Goal: Information Seeking & Learning: Learn about a topic

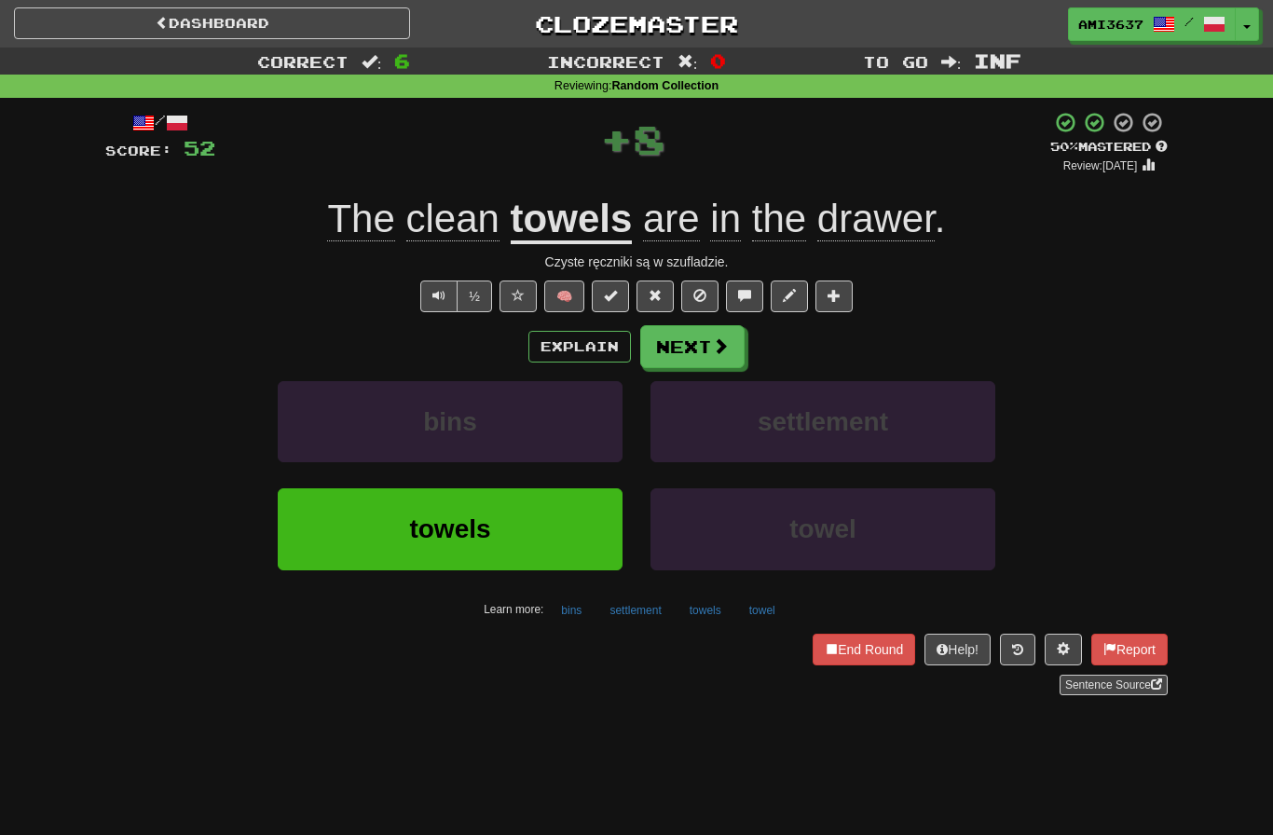
click at [541, 541] on button "towels" at bounding box center [450, 528] width 345 height 81
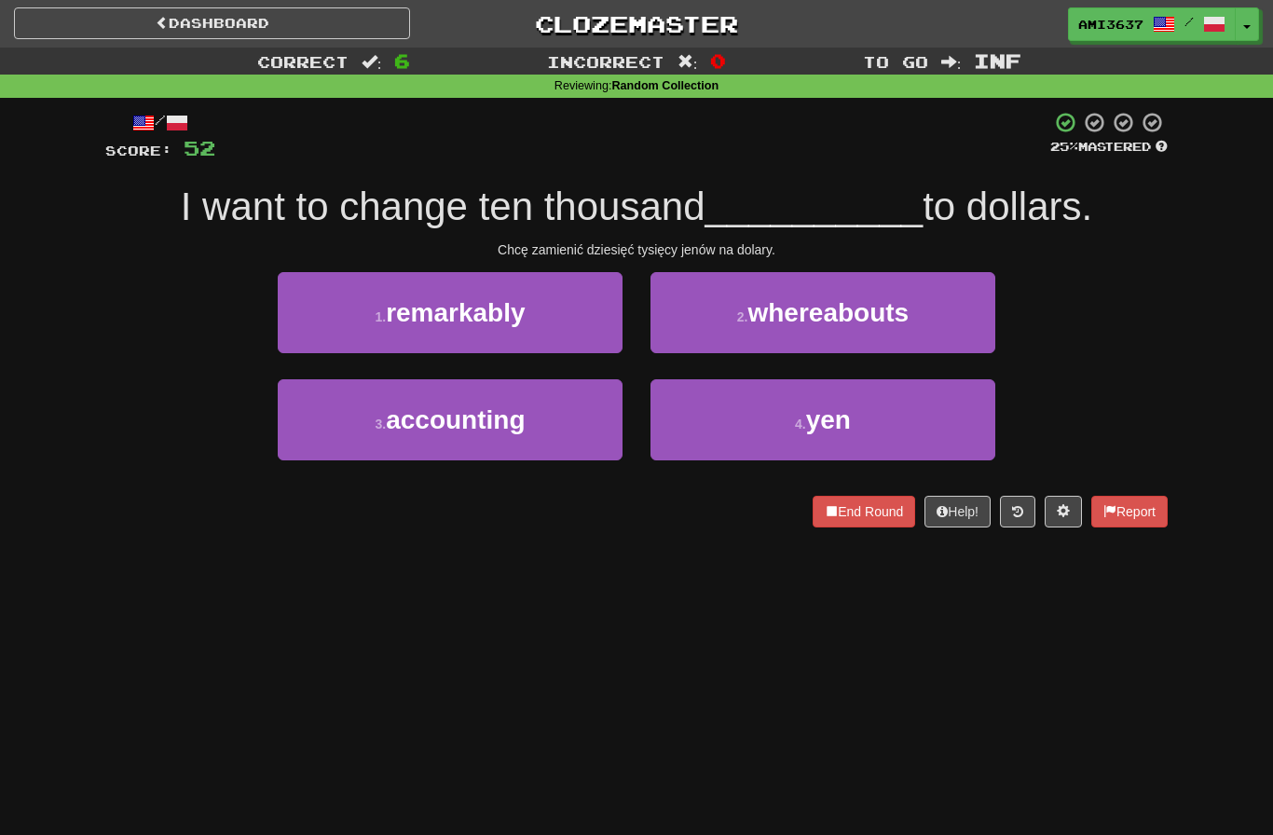
click at [718, 434] on button "4 . yen" at bounding box center [823, 419] width 345 height 81
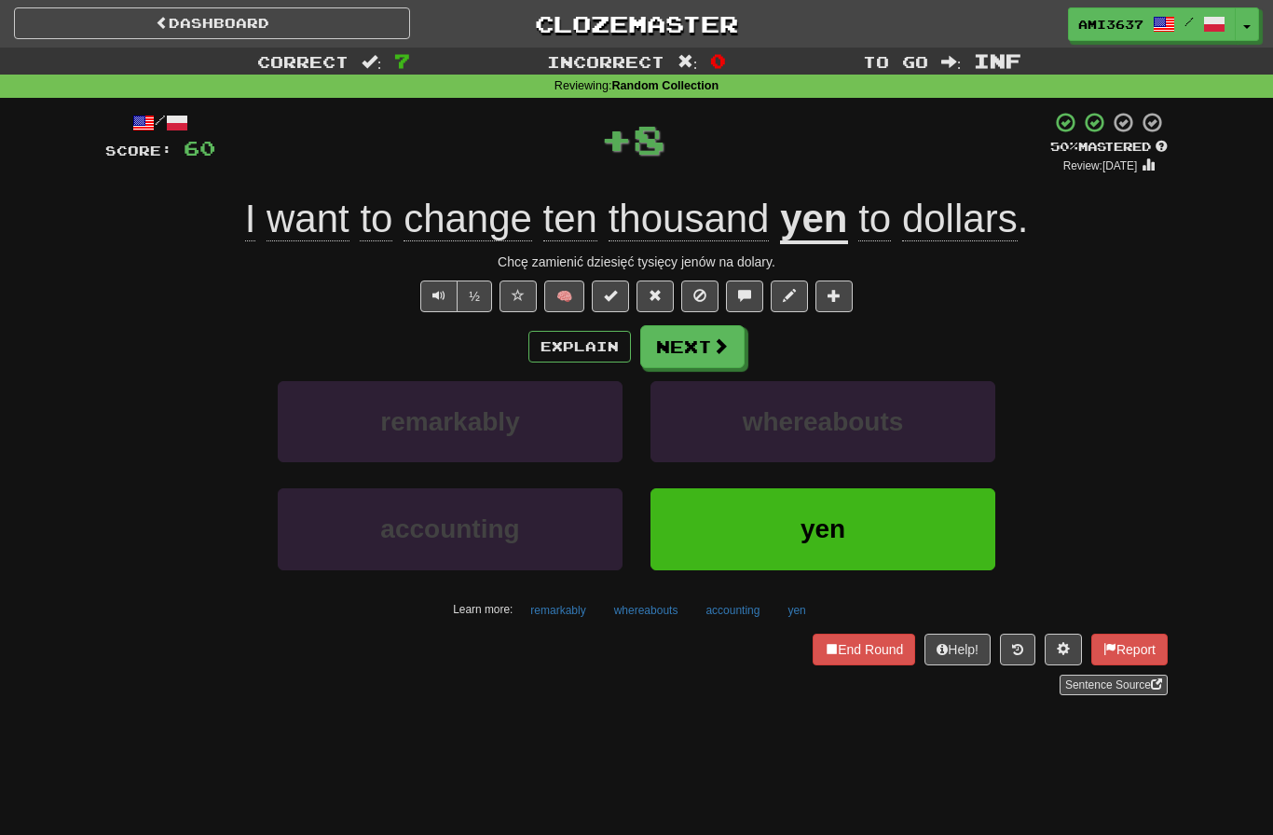
click at [716, 535] on button "yen" at bounding box center [823, 528] width 345 height 81
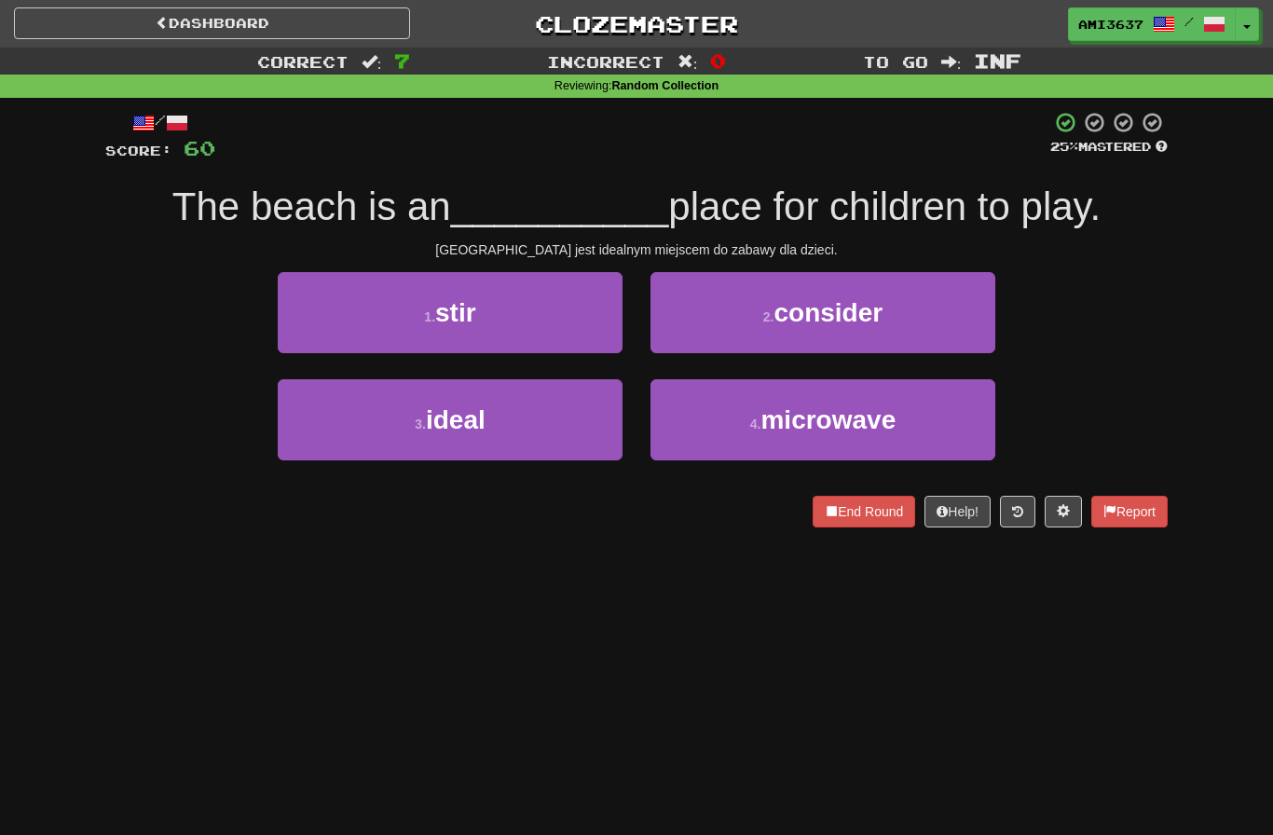
click at [560, 447] on button "3 . ideal" at bounding box center [450, 419] width 345 height 81
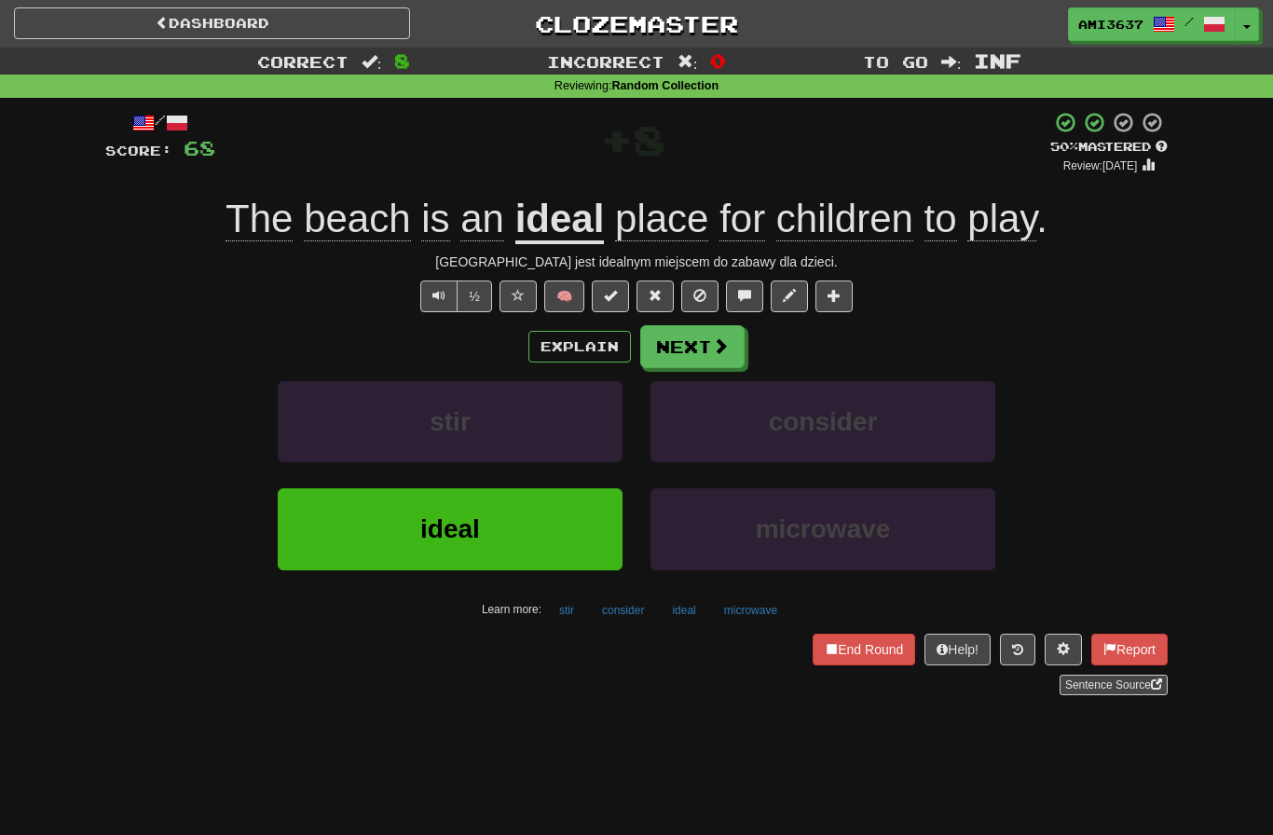
click at [566, 530] on button "ideal" at bounding box center [450, 528] width 345 height 81
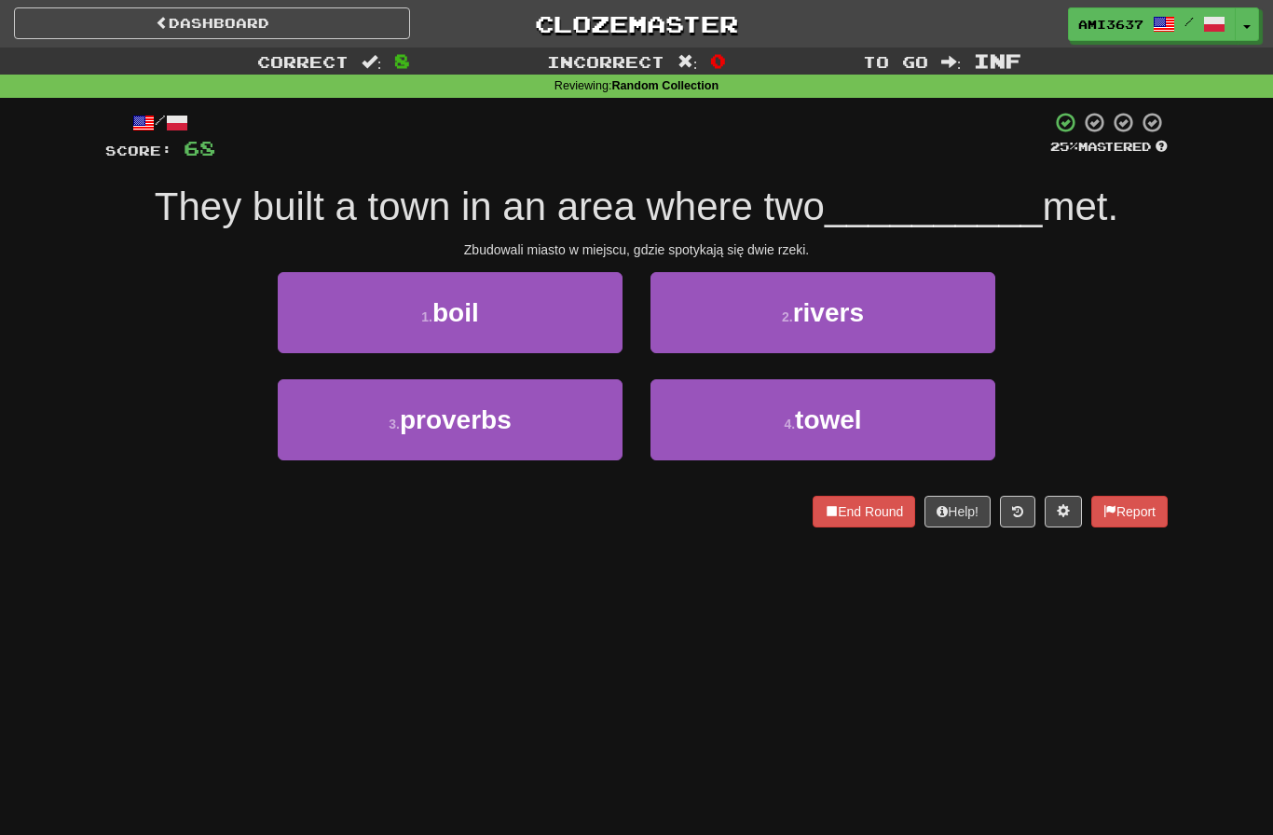
click at [792, 318] on small "2 ." at bounding box center [787, 316] width 11 height 15
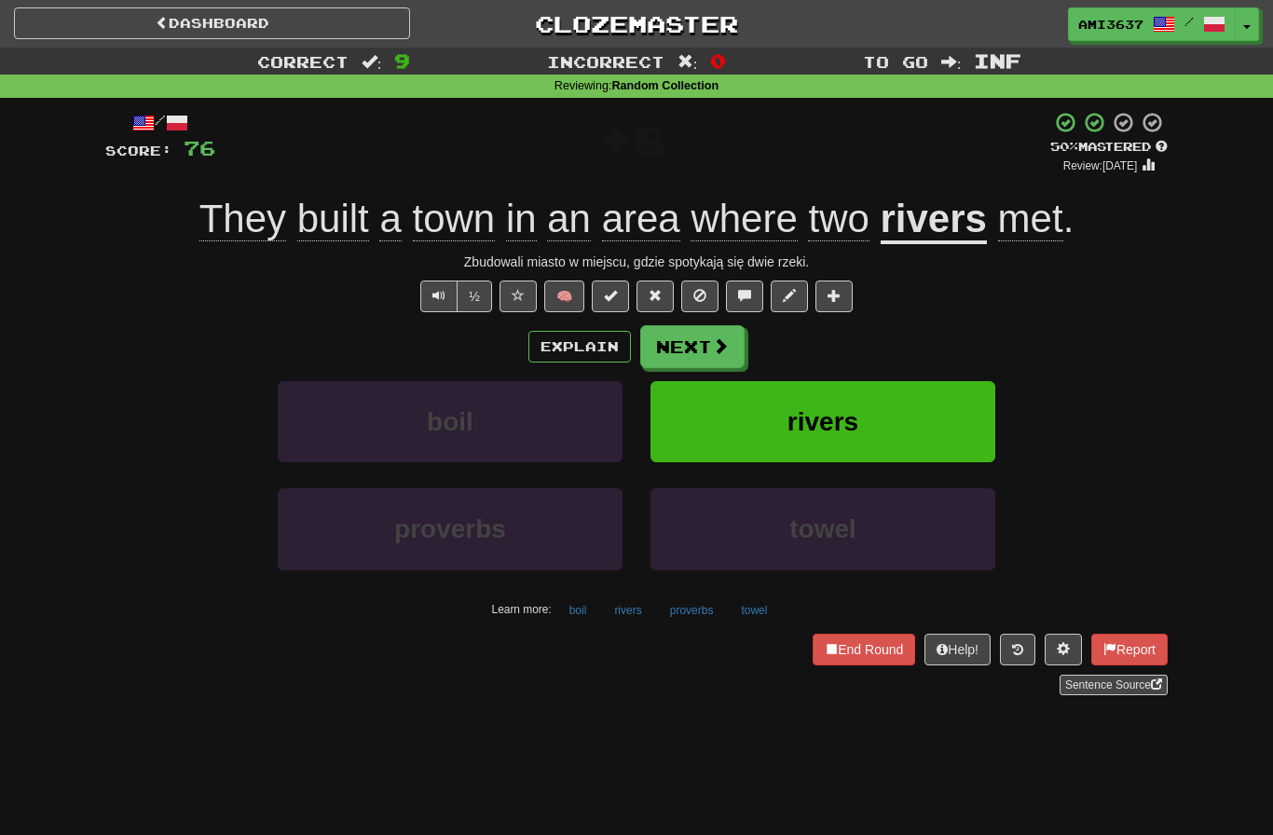
click at [722, 434] on button "rivers" at bounding box center [823, 421] width 345 height 81
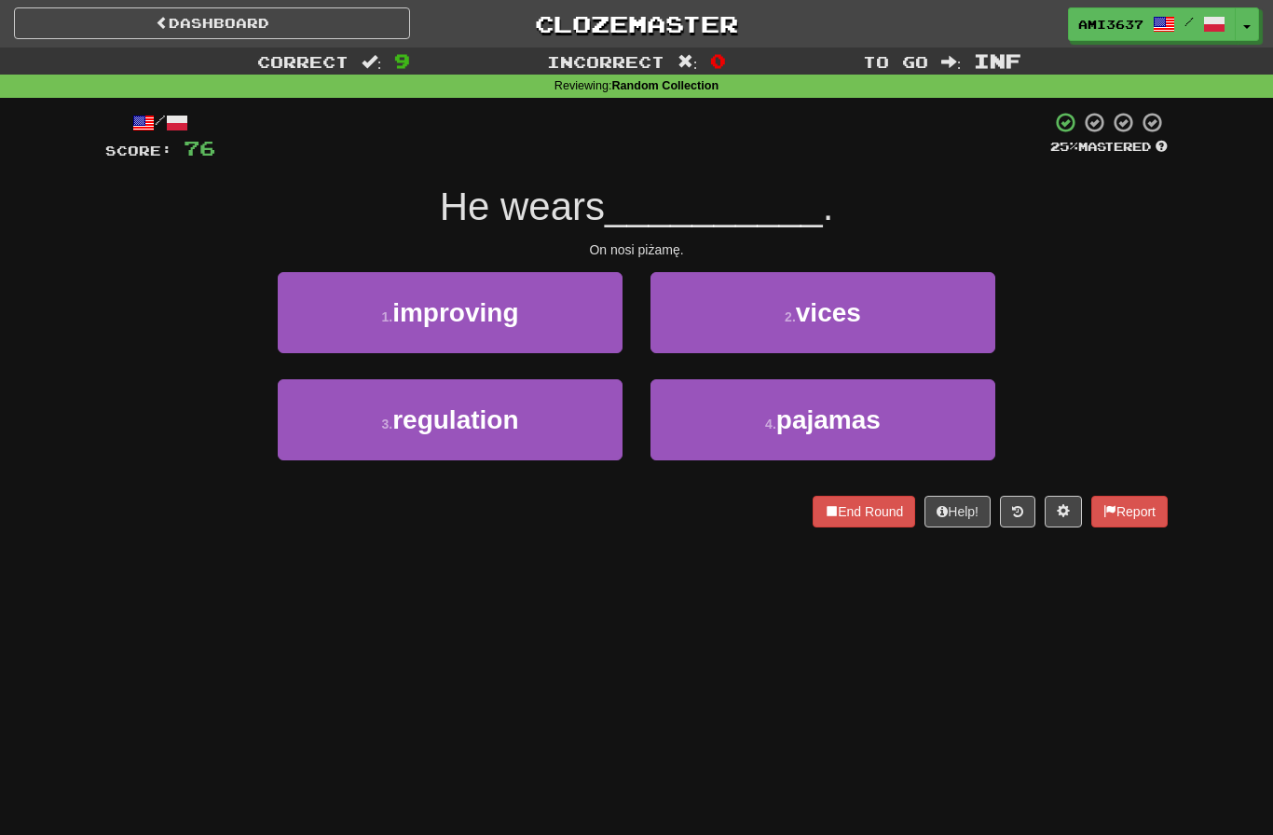
click at [739, 435] on button "4 . pajamas" at bounding box center [823, 419] width 345 height 81
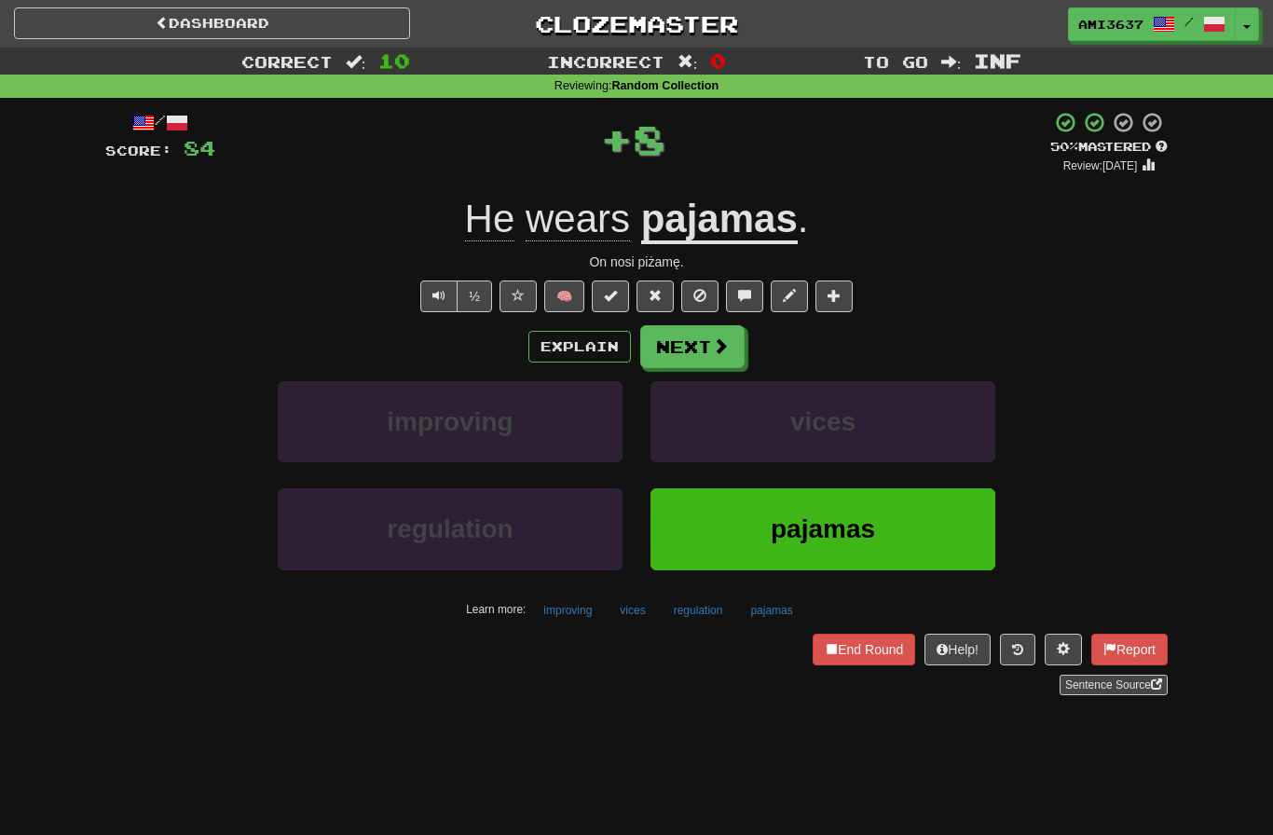
click at [702, 526] on button "pajamas" at bounding box center [823, 528] width 345 height 81
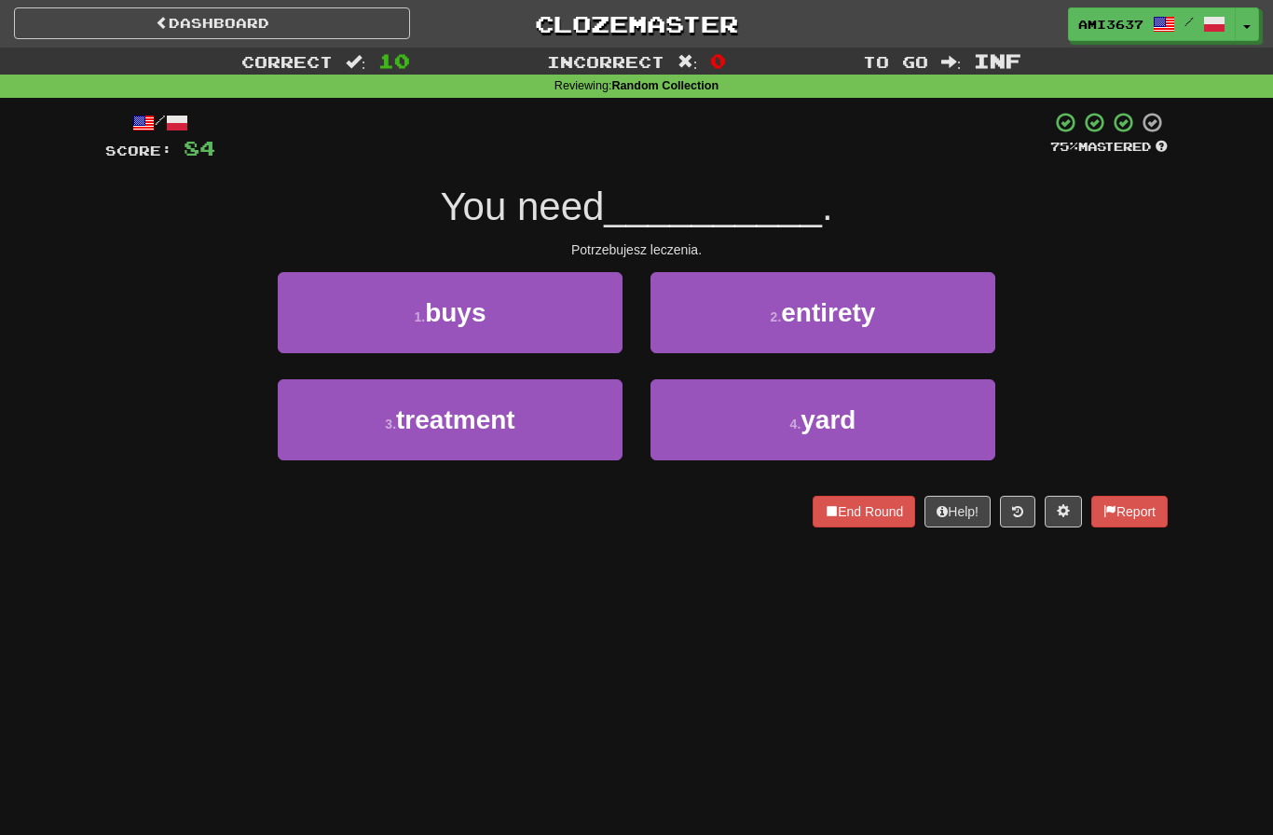
click at [557, 425] on button "3 . treatment" at bounding box center [450, 419] width 345 height 81
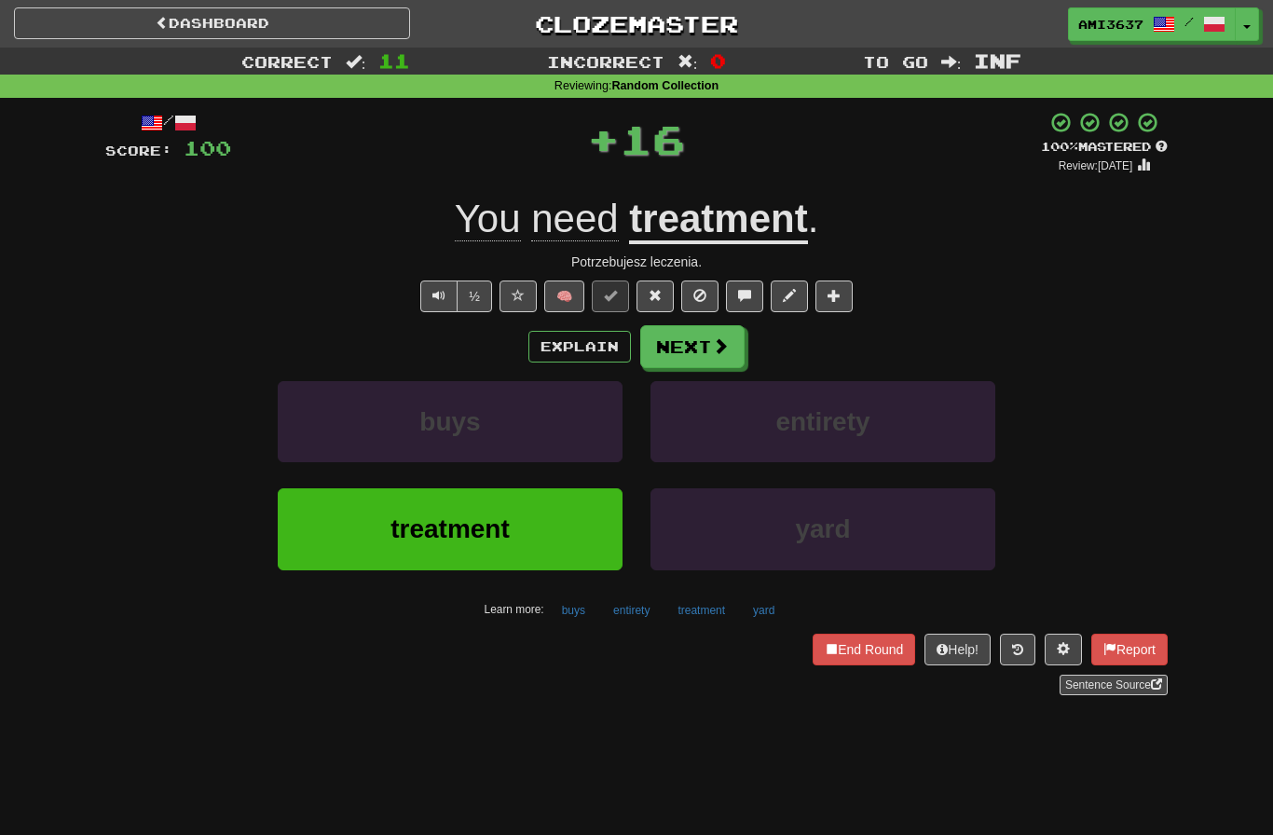
click at [570, 530] on button "treatment" at bounding box center [450, 528] width 345 height 81
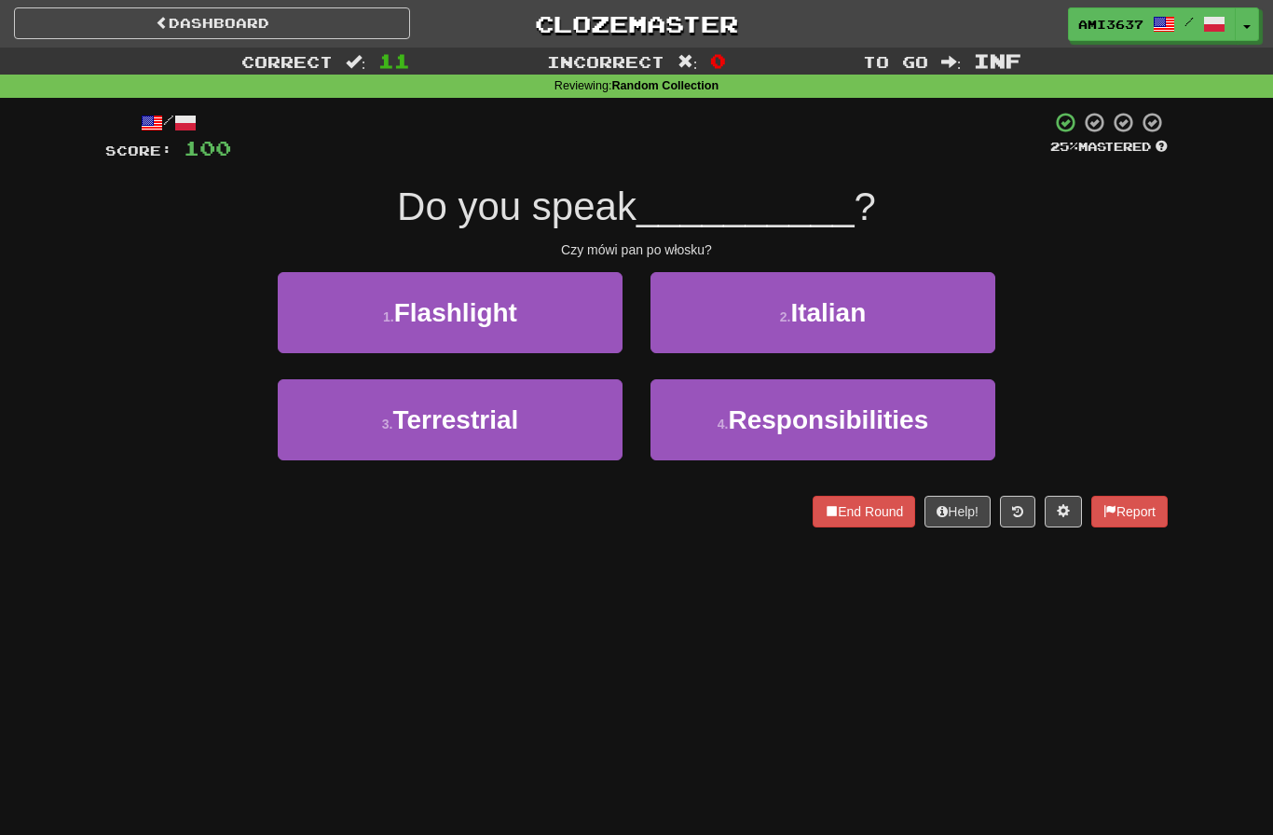
click at [939, 321] on button "2 . Italian" at bounding box center [823, 312] width 345 height 81
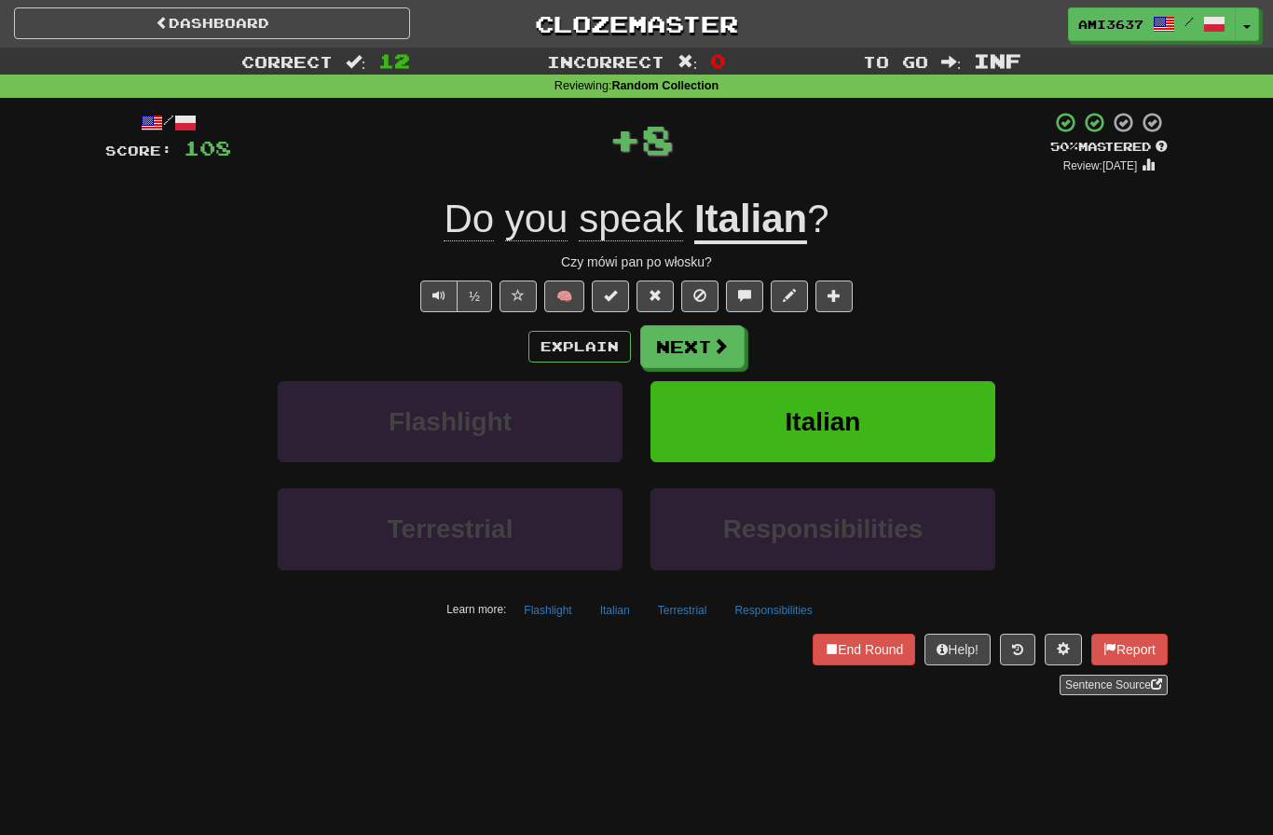
click at [915, 419] on button "Italian" at bounding box center [823, 421] width 345 height 81
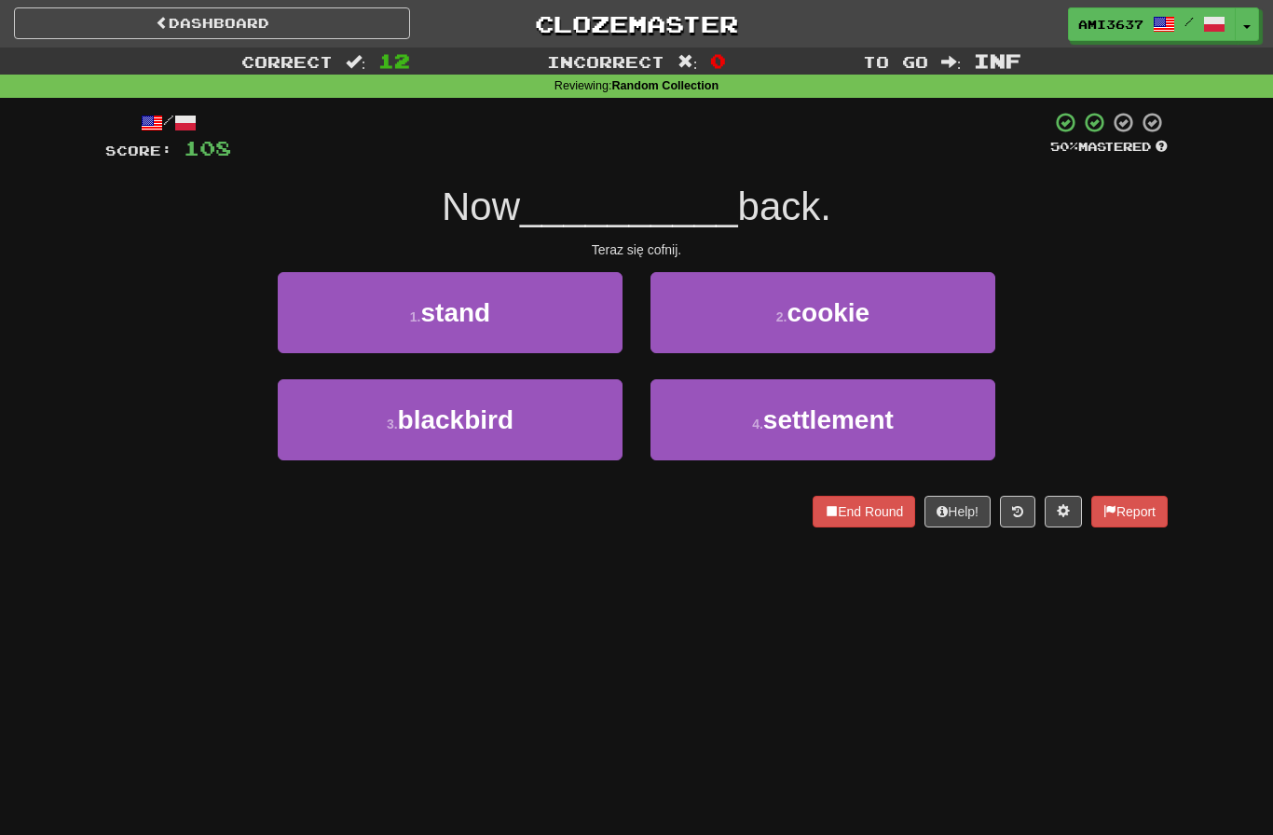
click at [560, 325] on button "1 . stand" at bounding box center [450, 312] width 345 height 81
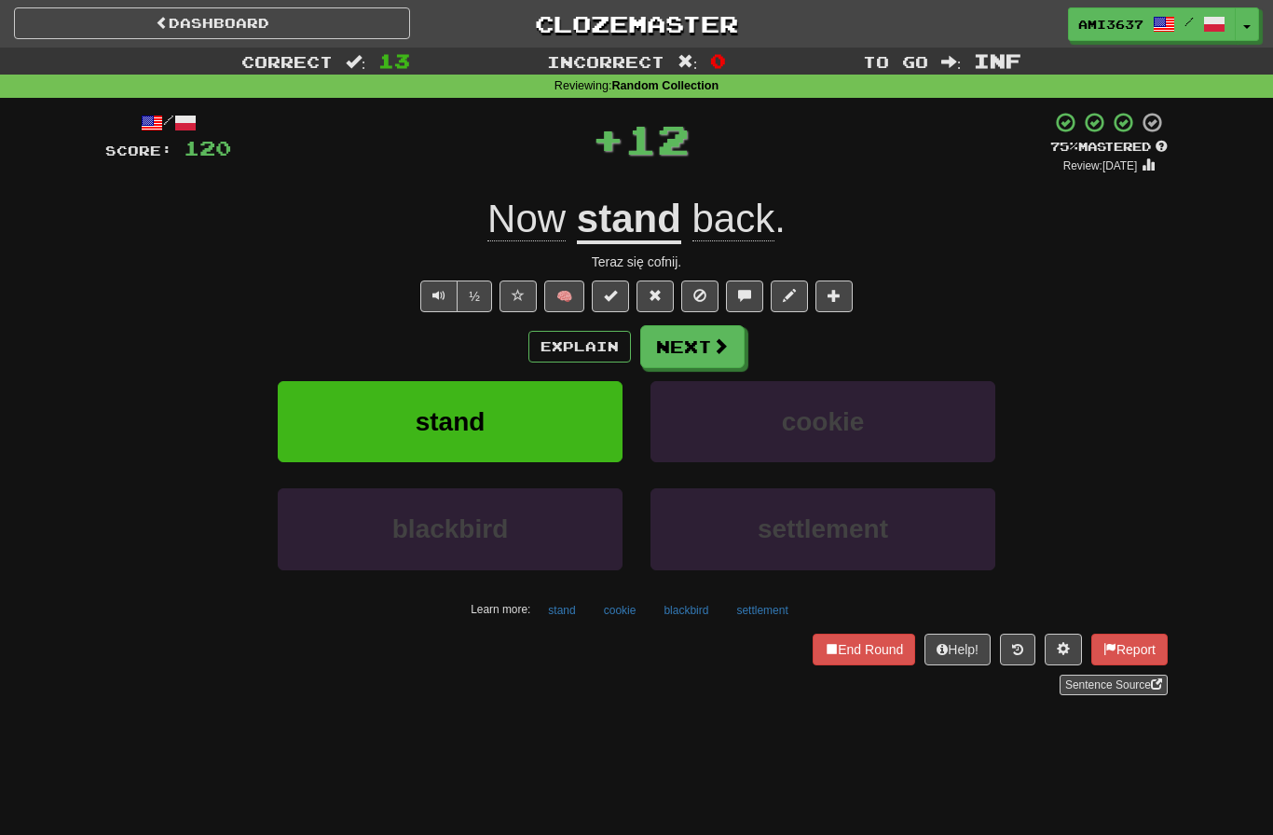
click at [544, 413] on button "stand" at bounding box center [450, 421] width 345 height 81
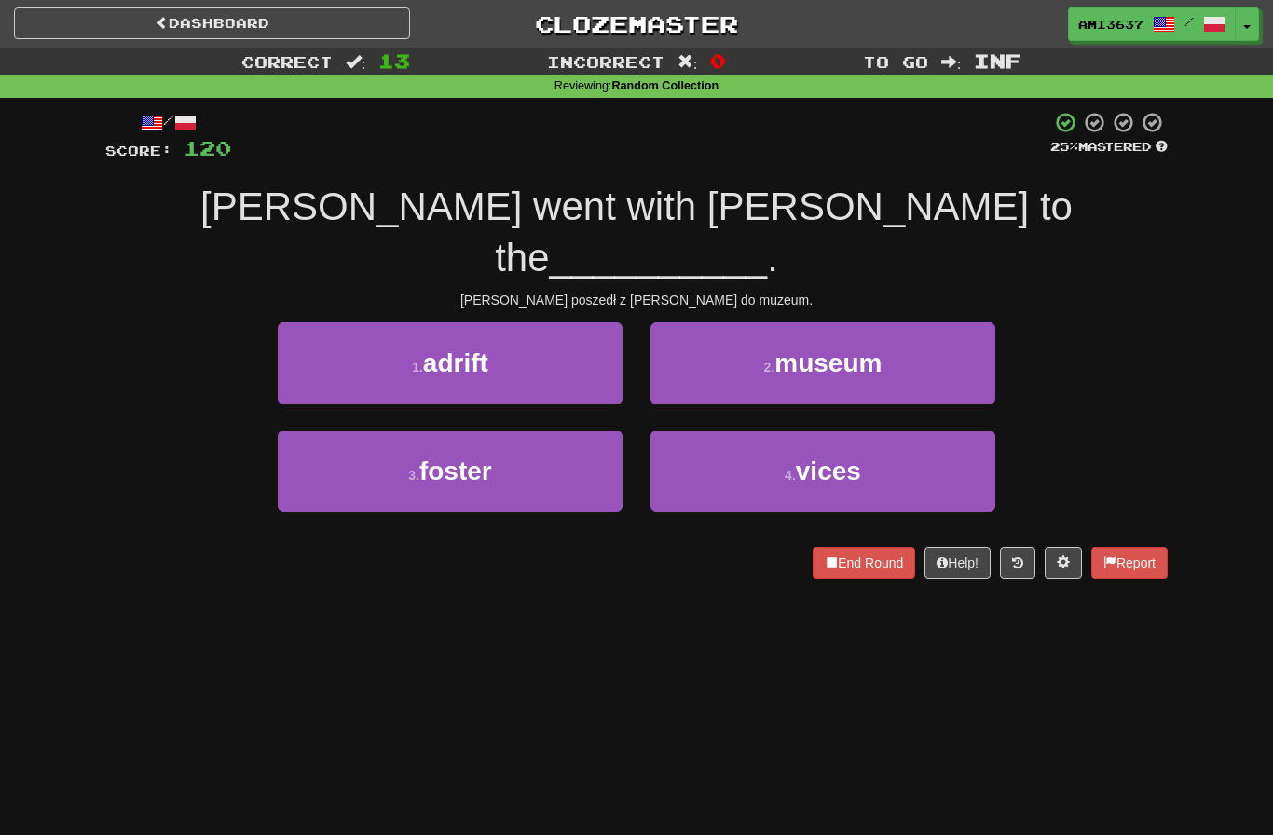
click at [954, 323] on button "2 . museum" at bounding box center [823, 363] width 345 height 81
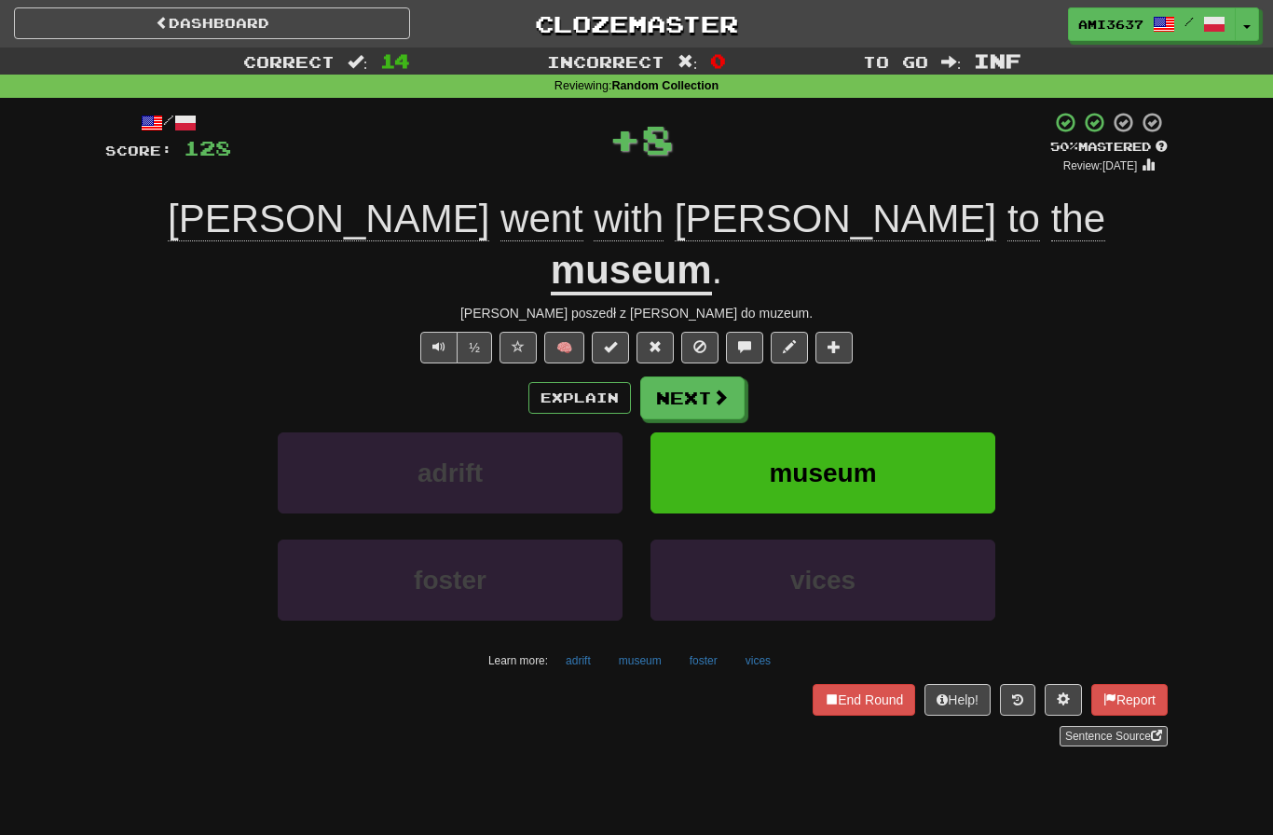
click at [961, 433] on button "museum" at bounding box center [823, 473] width 345 height 81
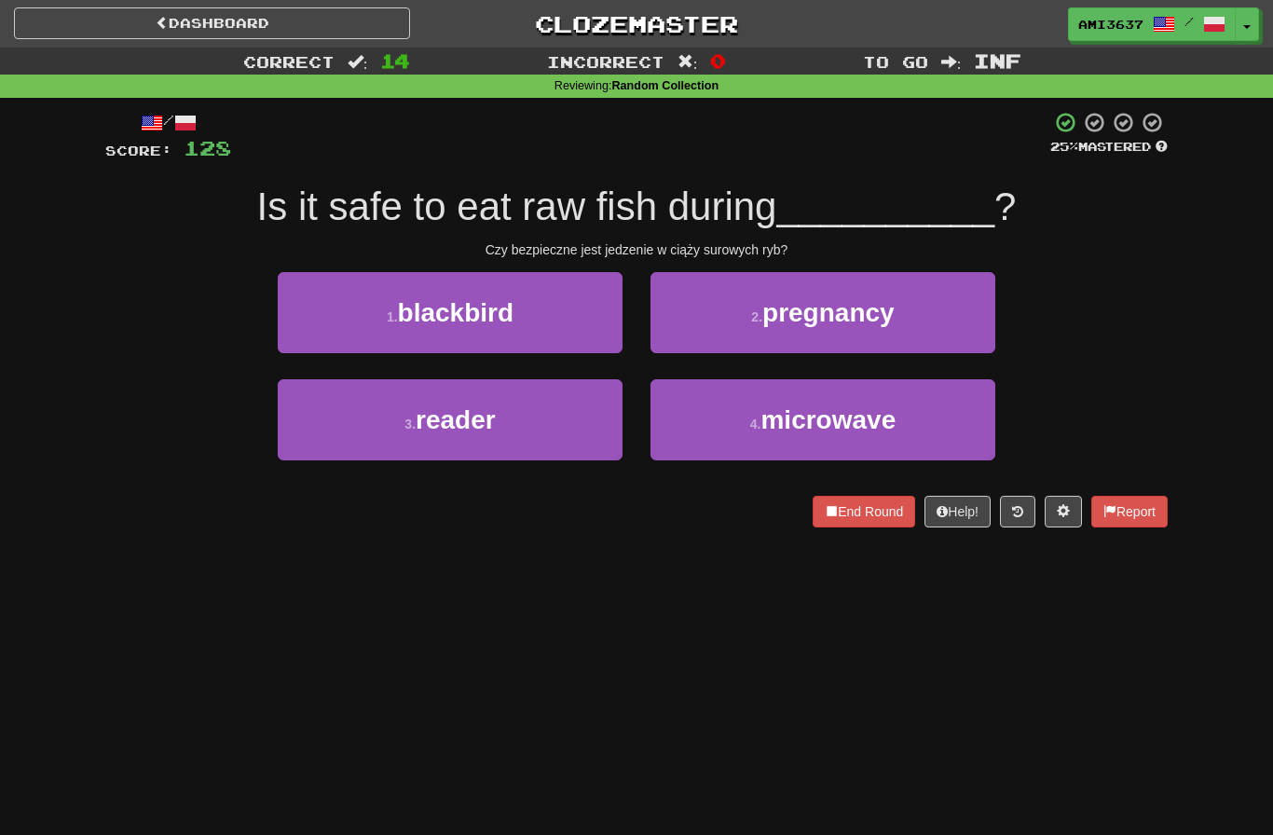
click at [895, 316] on span "pregnancy" at bounding box center [829, 312] width 132 height 29
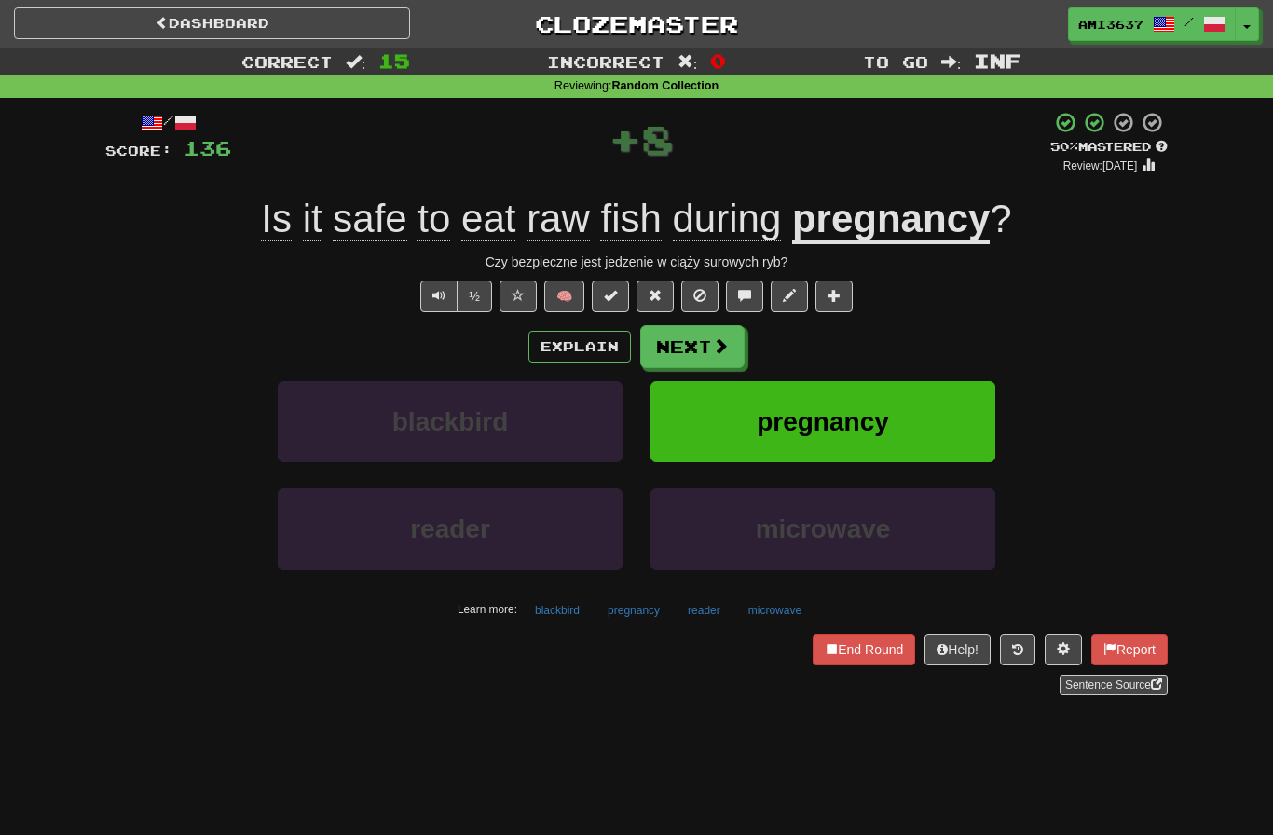
click at [962, 432] on button "pregnancy" at bounding box center [823, 421] width 345 height 81
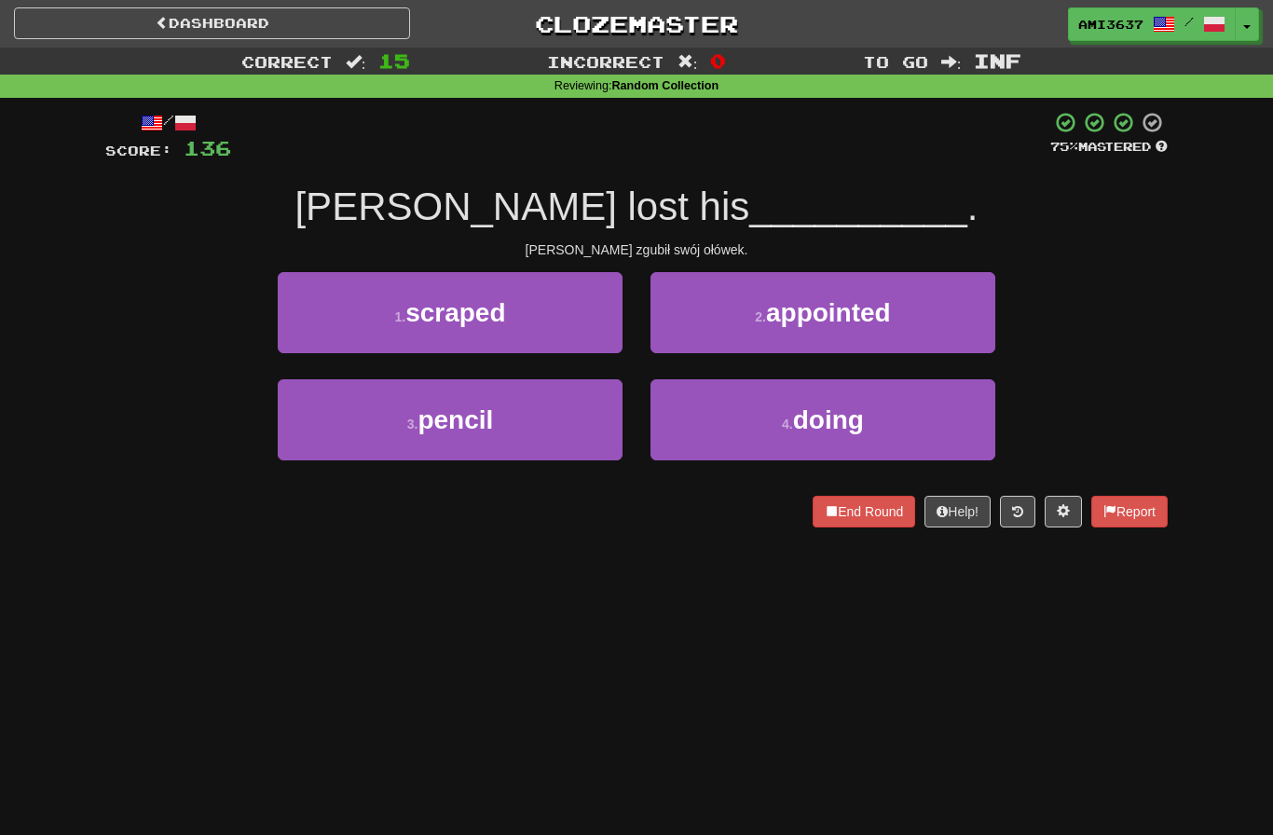
click at [580, 419] on button "3 . pencil" at bounding box center [450, 419] width 345 height 81
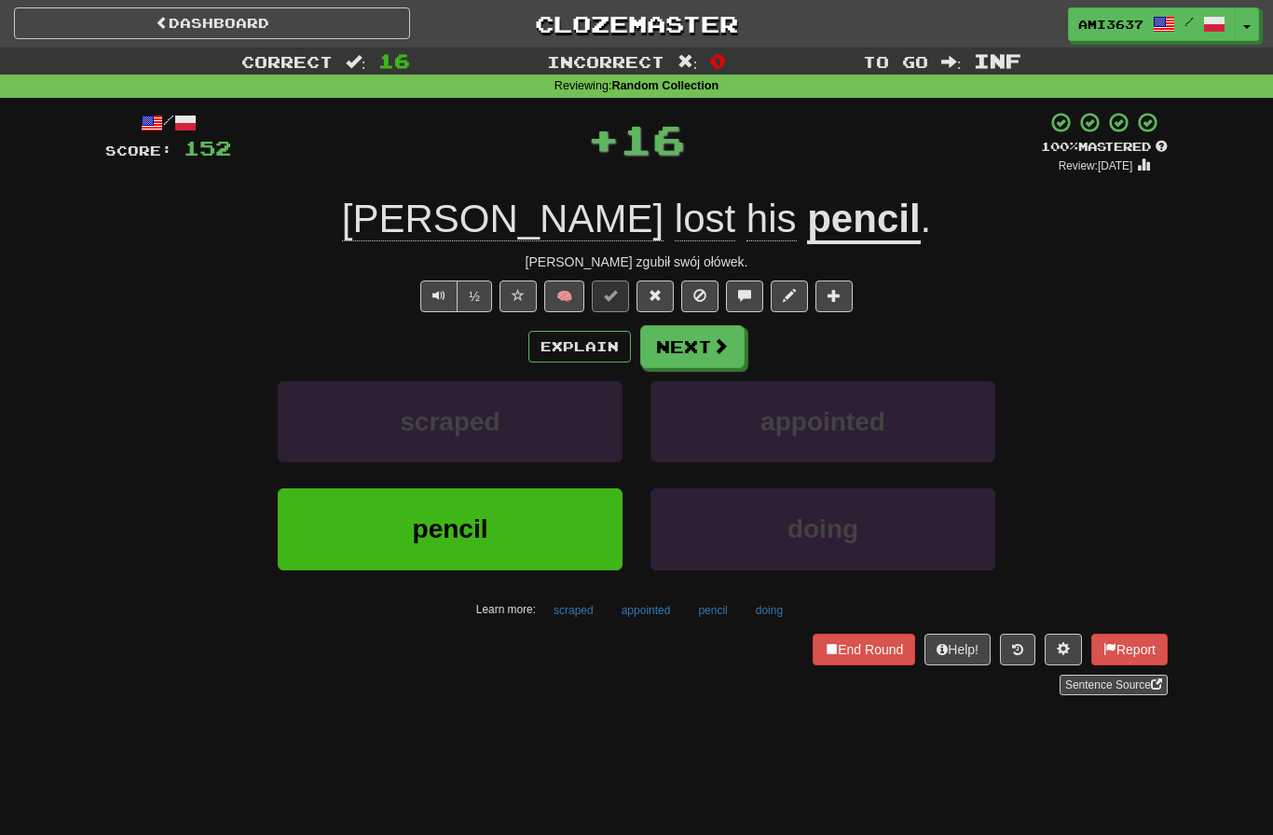
click at [563, 523] on button "pencil" at bounding box center [450, 528] width 345 height 81
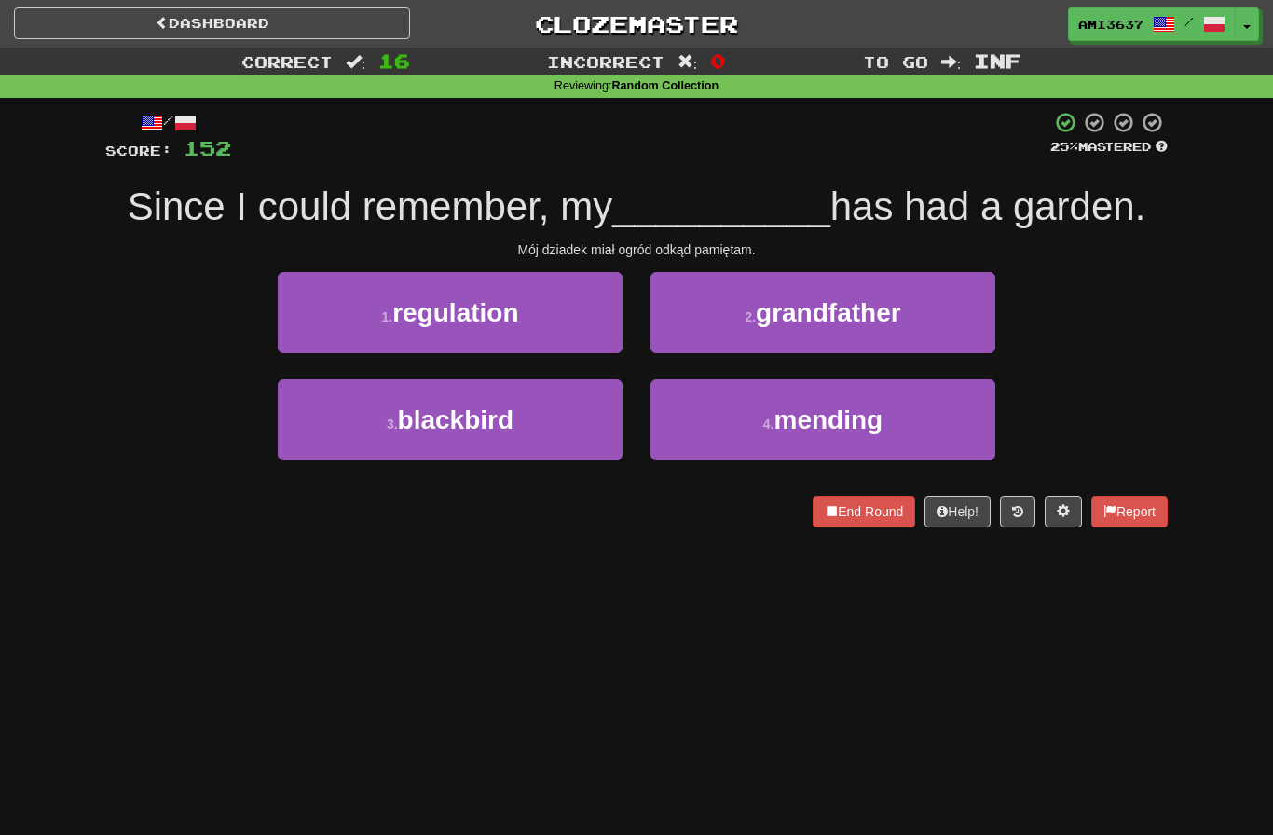
click at [969, 419] on button "4 . mending" at bounding box center [823, 419] width 345 height 81
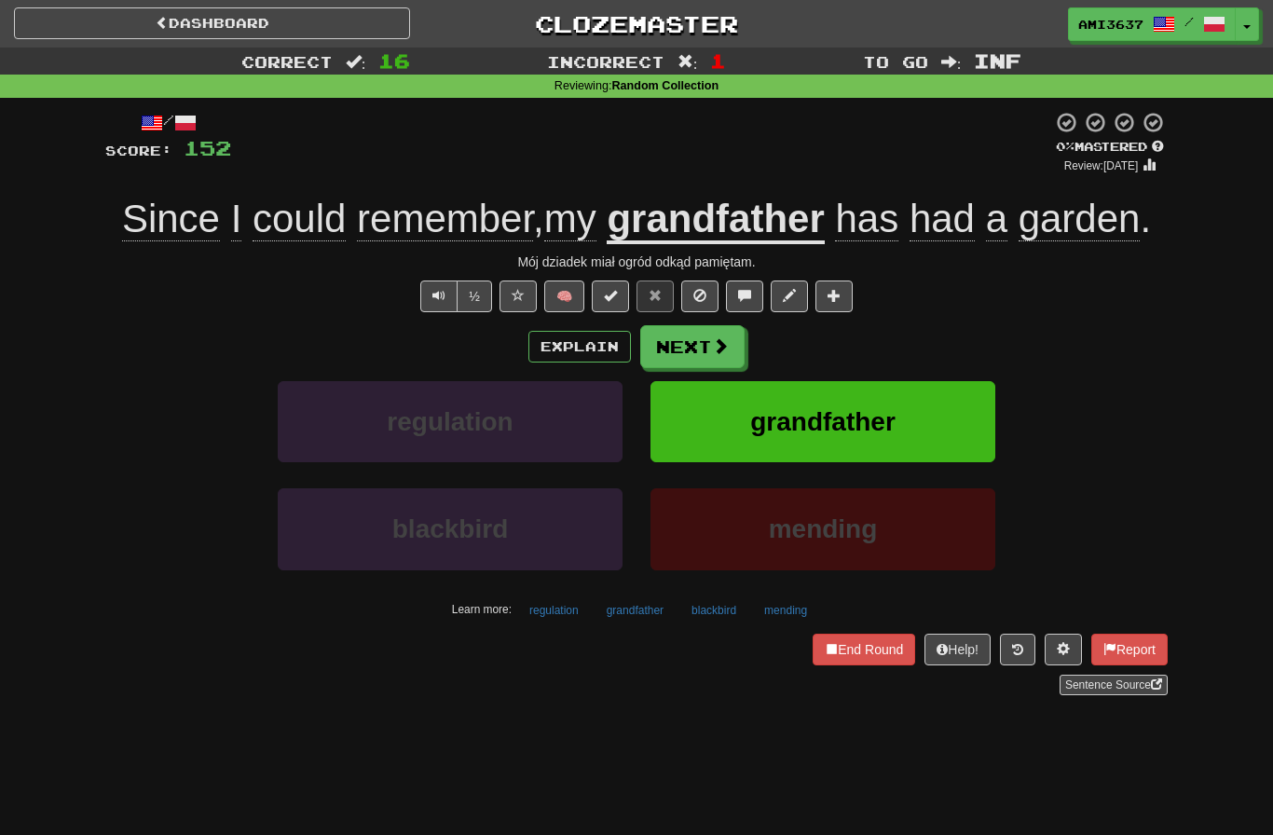
click at [978, 427] on button "grandfather" at bounding box center [823, 421] width 345 height 81
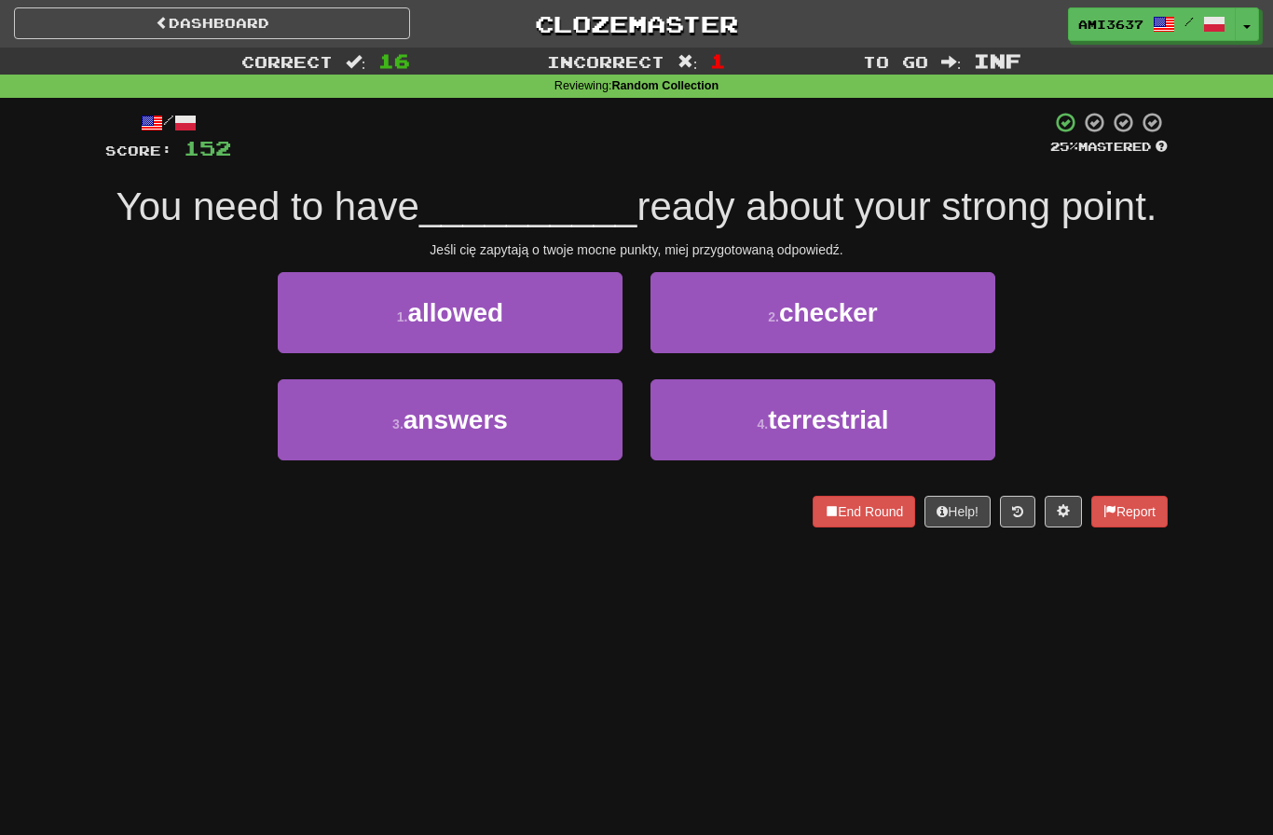
click at [572, 432] on button "3 . answers" at bounding box center [450, 419] width 345 height 81
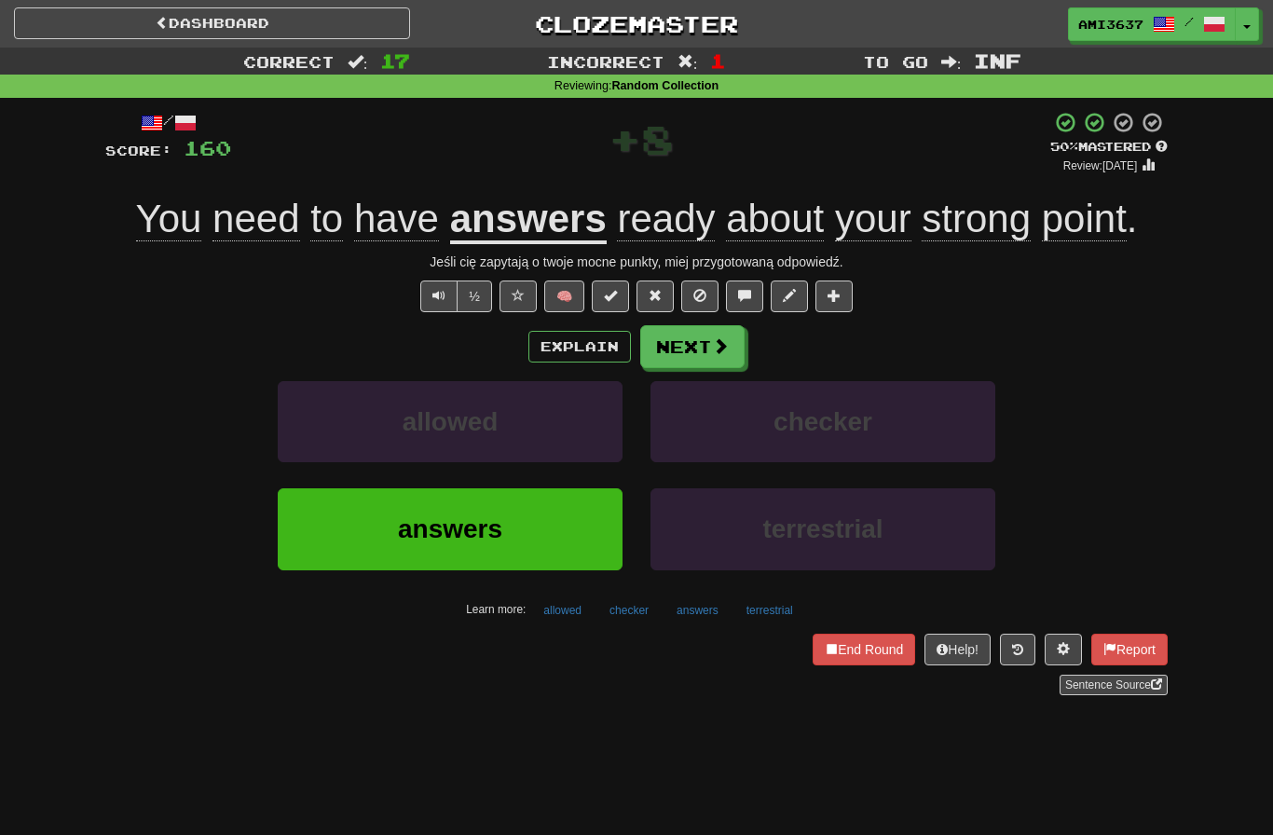
click at [574, 529] on button "answers" at bounding box center [450, 528] width 345 height 81
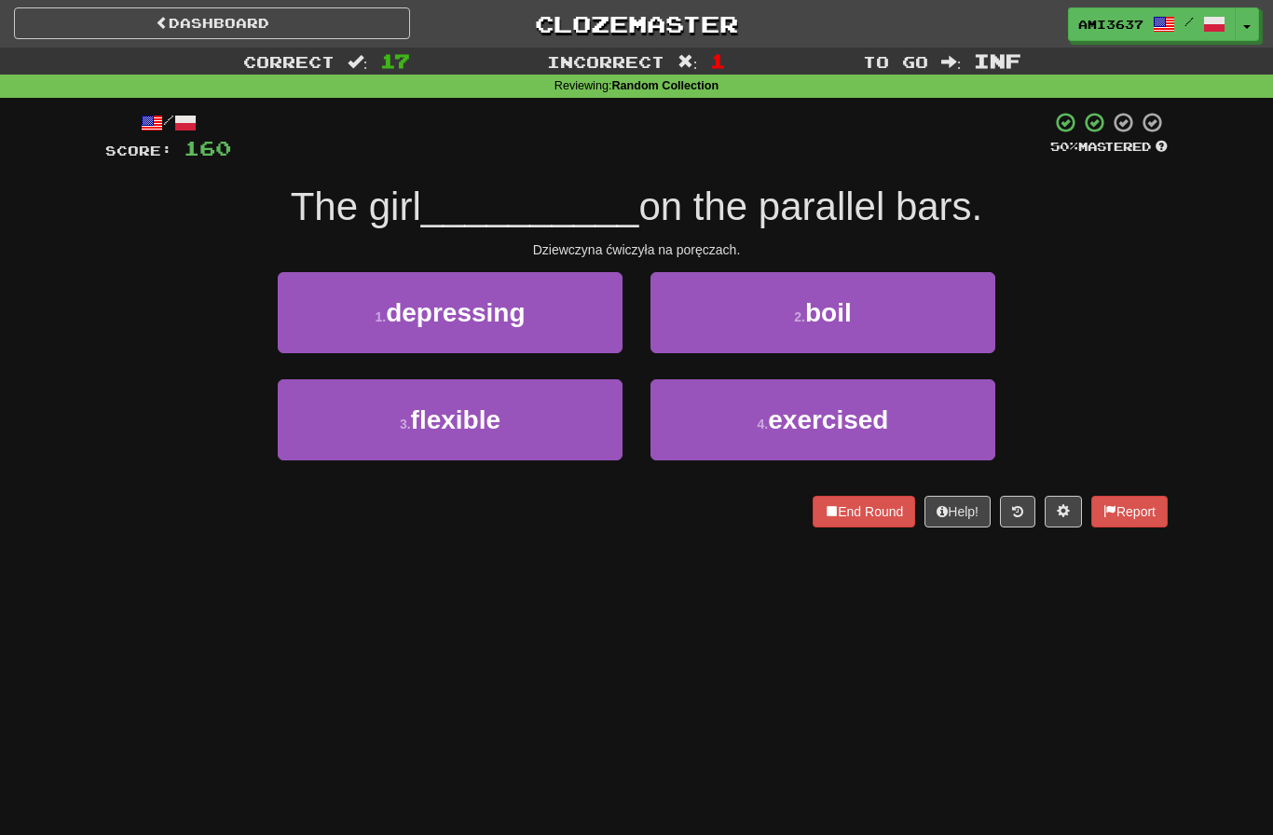
click at [965, 406] on button "4 . exercised" at bounding box center [823, 419] width 345 height 81
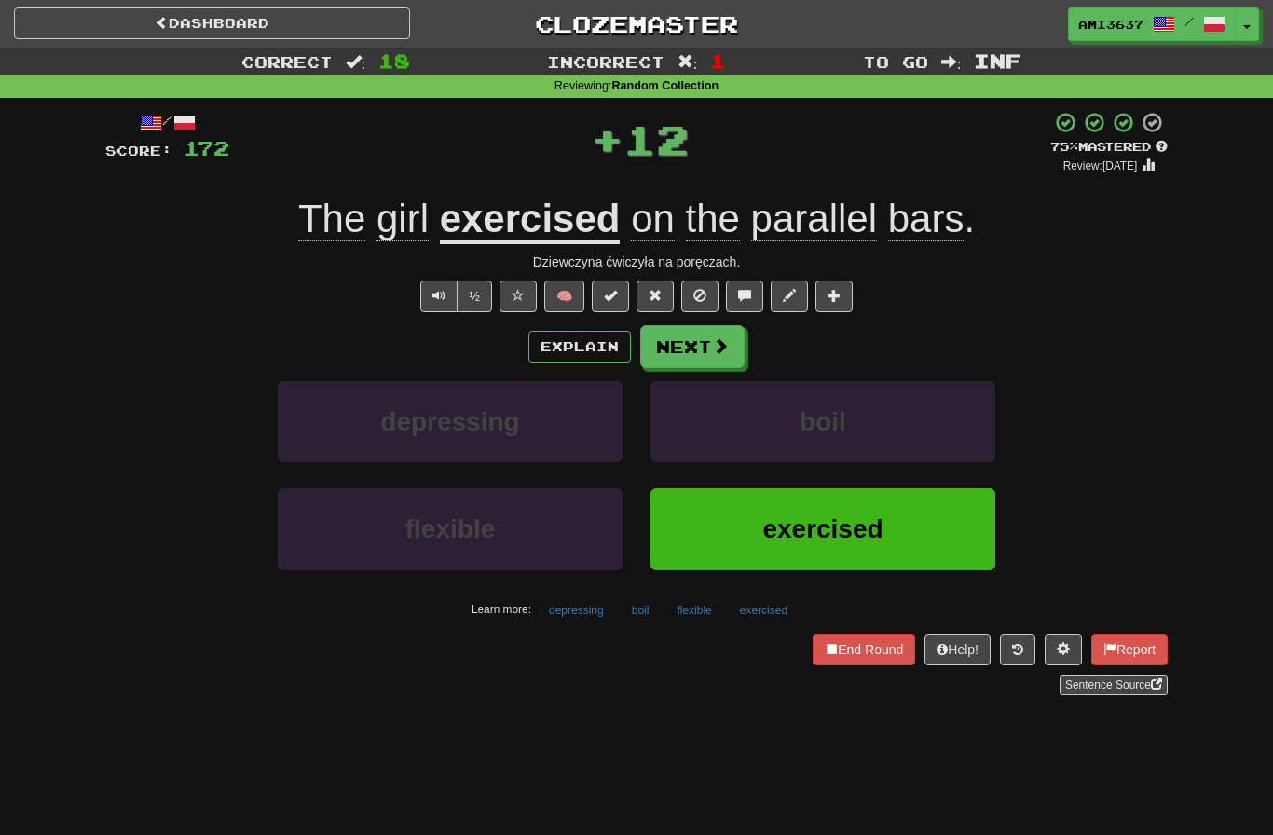
click at [969, 523] on button "exercised" at bounding box center [823, 528] width 345 height 81
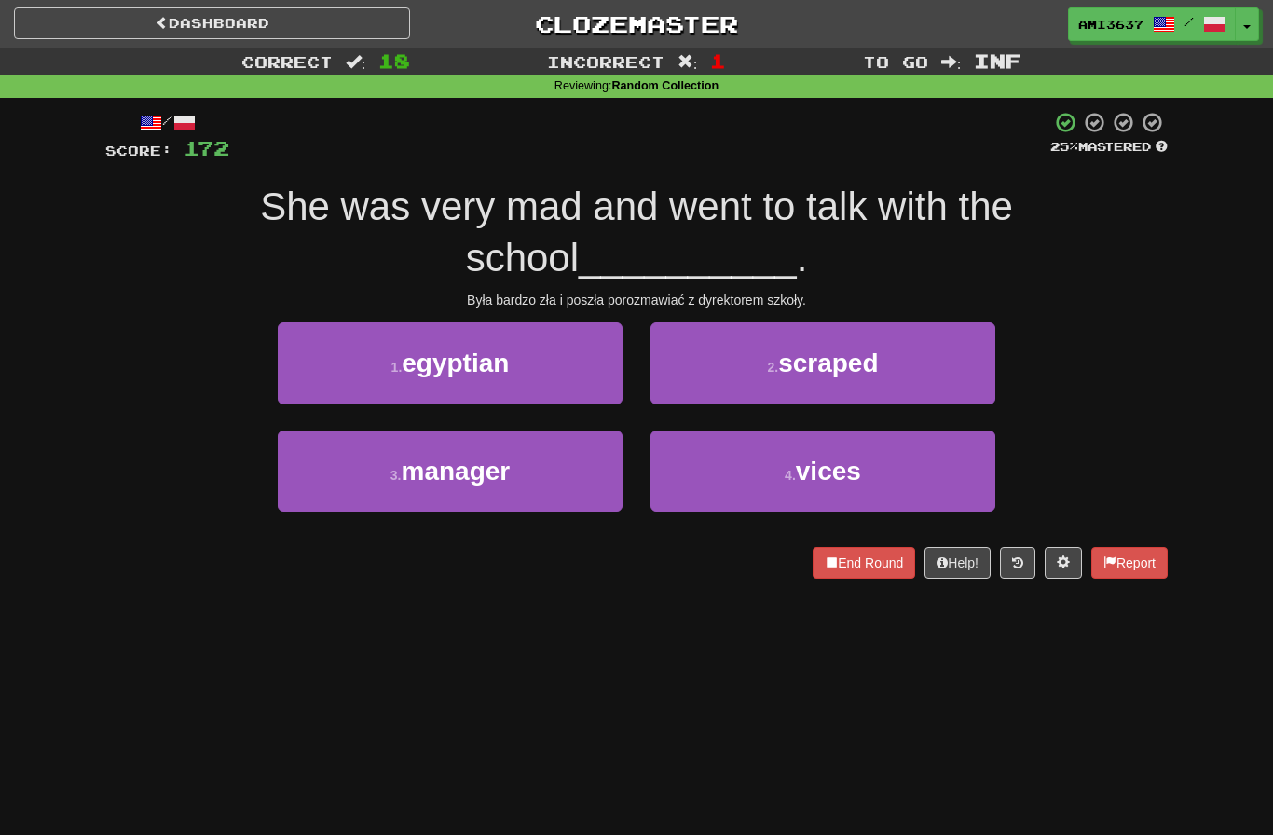
click at [956, 461] on button "4 . vices" at bounding box center [823, 471] width 345 height 81
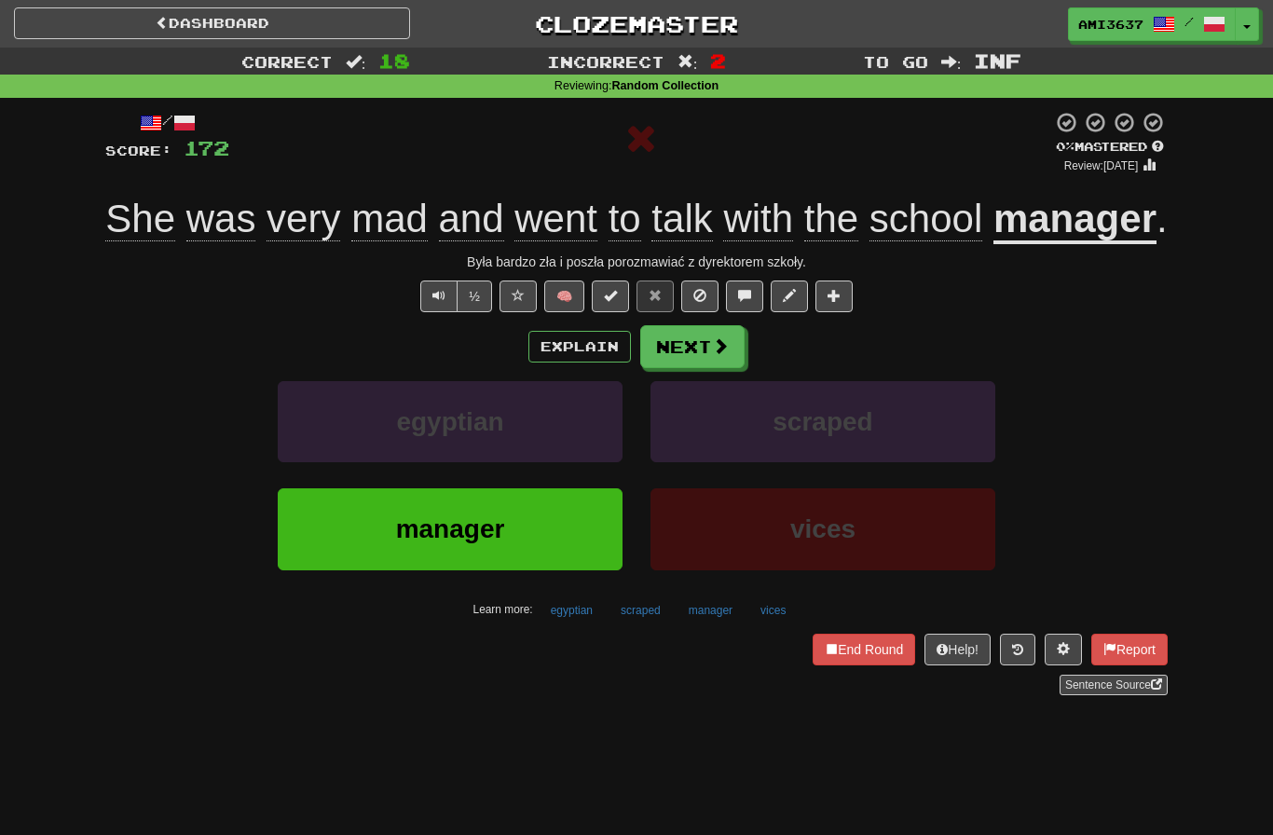
click at [558, 570] on button "manager" at bounding box center [450, 528] width 345 height 81
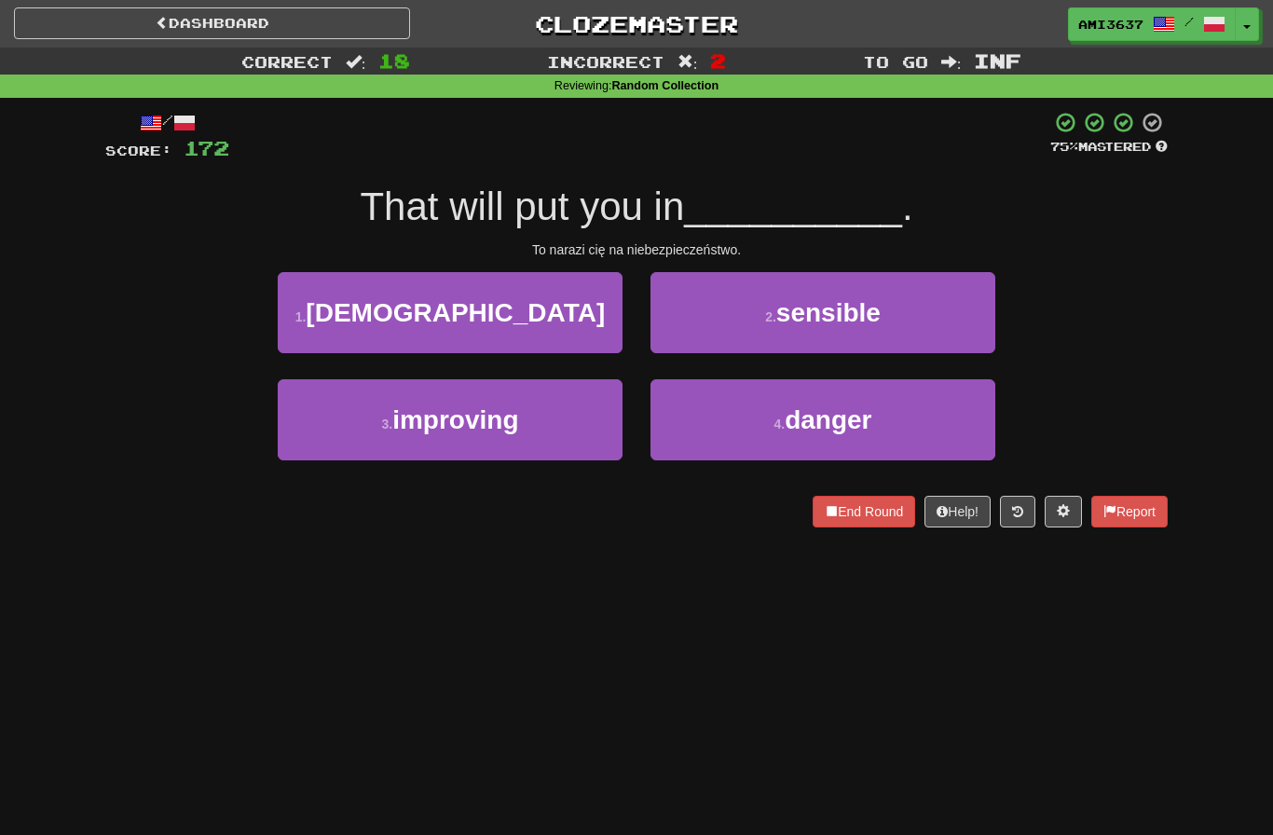
click at [903, 433] on button "4 . danger" at bounding box center [823, 419] width 345 height 81
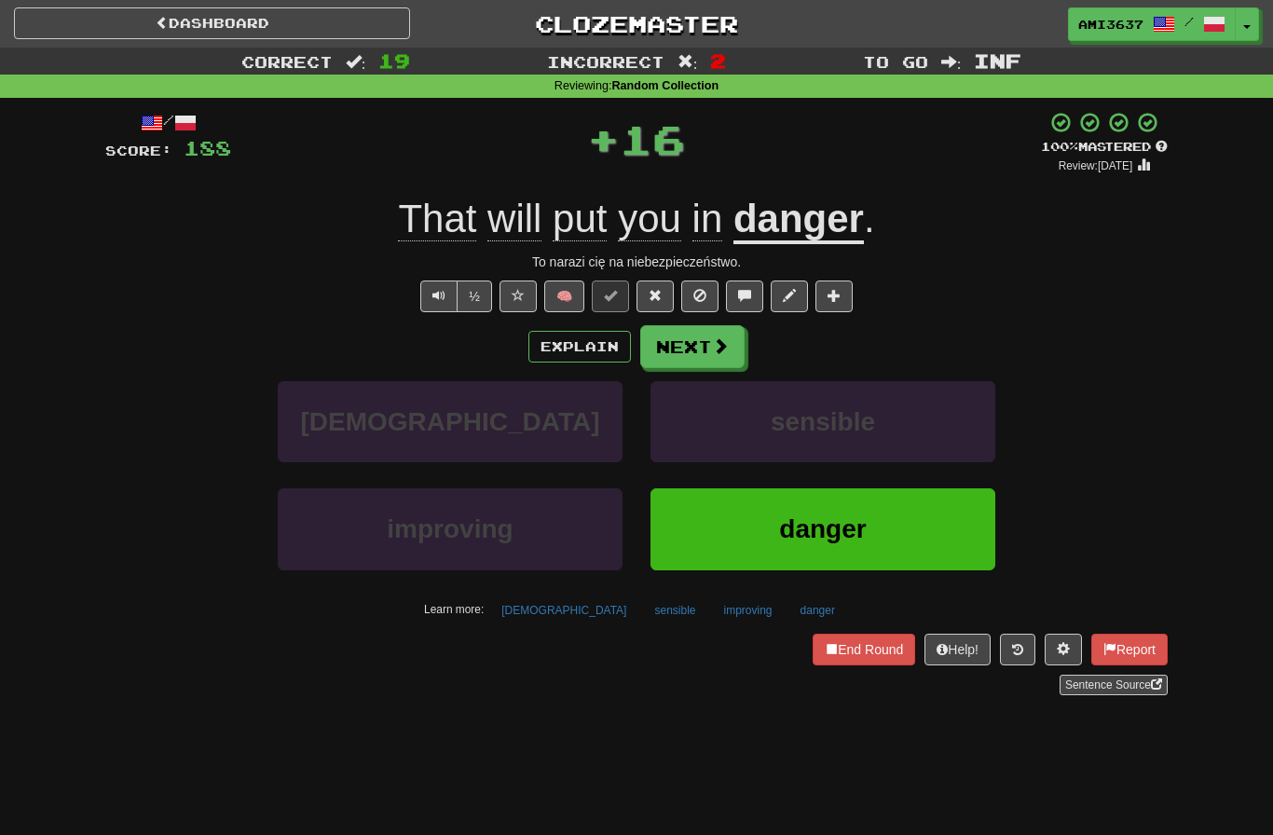
click at [891, 515] on button "danger" at bounding box center [823, 528] width 345 height 81
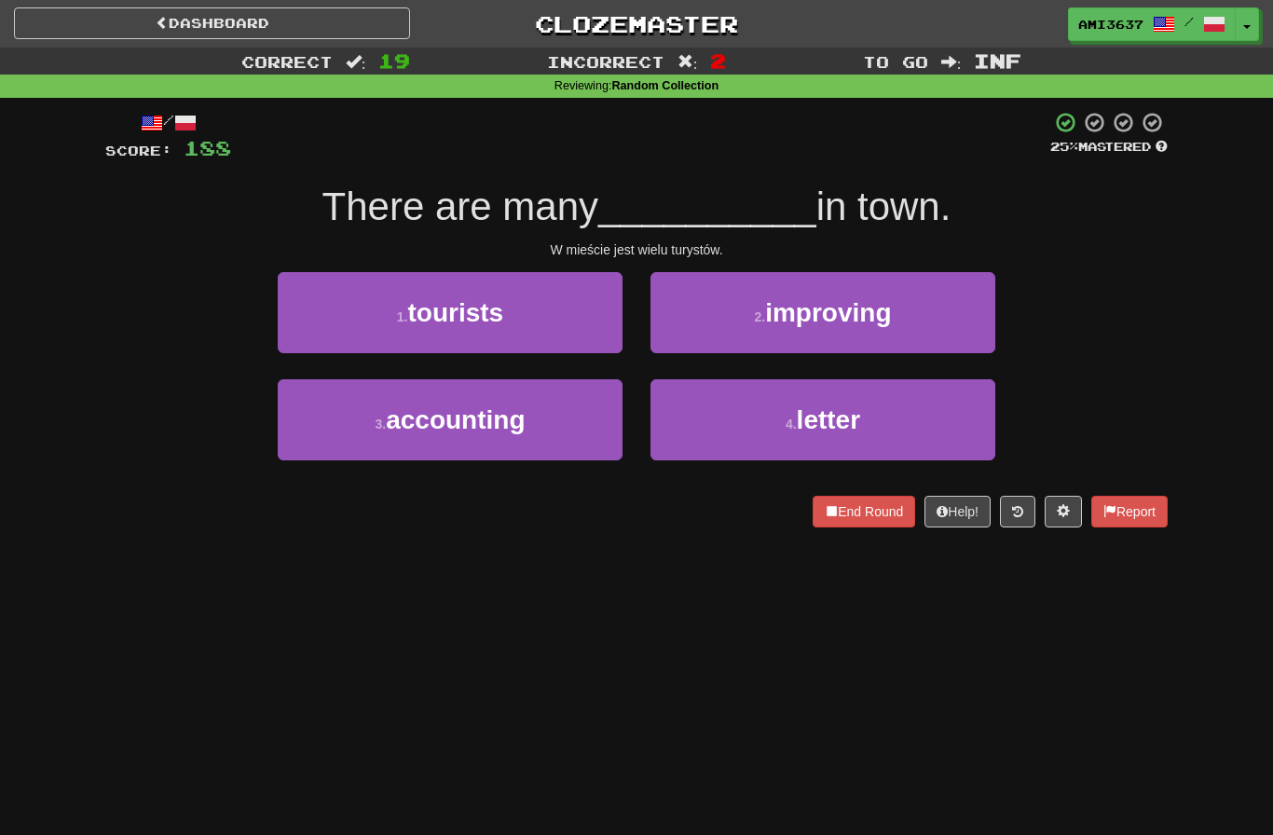
click at [558, 331] on button "1 . tourists" at bounding box center [450, 312] width 345 height 81
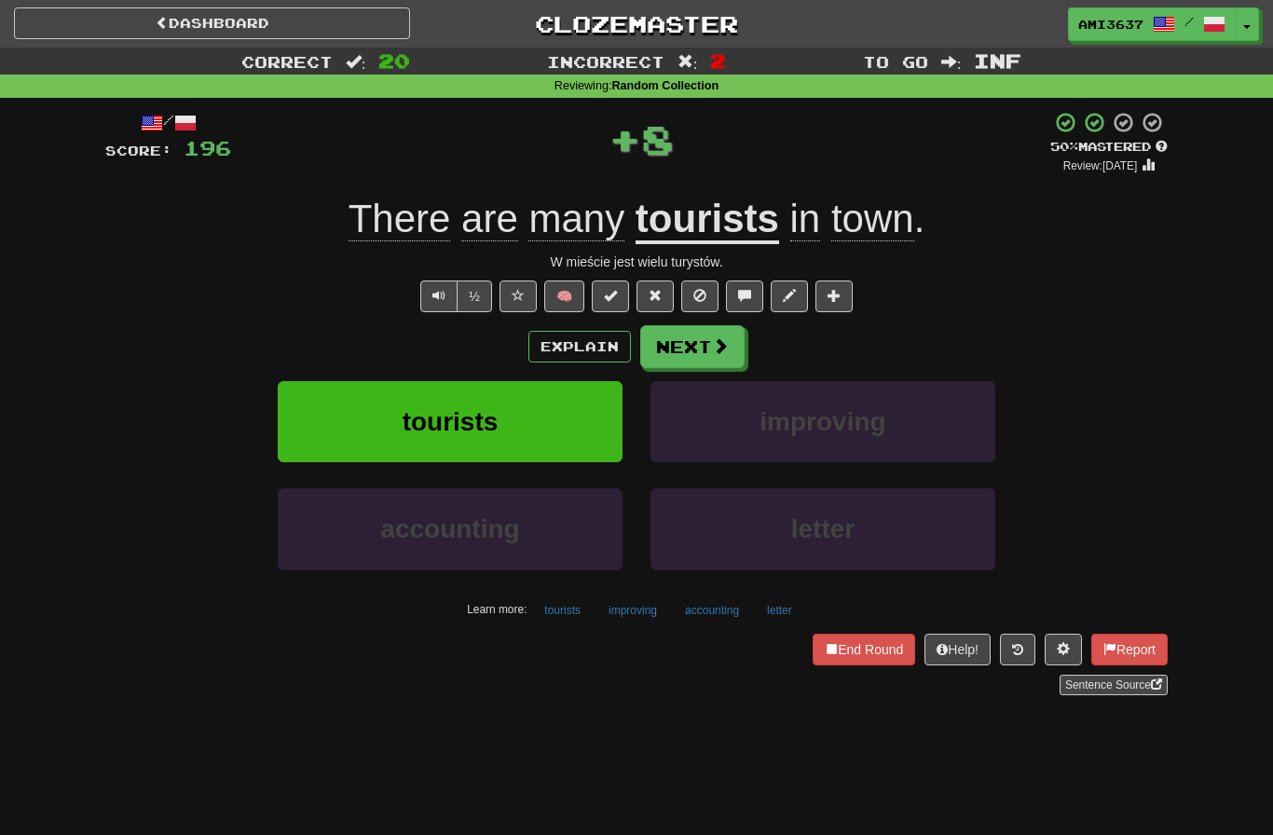
click at [581, 438] on button "tourists" at bounding box center [450, 421] width 345 height 81
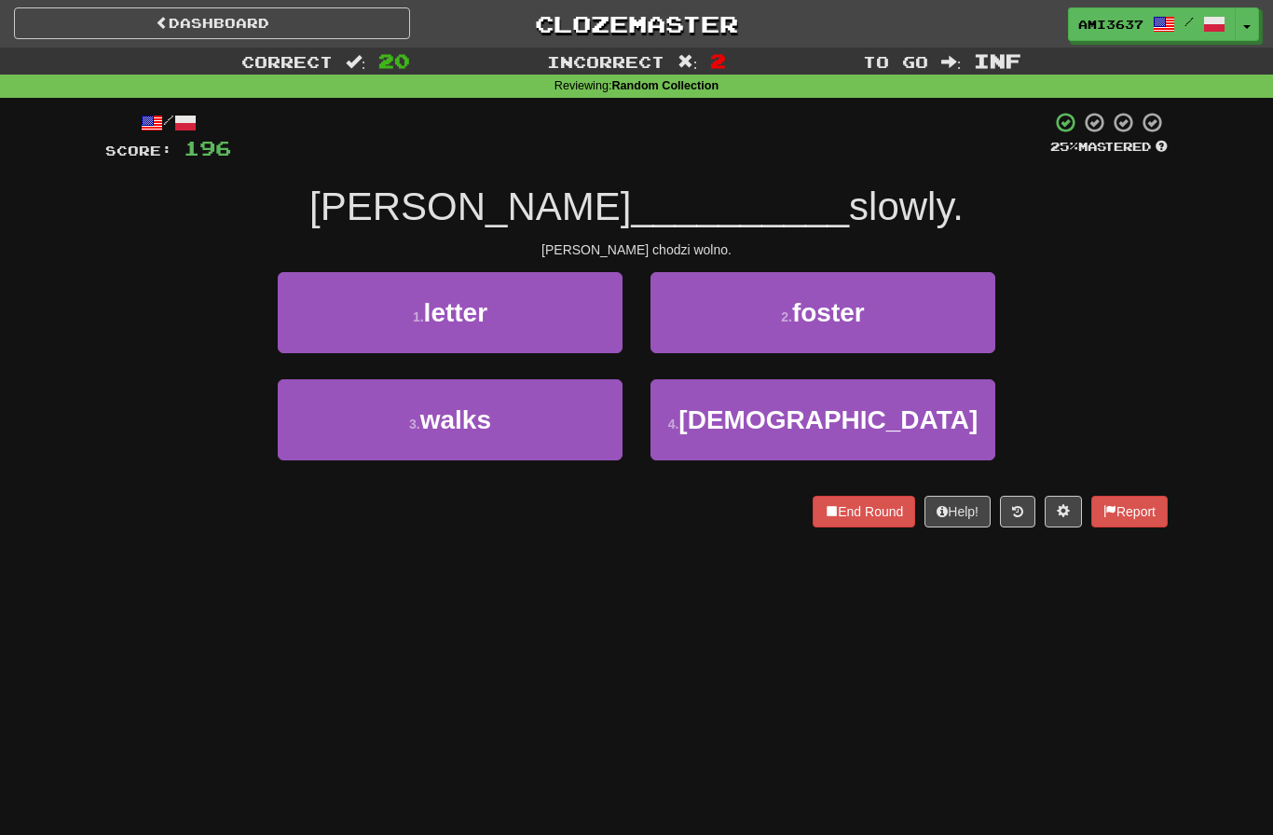
click at [574, 423] on button "3 . walks" at bounding box center [450, 419] width 345 height 81
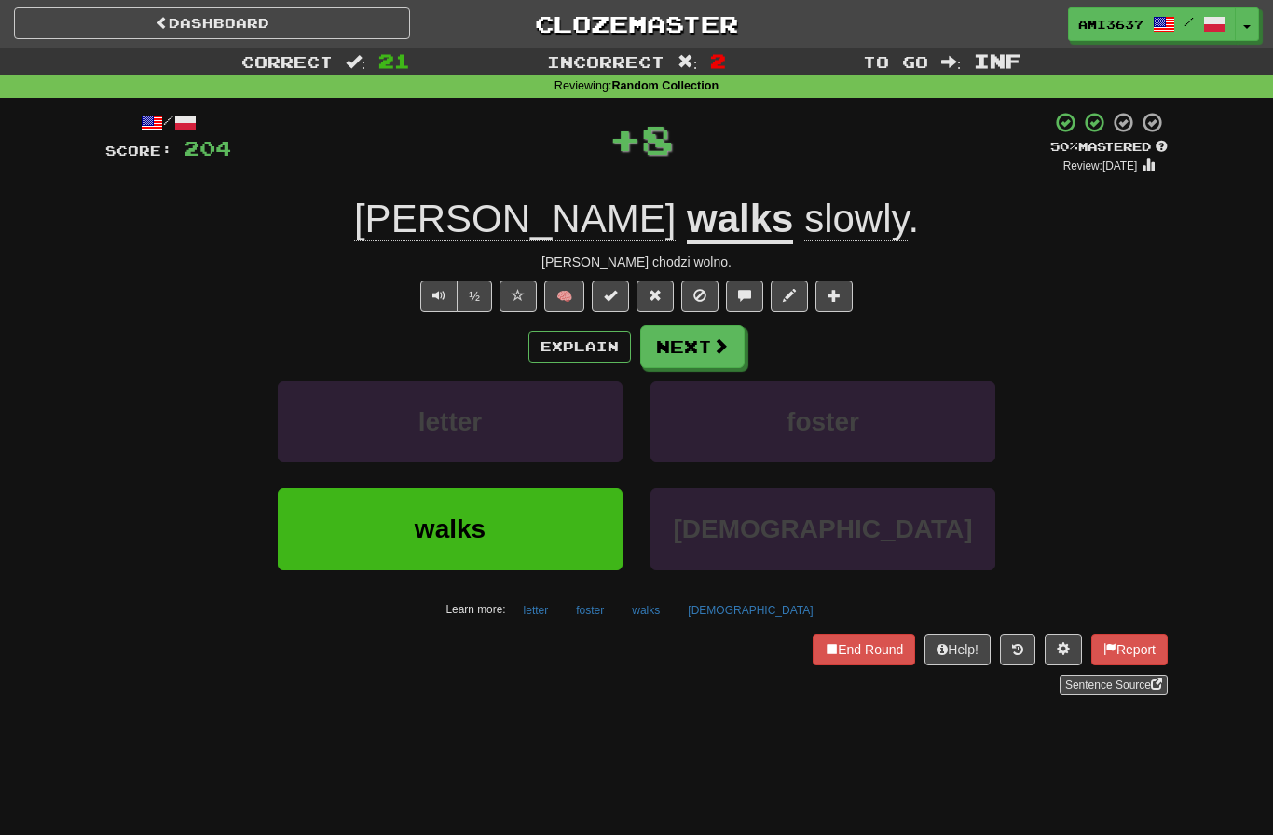
click at [559, 530] on button "walks" at bounding box center [450, 528] width 345 height 81
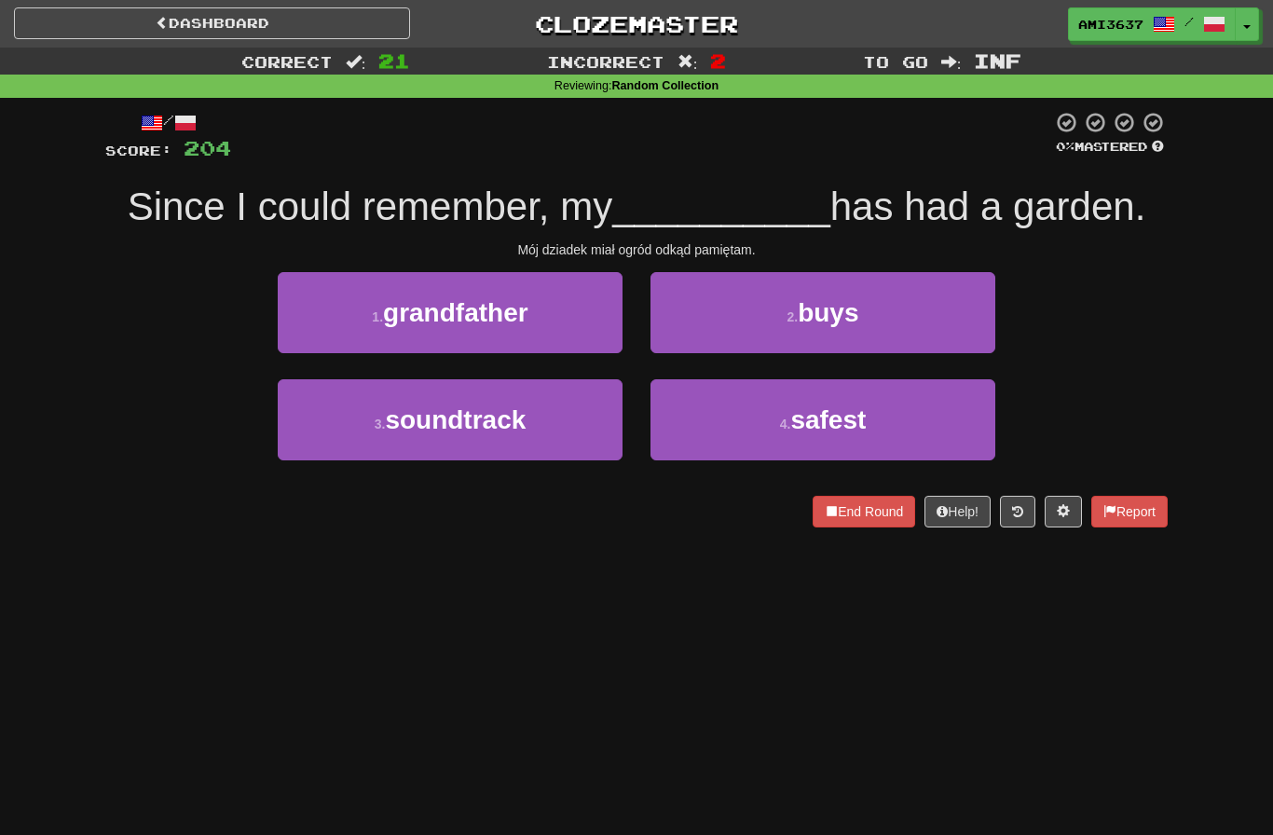
click at [547, 326] on button "1 . grandfather" at bounding box center [450, 312] width 345 height 81
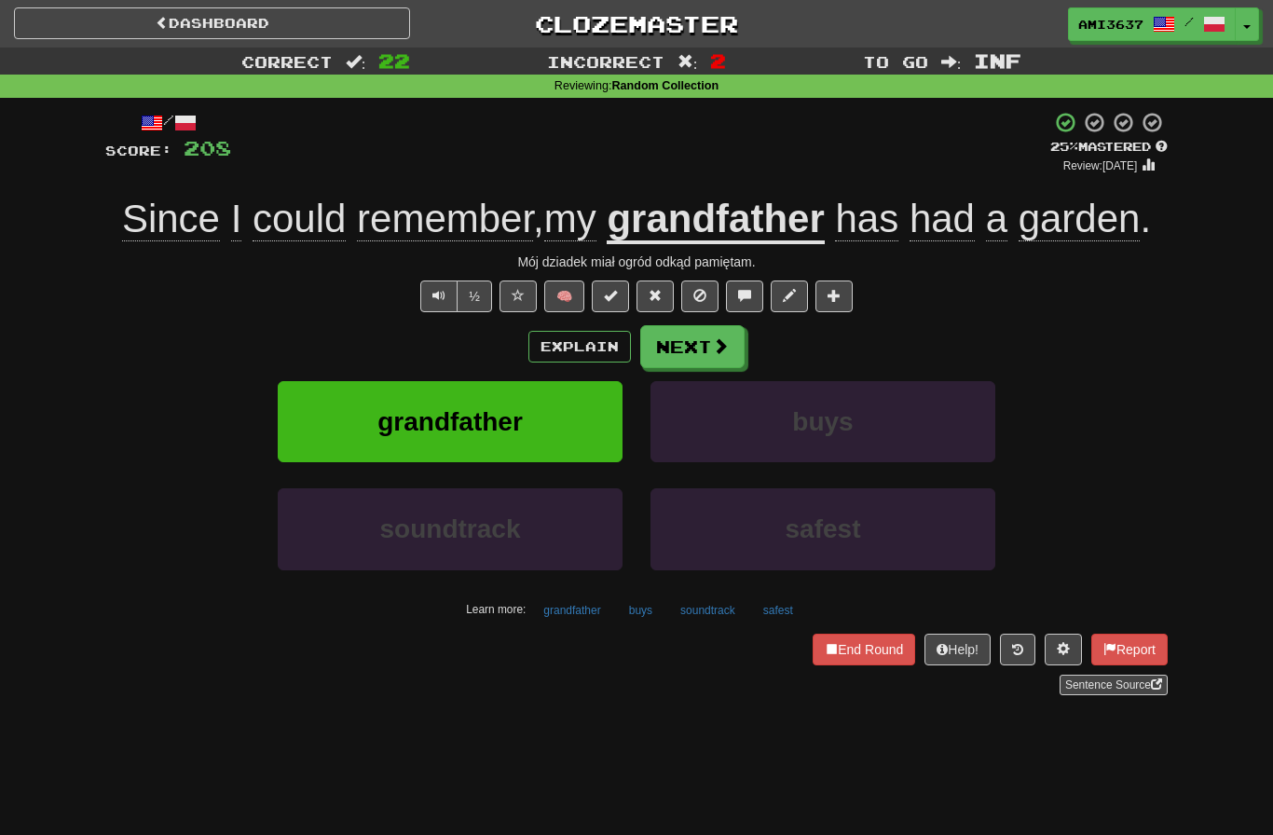
click at [569, 414] on button "grandfather" at bounding box center [450, 421] width 345 height 81
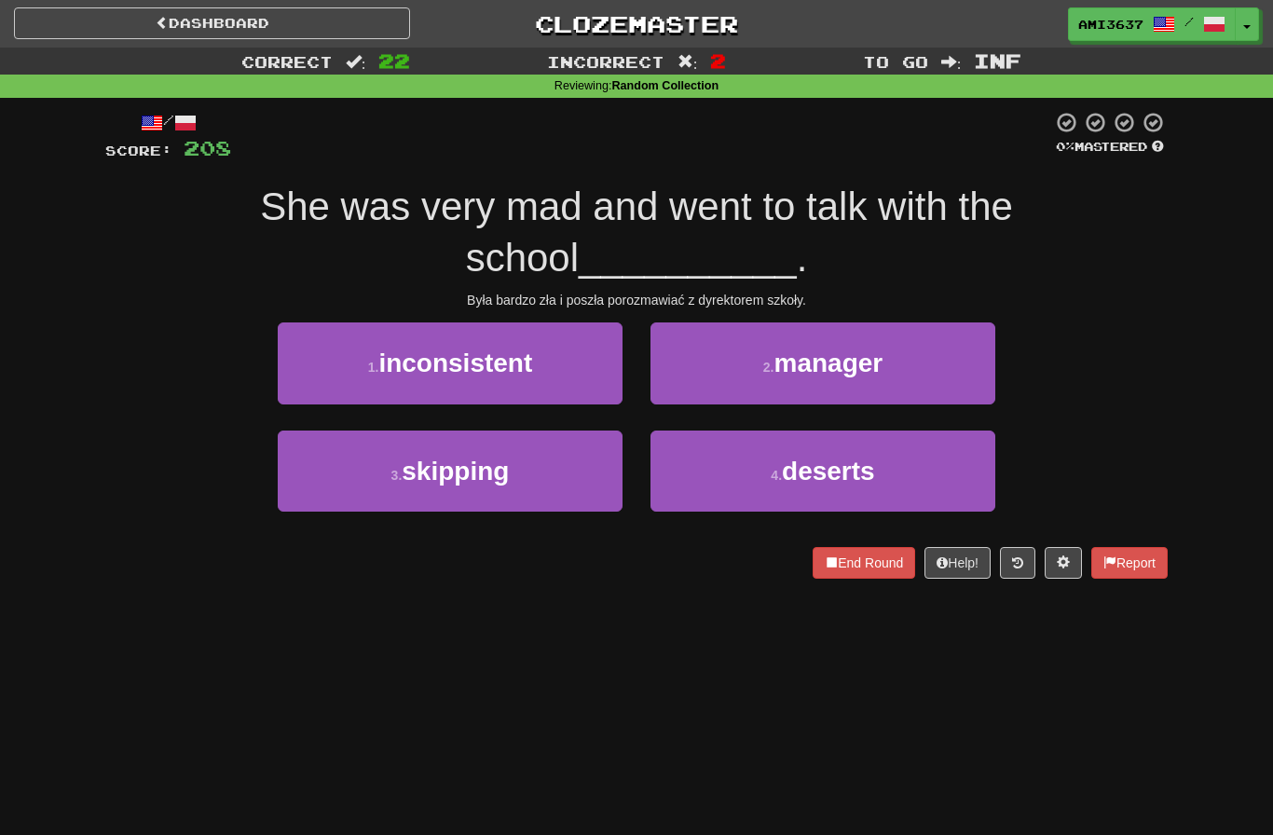
click at [945, 363] on button "2 . manager" at bounding box center [823, 363] width 345 height 81
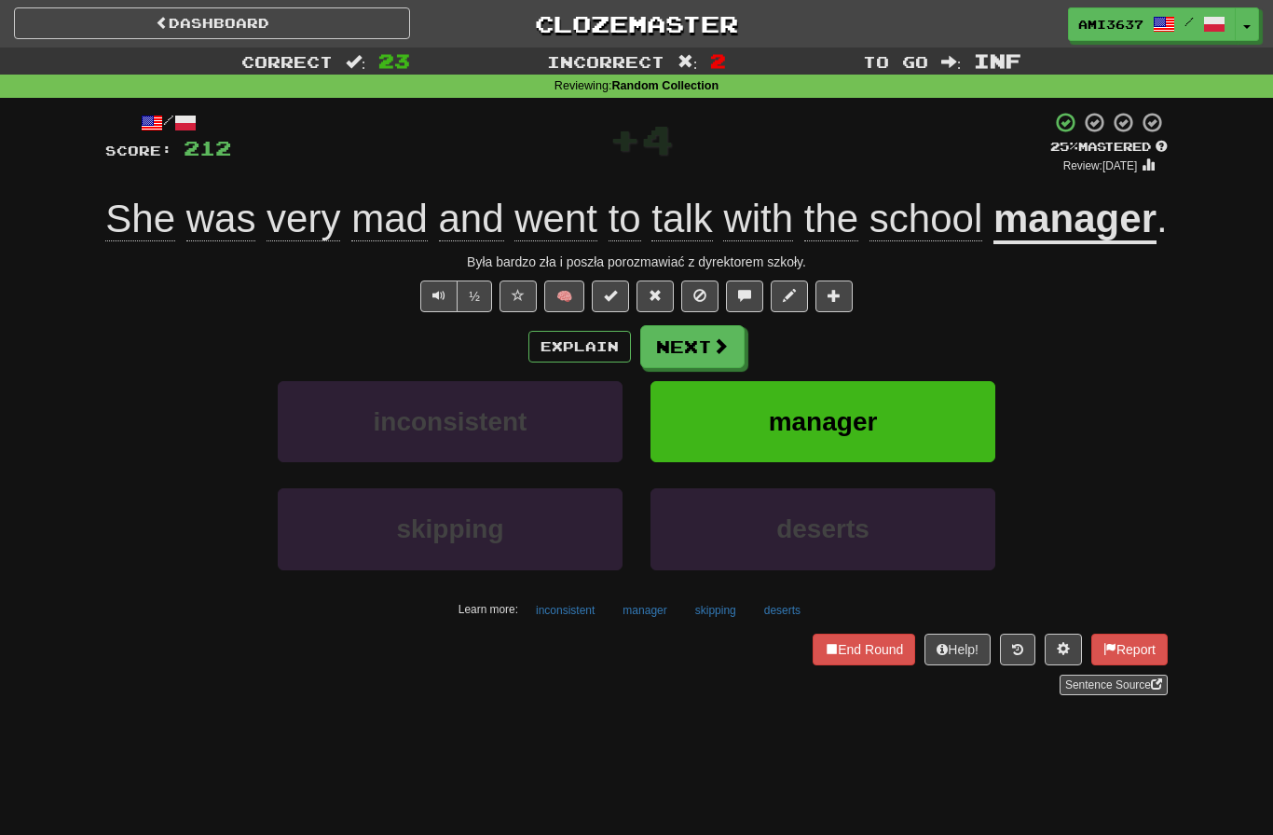
click at [958, 462] on button "manager" at bounding box center [823, 421] width 345 height 81
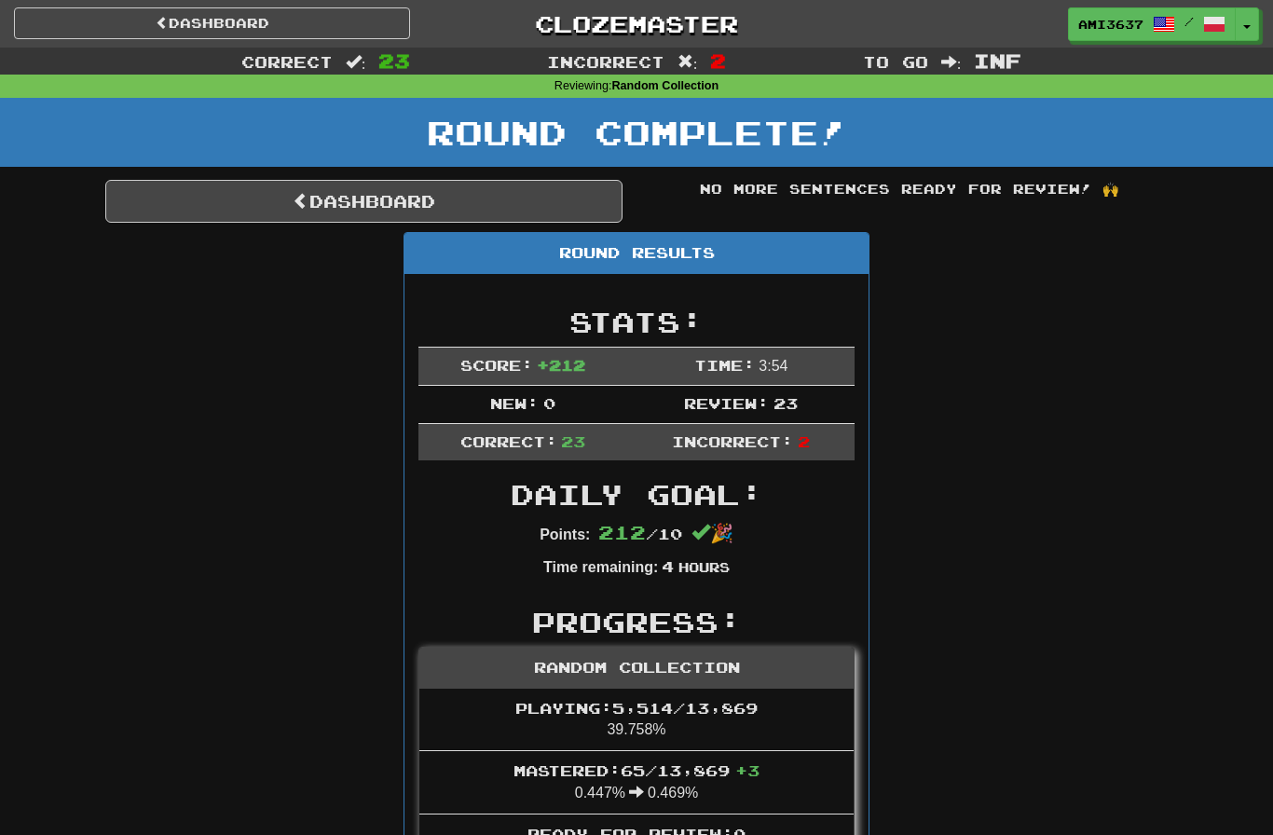
click at [223, 205] on link "Dashboard" at bounding box center [363, 201] width 517 height 43
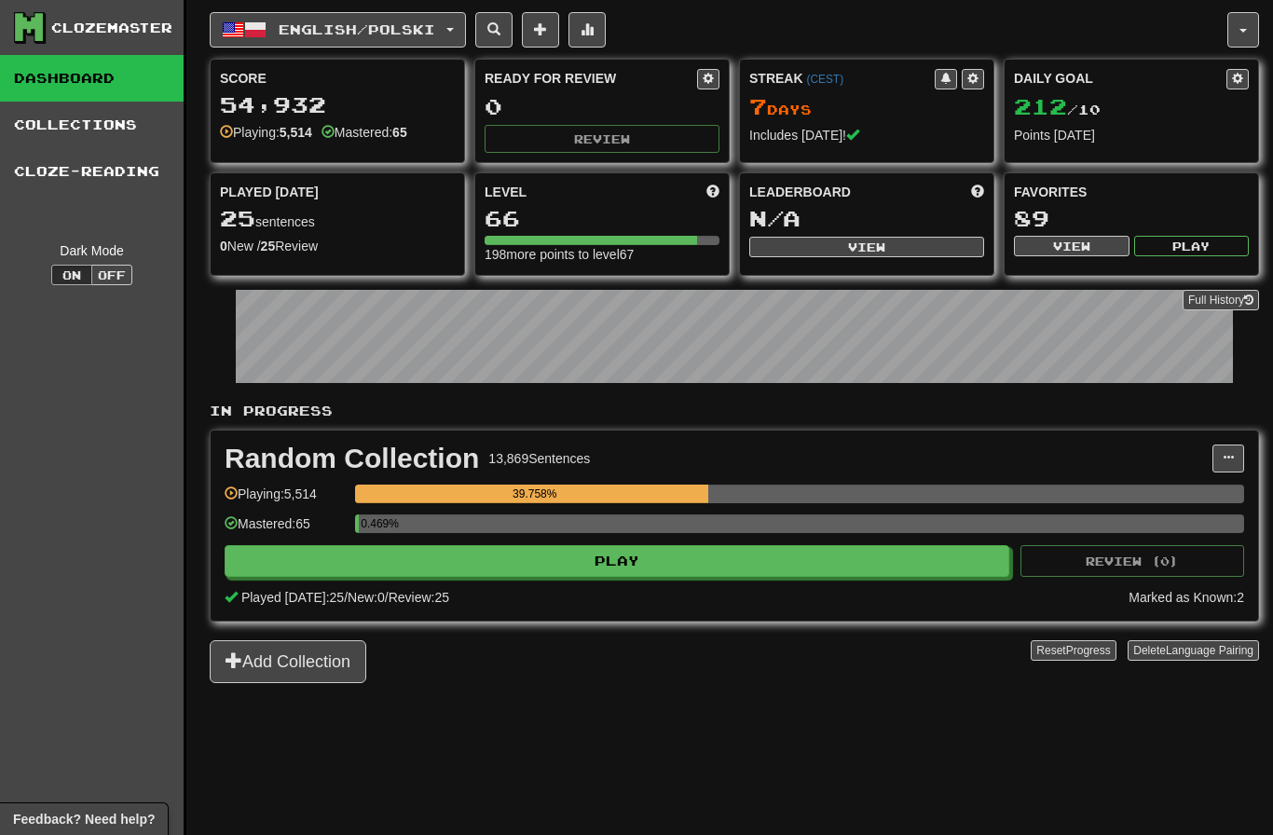
click at [881, 565] on button "Play" at bounding box center [617, 561] width 785 height 32
select select "********"
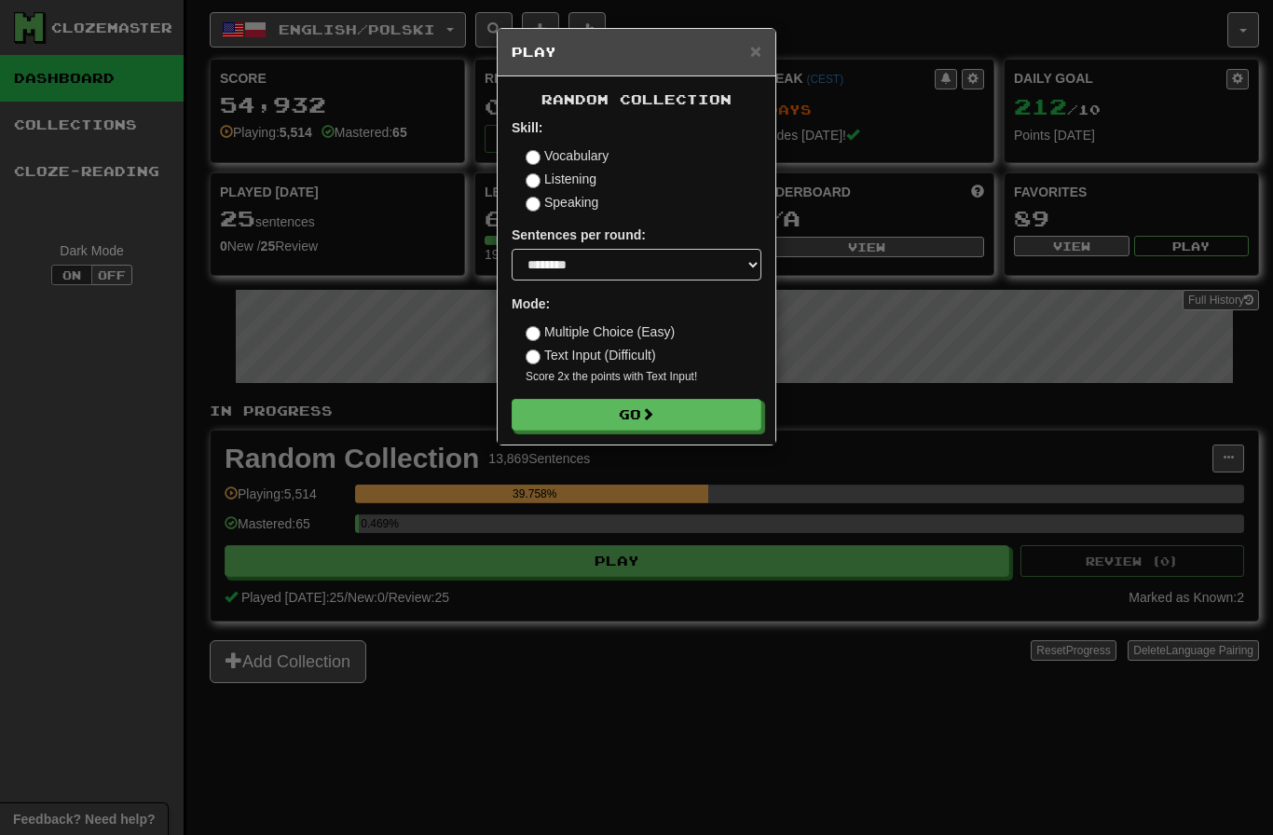
click at [707, 421] on button "Go" at bounding box center [637, 415] width 250 height 32
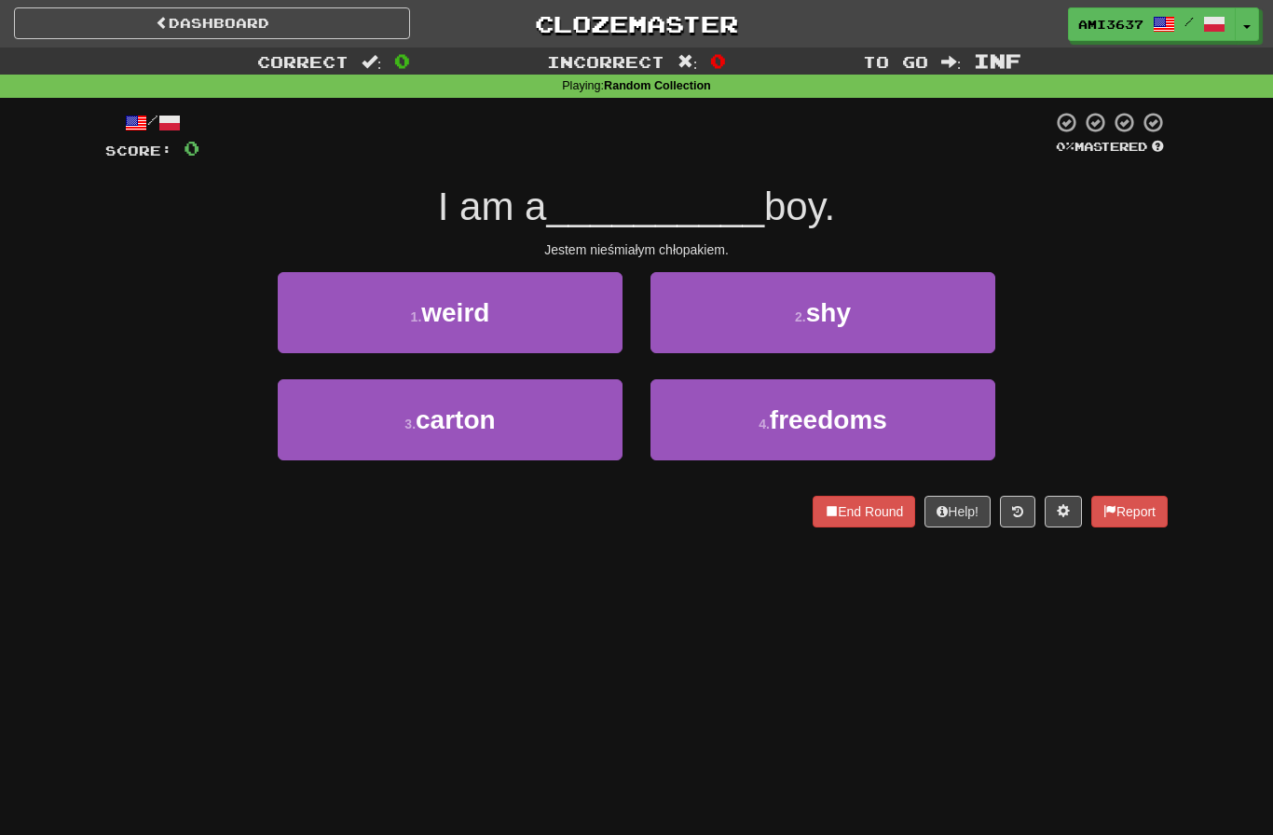
click at [897, 319] on button "2 . shy" at bounding box center [823, 312] width 345 height 81
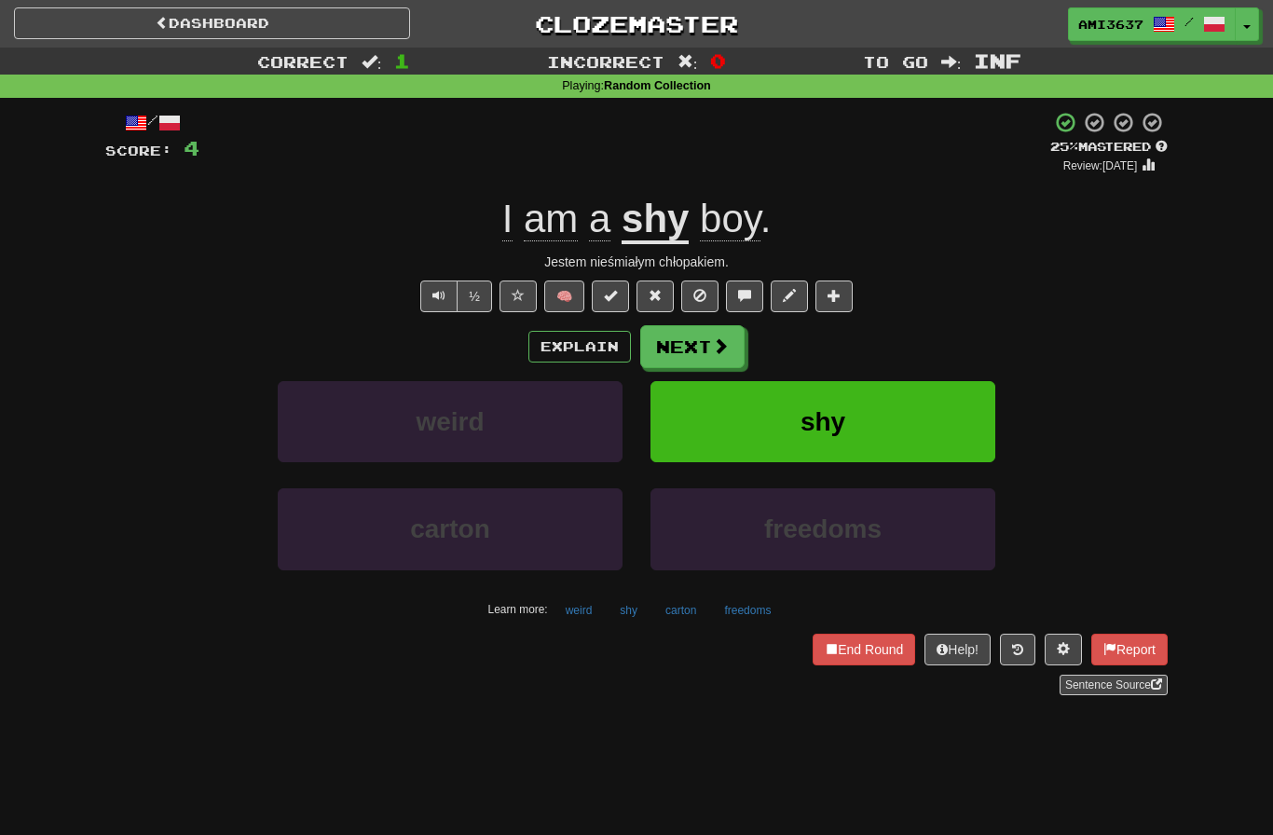
click at [474, 307] on button "½" at bounding box center [474, 297] width 35 height 32
click at [428, 304] on button "Text-to-speech controls" at bounding box center [438, 297] width 37 height 32
click at [718, 392] on button "shy" at bounding box center [823, 421] width 345 height 81
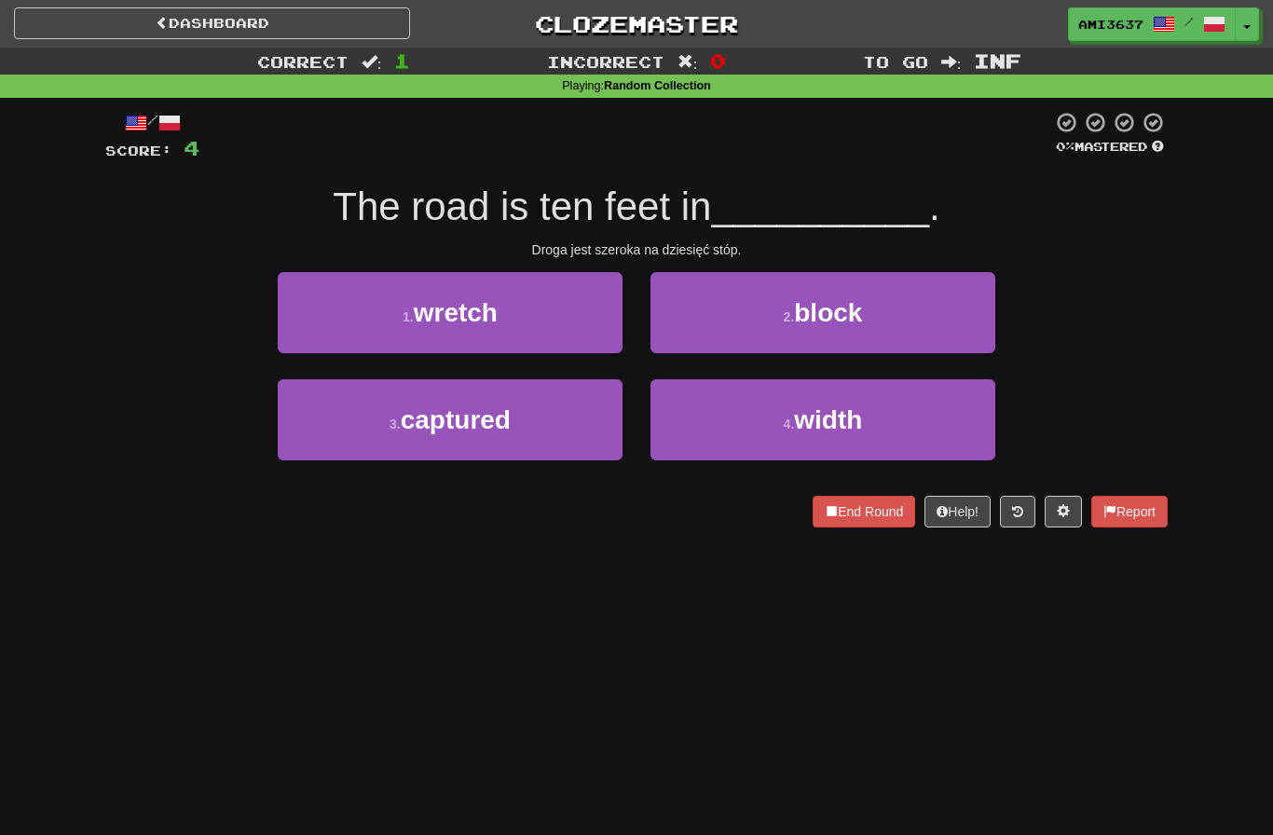
click at [884, 421] on button "4 . width" at bounding box center [823, 419] width 345 height 81
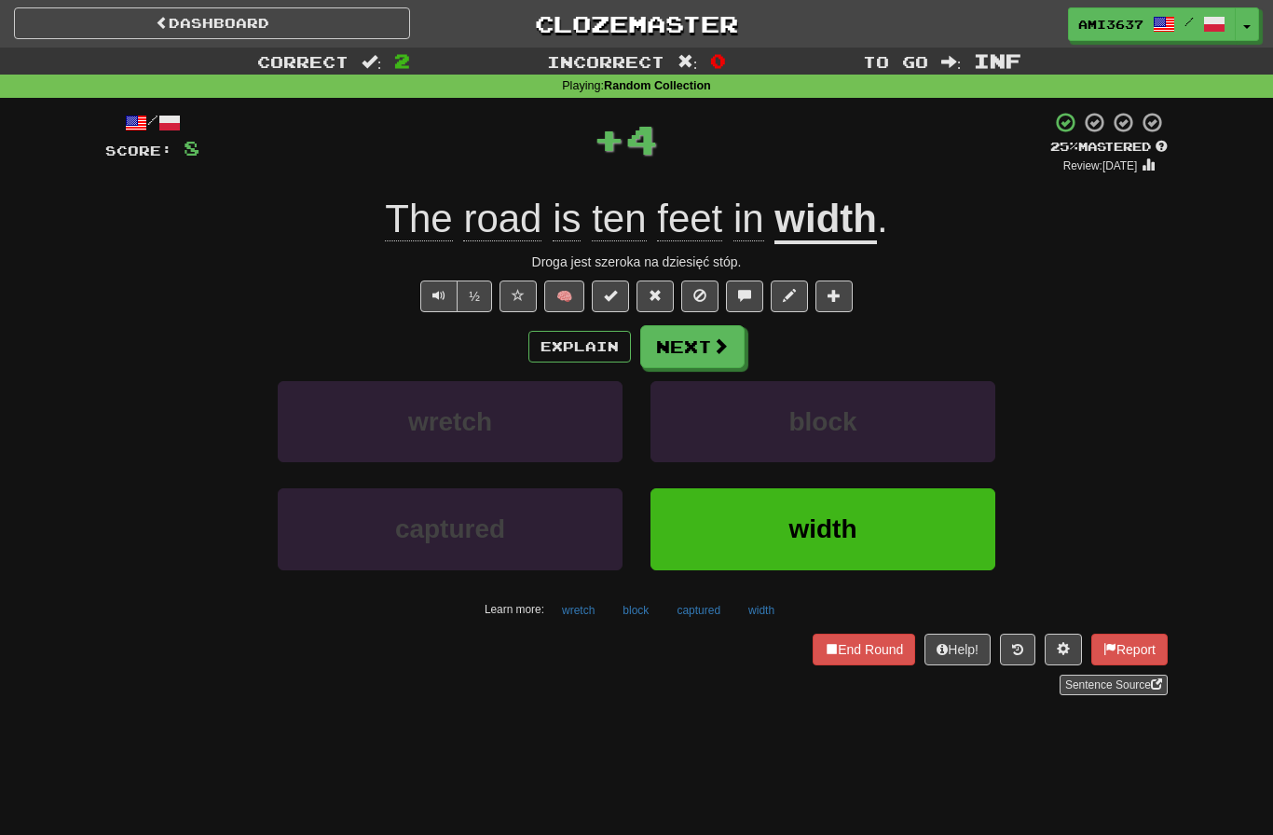
click at [897, 529] on button "width" at bounding box center [823, 528] width 345 height 81
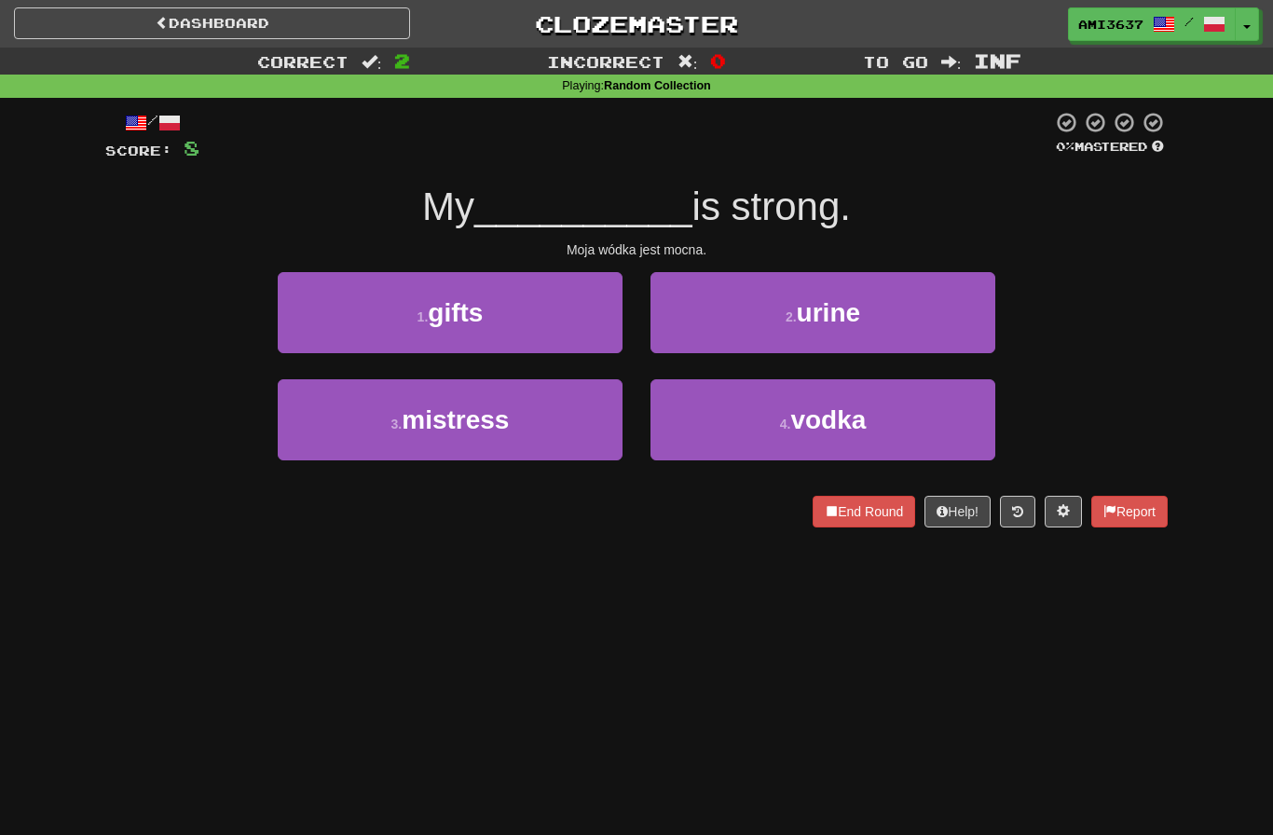
click at [882, 430] on button "4 . vodka" at bounding box center [823, 419] width 345 height 81
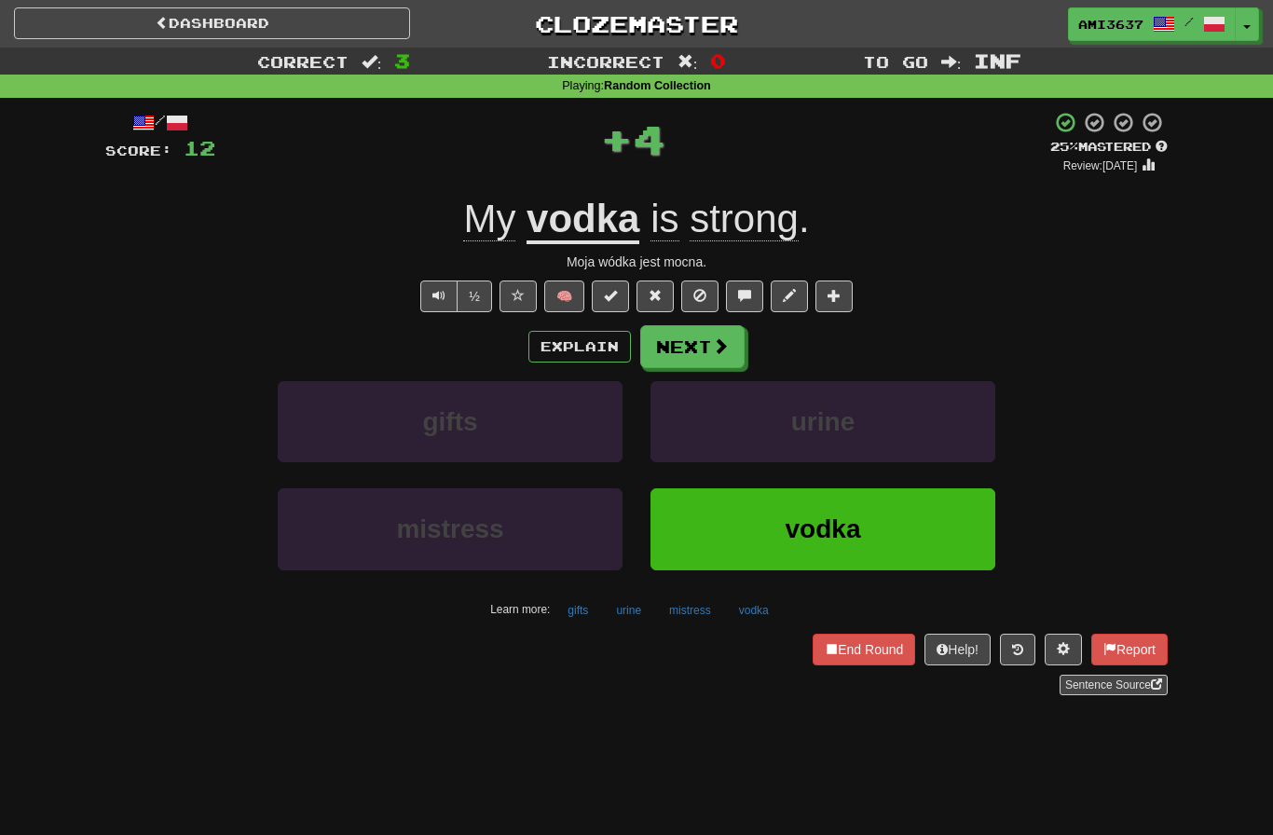
click at [902, 528] on button "vodka" at bounding box center [823, 528] width 345 height 81
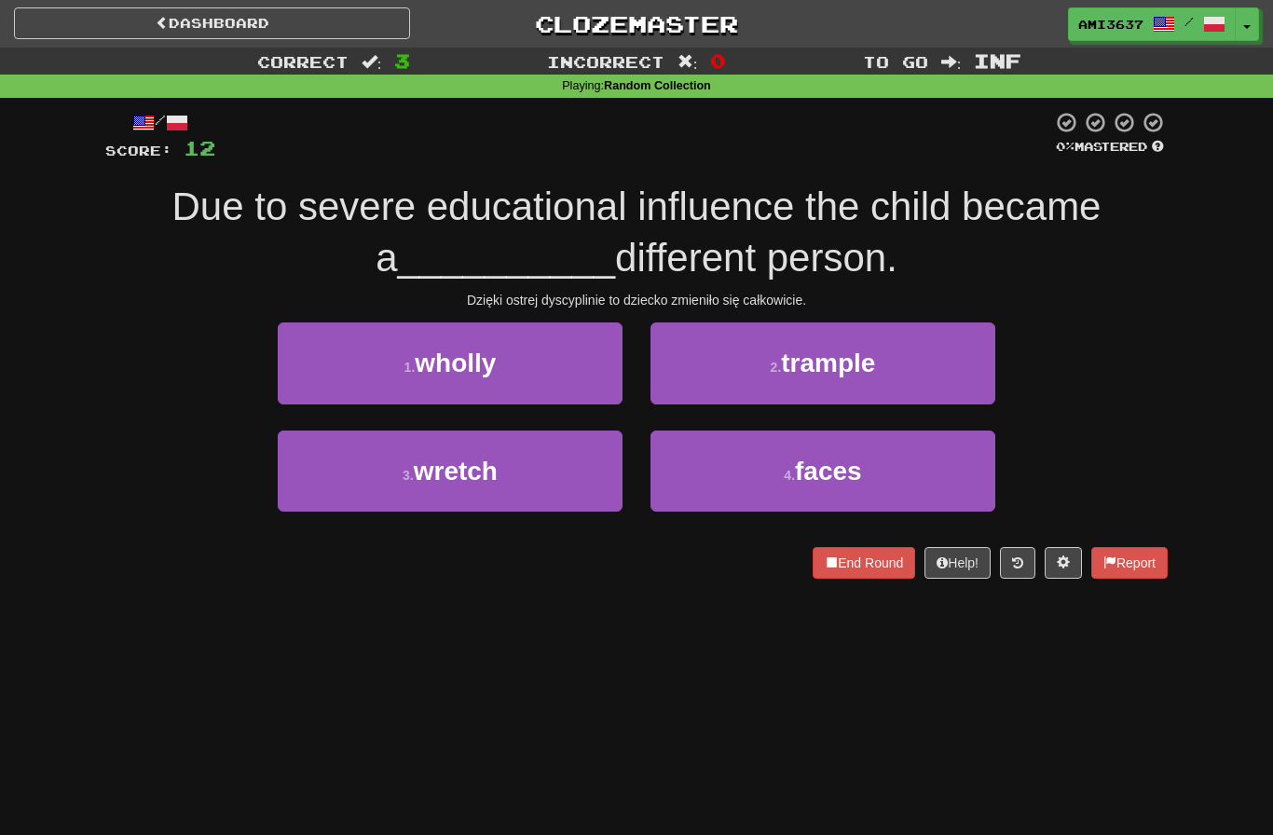
click at [579, 368] on button "1 . wholly" at bounding box center [450, 363] width 345 height 81
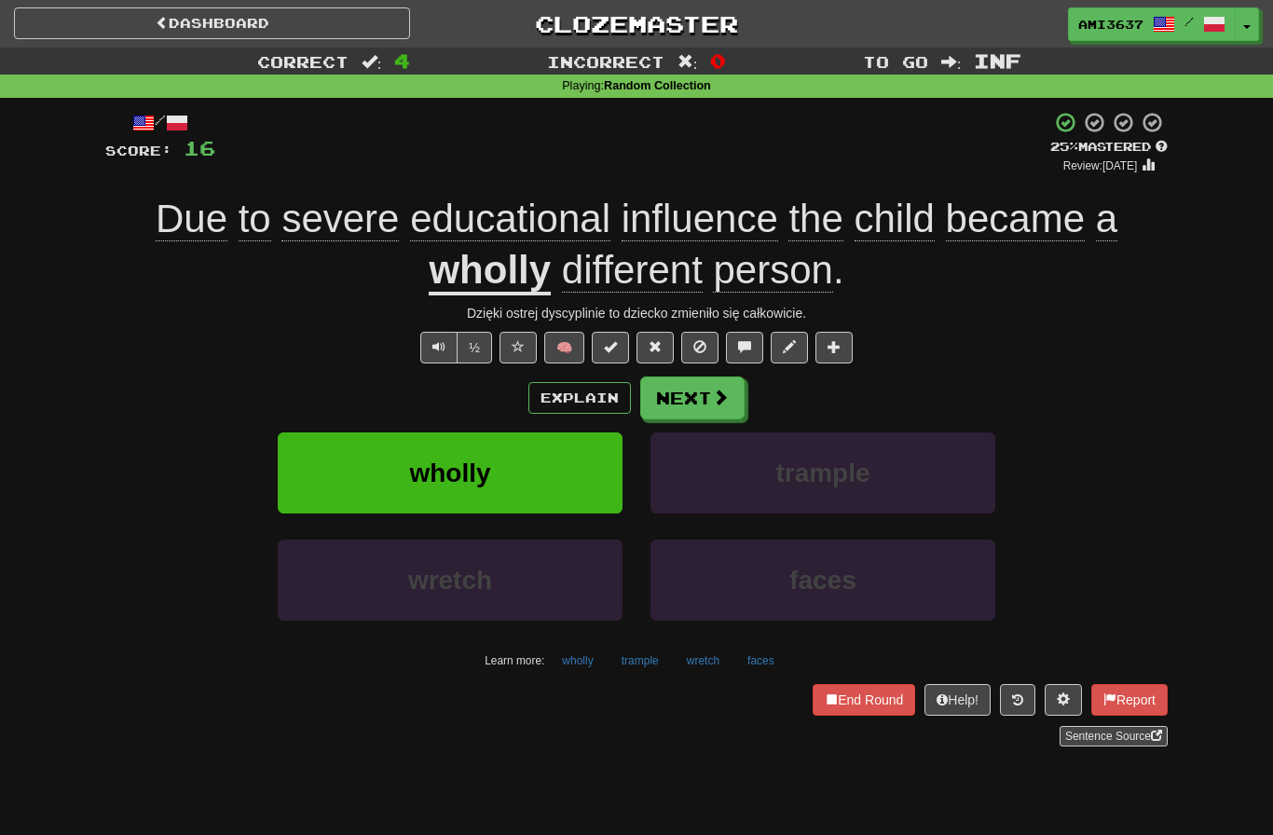
click at [573, 468] on button "wholly" at bounding box center [450, 473] width 345 height 81
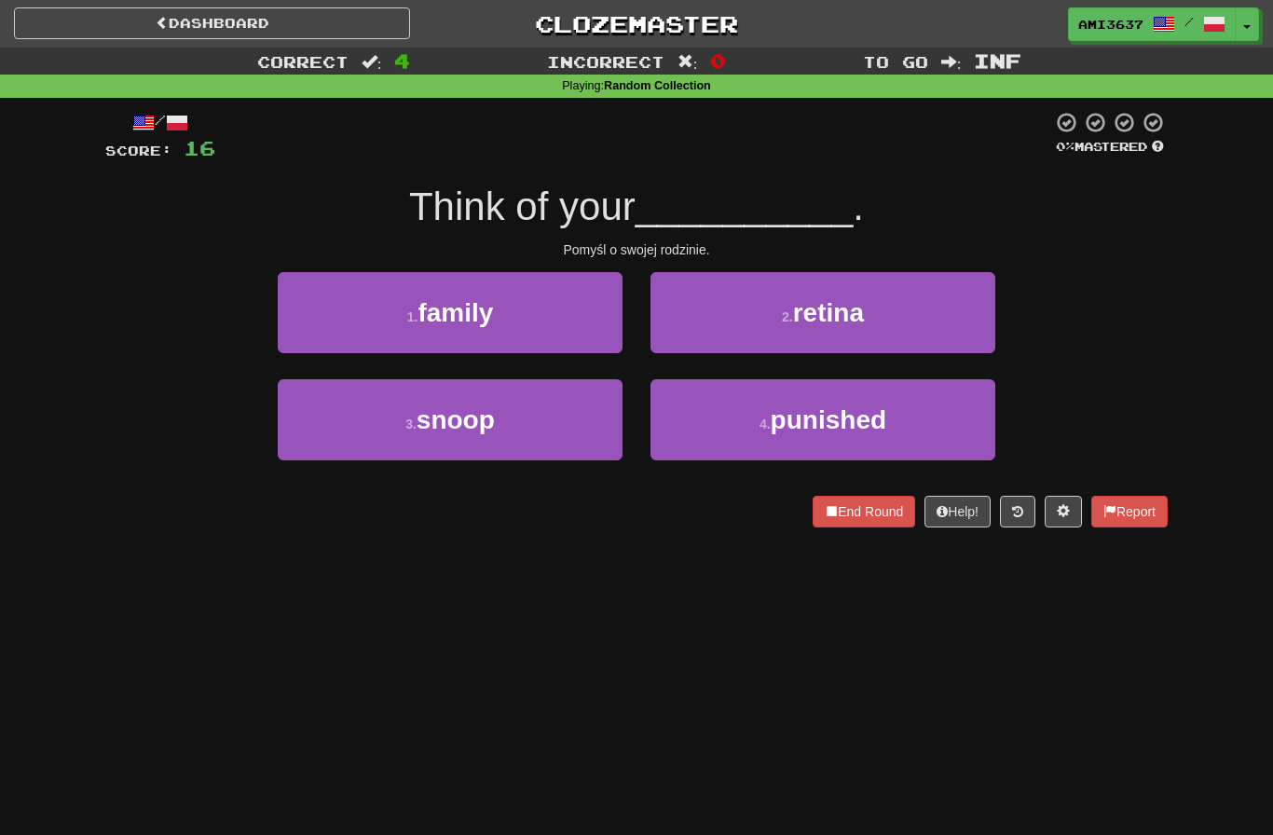
click at [584, 314] on button "1 . family" at bounding box center [450, 312] width 345 height 81
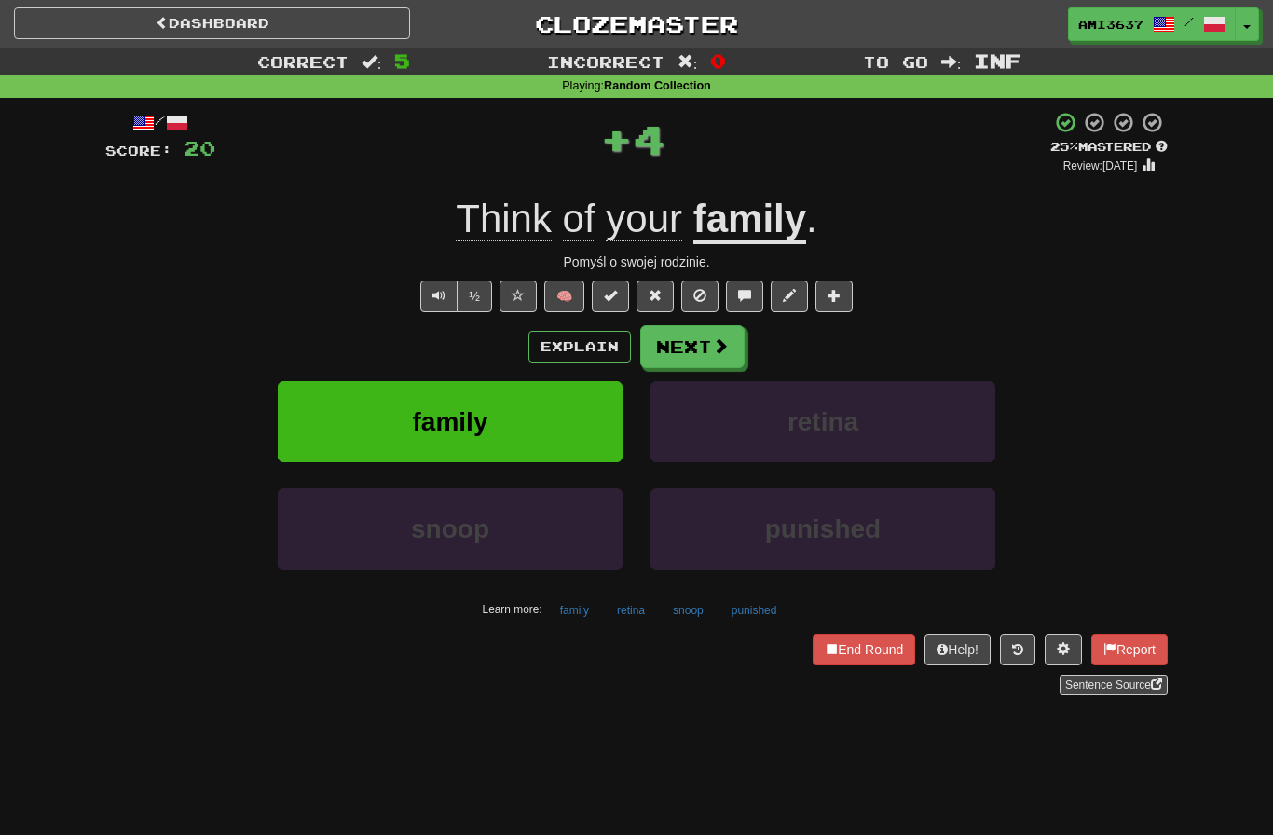
click at [568, 419] on button "family" at bounding box center [450, 421] width 345 height 81
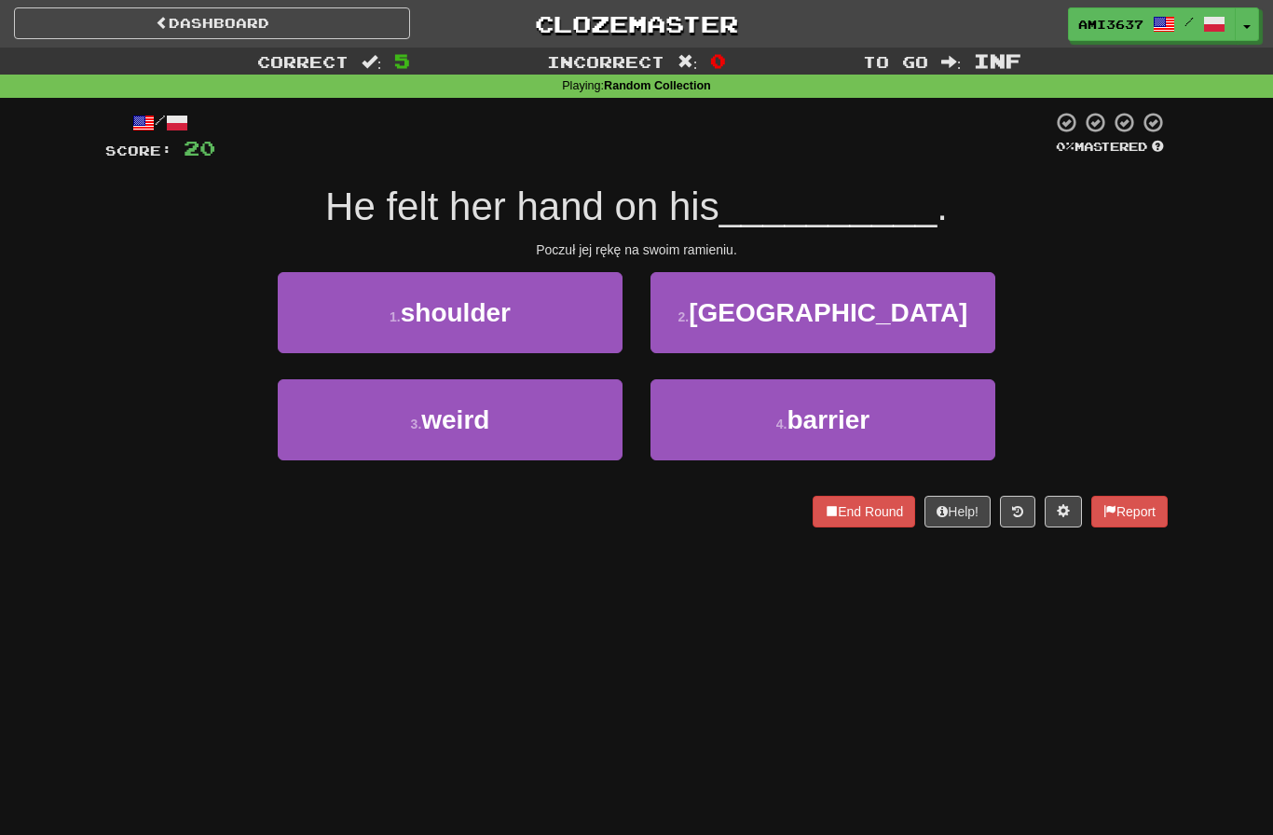
click at [571, 322] on button "1 . shoulder" at bounding box center [450, 312] width 345 height 81
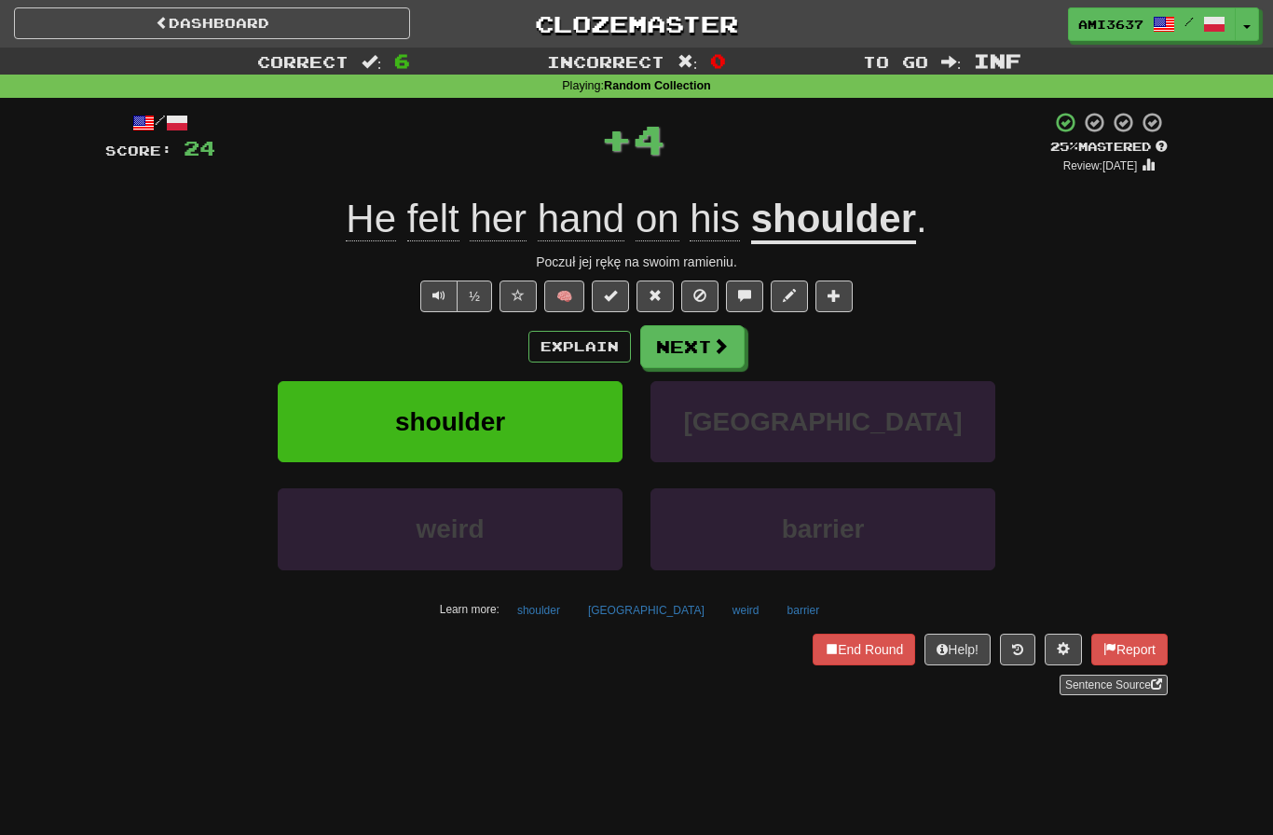
click at [574, 420] on button "shoulder" at bounding box center [450, 421] width 345 height 81
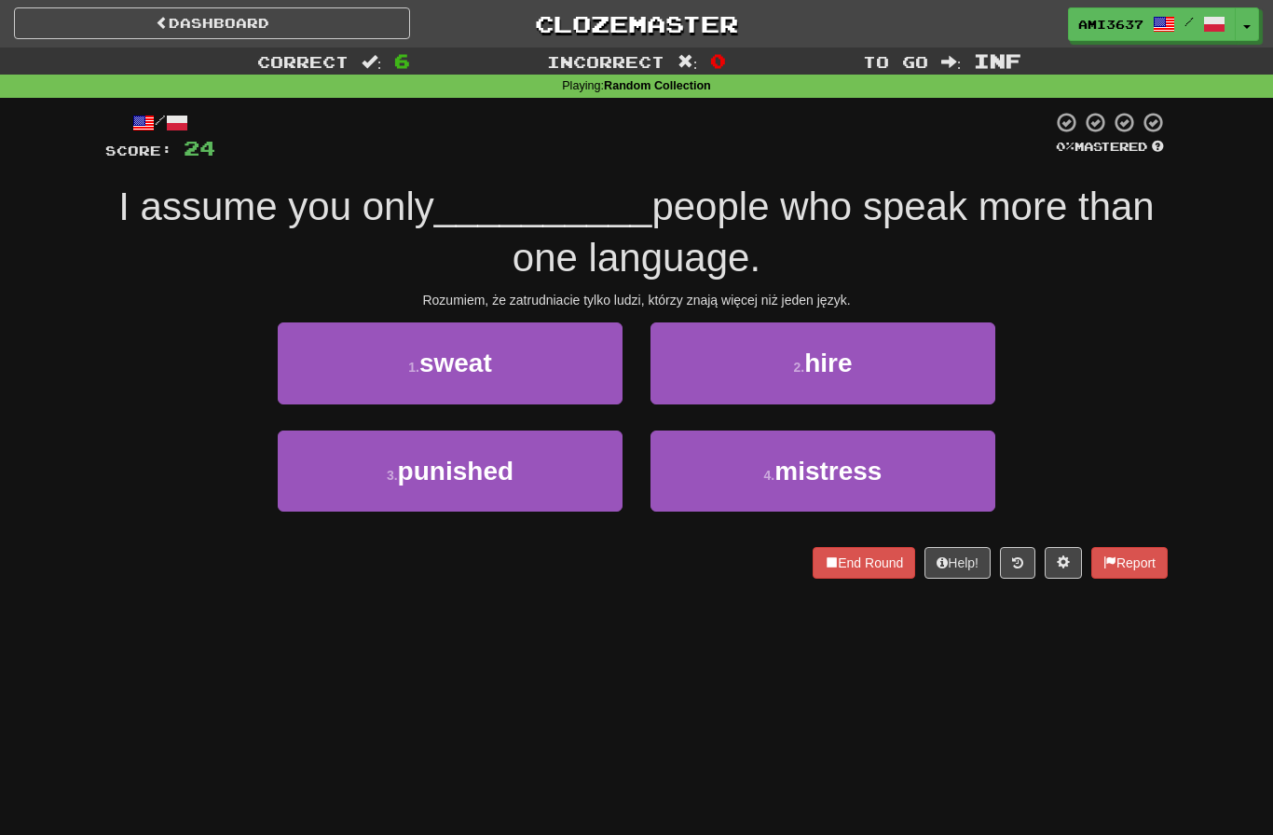
click at [957, 380] on button "2 . hire" at bounding box center [823, 363] width 345 height 81
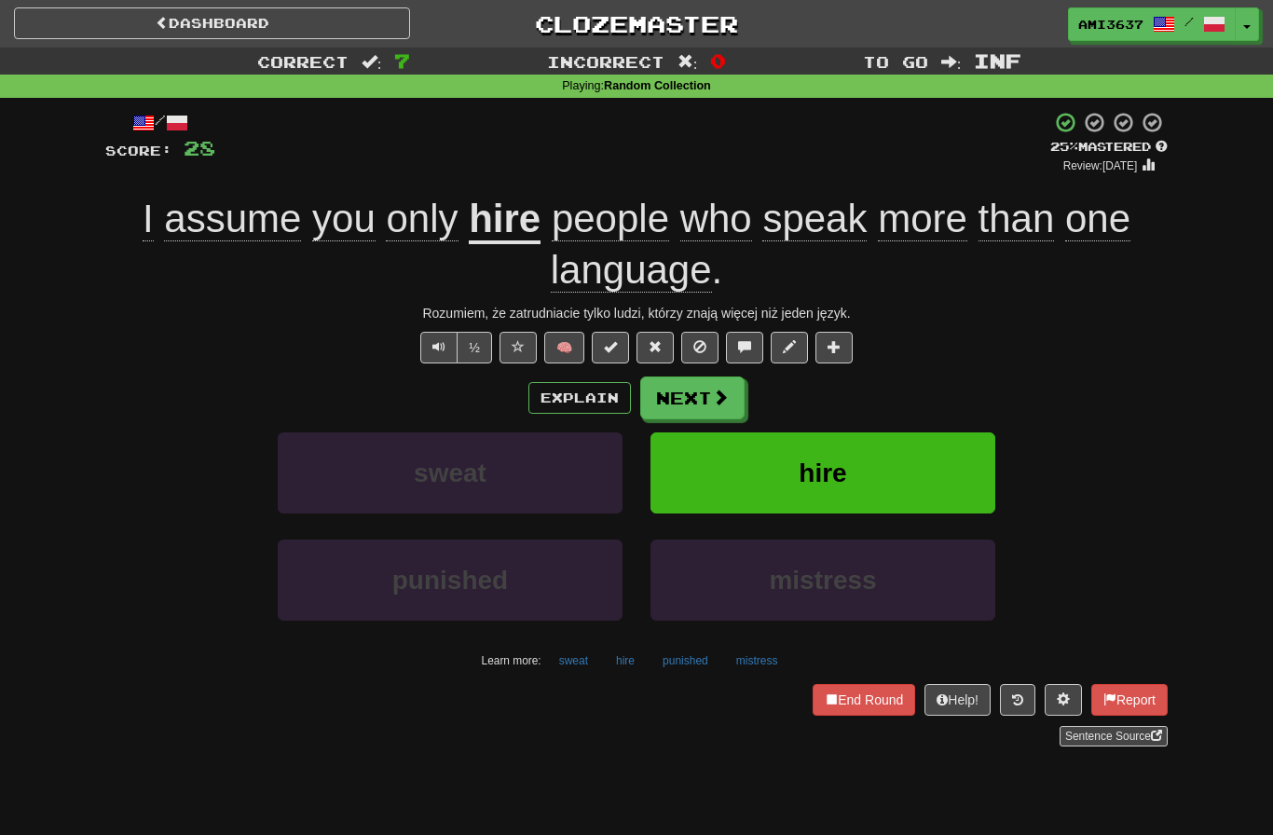
click at [935, 477] on button "hire" at bounding box center [823, 473] width 345 height 81
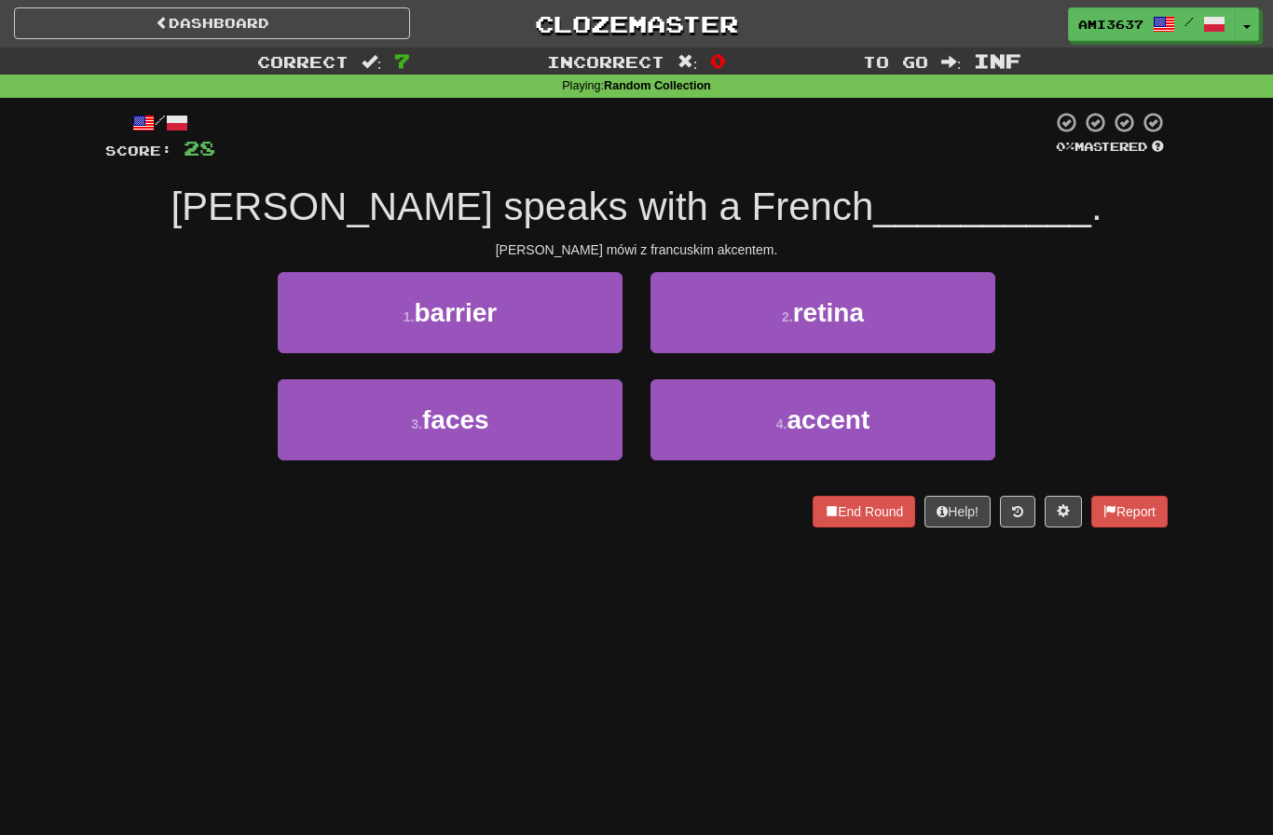
click at [942, 419] on button "4 . accent" at bounding box center [823, 419] width 345 height 81
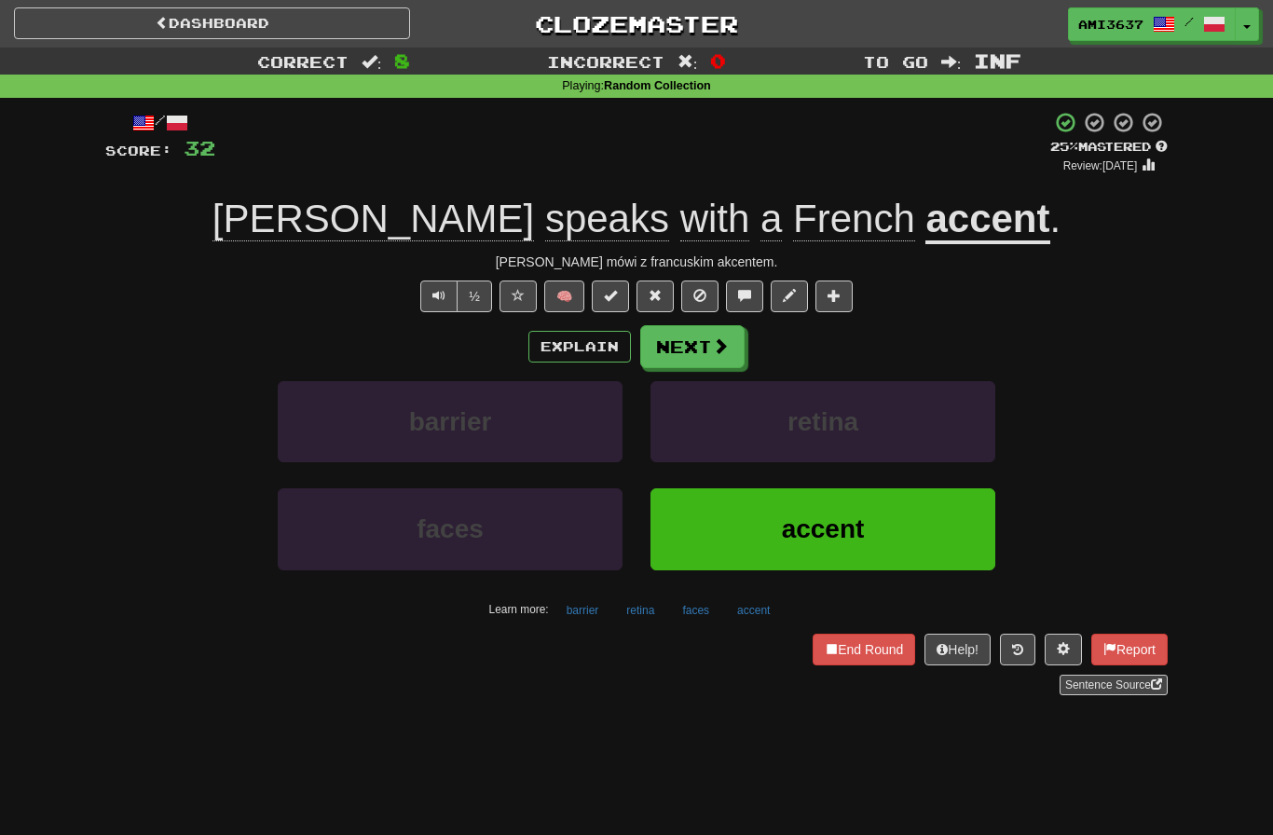
click at [913, 531] on button "accent" at bounding box center [823, 528] width 345 height 81
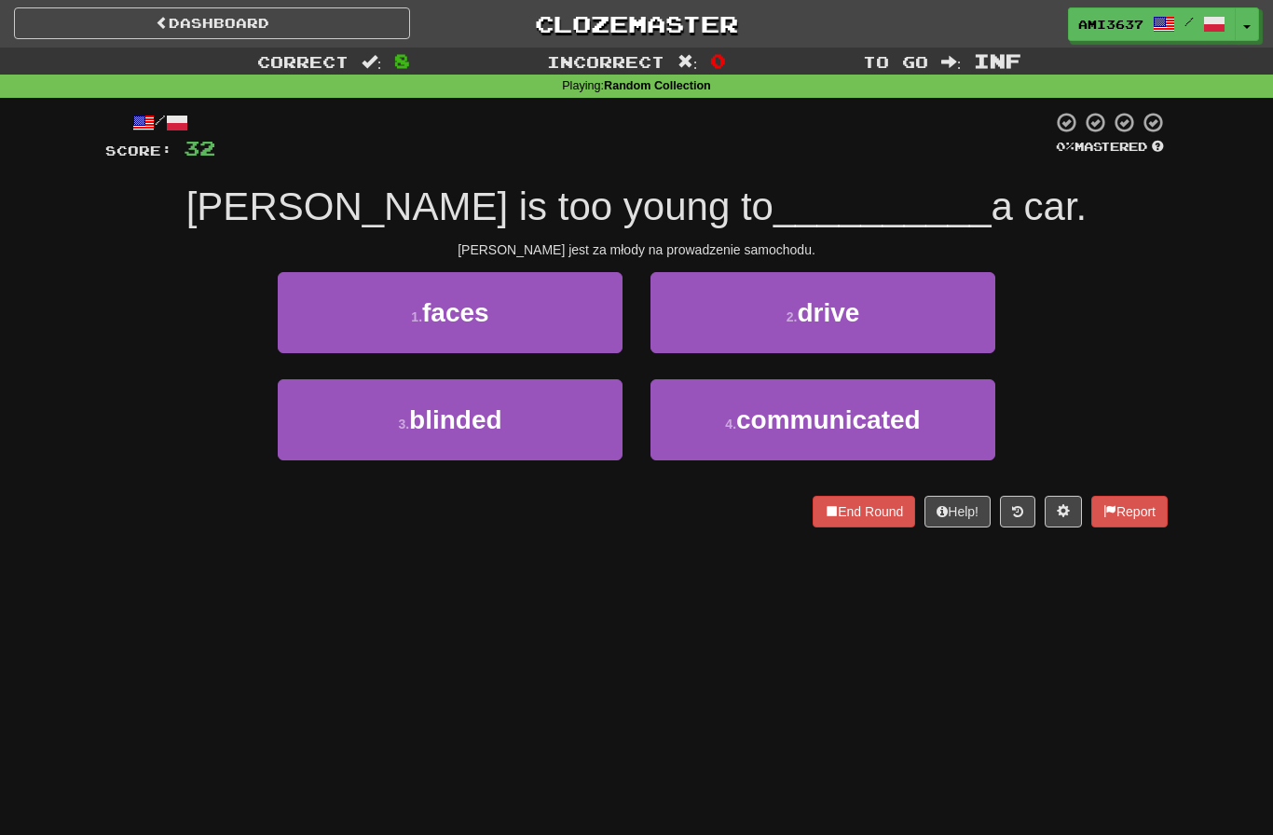
click at [959, 308] on button "2 . drive" at bounding box center [823, 312] width 345 height 81
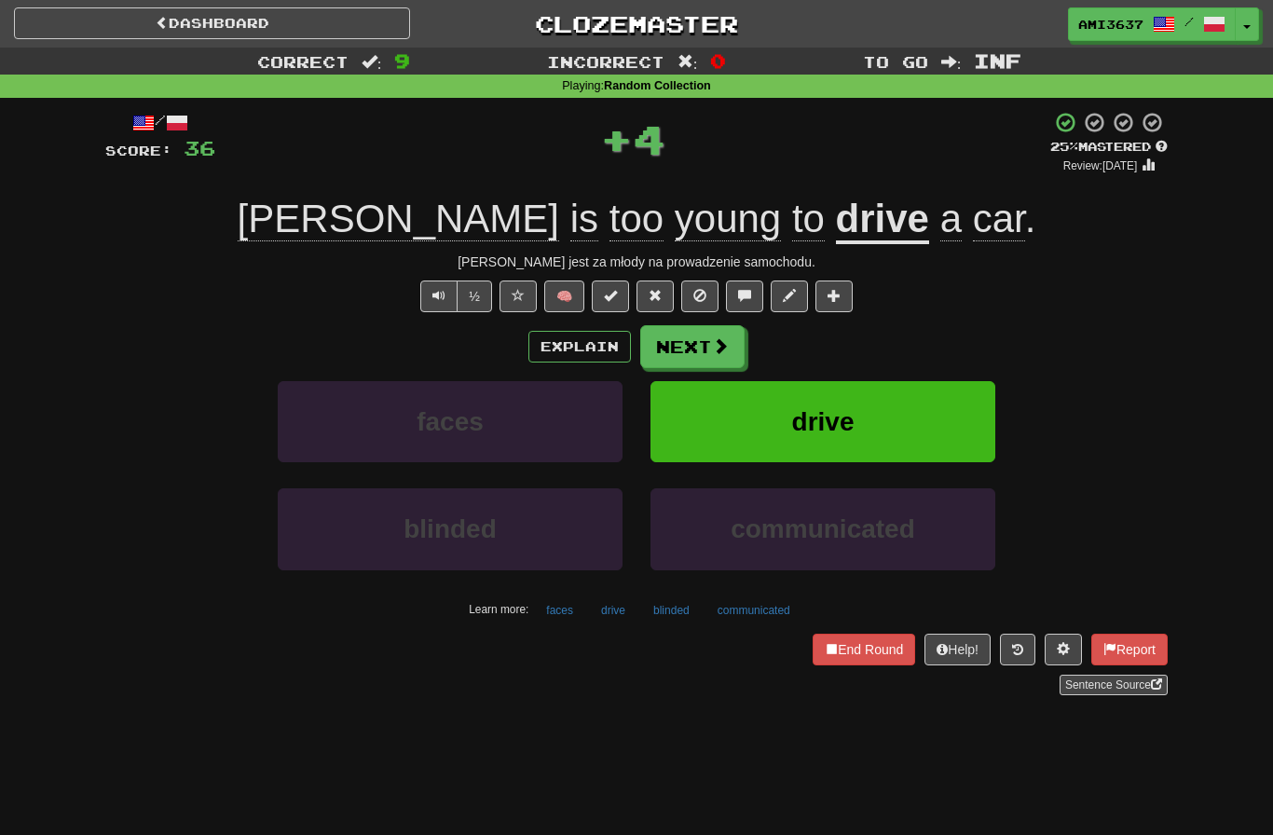
click at [935, 421] on button "drive" at bounding box center [823, 421] width 345 height 81
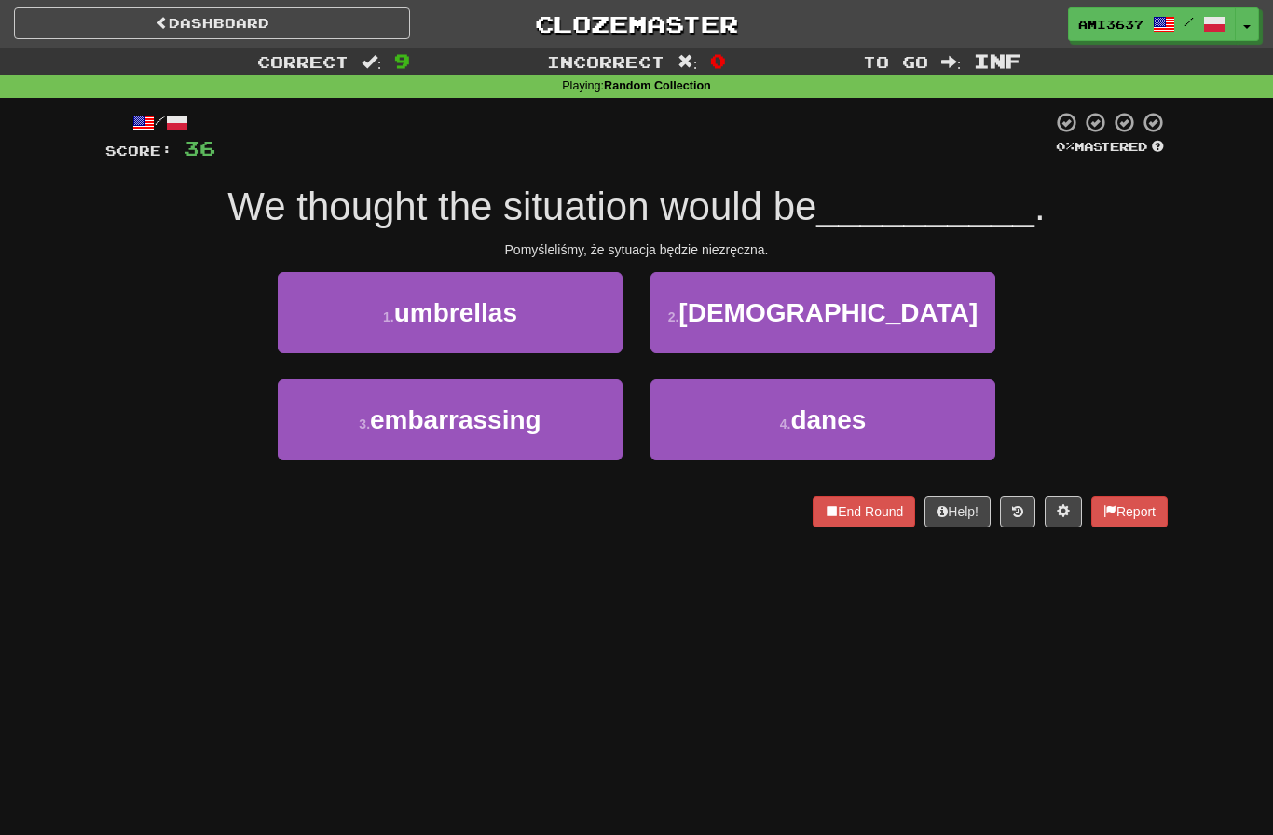
click at [345, 437] on button "3 . embarrassing" at bounding box center [450, 419] width 345 height 81
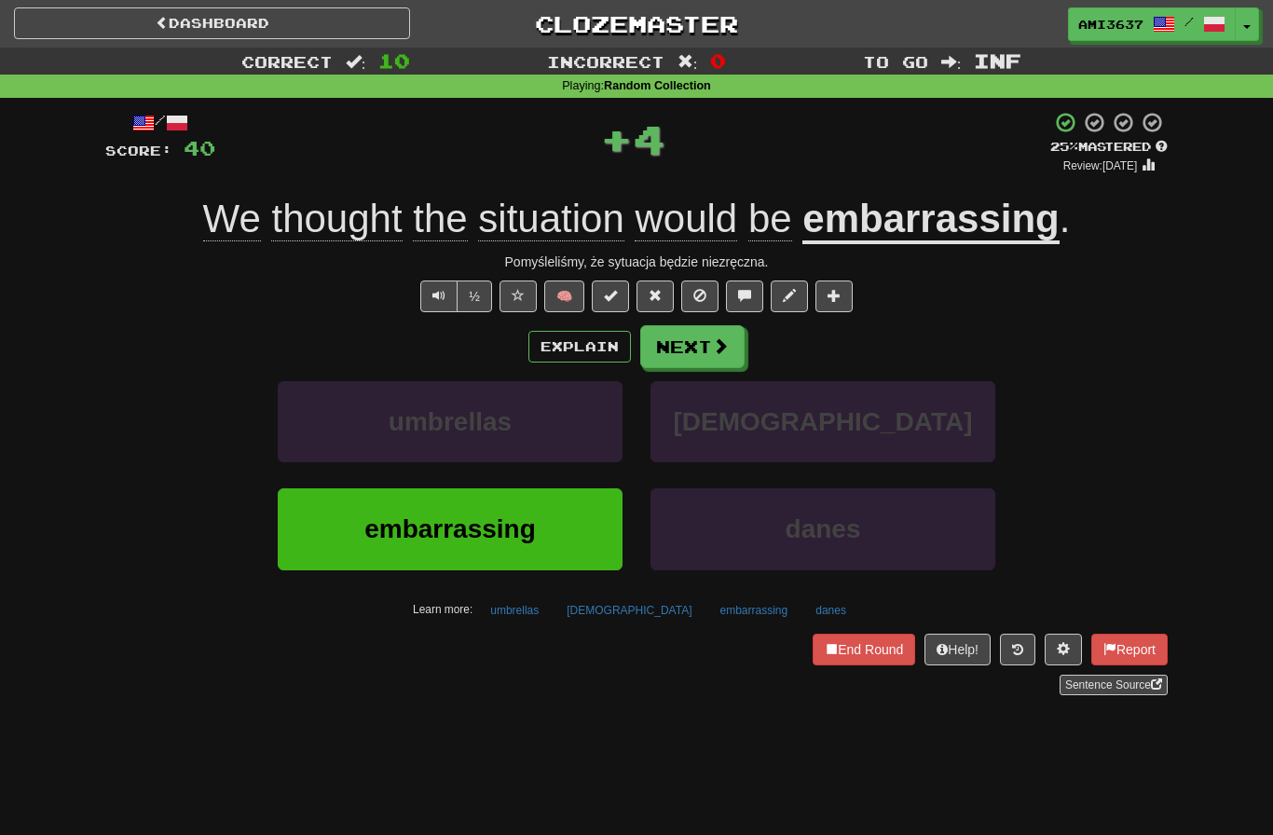
click at [319, 551] on button "embarrassing" at bounding box center [450, 528] width 345 height 81
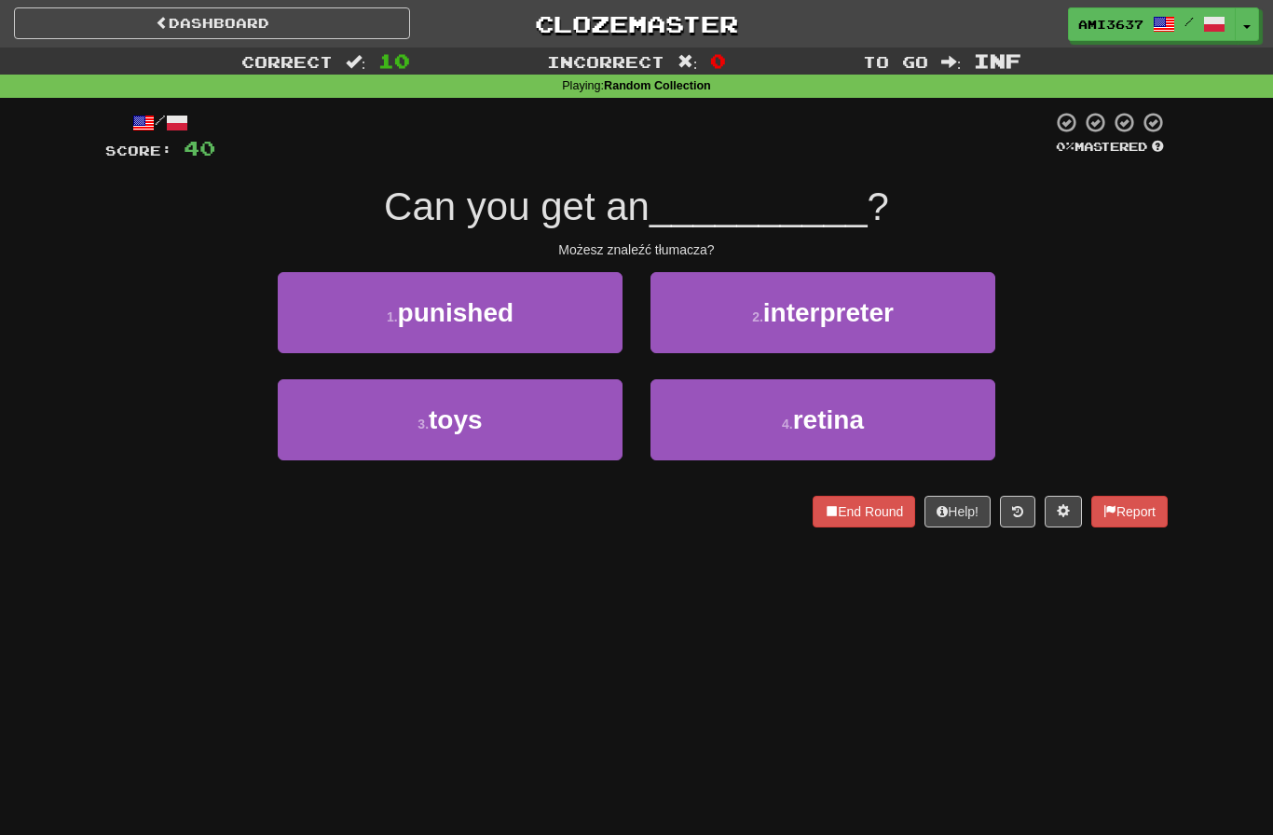
click at [973, 336] on button "2 . interpreter" at bounding box center [823, 312] width 345 height 81
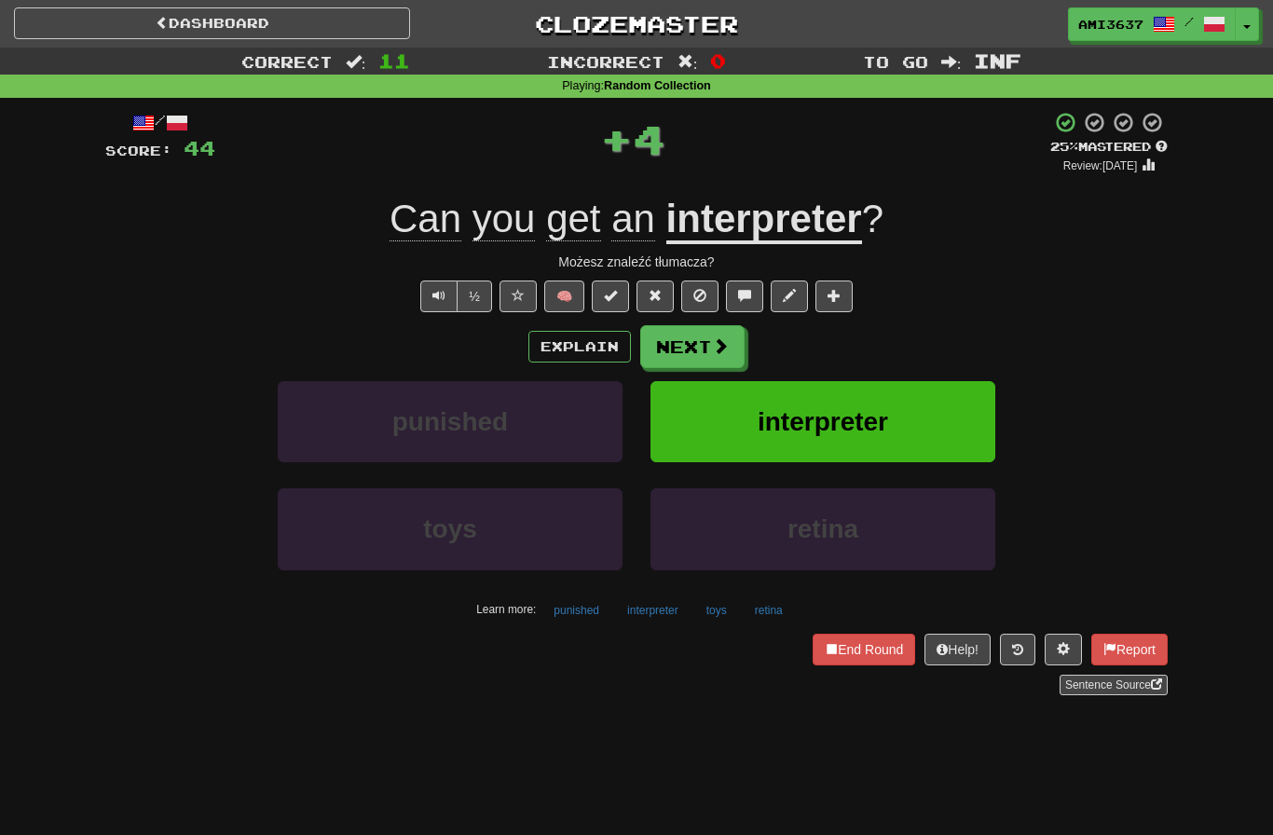
click at [952, 414] on button "interpreter" at bounding box center [823, 421] width 345 height 81
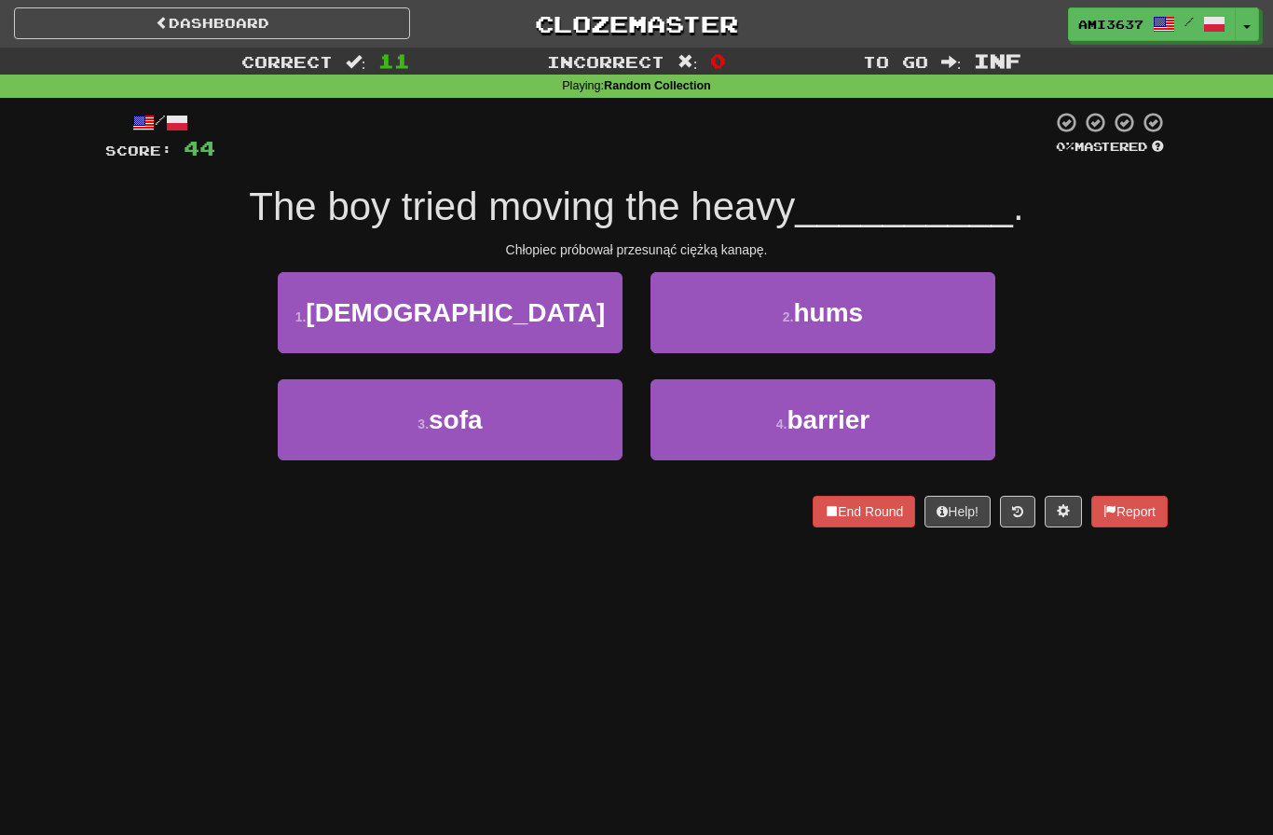
click at [298, 446] on button "3 . sofa" at bounding box center [450, 419] width 345 height 81
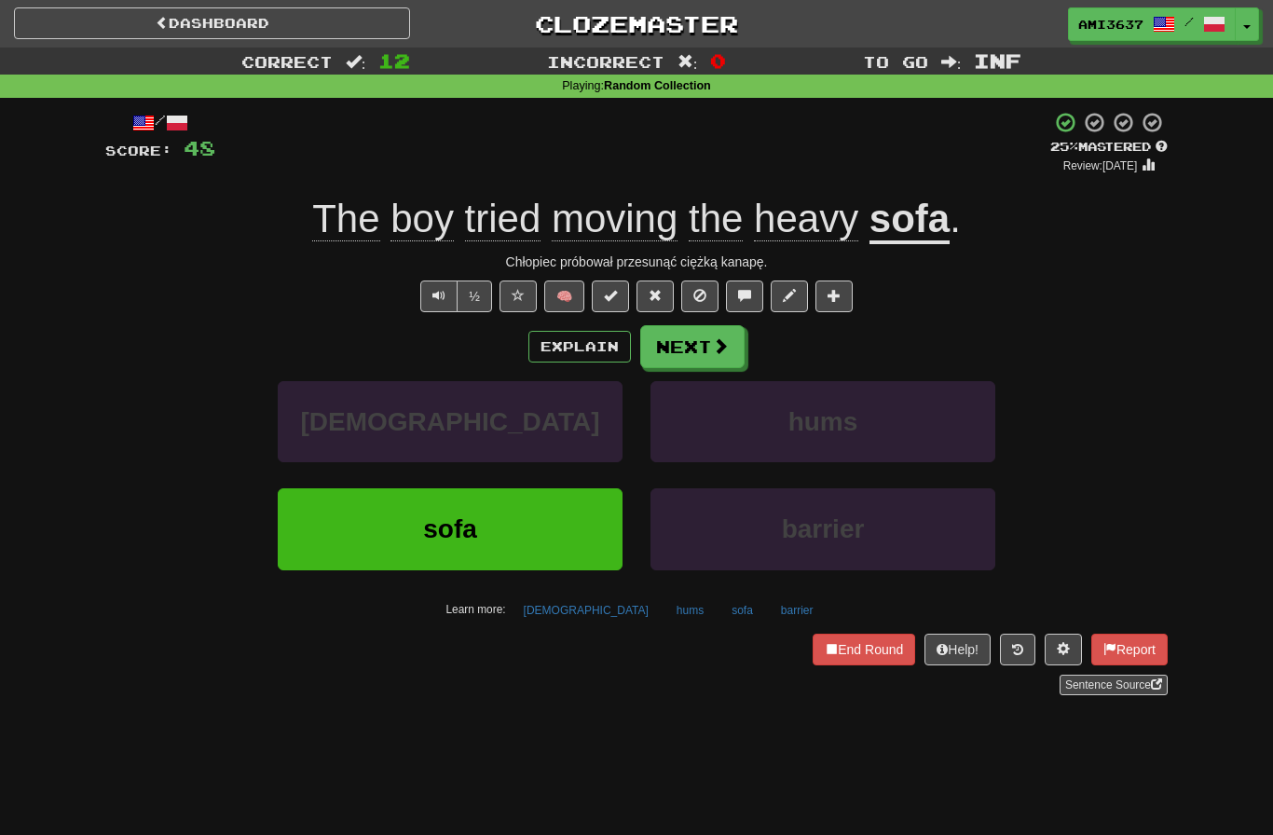
click at [299, 550] on button "sofa" at bounding box center [450, 528] width 345 height 81
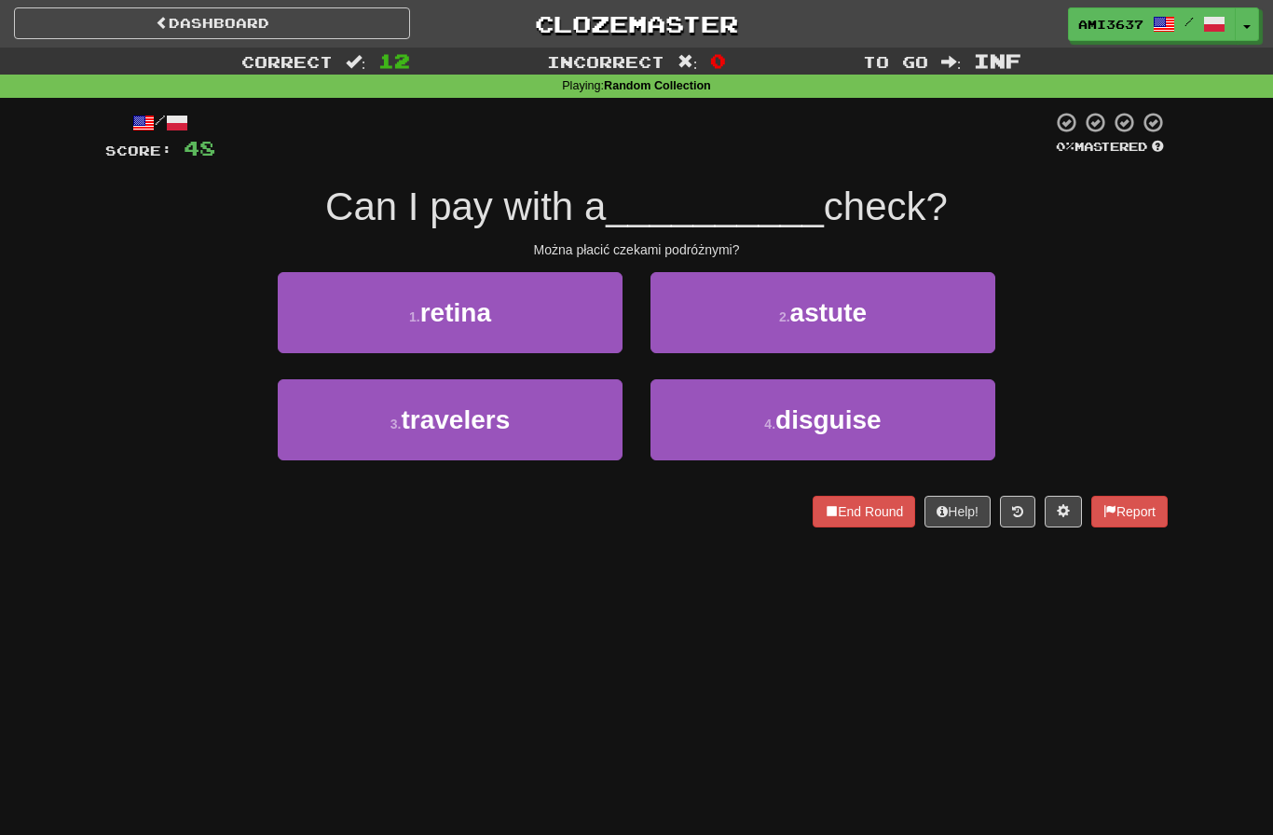
click at [309, 432] on button "3 . travelers" at bounding box center [450, 419] width 345 height 81
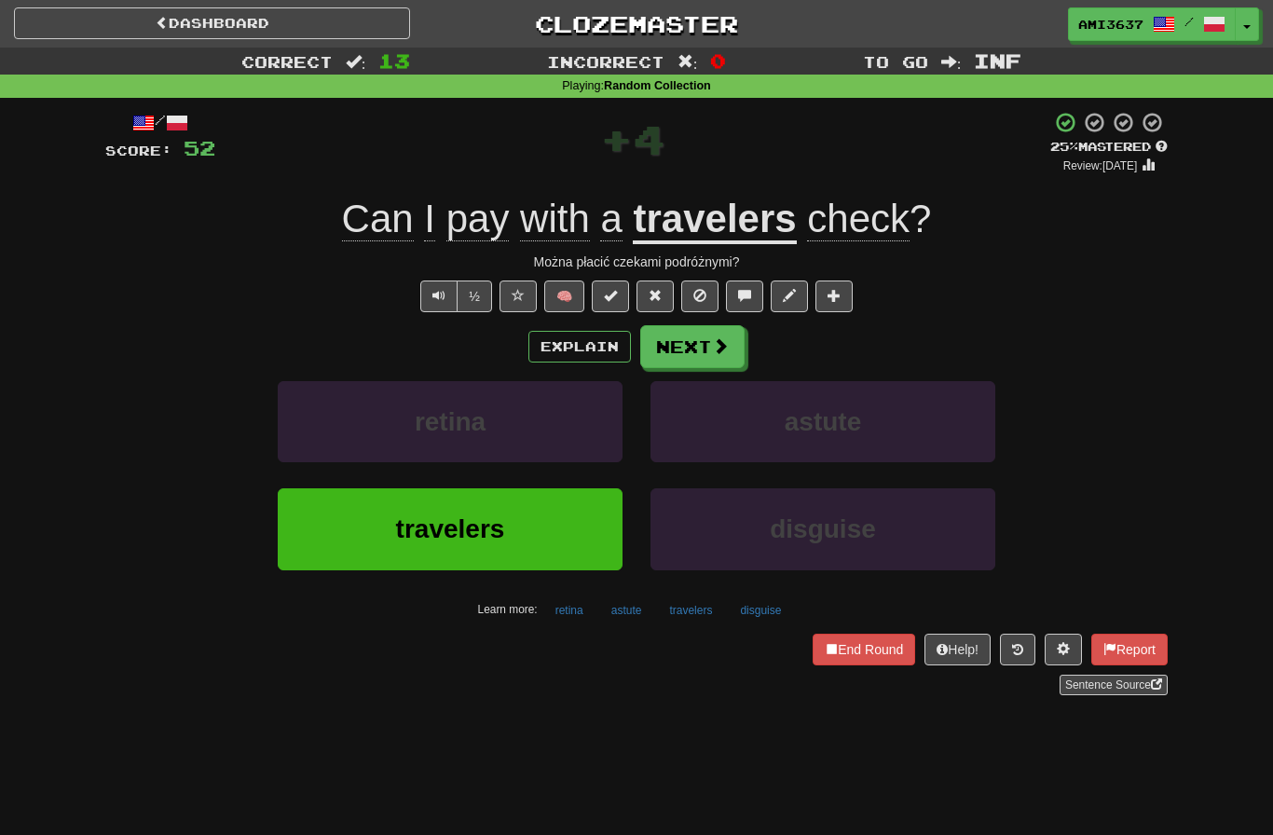
click at [311, 544] on button "travelers" at bounding box center [450, 528] width 345 height 81
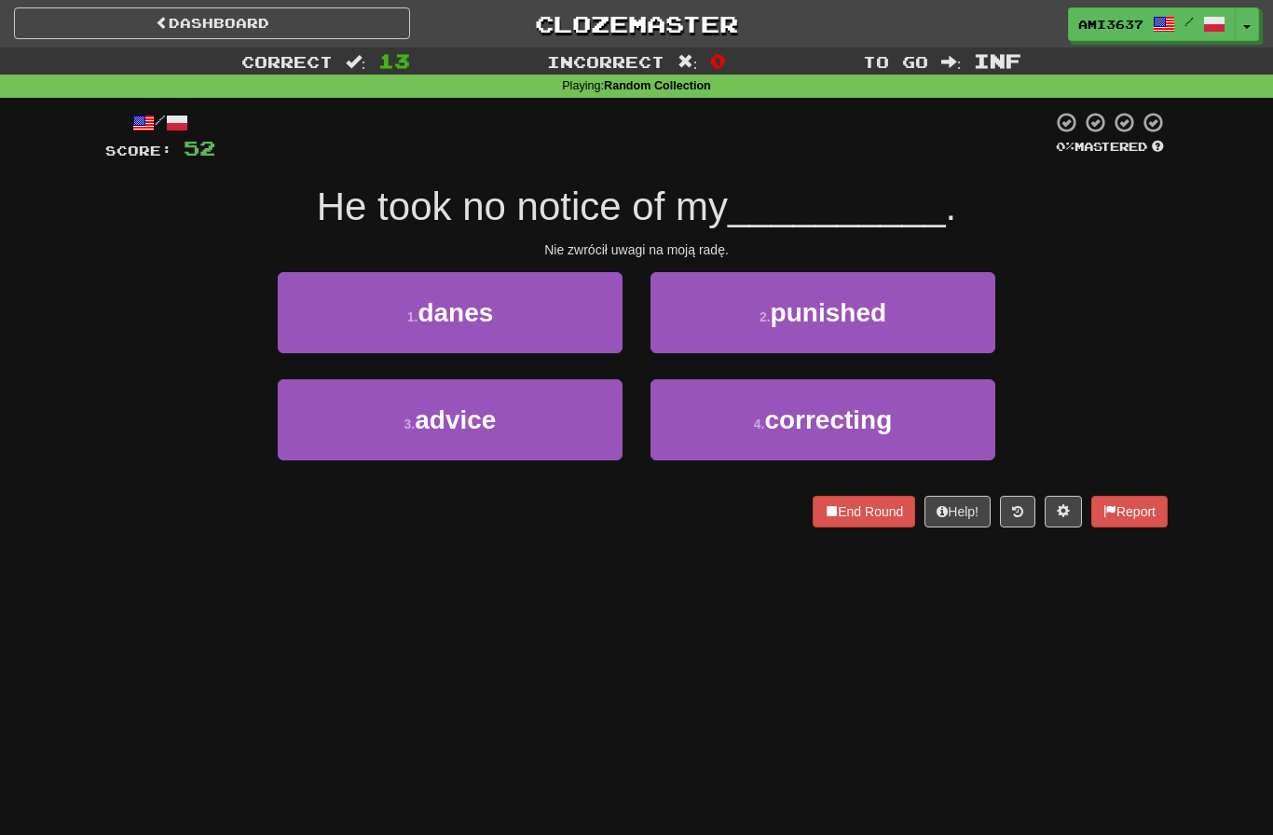
click at [308, 436] on button "3 . advice" at bounding box center [450, 419] width 345 height 81
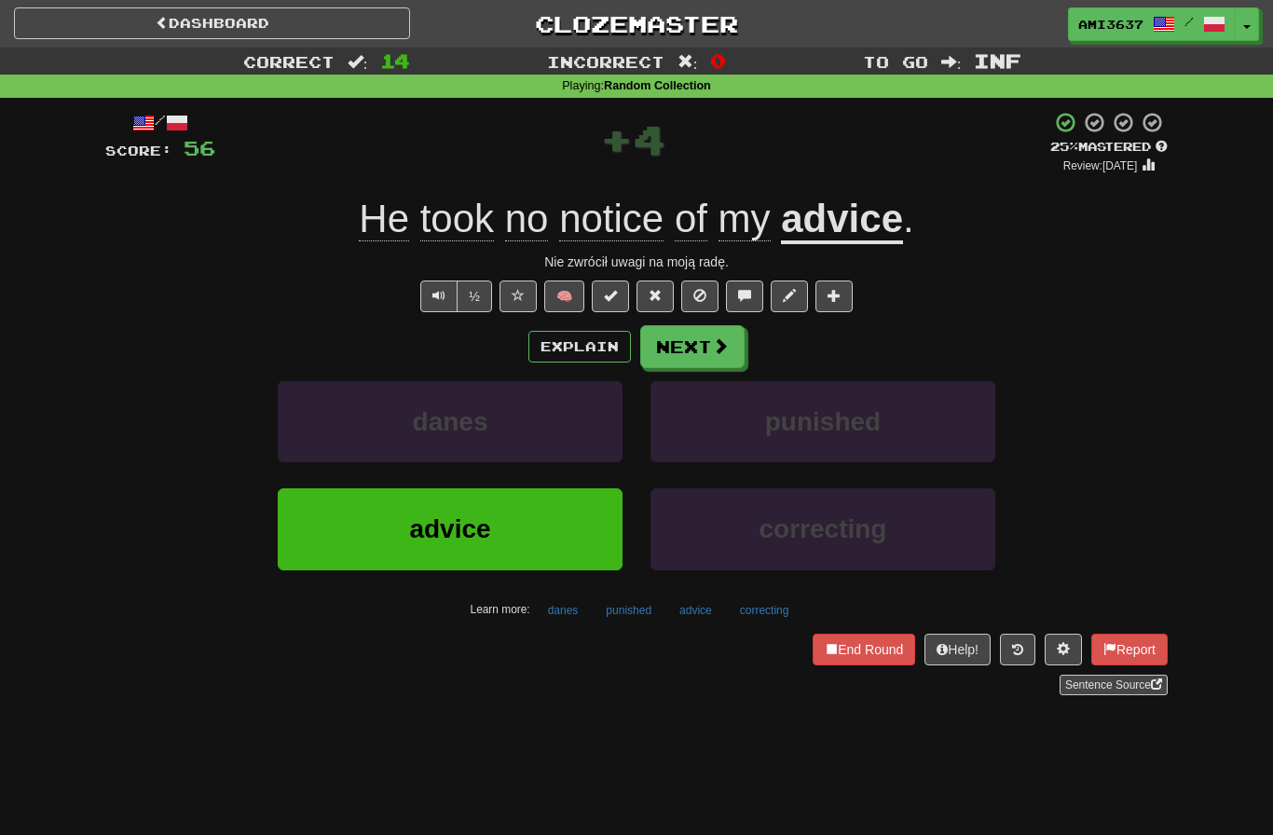
click at [335, 520] on button "advice" at bounding box center [450, 528] width 345 height 81
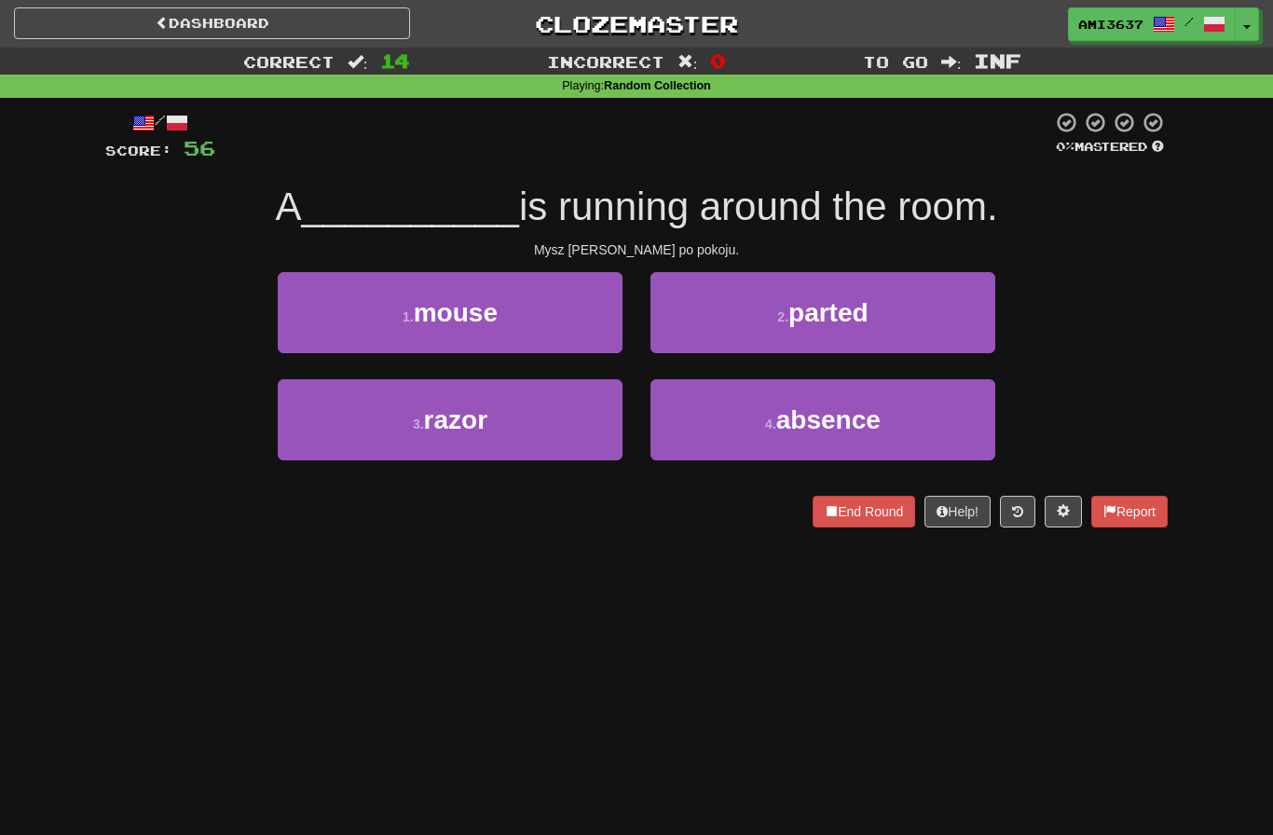
click at [332, 321] on button "1 . mouse" at bounding box center [450, 312] width 345 height 81
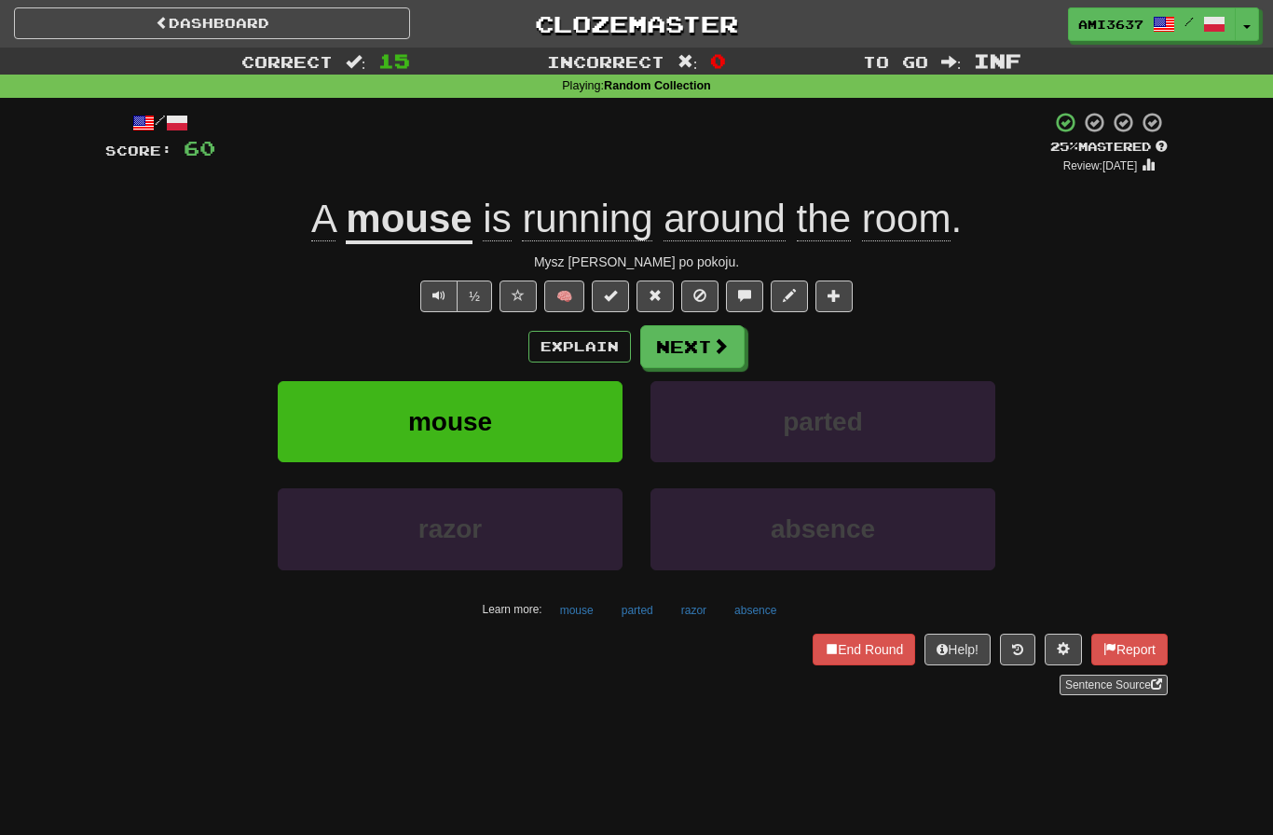
click at [317, 428] on button "mouse" at bounding box center [450, 421] width 345 height 81
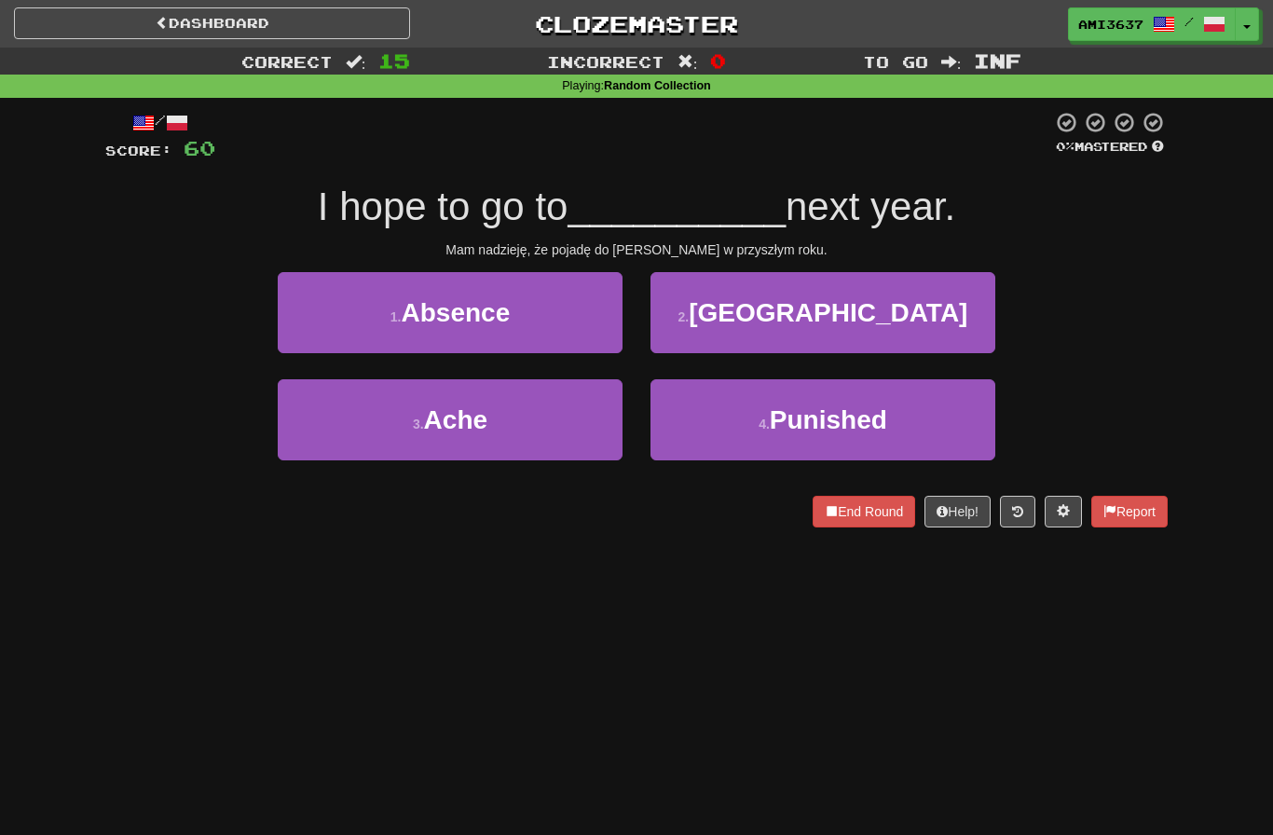
click at [970, 308] on button "2 . Canada" at bounding box center [823, 312] width 345 height 81
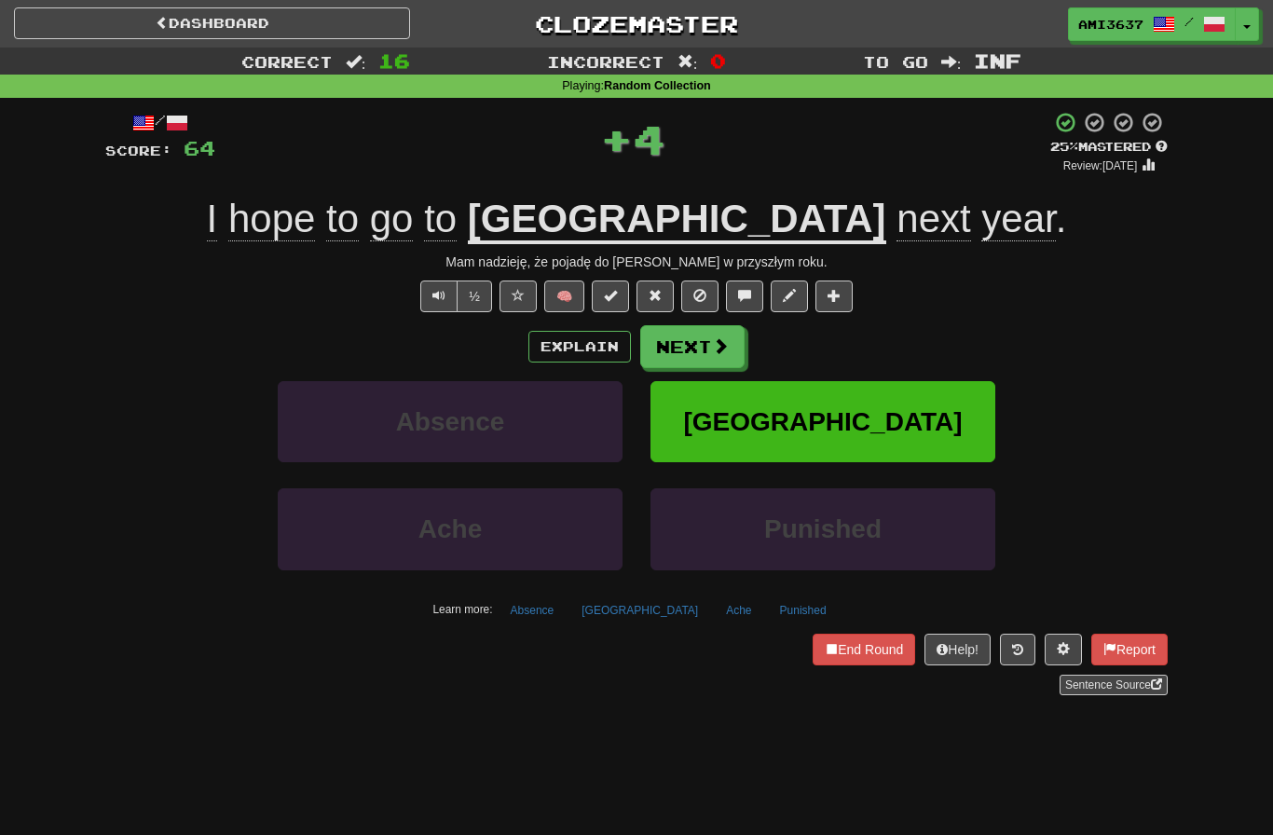
click at [929, 412] on button "Canada" at bounding box center [823, 421] width 345 height 81
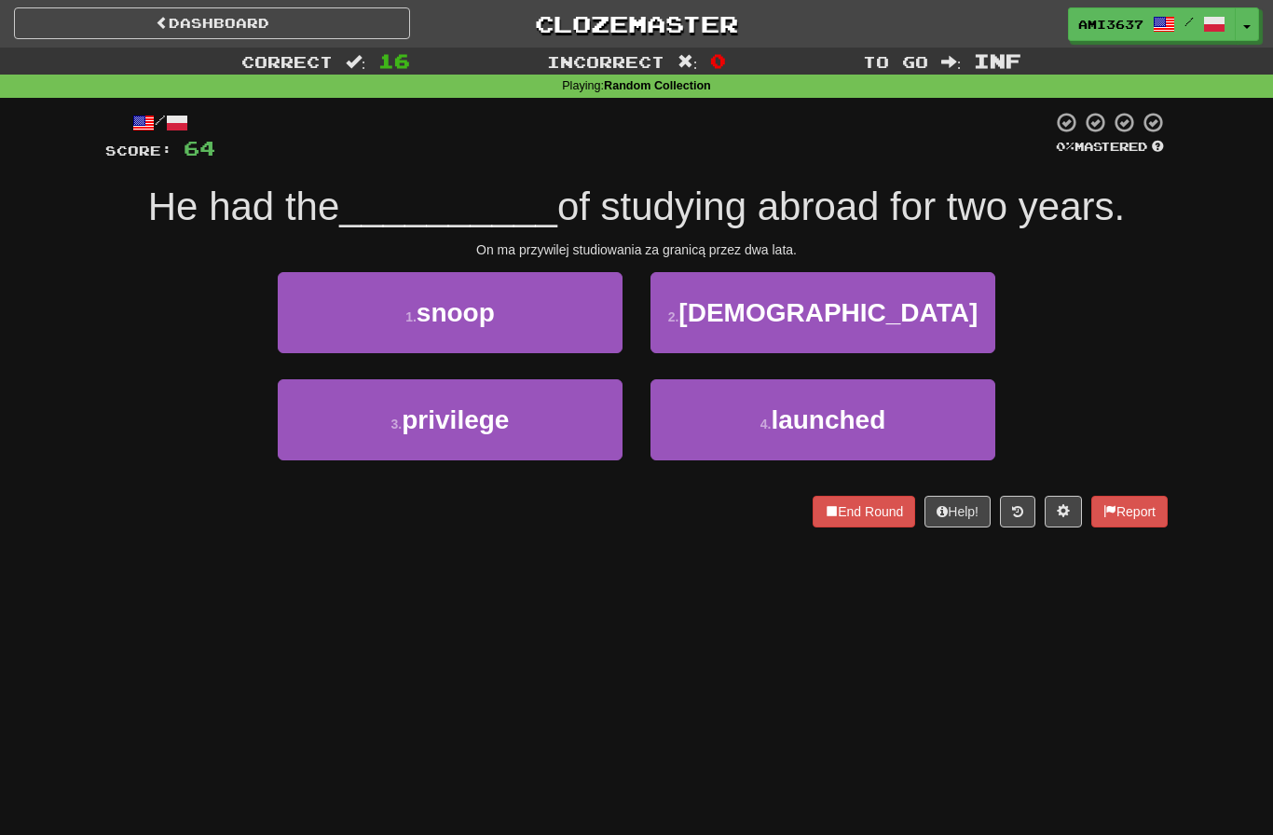
click at [323, 439] on button "3 . privilege" at bounding box center [450, 419] width 345 height 81
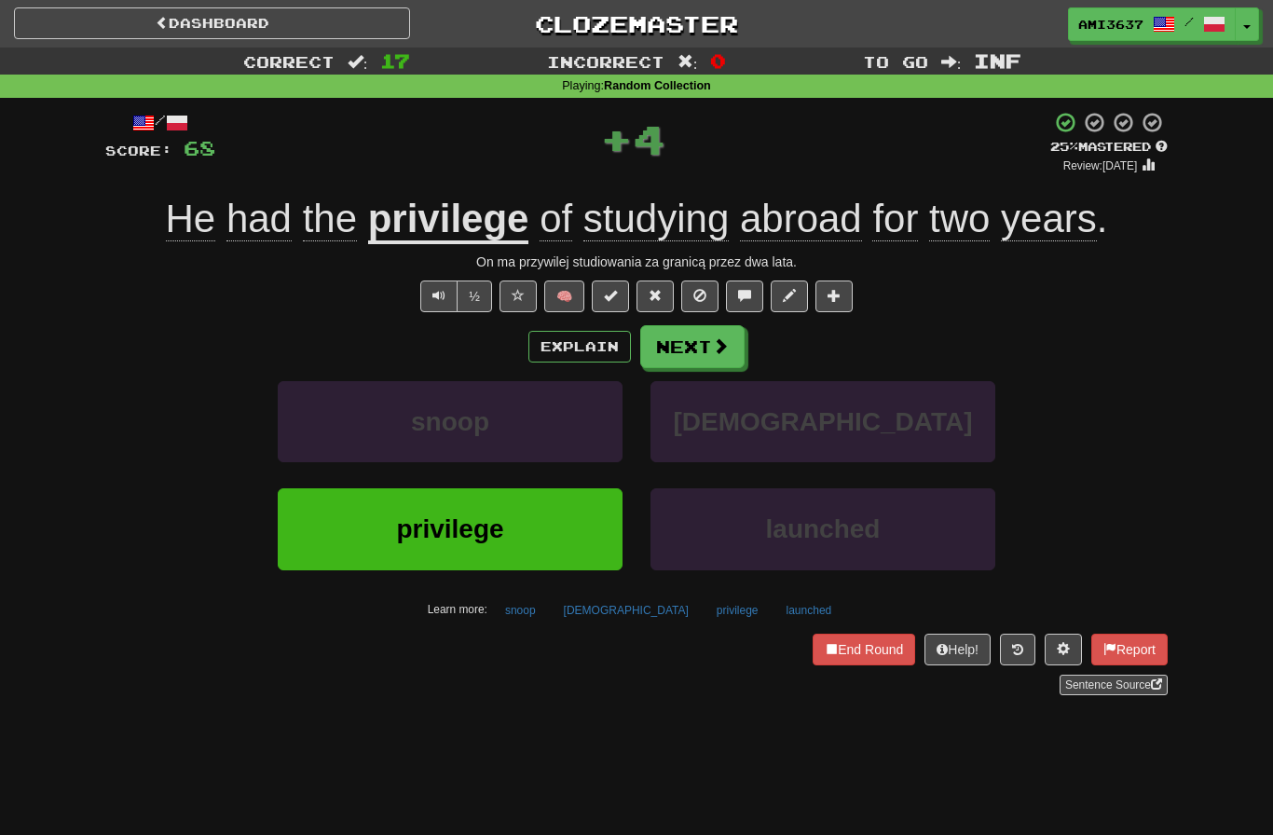
click at [350, 542] on button "privilege" at bounding box center [450, 528] width 345 height 81
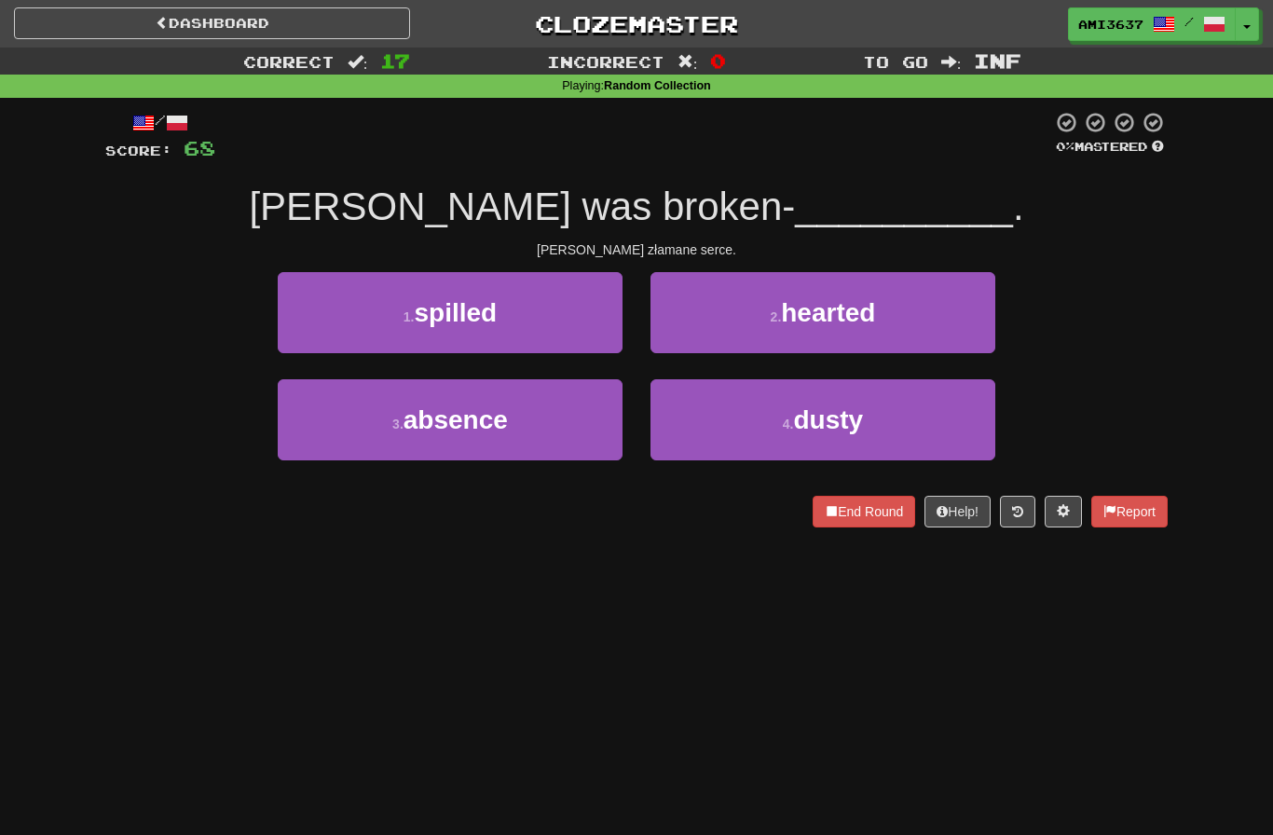
click at [960, 328] on button "2 . hearted" at bounding box center [823, 312] width 345 height 81
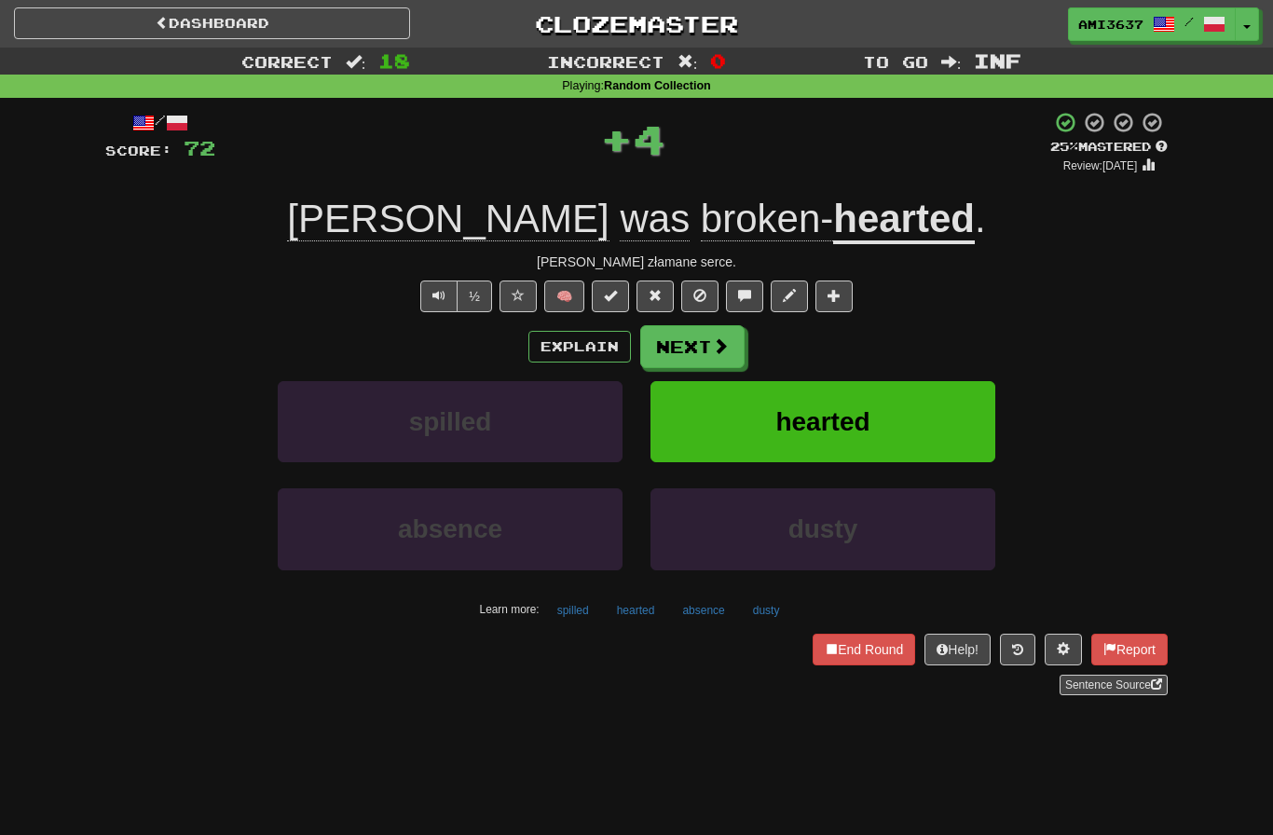
click at [960, 327] on div "Explain Next" at bounding box center [636, 346] width 1063 height 43
click at [943, 420] on button "hearted" at bounding box center [823, 421] width 345 height 81
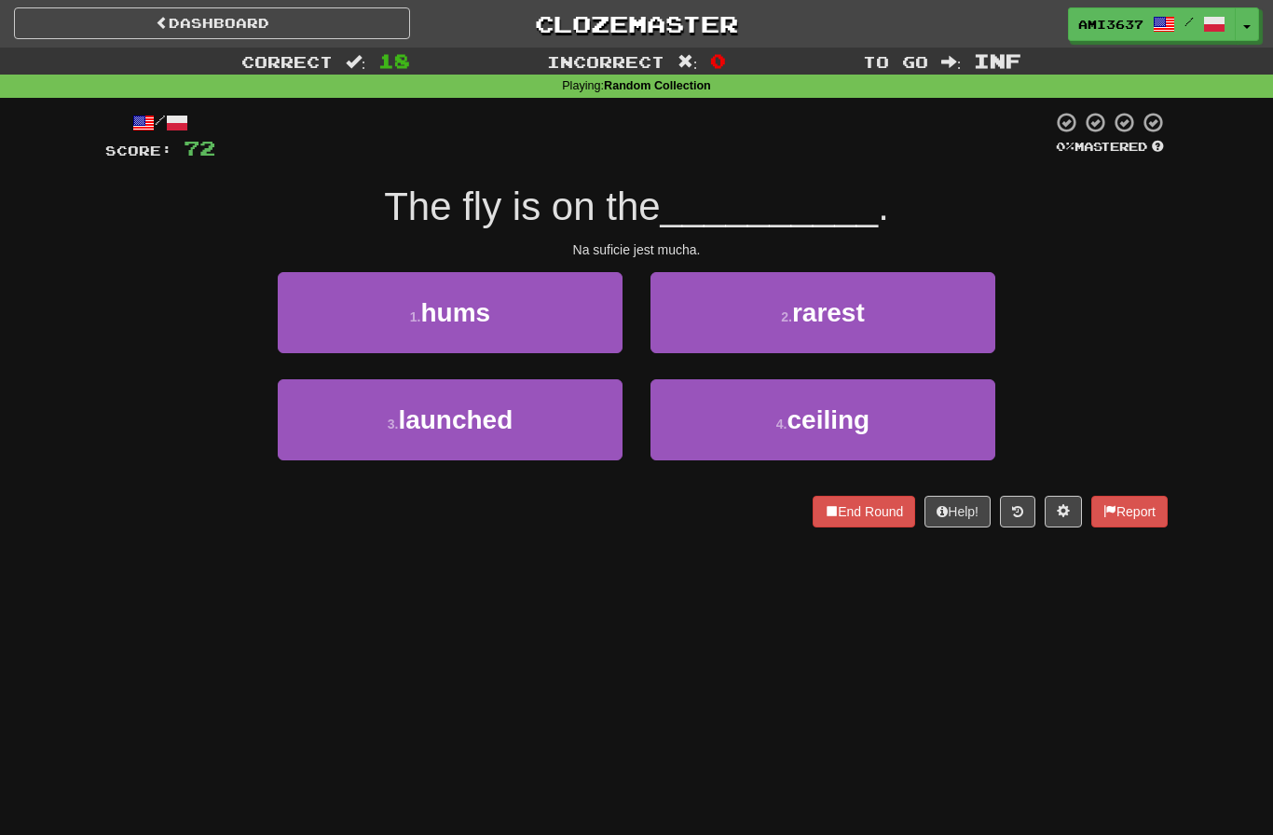
click at [917, 424] on button "4 . ceiling" at bounding box center [823, 419] width 345 height 81
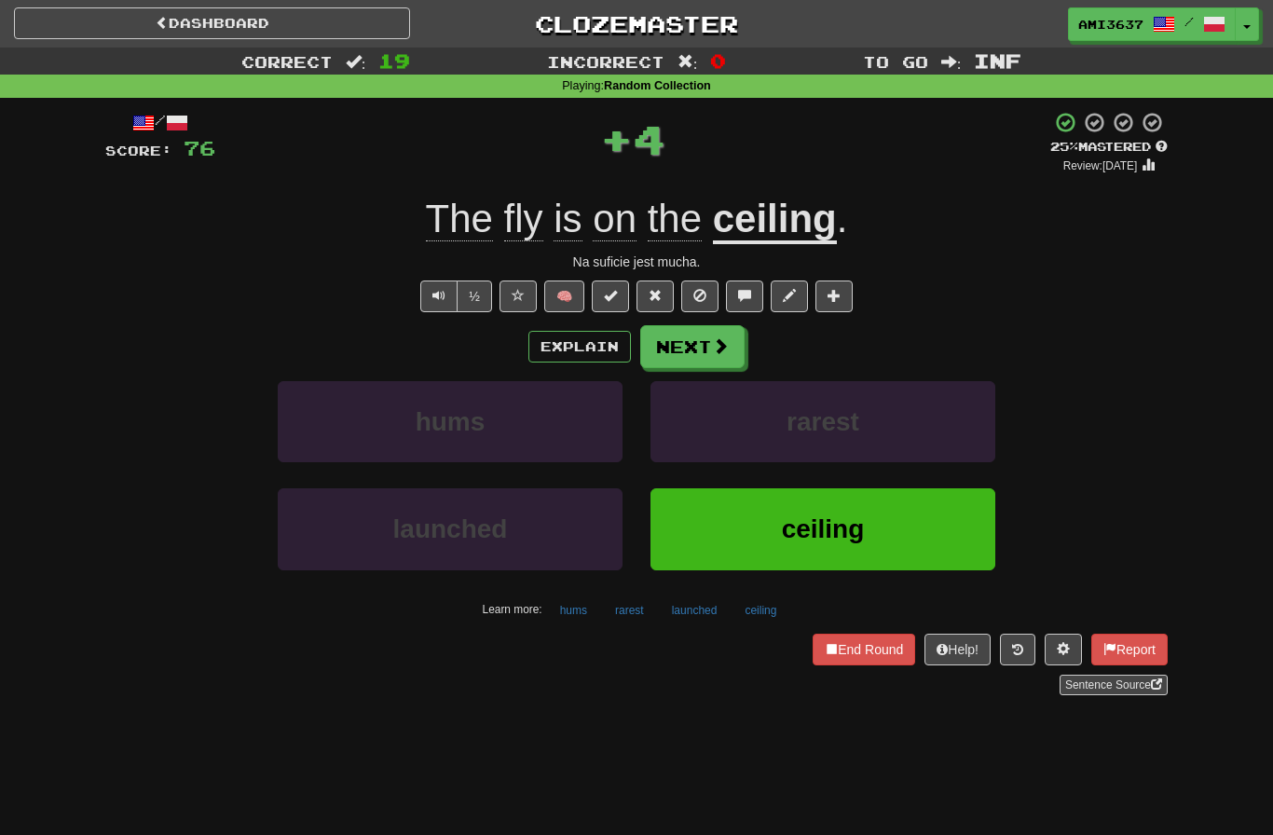
click at [915, 524] on button "ceiling" at bounding box center [823, 528] width 345 height 81
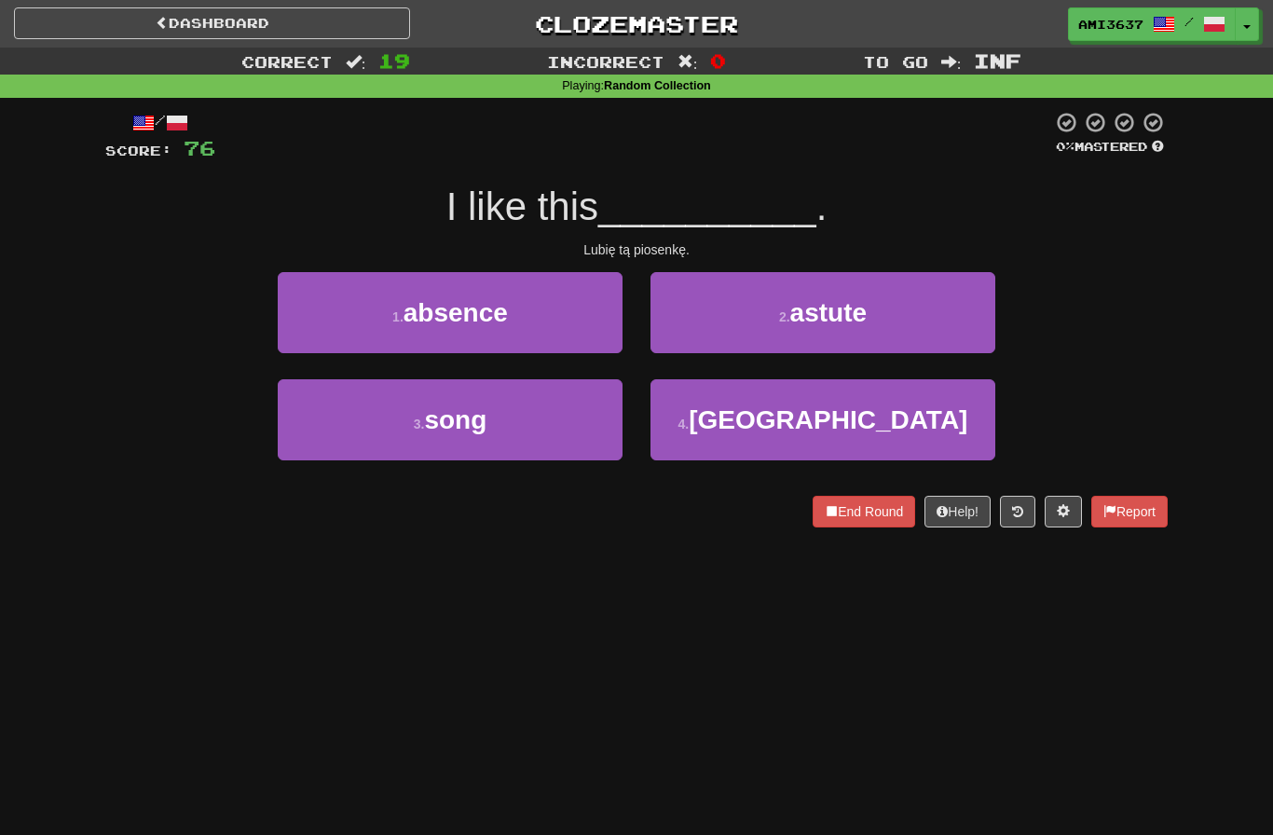
click at [288, 426] on button "3 . song" at bounding box center [450, 419] width 345 height 81
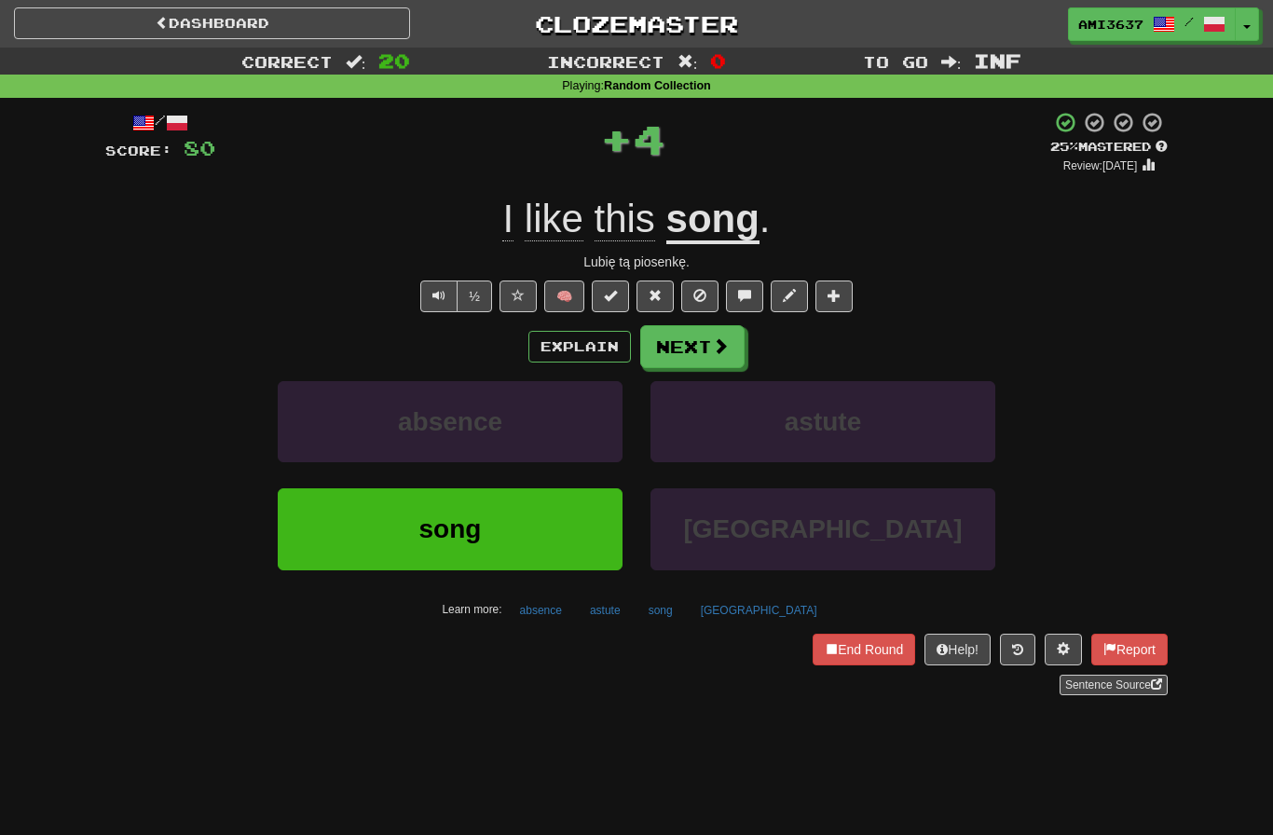
click at [345, 542] on button "song" at bounding box center [450, 528] width 345 height 81
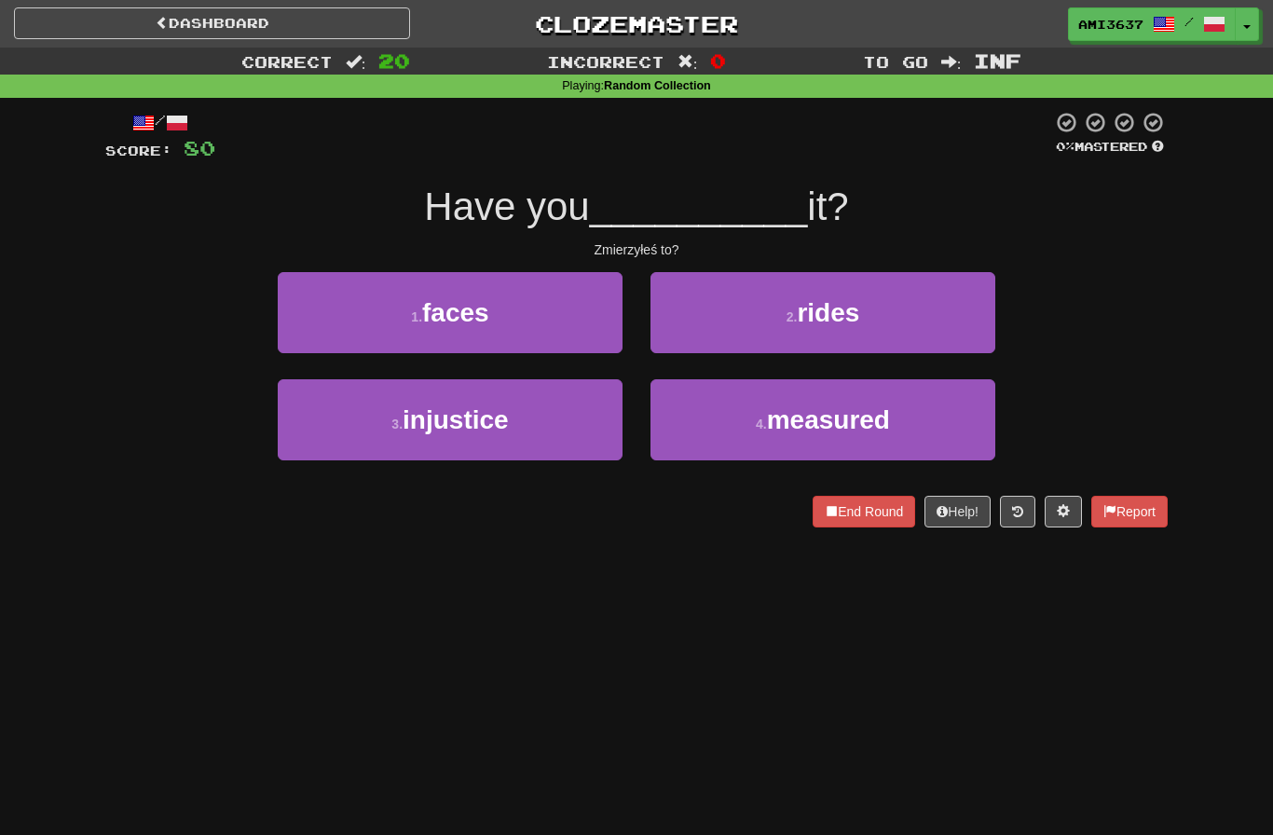
click at [938, 422] on button "4 . measured" at bounding box center [823, 419] width 345 height 81
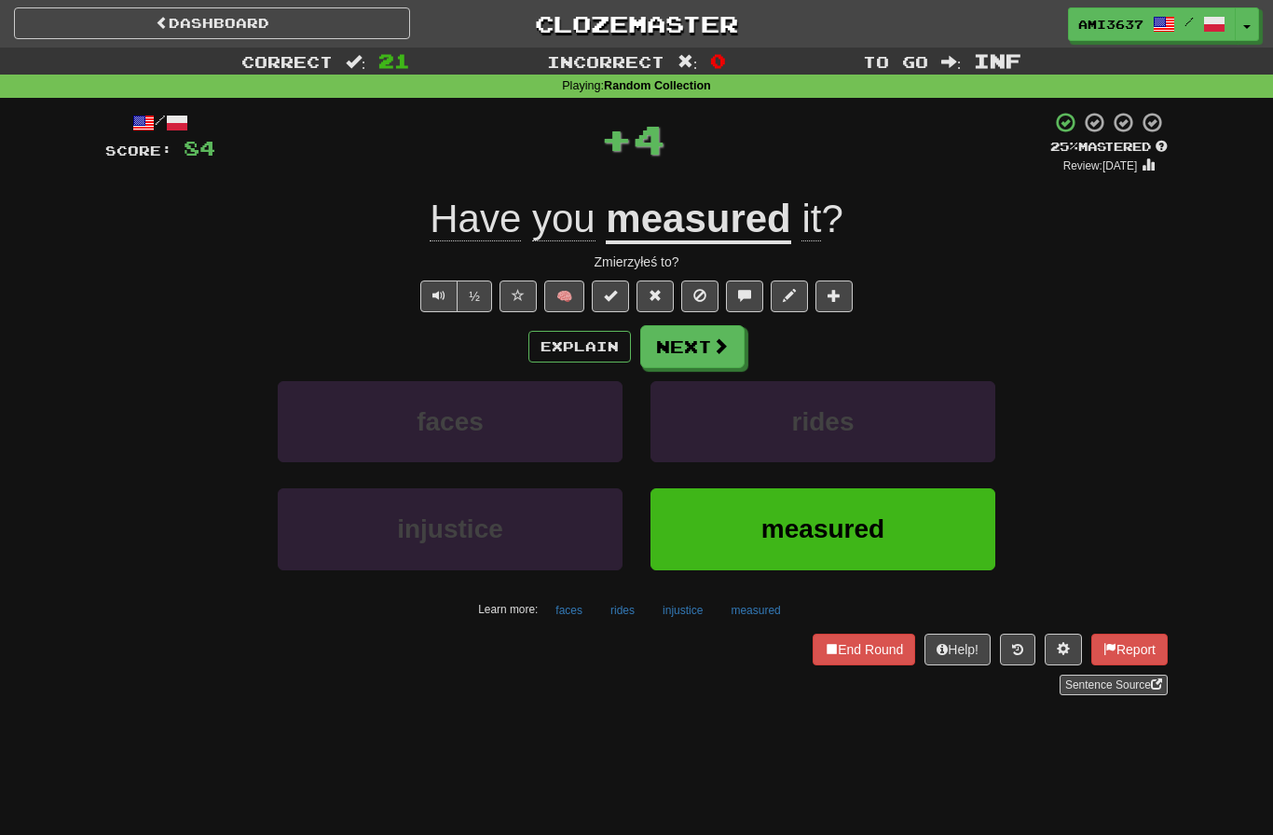
click at [915, 529] on button "measured" at bounding box center [823, 528] width 345 height 81
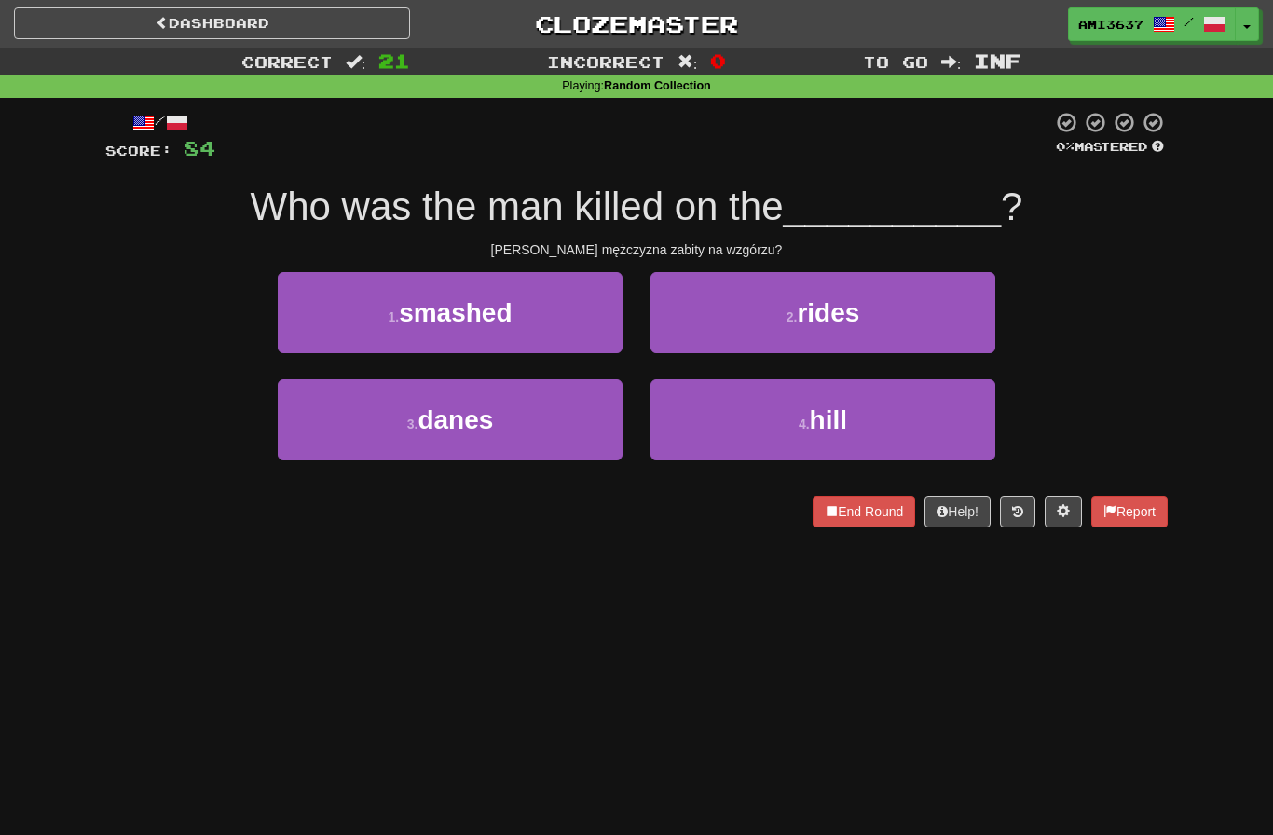
click at [936, 418] on button "4 . hill" at bounding box center [823, 419] width 345 height 81
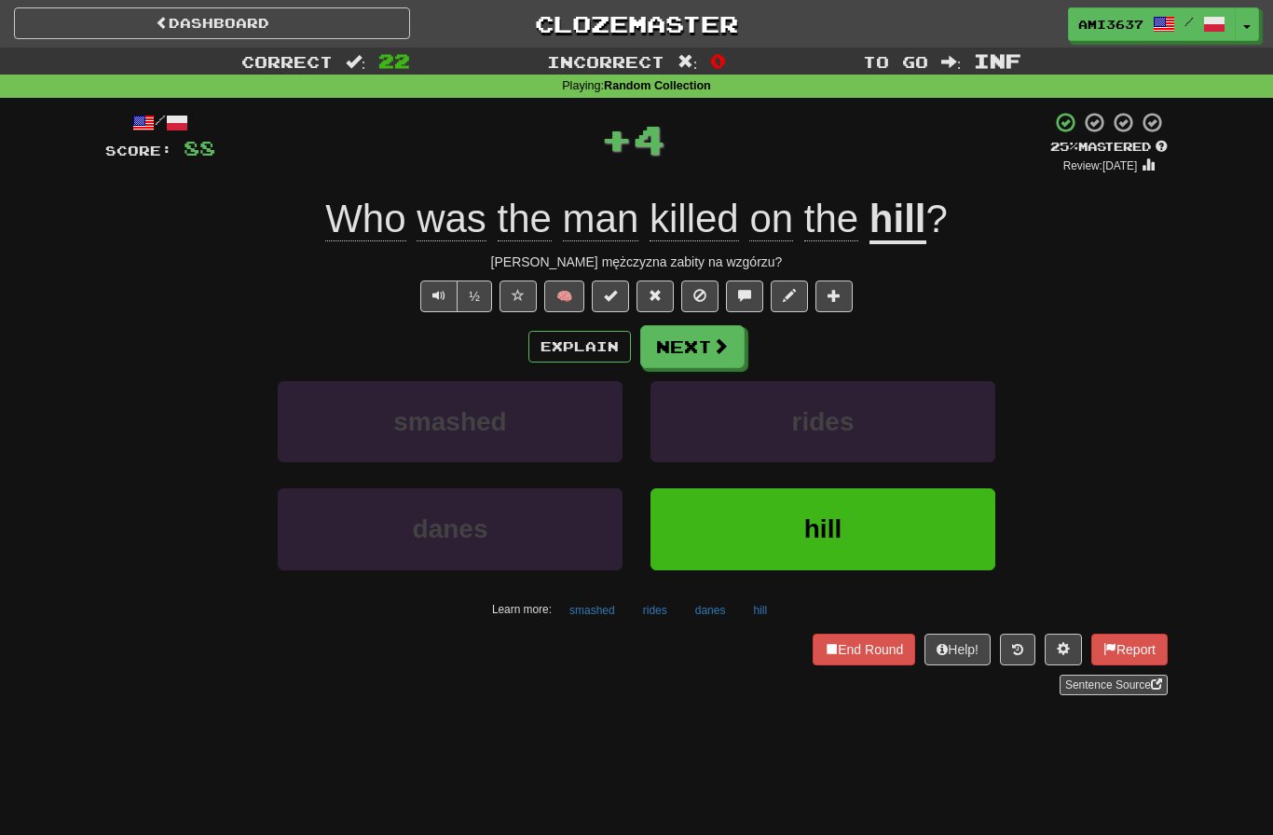
click at [908, 529] on button "hill" at bounding box center [823, 528] width 345 height 81
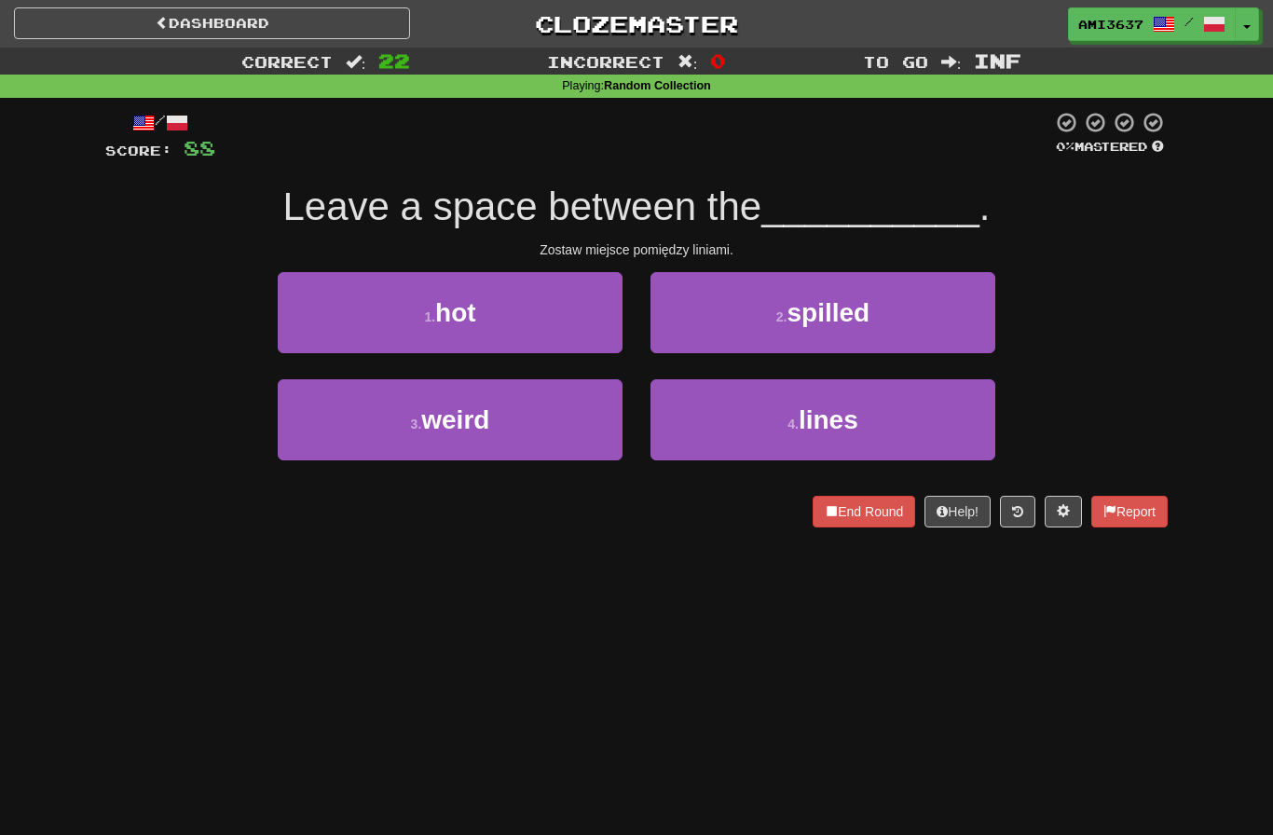
click at [954, 423] on button "4 . lines" at bounding box center [823, 419] width 345 height 81
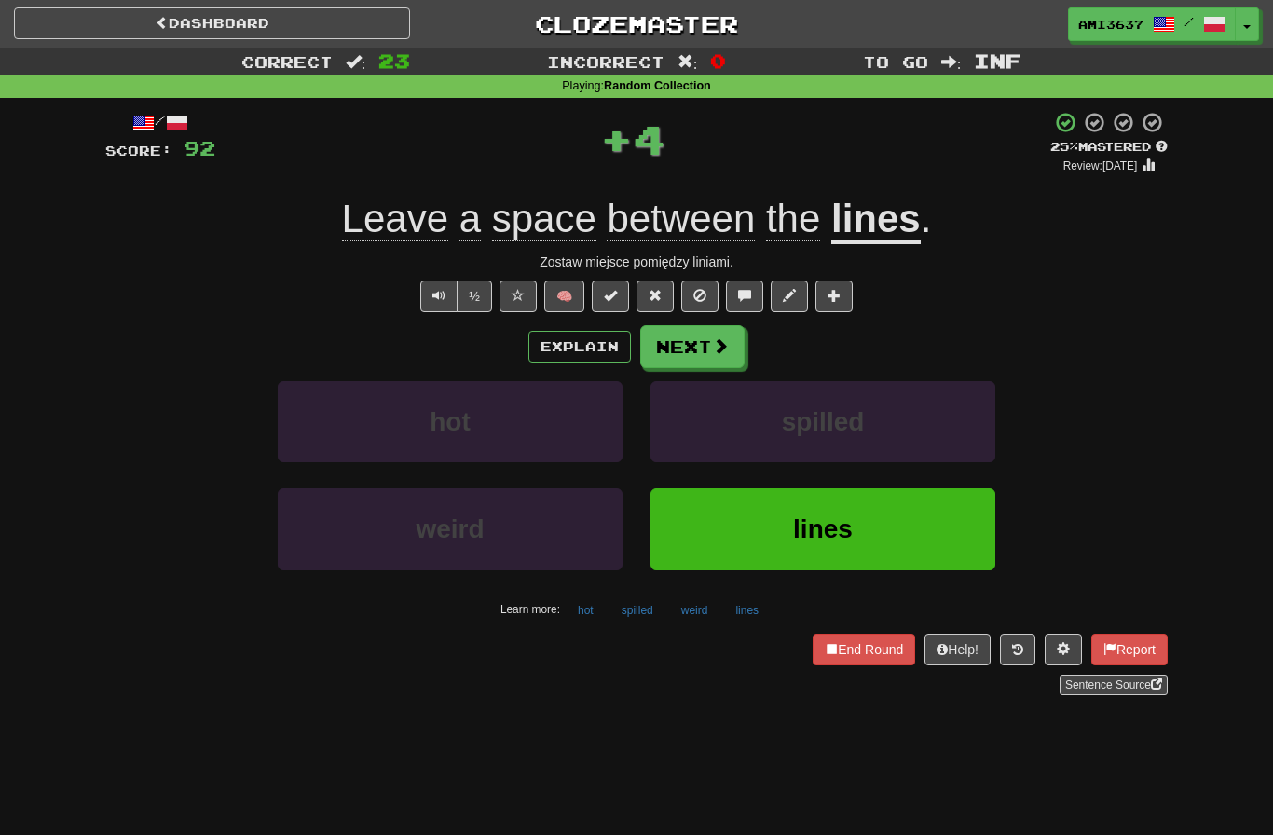
click at [931, 537] on button "lines" at bounding box center [823, 528] width 345 height 81
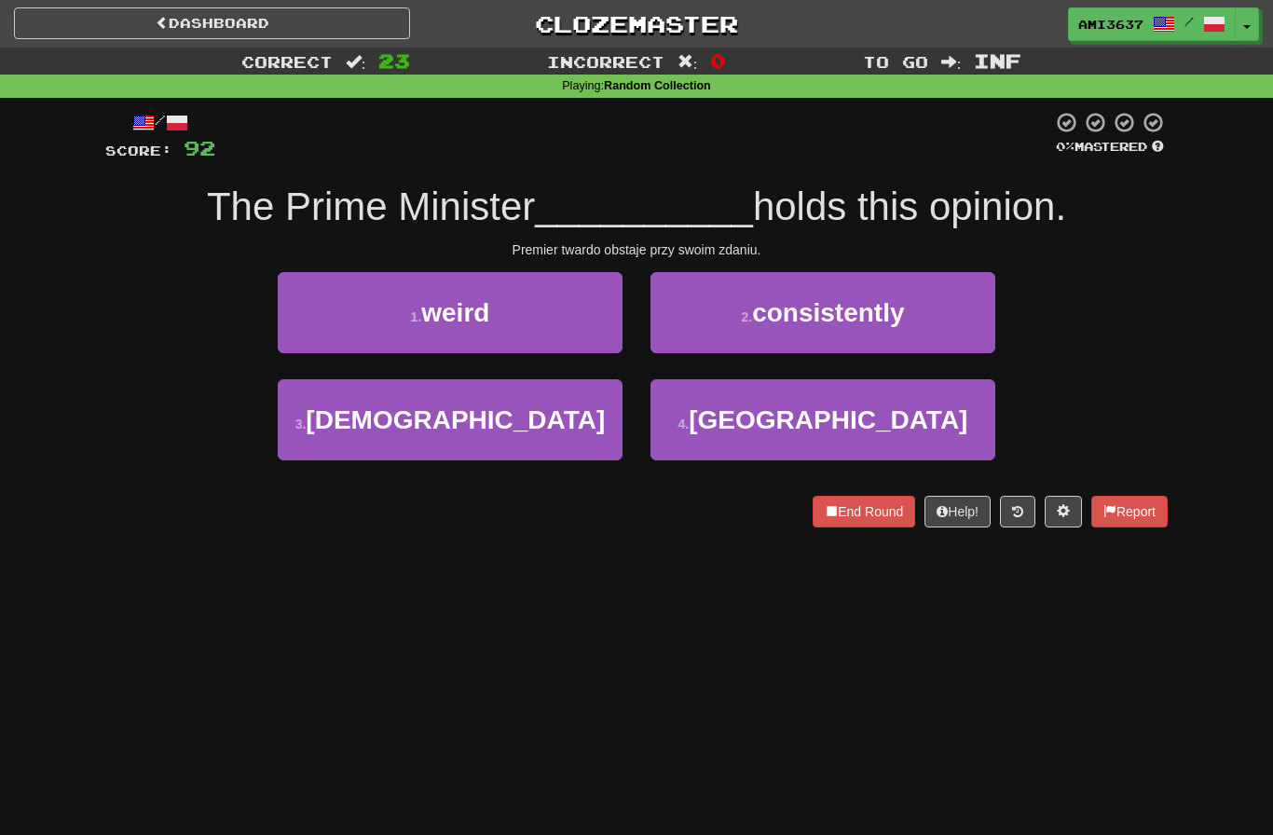
click at [970, 333] on button "2 . consistently" at bounding box center [823, 312] width 345 height 81
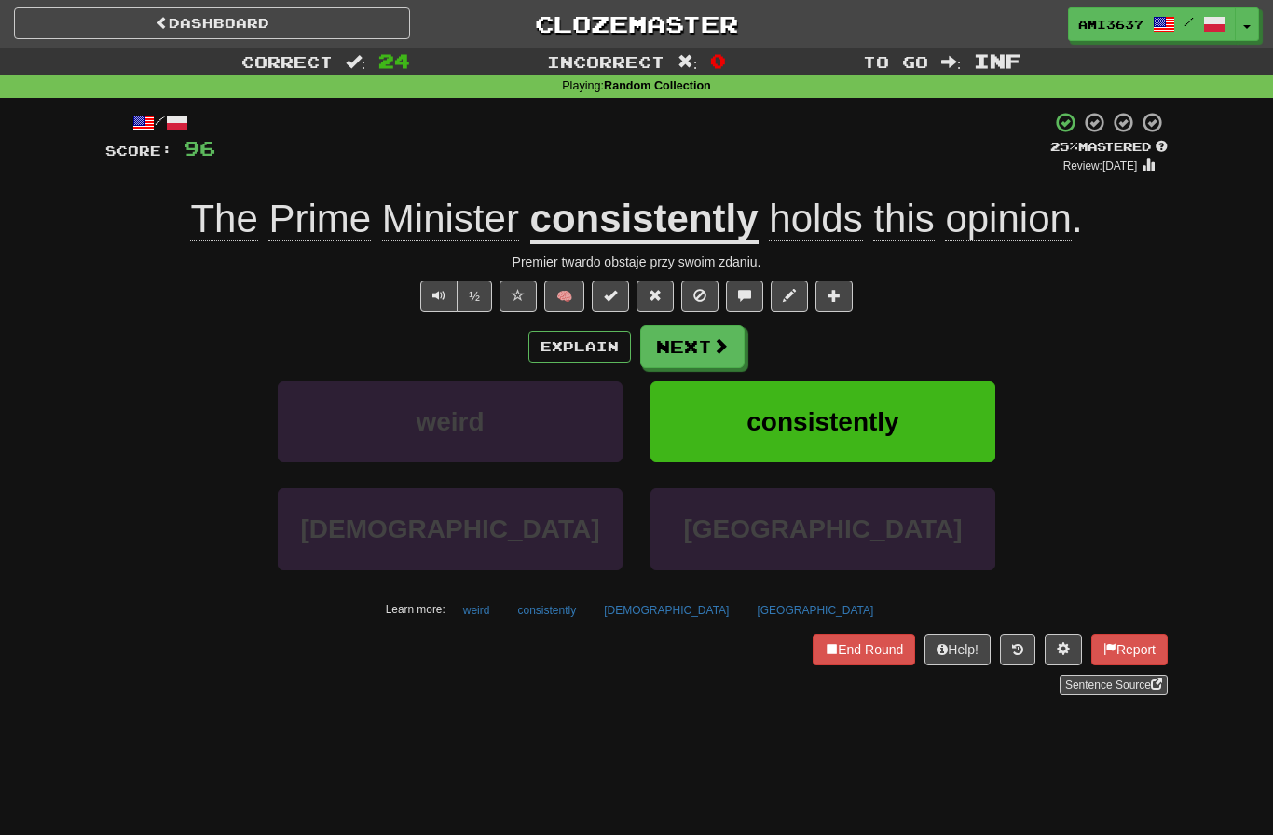
click at [936, 419] on button "consistently" at bounding box center [823, 421] width 345 height 81
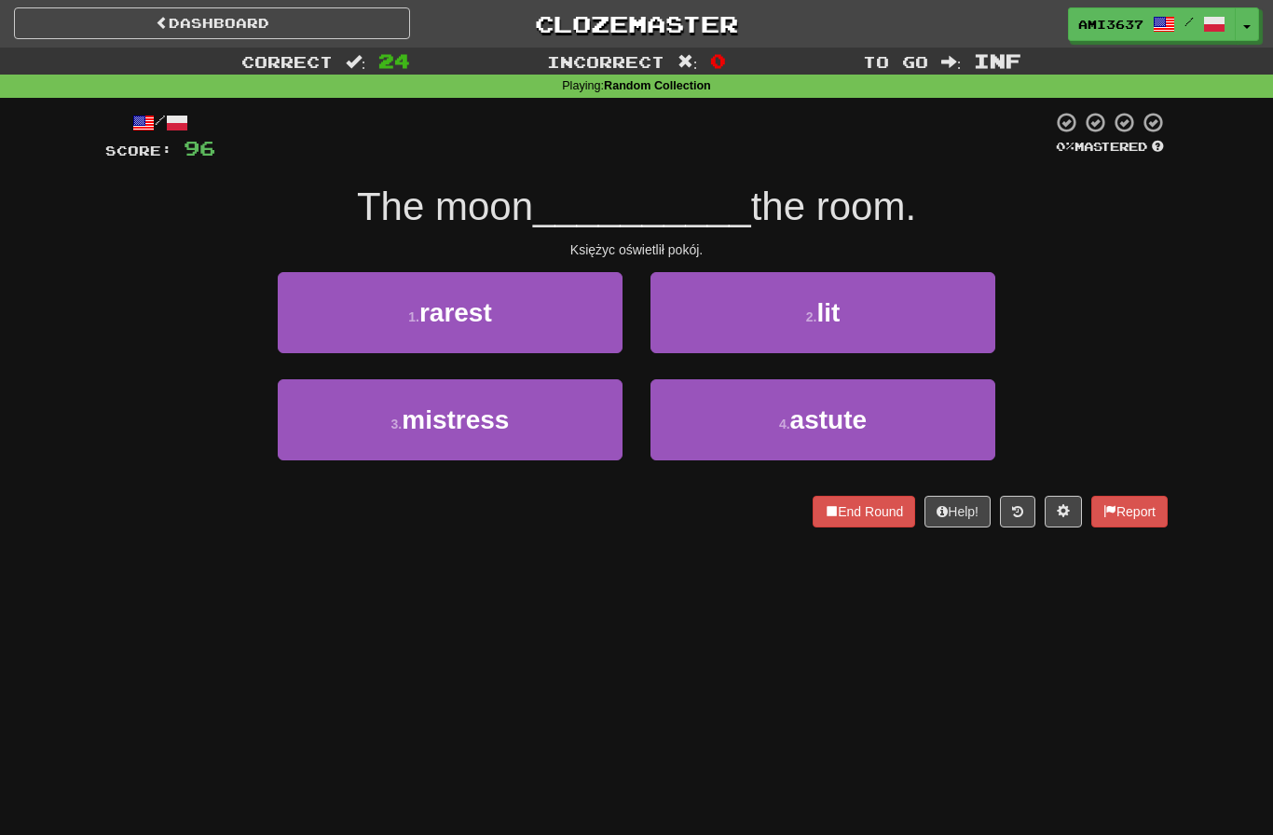
click at [968, 336] on button "2 . lit" at bounding box center [823, 312] width 345 height 81
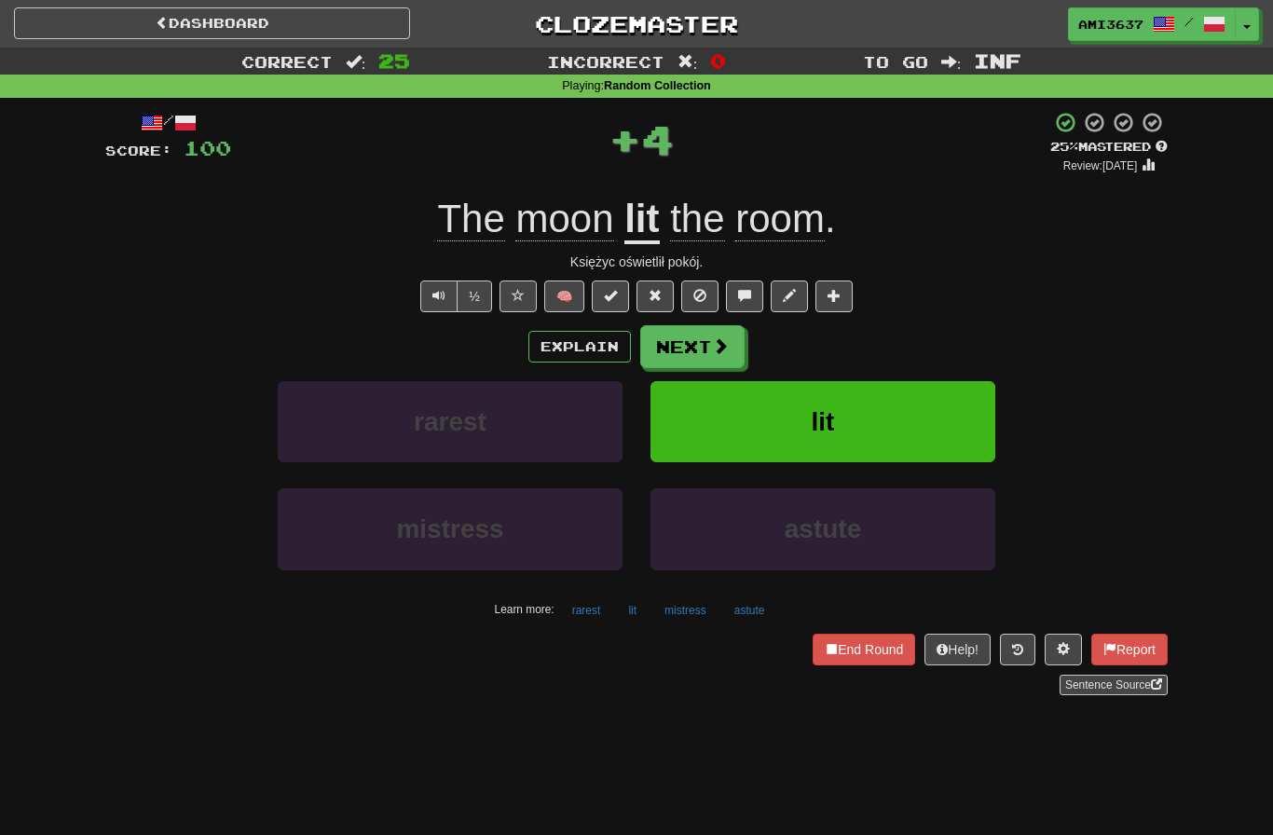
click at [933, 418] on button "lit" at bounding box center [823, 421] width 345 height 81
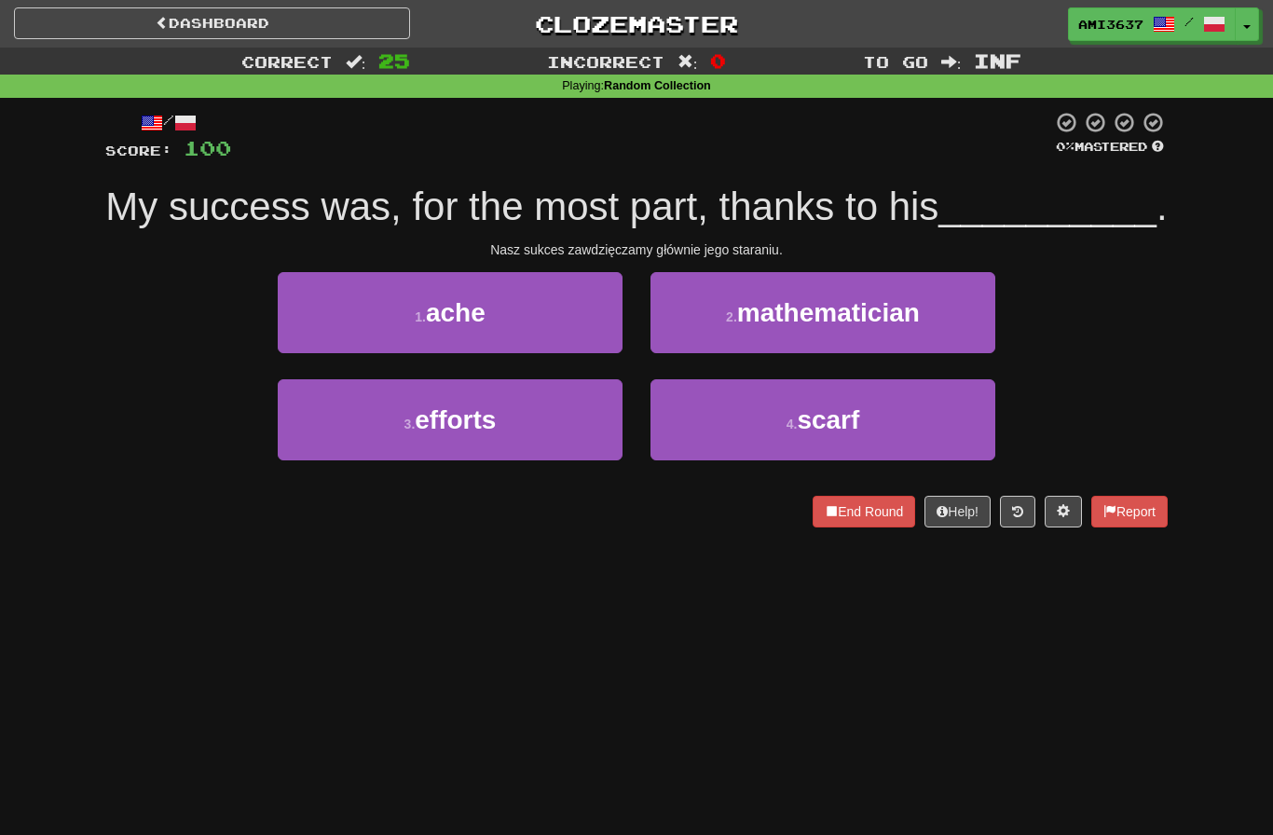
click at [308, 461] on button "3 . efforts" at bounding box center [450, 419] width 345 height 81
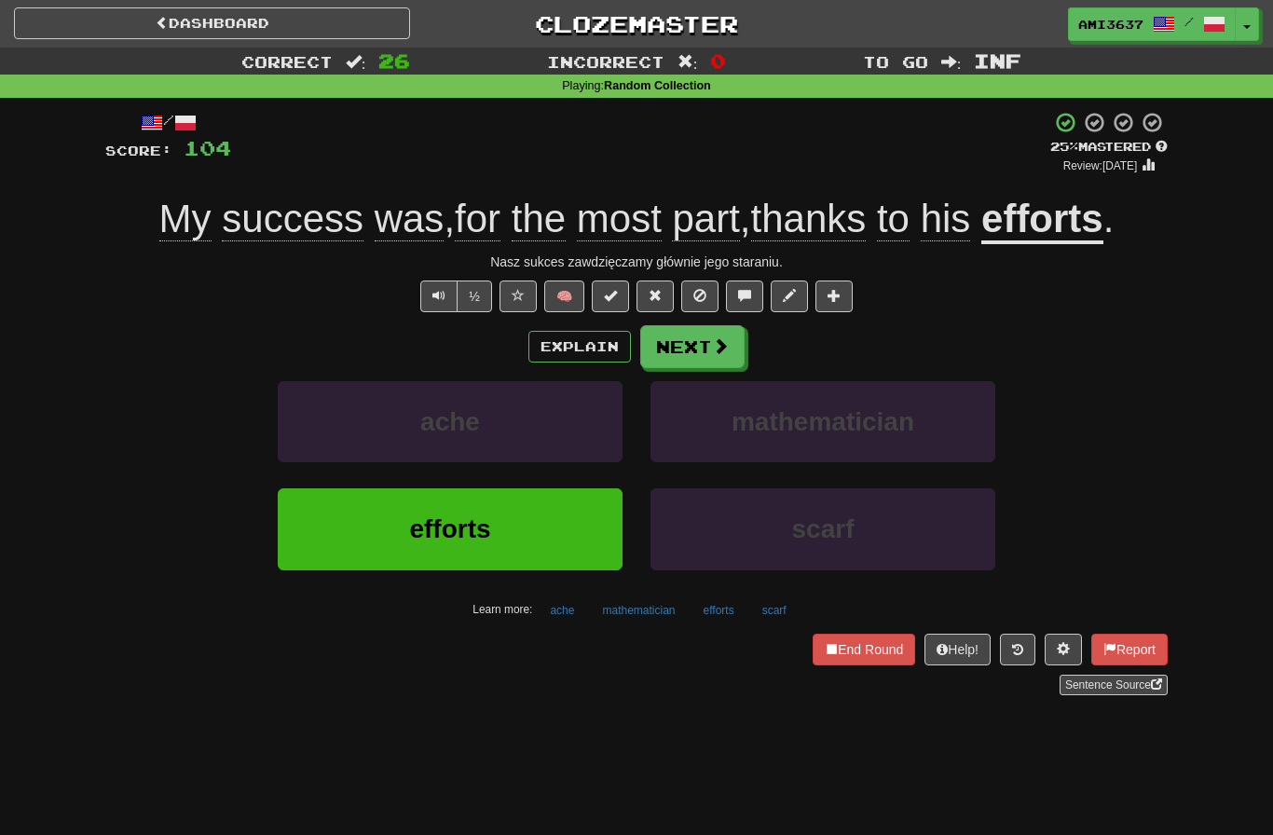
click at [330, 542] on button "efforts" at bounding box center [450, 528] width 345 height 81
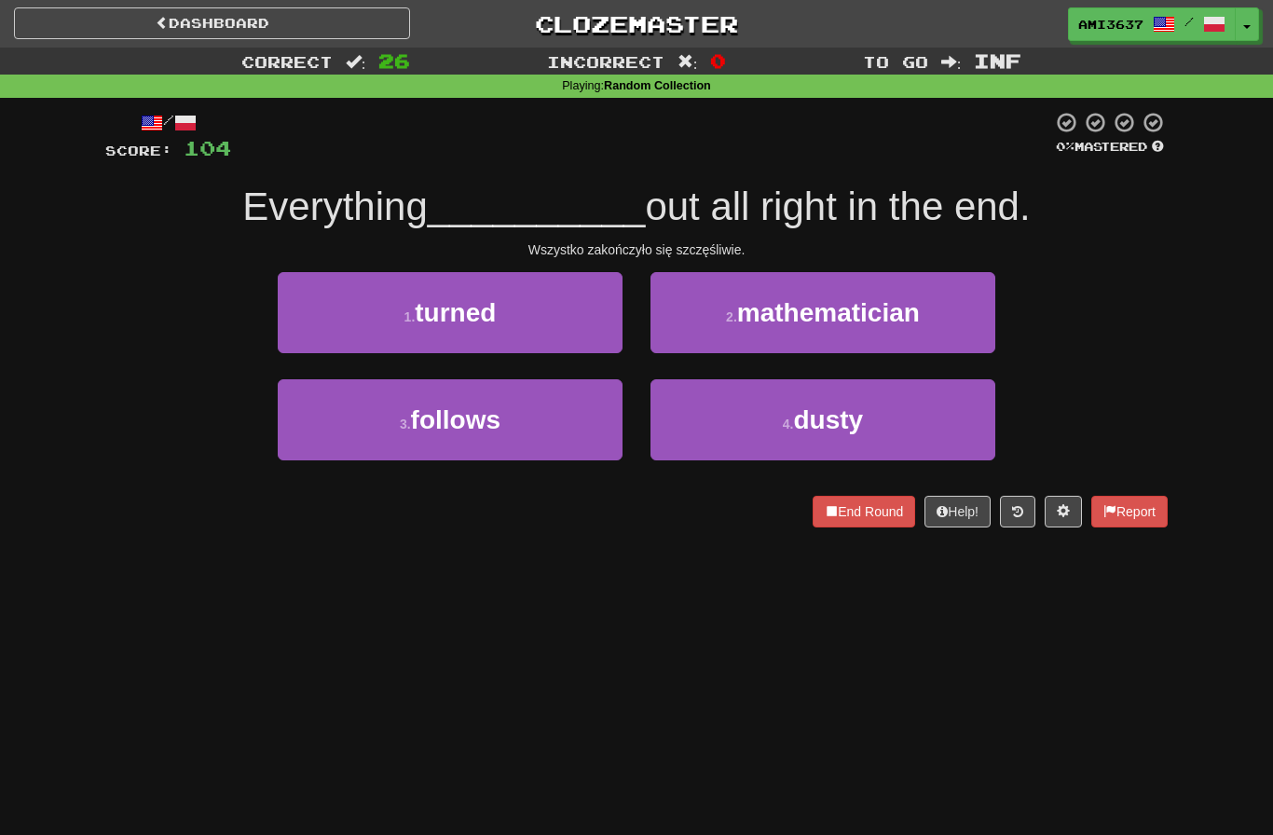
click at [335, 333] on button "1 . turned" at bounding box center [450, 312] width 345 height 81
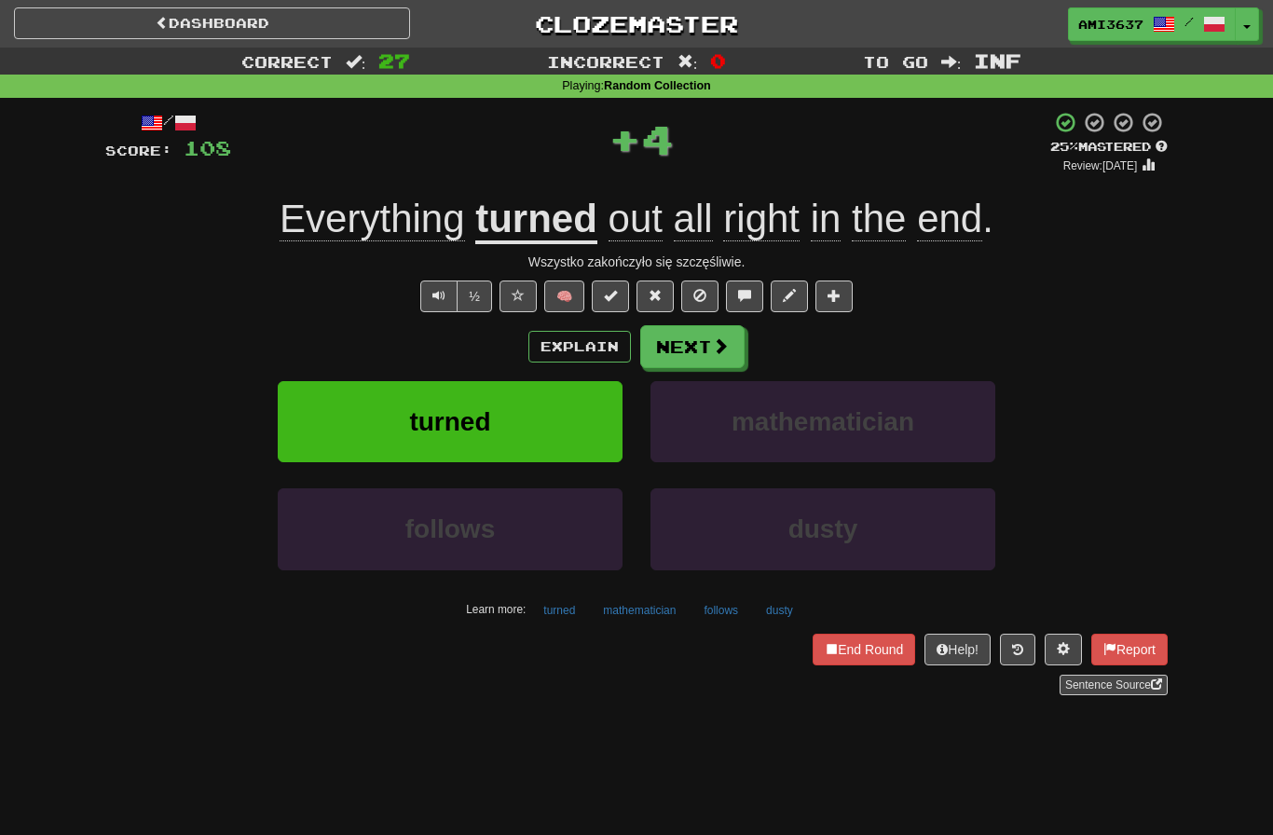
click at [313, 447] on button "turned" at bounding box center [450, 421] width 345 height 81
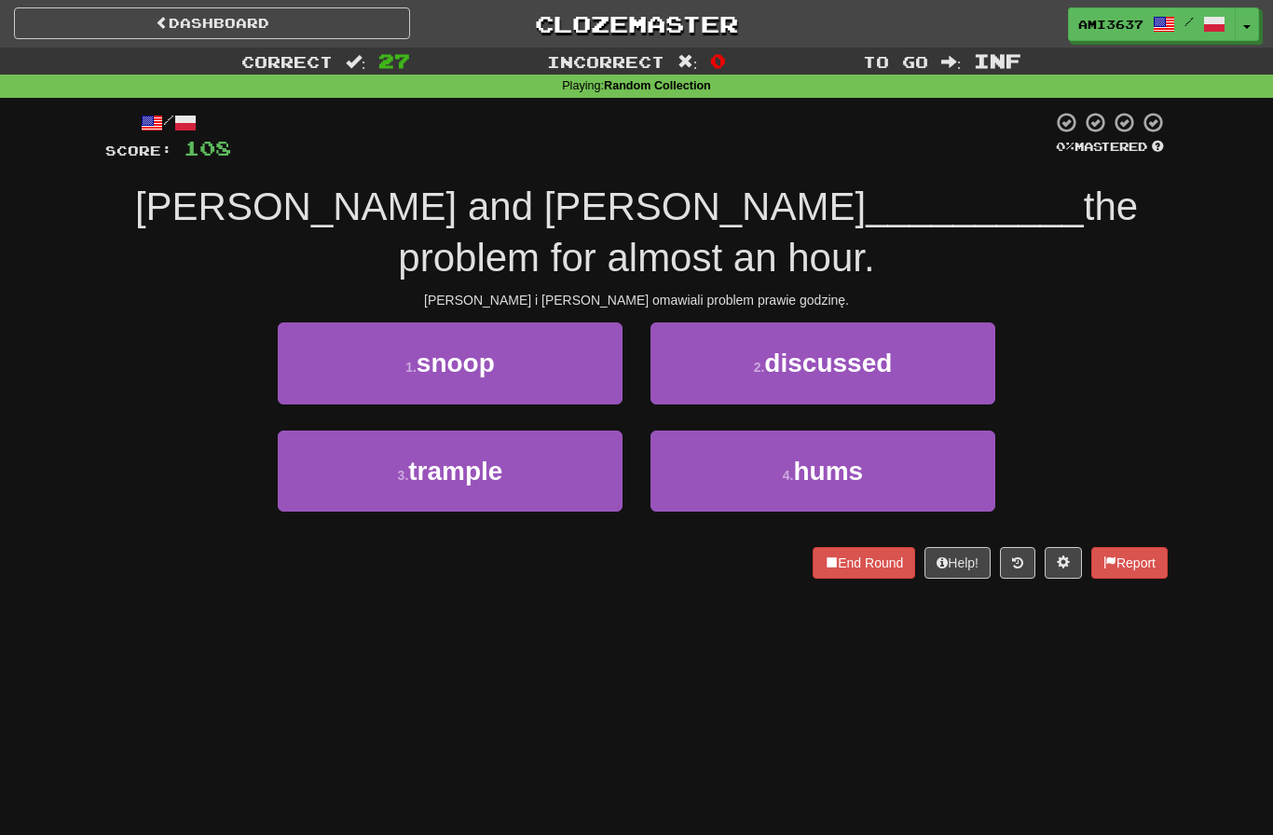
click at [967, 329] on button "2 . discussed" at bounding box center [823, 363] width 345 height 81
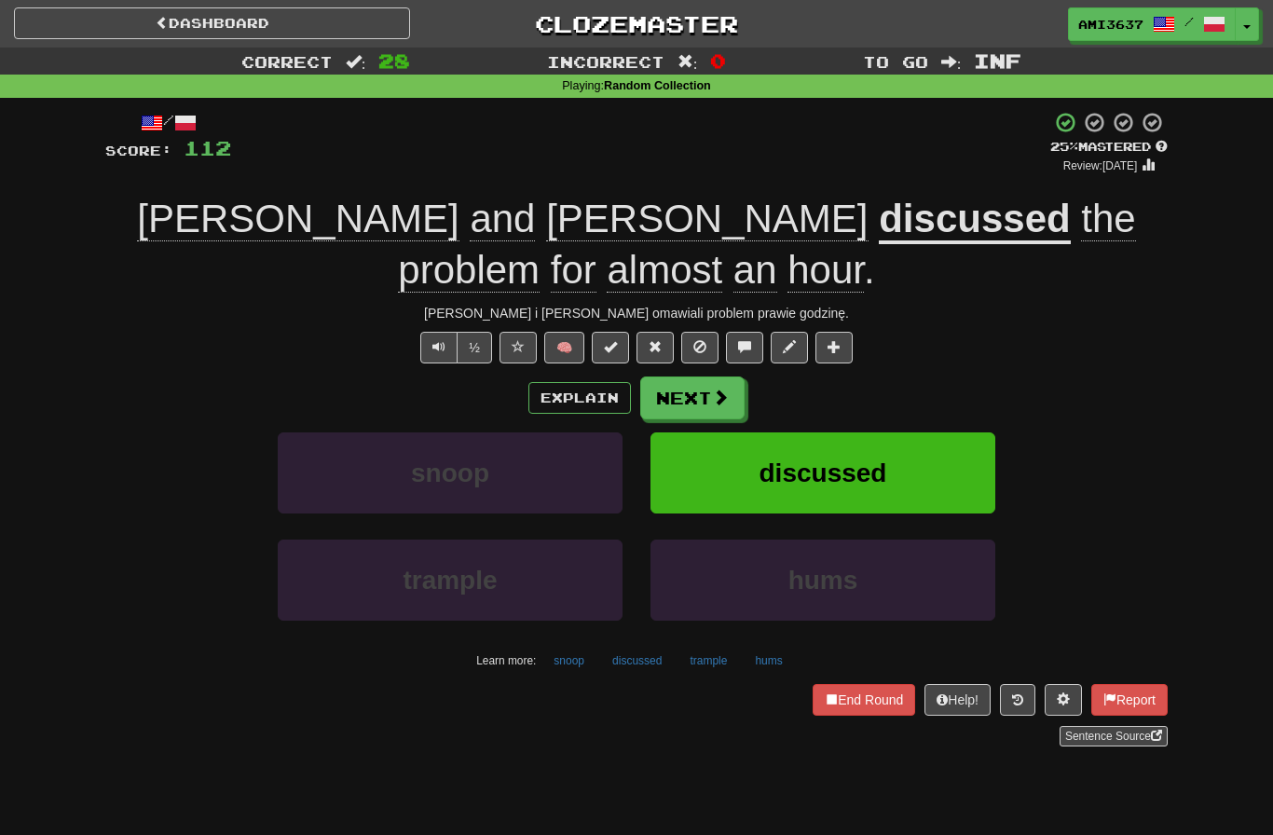
click at [952, 433] on button "discussed" at bounding box center [823, 473] width 345 height 81
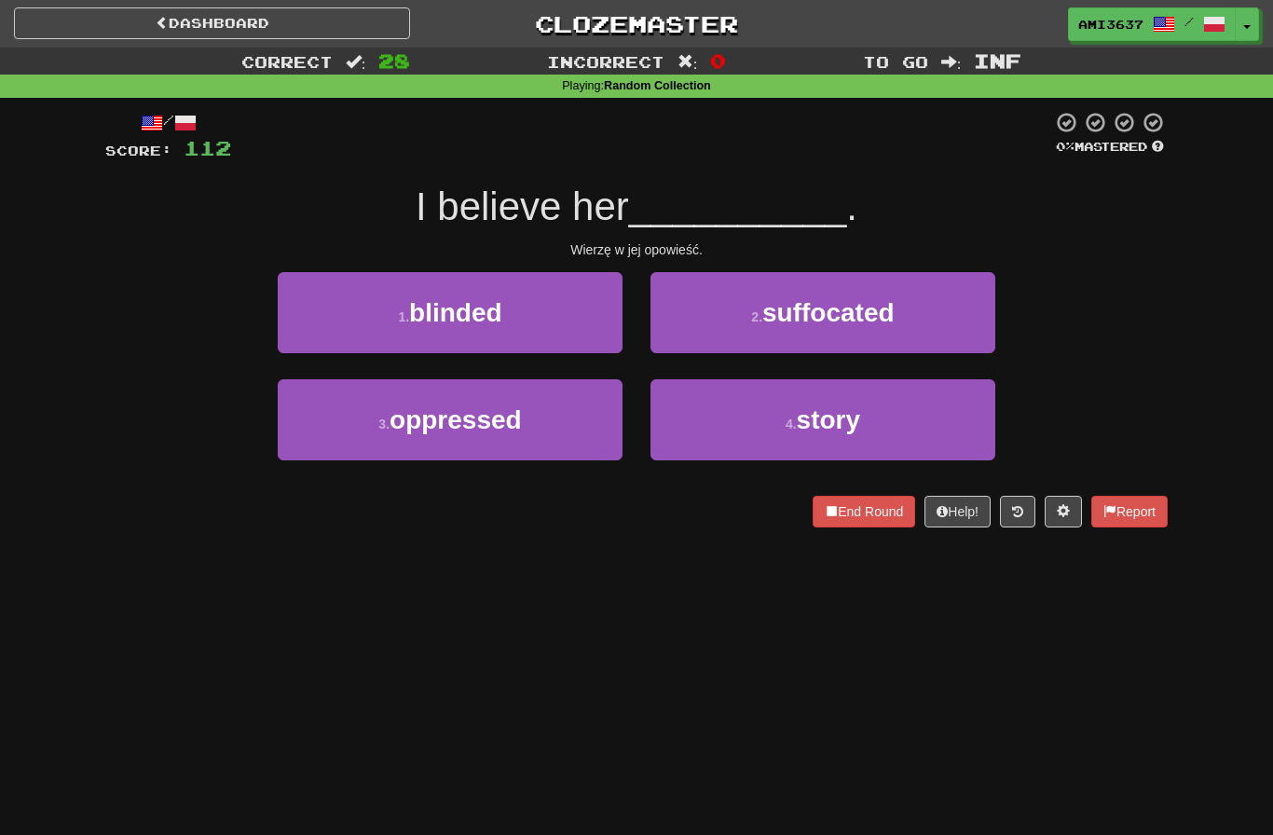
click at [955, 410] on button "4 . story" at bounding box center [823, 419] width 345 height 81
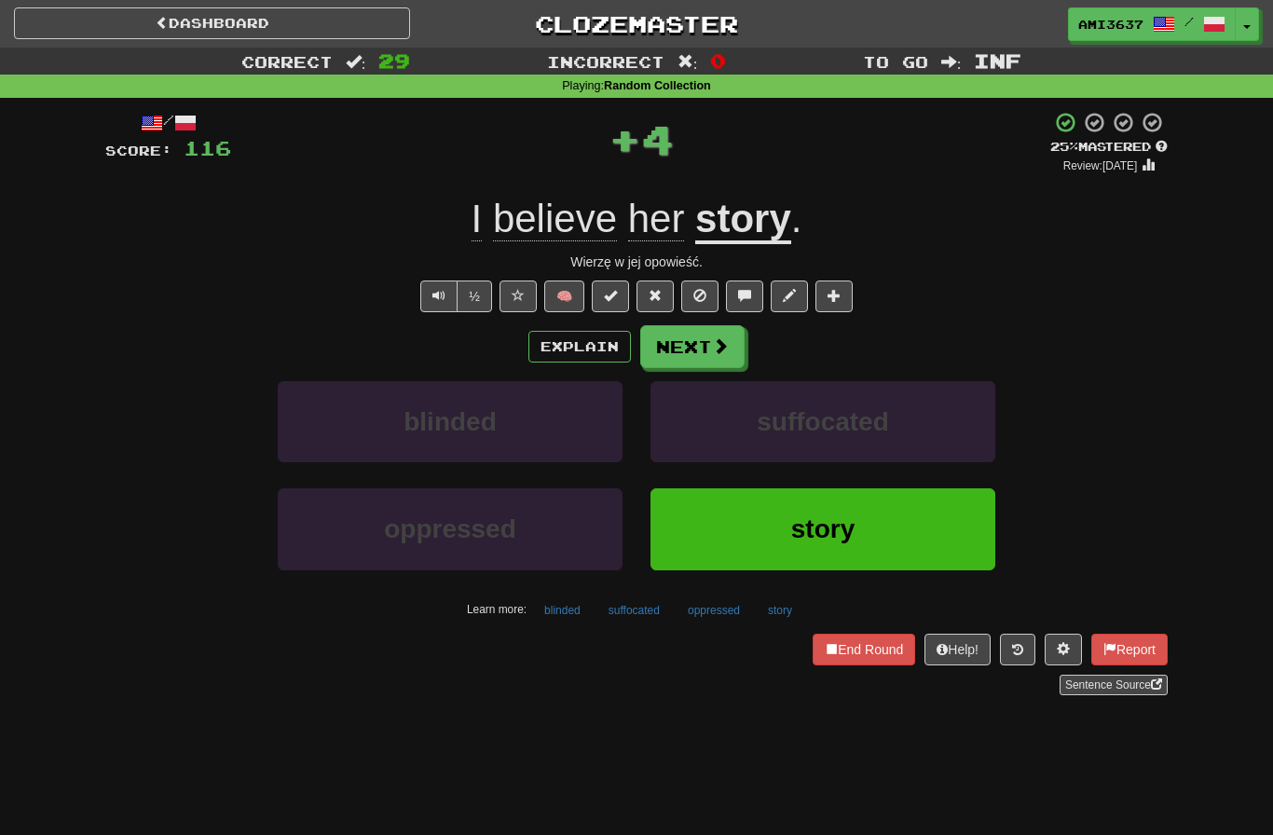
click at [931, 526] on button "story" at bounding box center [823, 528] width 345 height 81
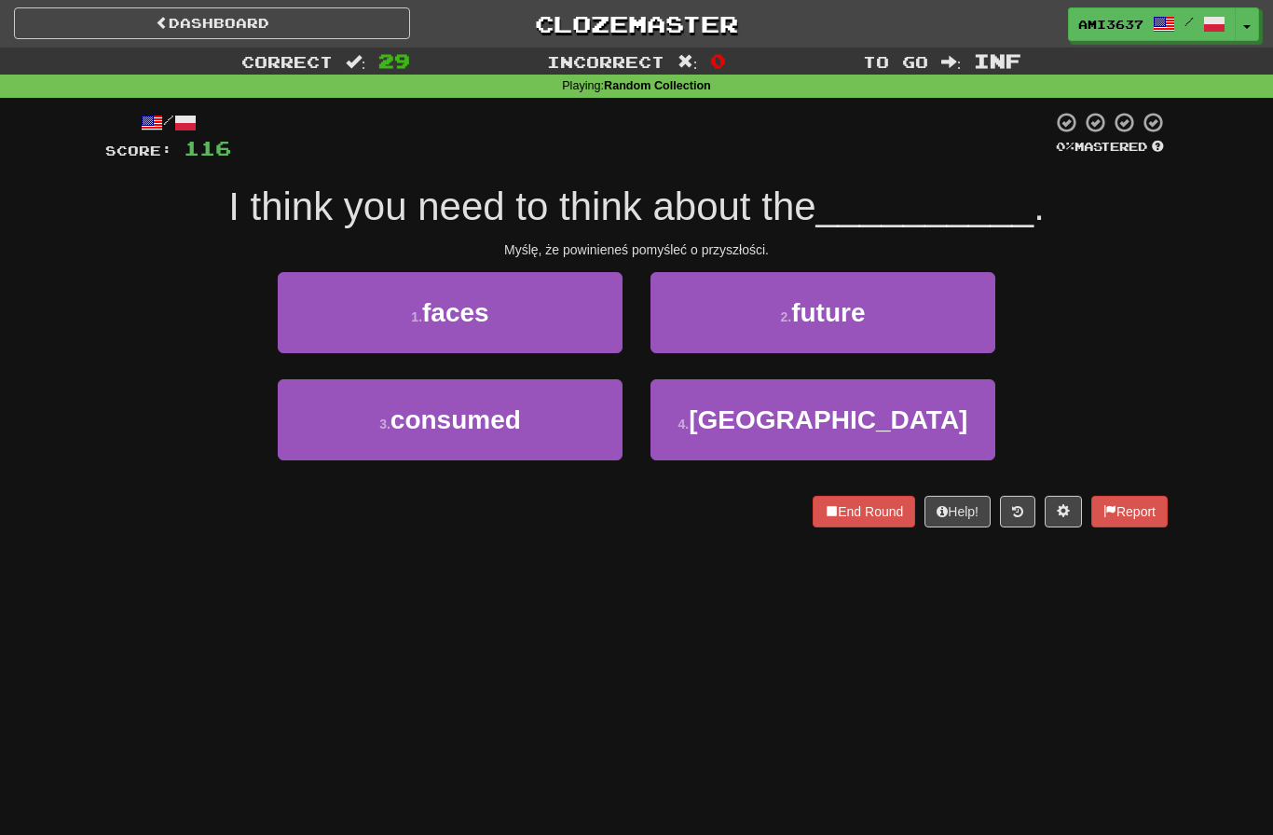
click at [973, 334] on button "2 . future" at bounding box center [823, 312] width 345 height 81
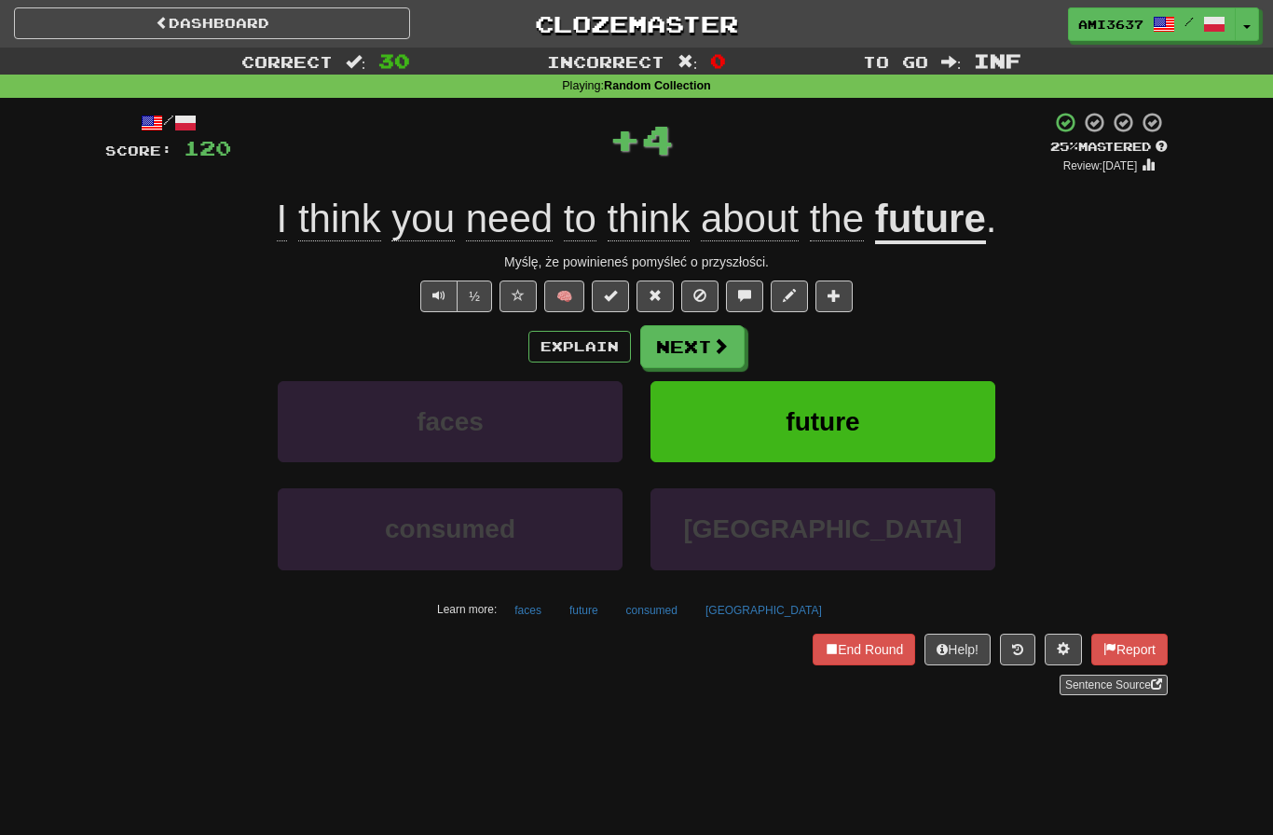
click at [956, 429] on button "future" at bounding box center [823, 421] width 345 height 81
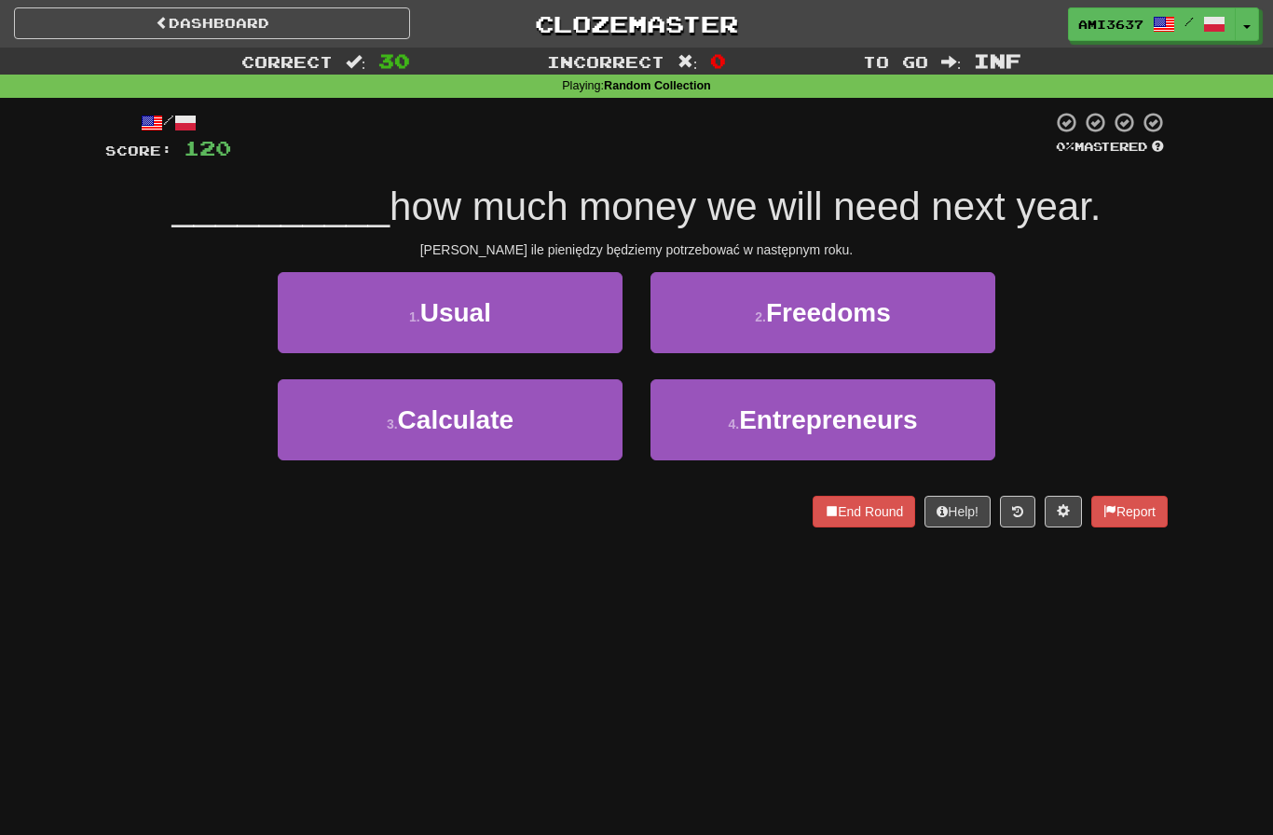
click at [288, 434] on button "3 . Calculate" at bounding box center [450, 419] width 345 height 81
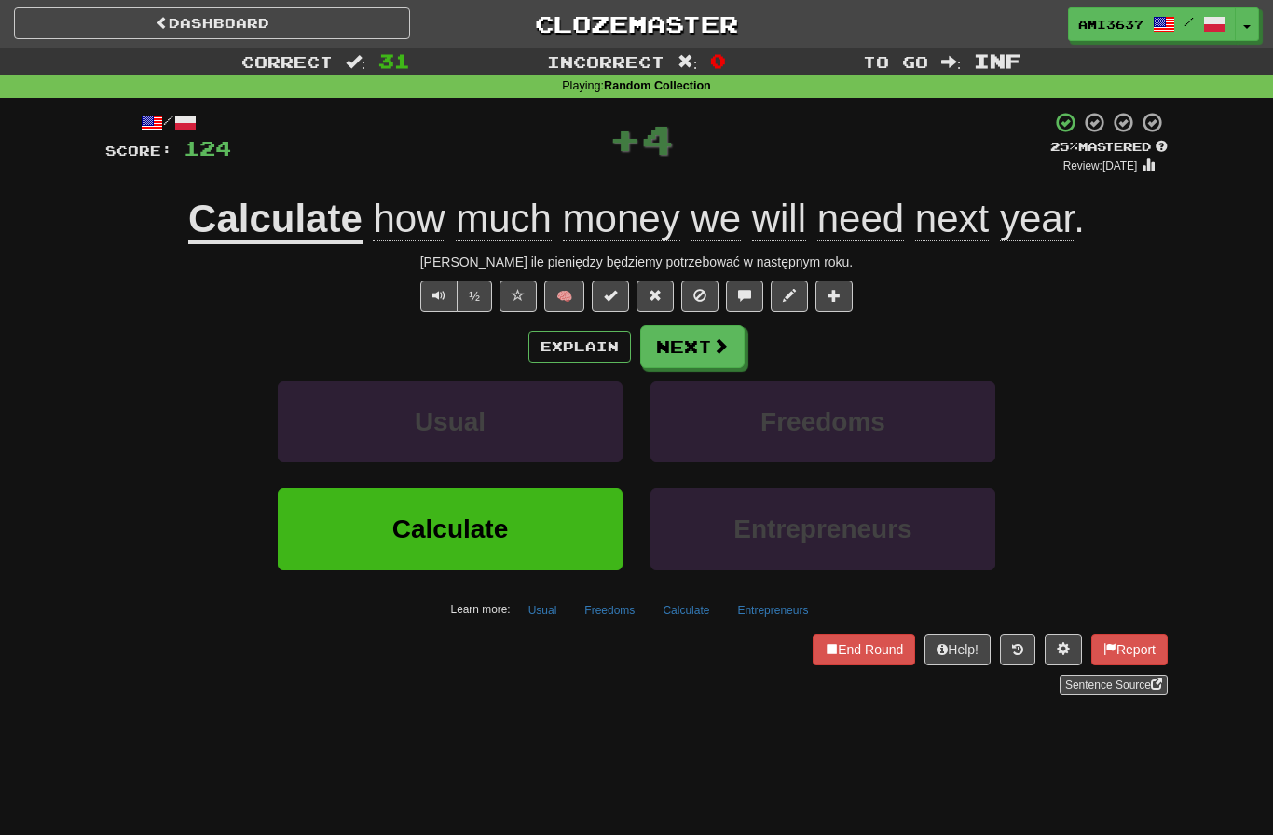
click at [323, 550] on button "Calculate" at bounding box center [450, 528] width 345 height 81
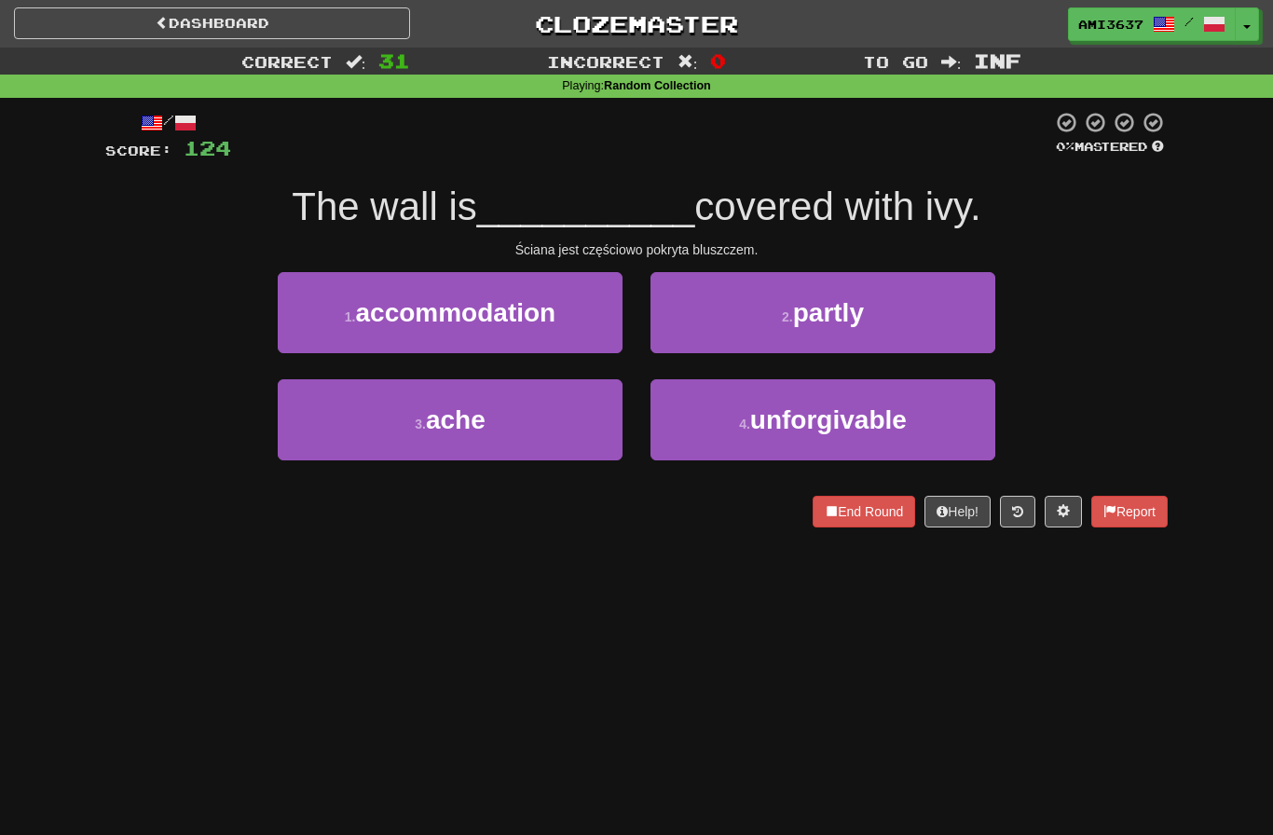
click at [952, 318] on button "2 . partly" at bounding box center [823, 312] width 345 height 81
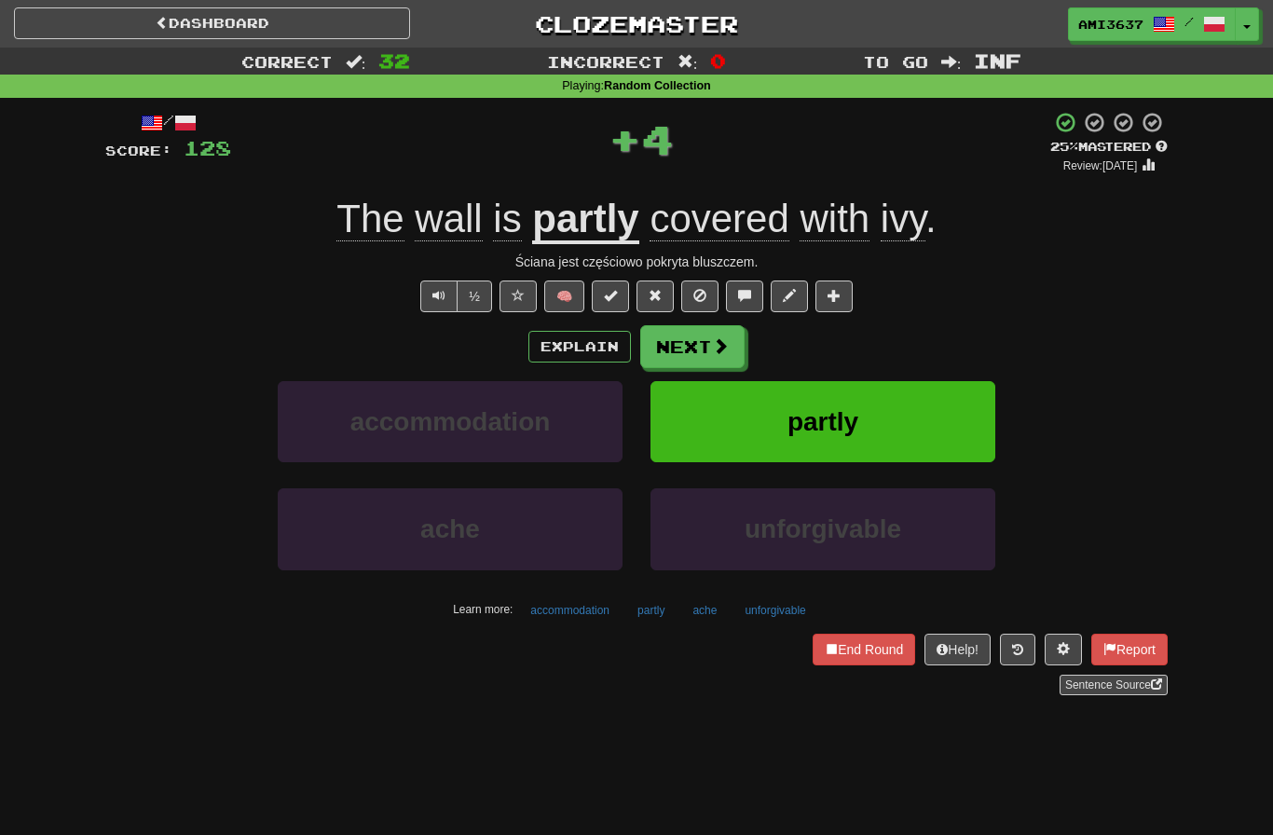
click at [961, 429] on button "partly" at bounding box center [823, 421] width 345 height 81
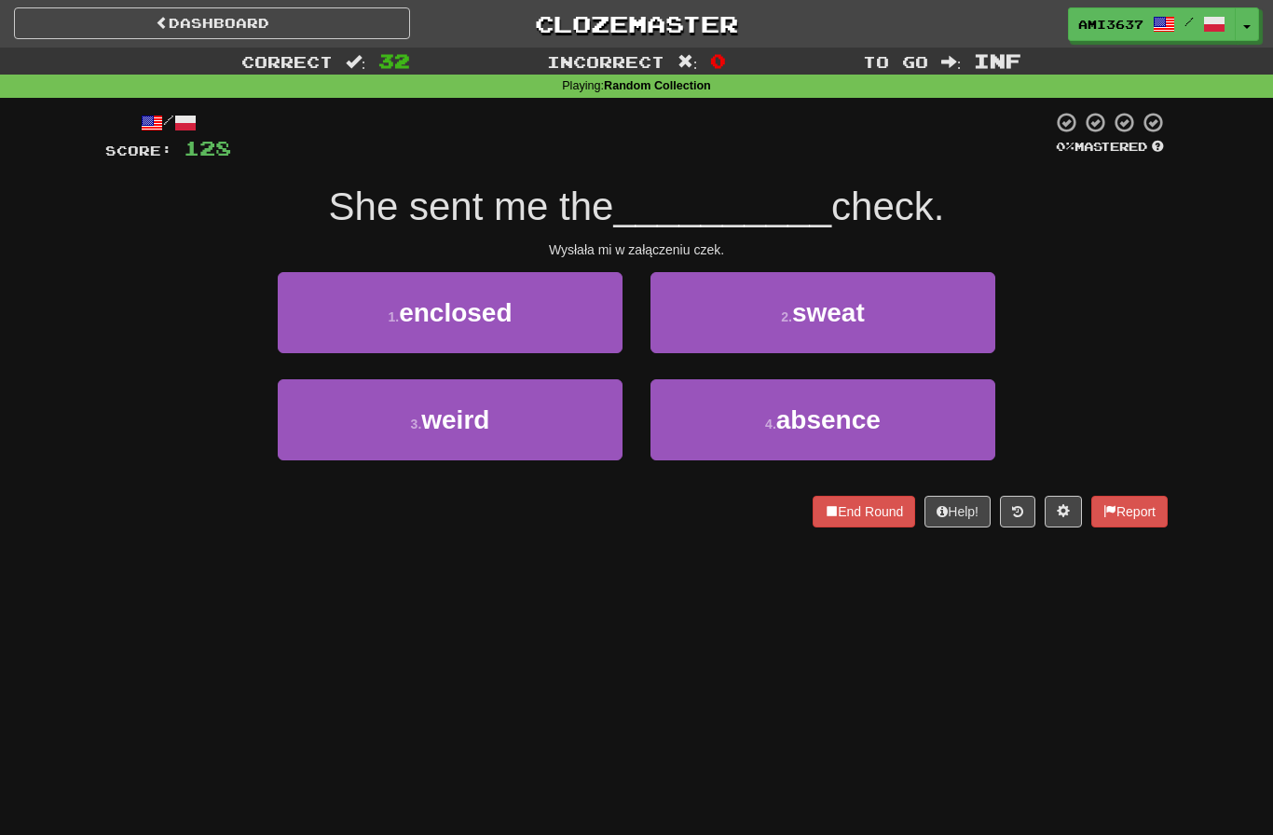
click at [310, 336] on button "1 . enclosed" at bounding box center [450, 312] width 345 height 81
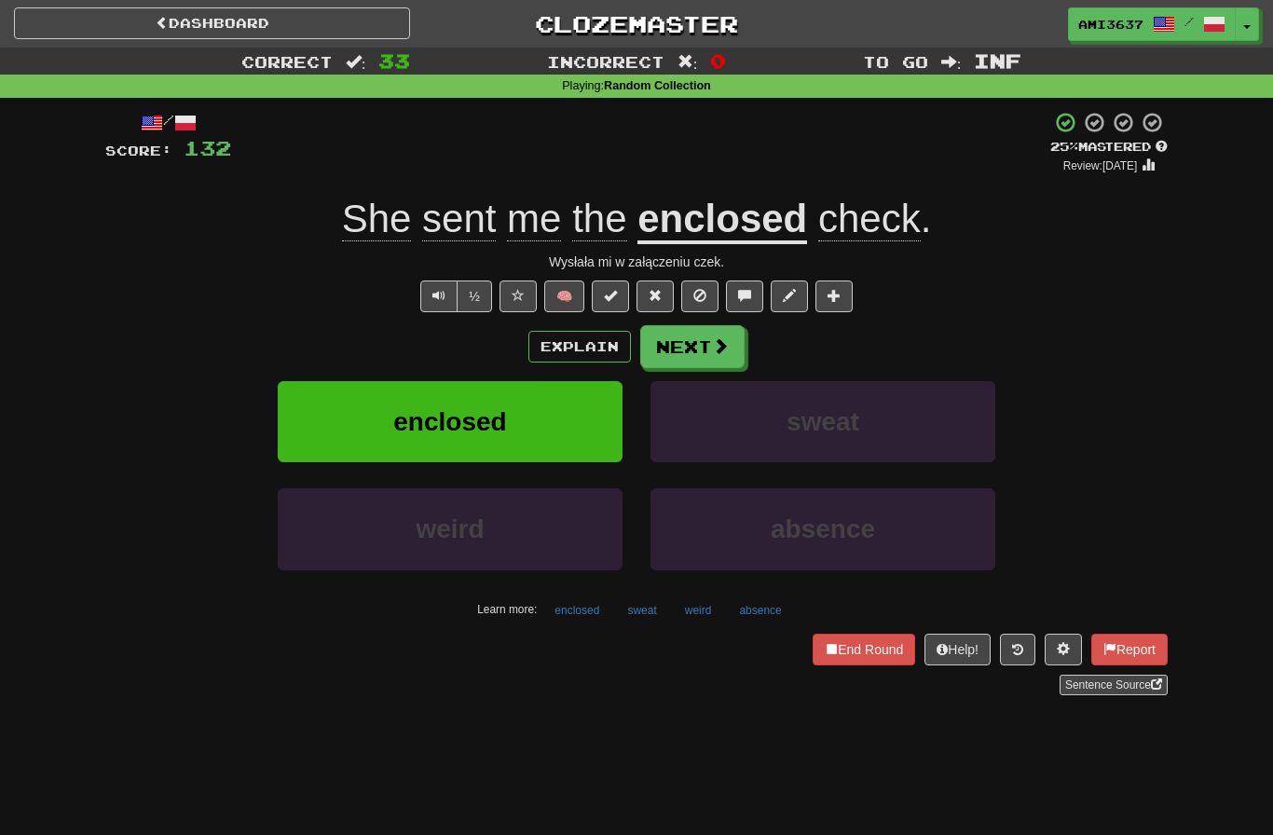
click at [326, 442] on button "enclosed" at bounding box center [450, 421] width 345 height 81
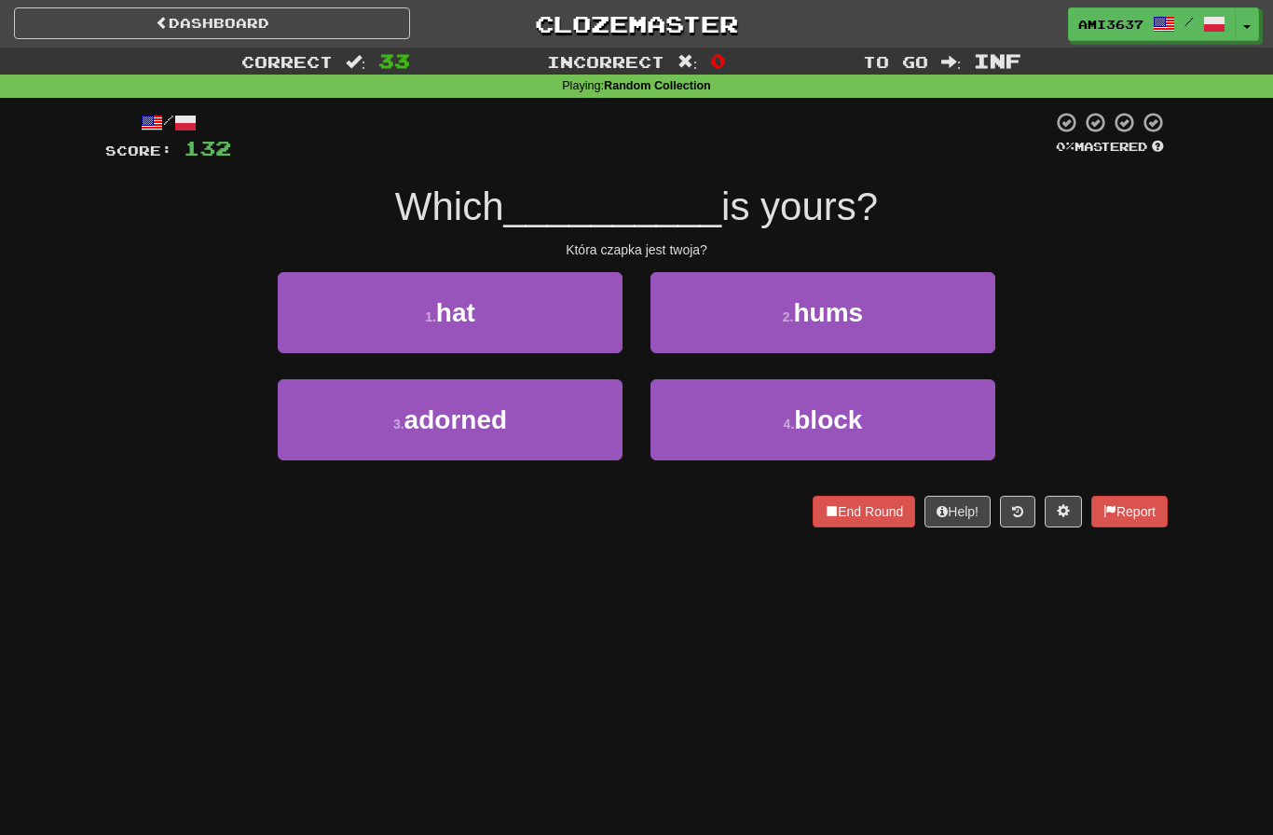
click at [310, 334] on button "1 . hat" at bounding box center [450, 312] width 345 height 81
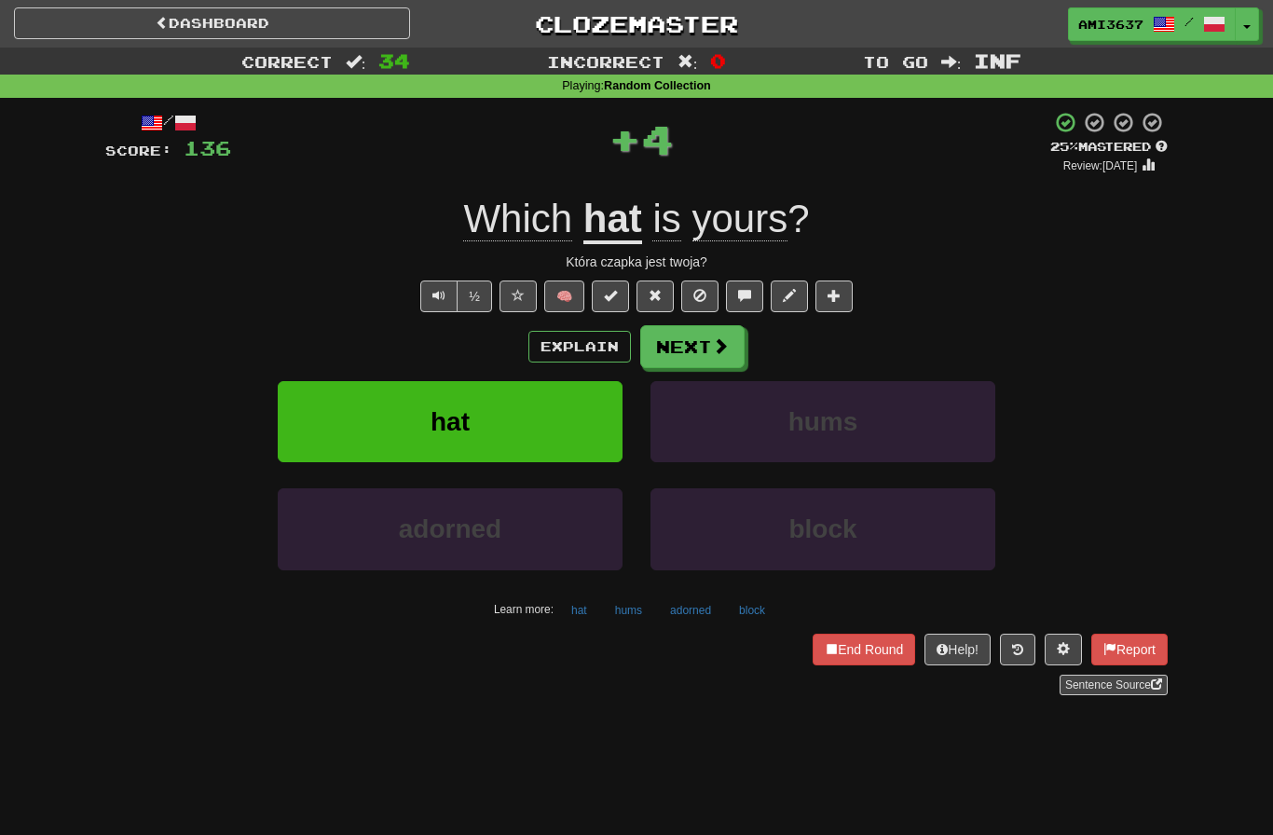
click at [310, 444] on button "hat" at bounding box center [450, 421] width 345 height 81
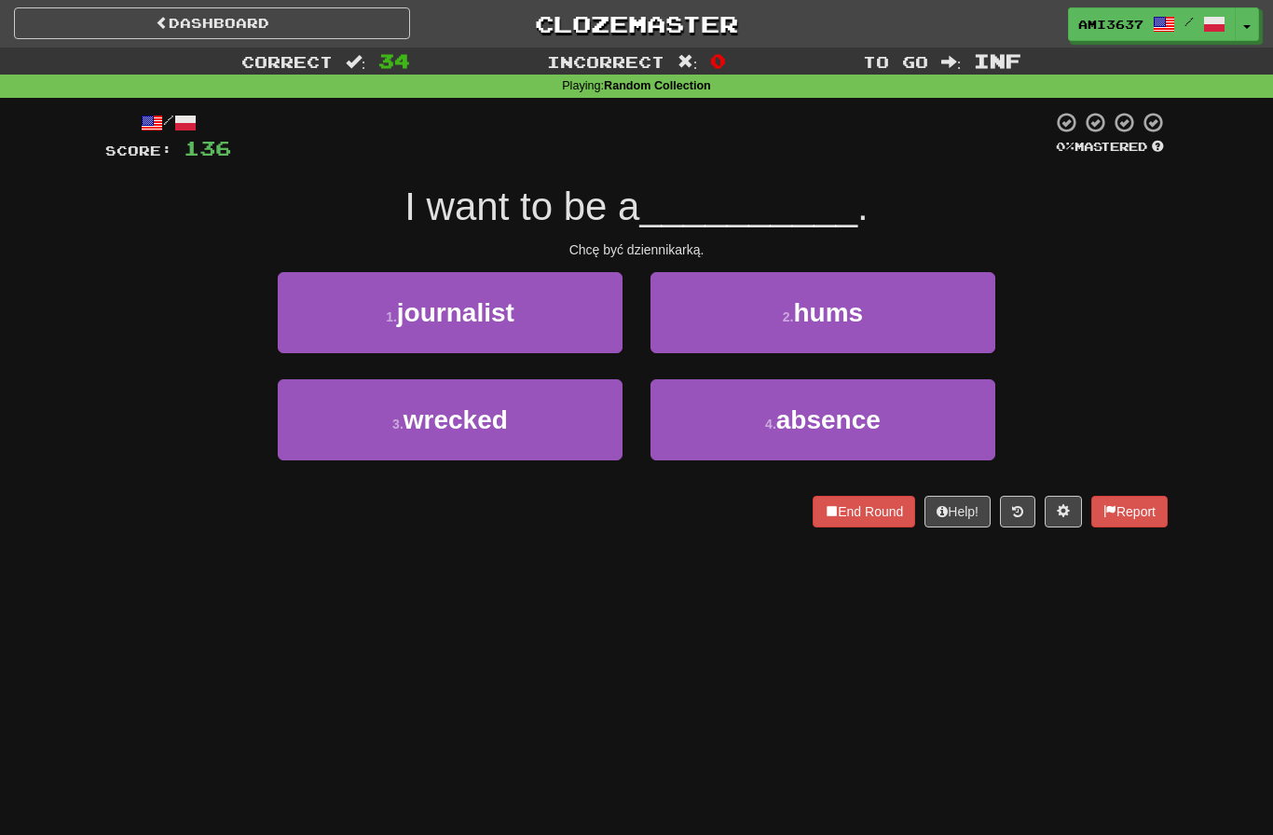
click at [294, 319] on button "1 . journalist" at bounding box center [450, 312] width 345 height 81
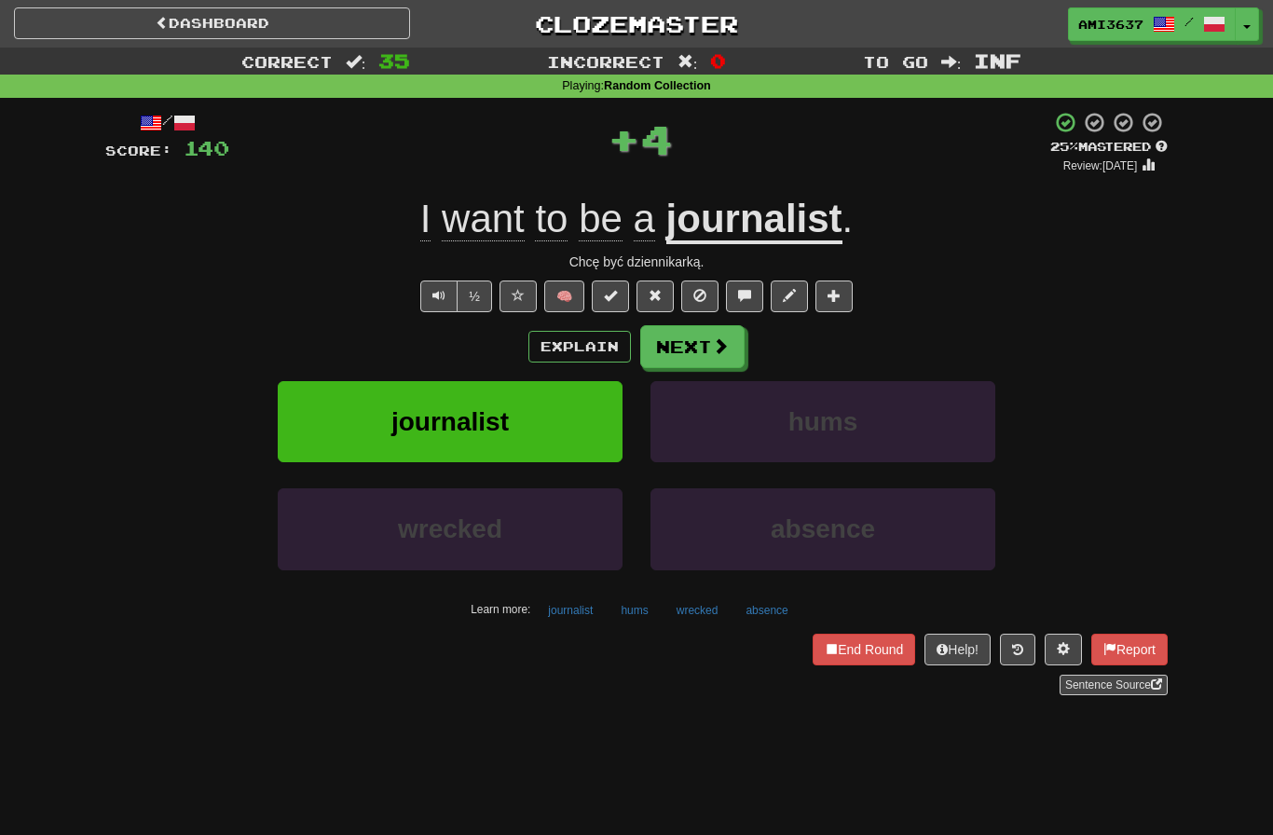
click at [316, 438] on button "journalist" at bounding box center [450, 421] width 345 height 81
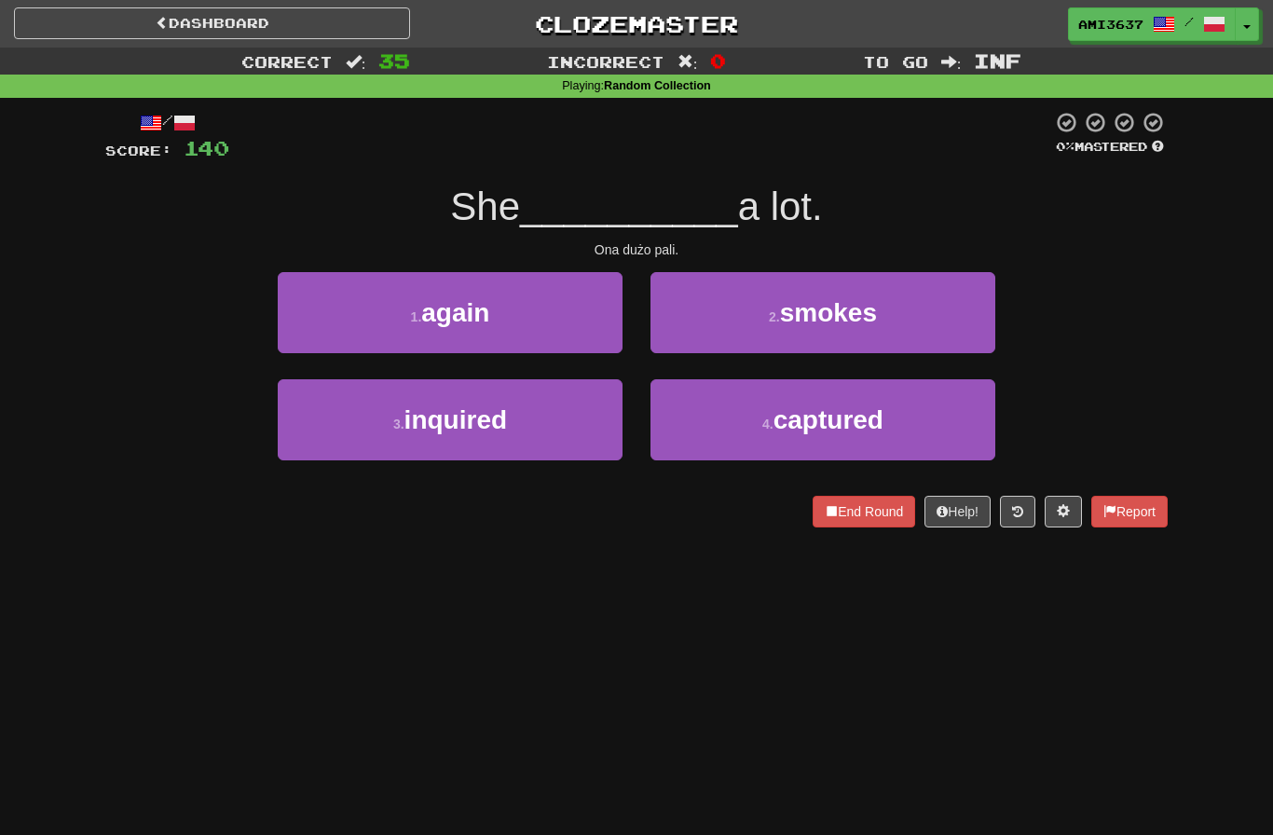
click at [964, 318] on button "2 . smokes" at bounding box center [823, 312] width 345 height 81
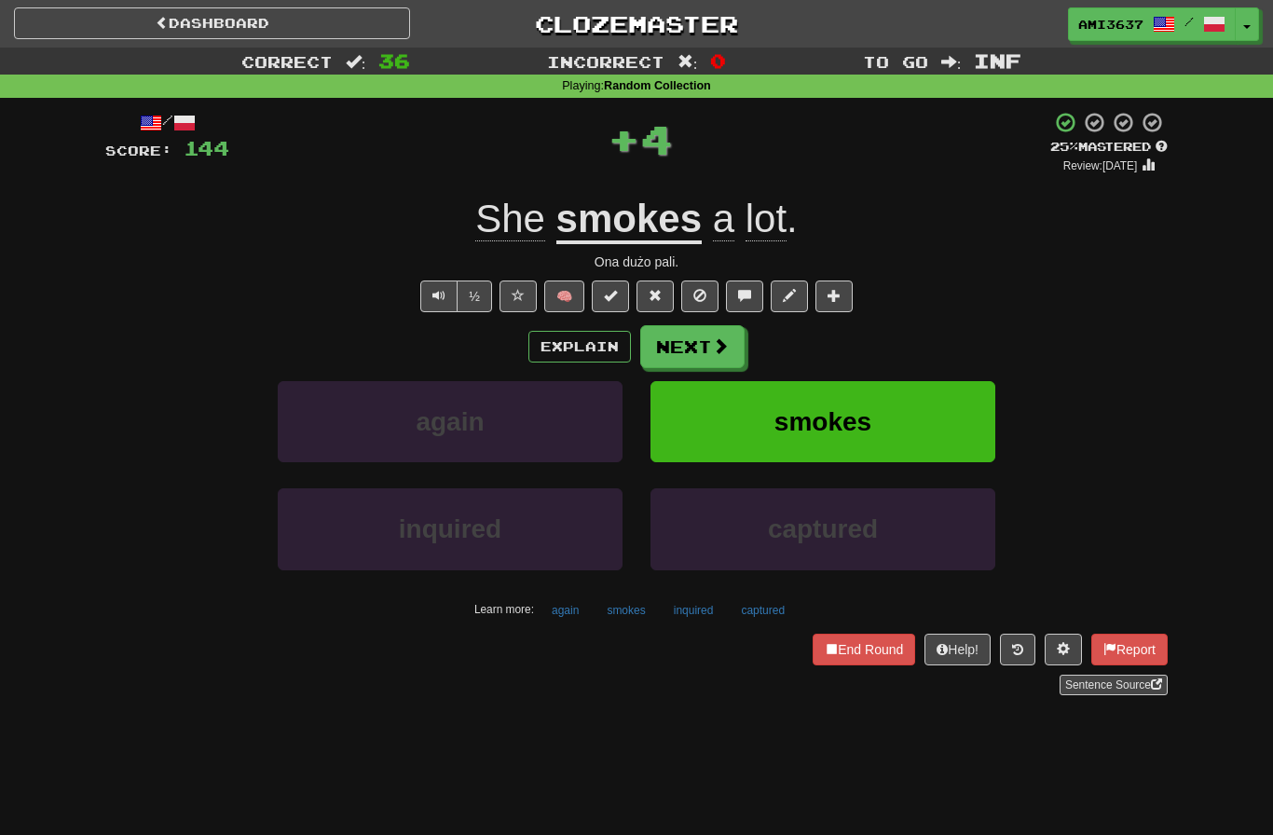
click at [964, 430] on button "smokes" at bounding box center [823, 421] width 345 height 81
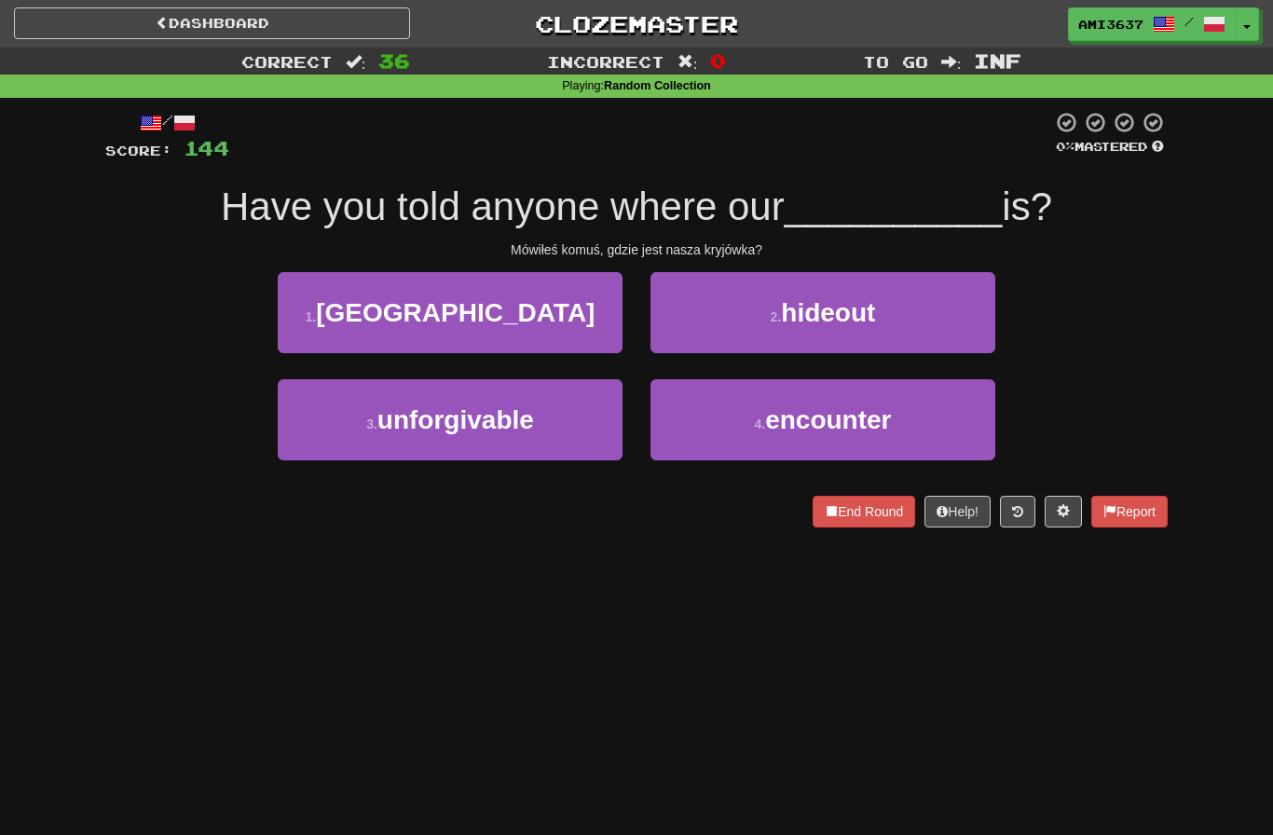
click at [943, 321] on button "2 . hideout" at bounding box center [823, 312] width 345 height 81
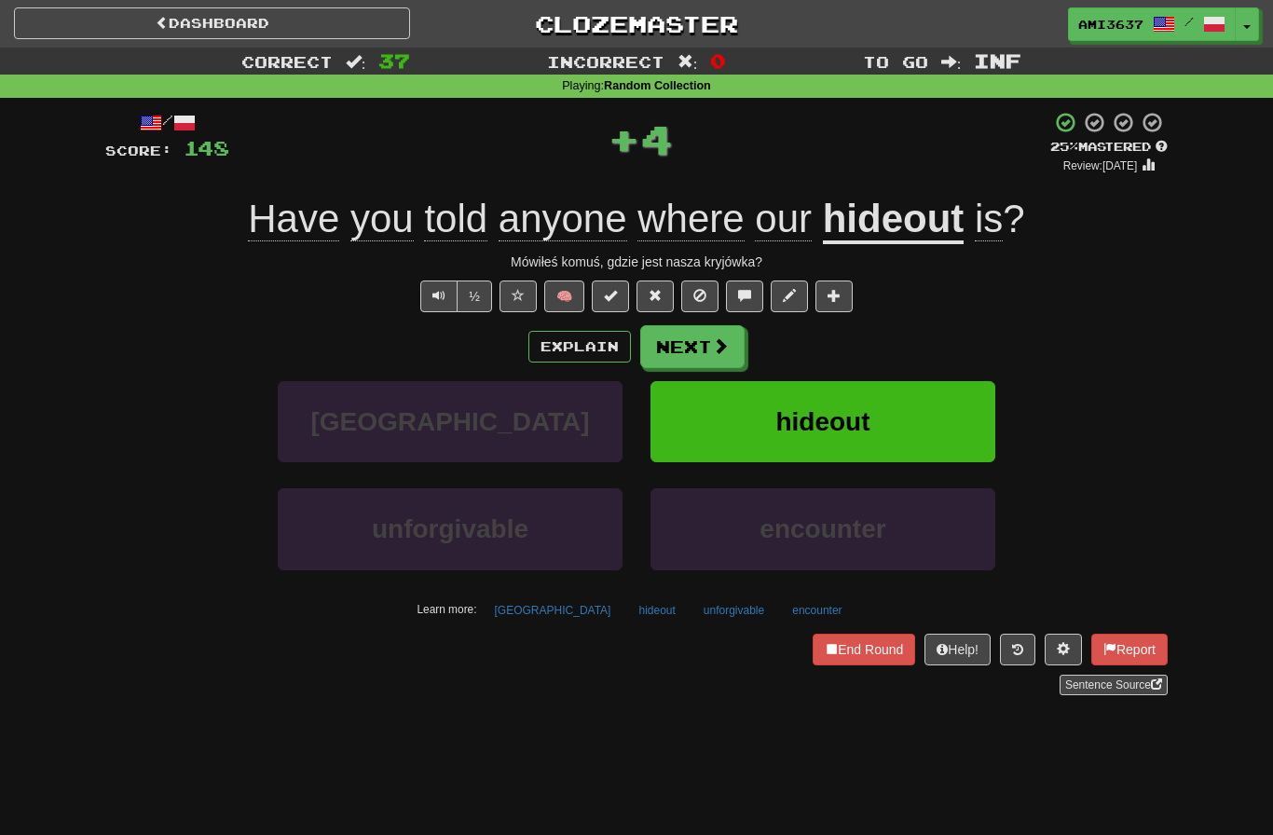
click at [960, 424] on button "hideout" at bounding box center [823, 421] width 345 height 81
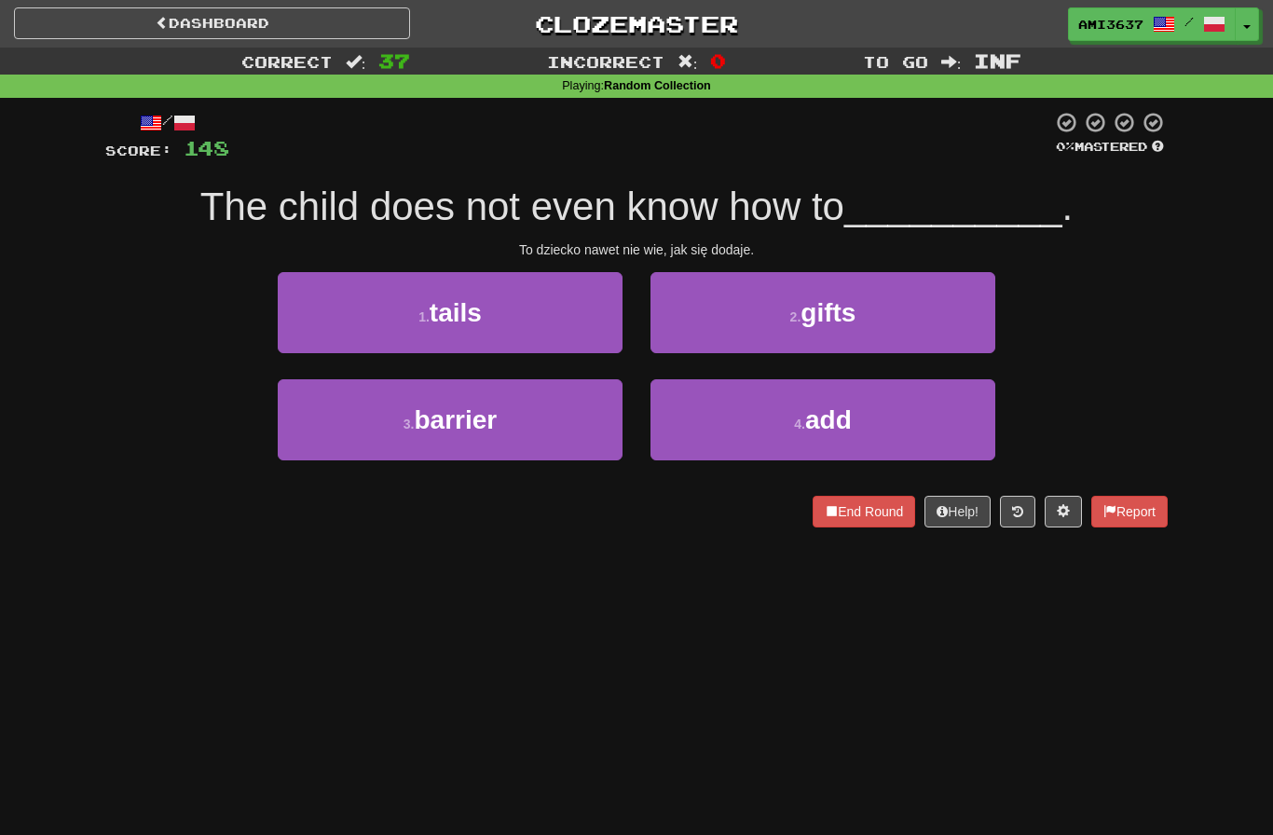
click at [956, 425] on button "4 . add" at bounding box center [823, 419] width 345 height 81
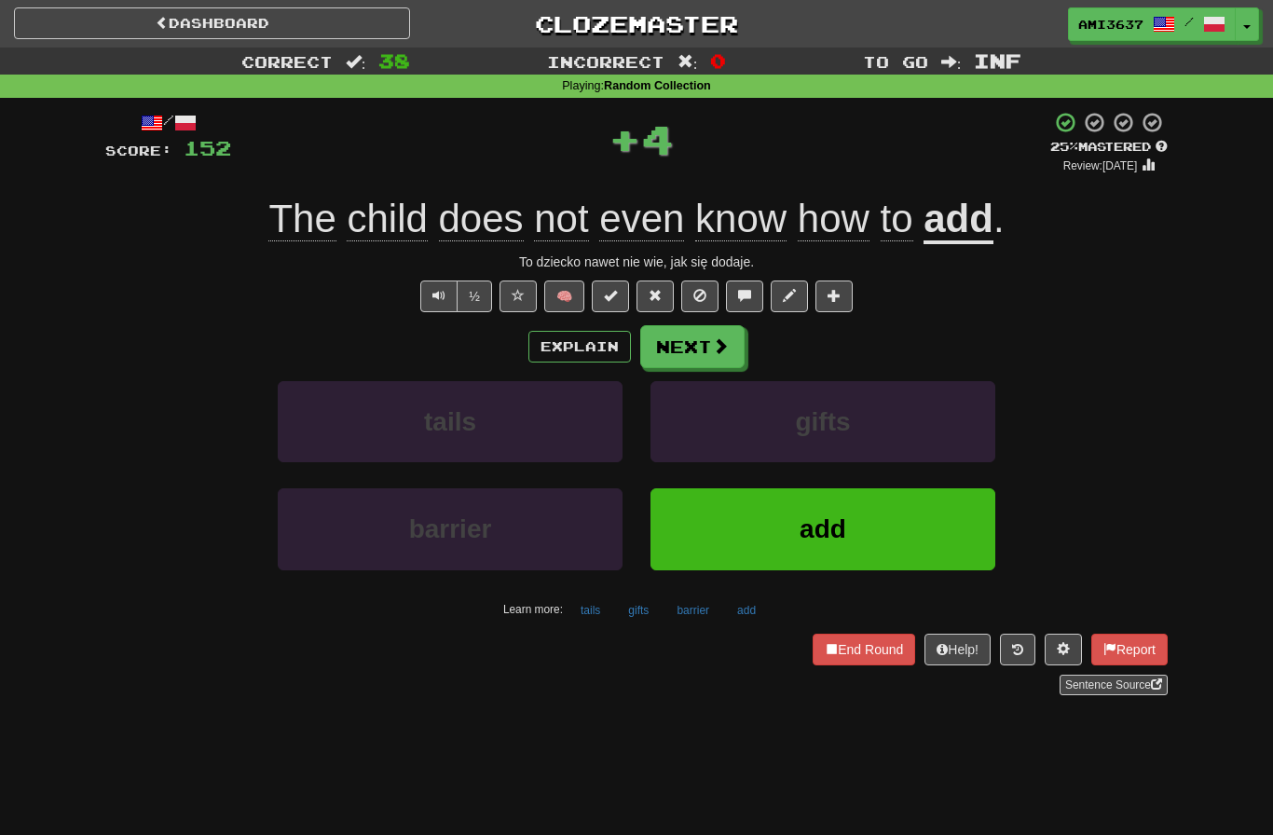
click at [921, 535] on button "add" at bounding box center [823, 528] width 345 height 81
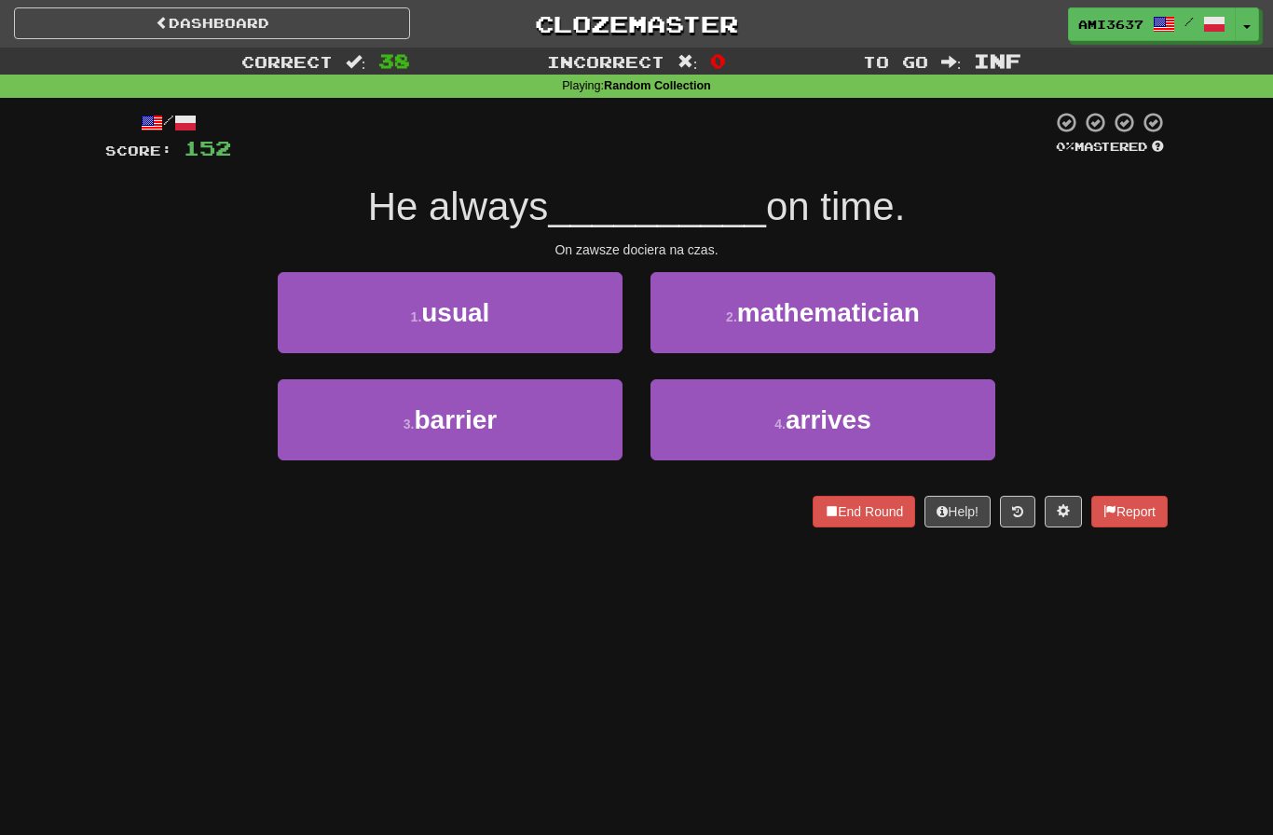
click at [973, 436] on button "4 . arrives" at bounding box center [823, 419] width 345 height 81
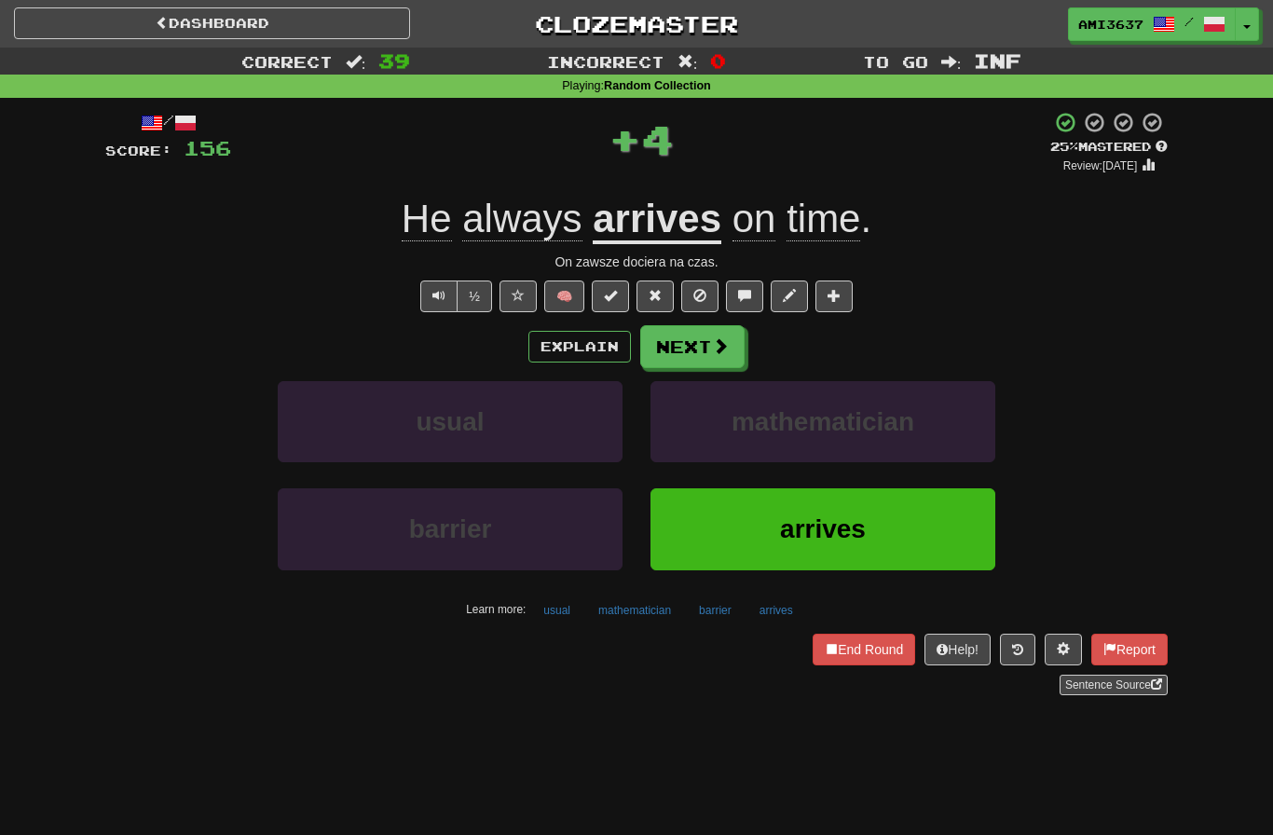
click at [929, 530] on button "arrives" at bounding box center [823, 528] width 345 height 81
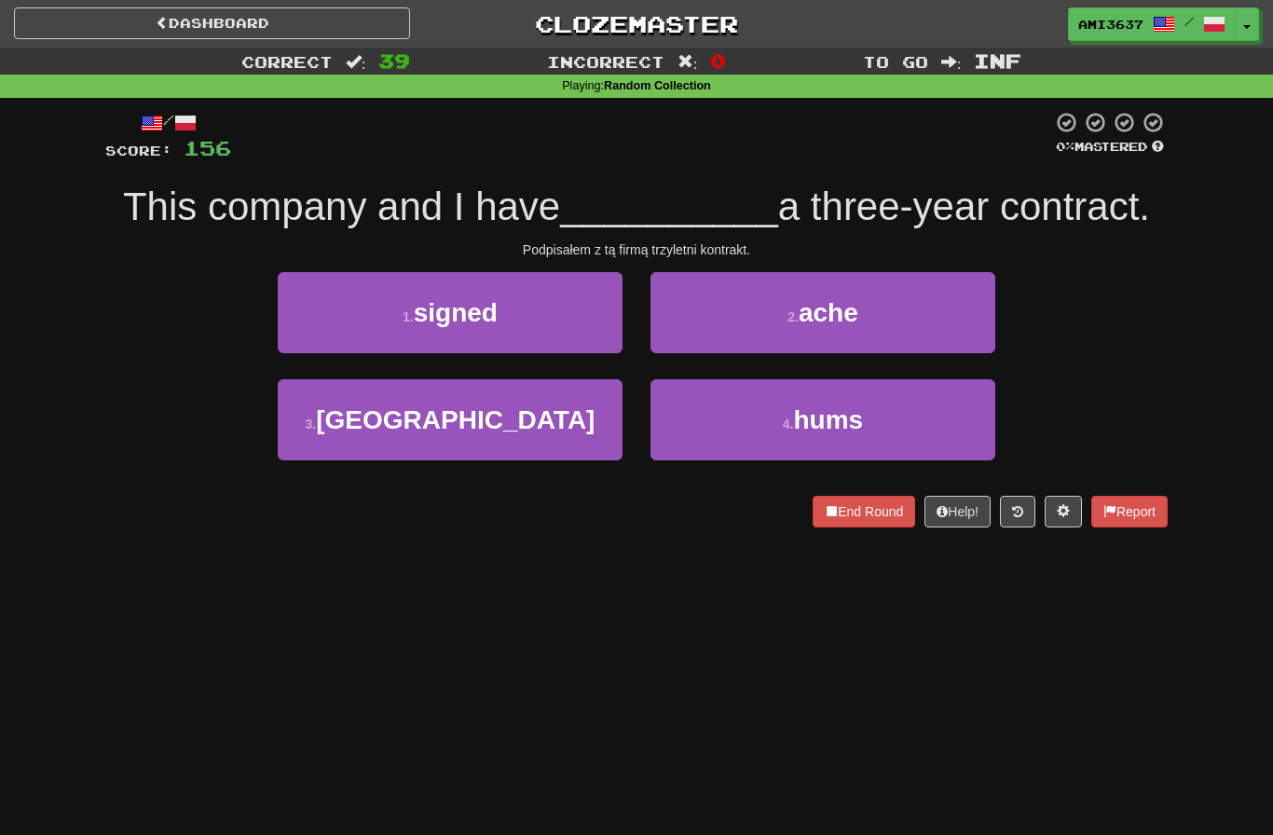
click at [297, 324] on button "1 . signed" at bounding box center [450, 312] width 345 height 81
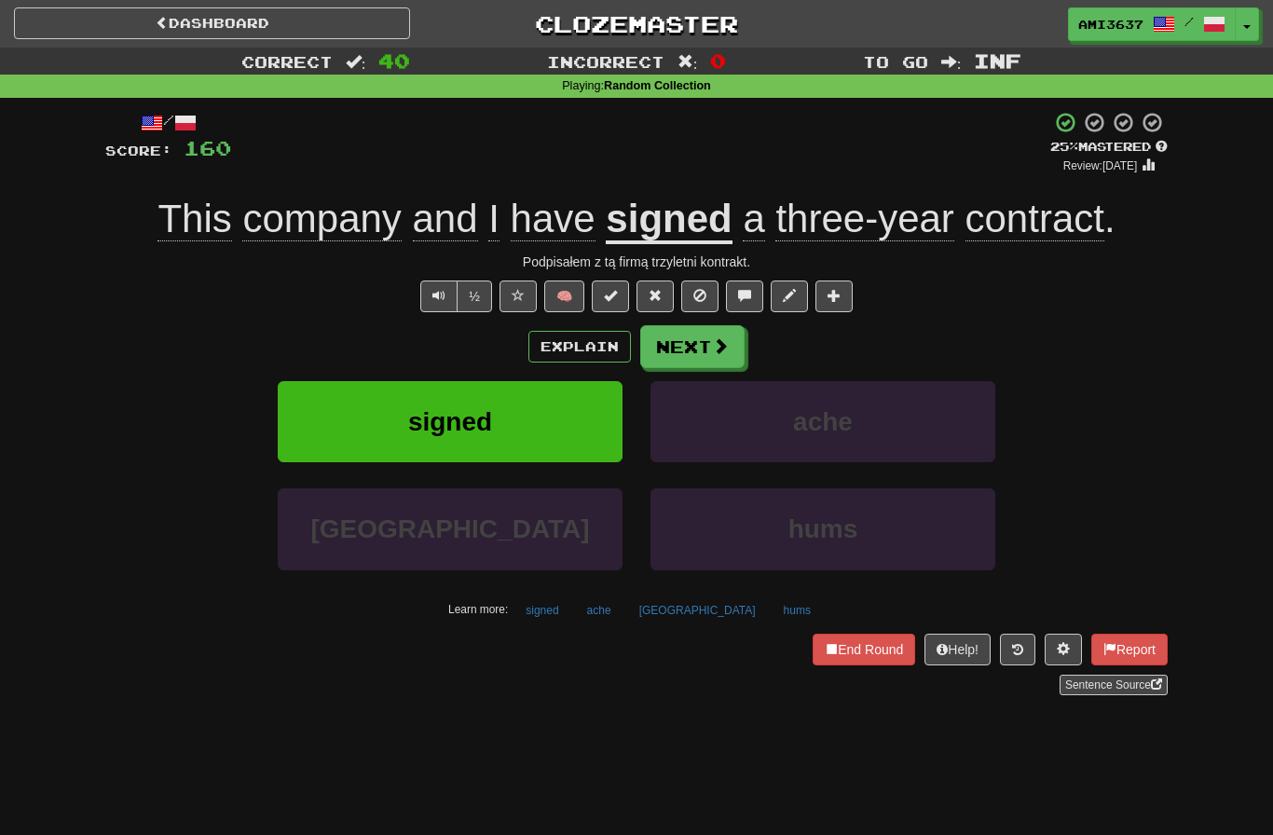
click at [306, 434] on button "signed" at bounding box center [450, 421] width 345 height 81
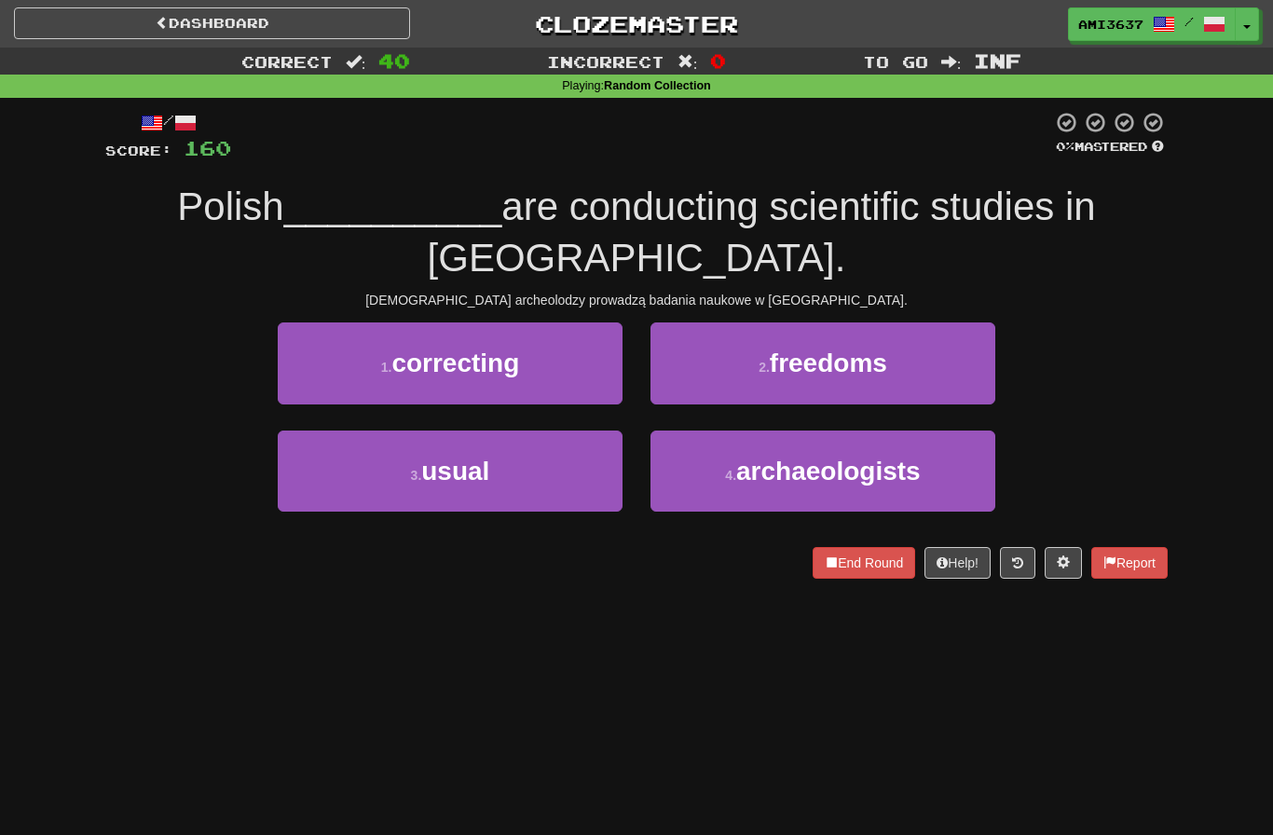
click at [950, 469] on button "4 . archaeologists" at bounding box center [823, 471] width 345 height 81
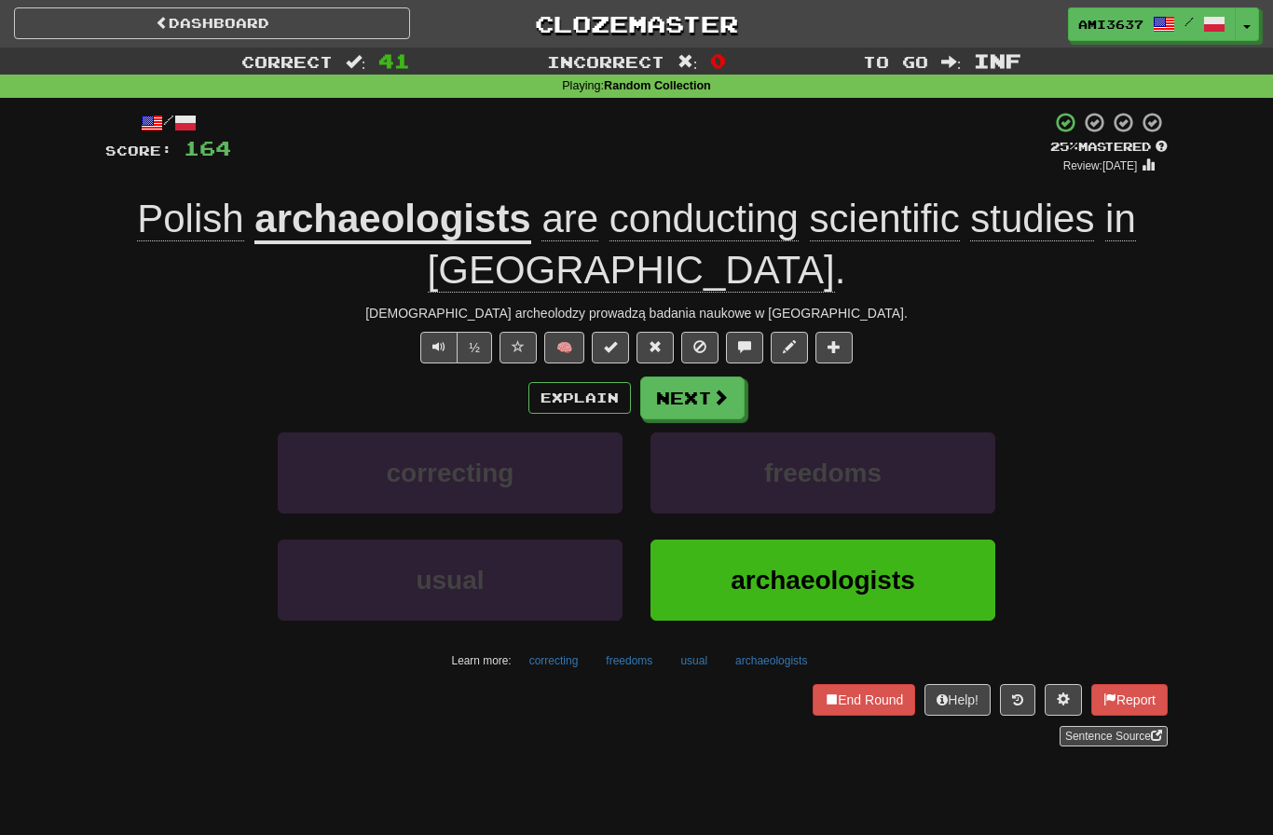
click at [931, 579] on button "archaeologists" at bounding box center [823, 580] width 345 height 81
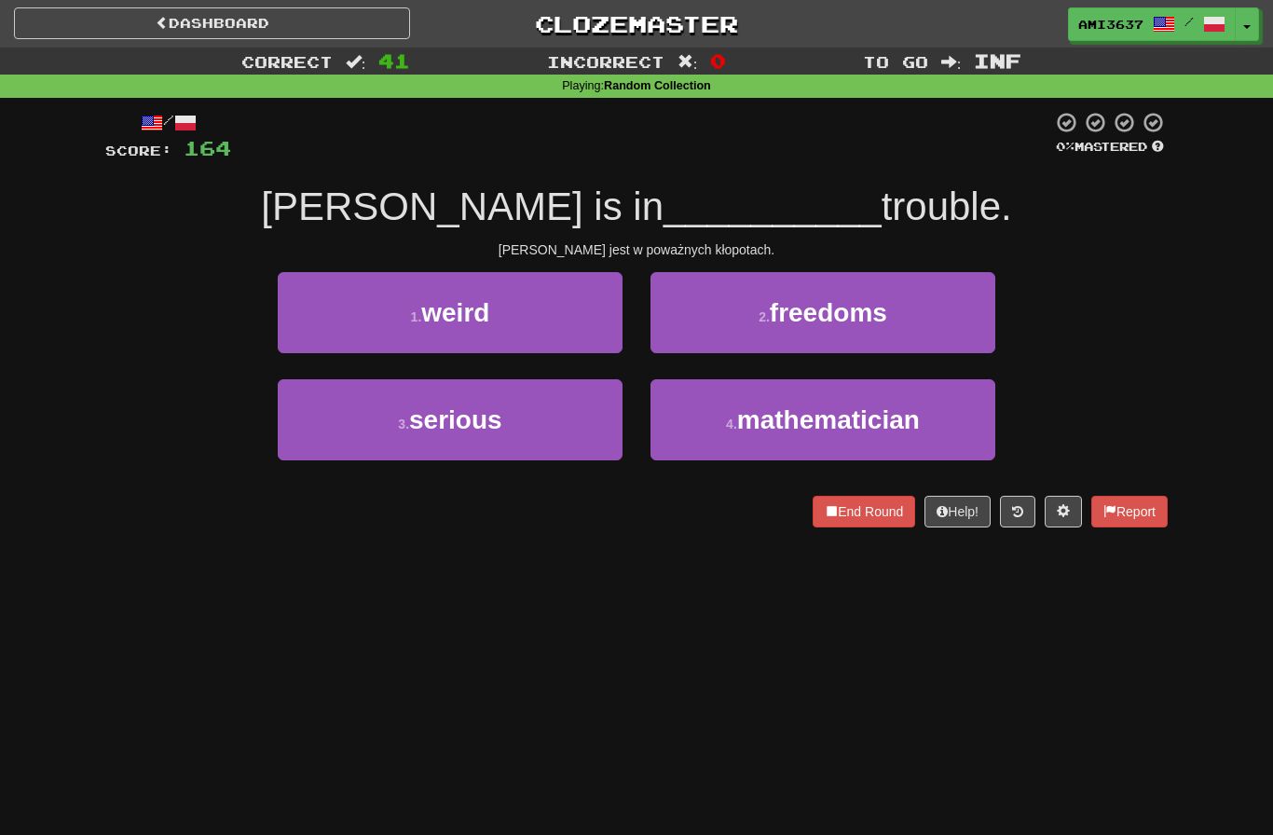
click at [306, 436] on button "3 . serious" at bounding box center [450, 419] width 345 height 81
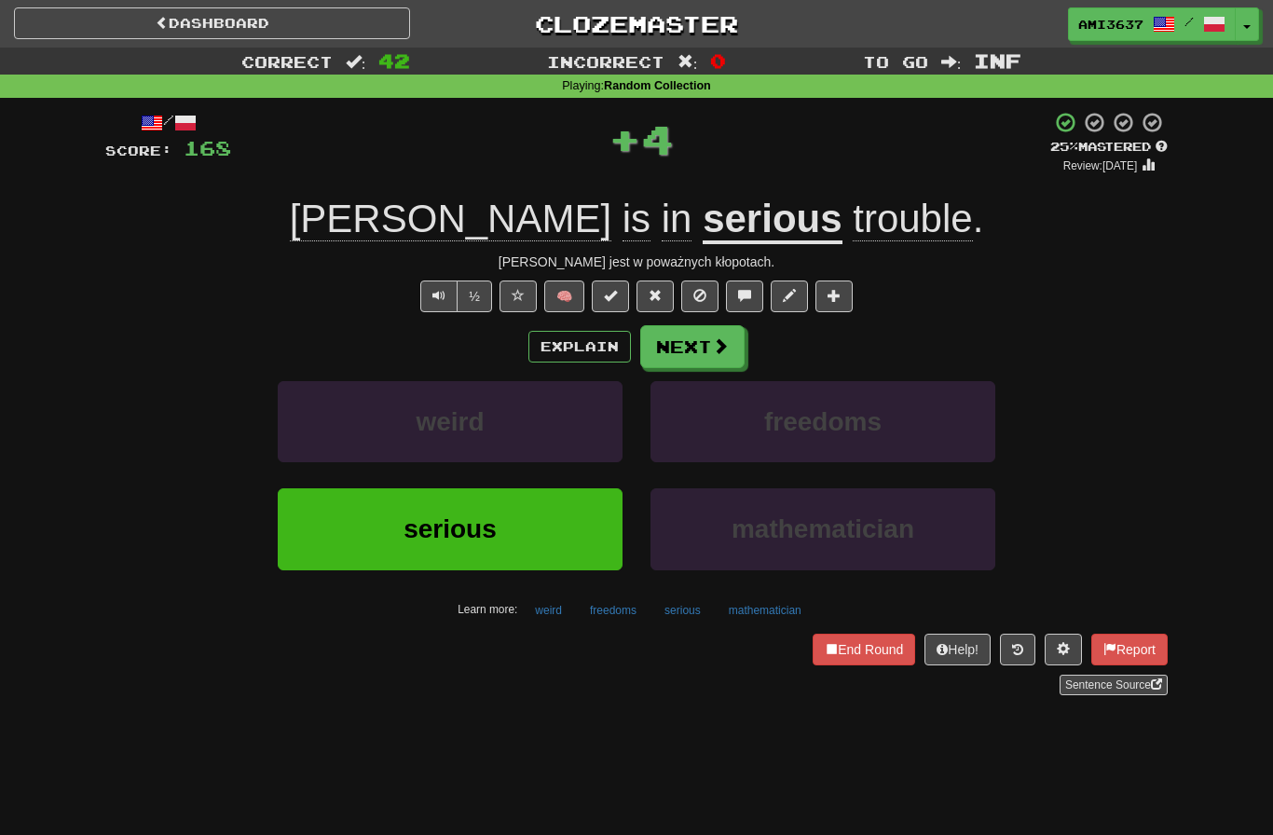
click at [313, 541] on button "serious" at bounding box center [450, 528] width 345 height 81
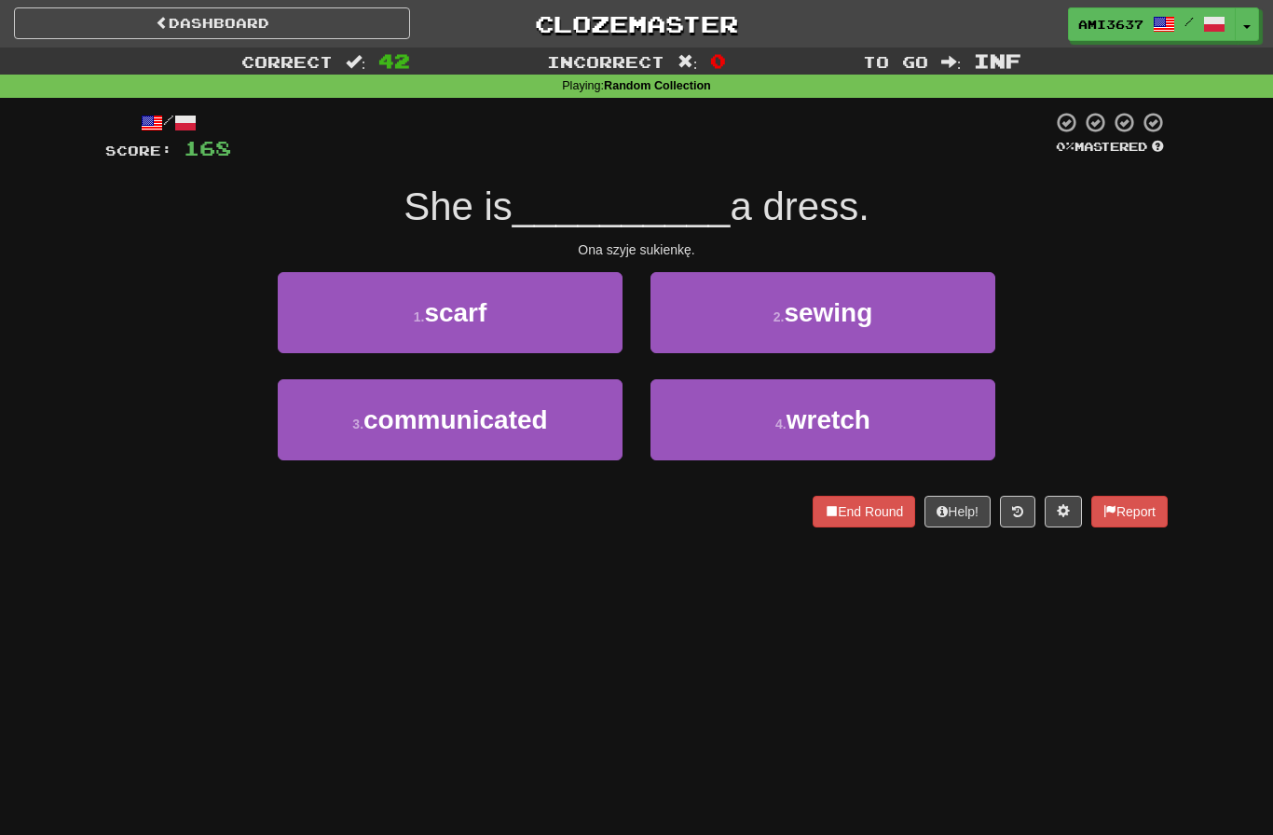
click at [956, 336] on button "2 . sewing" at bounding box center [823, 312] width 345 height 81
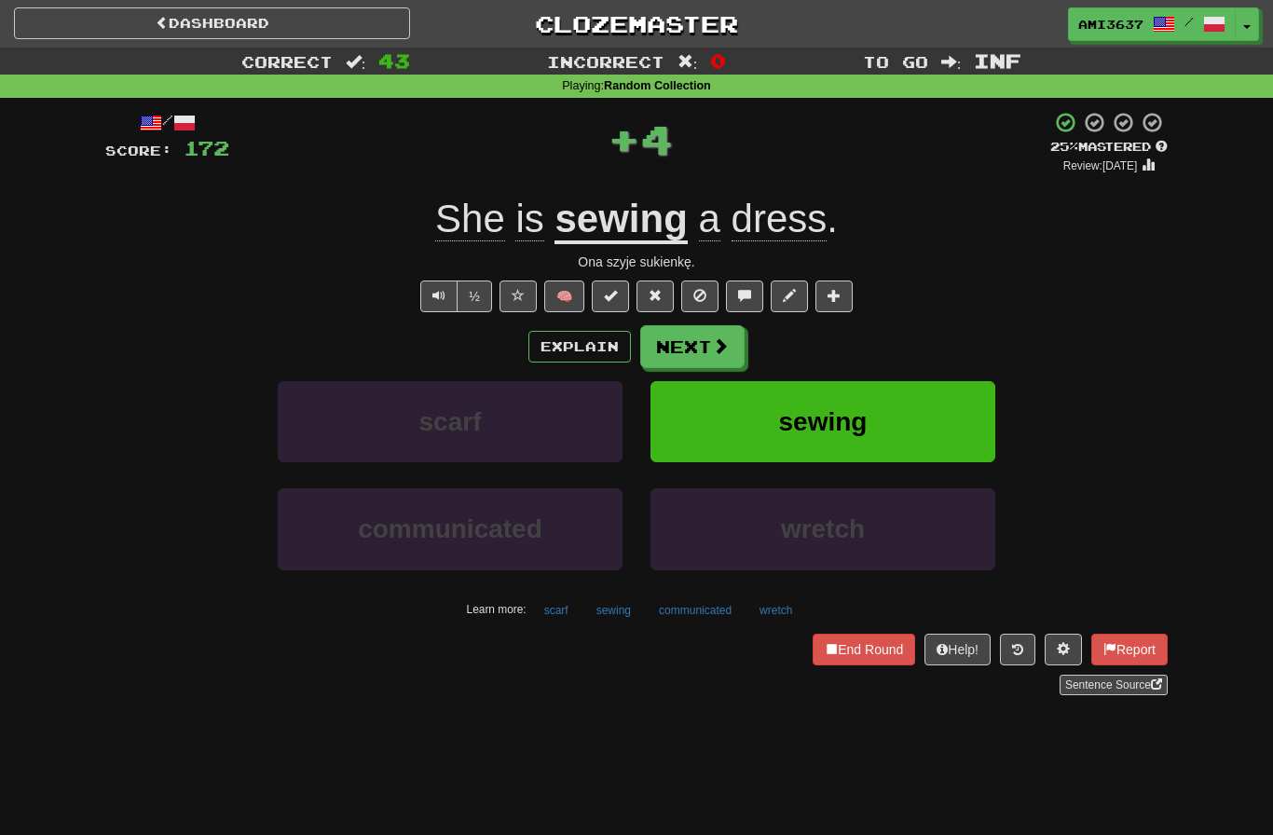
click at [977, 430] on button "sewing" at bounding box center [823, 421] width 345 height 81
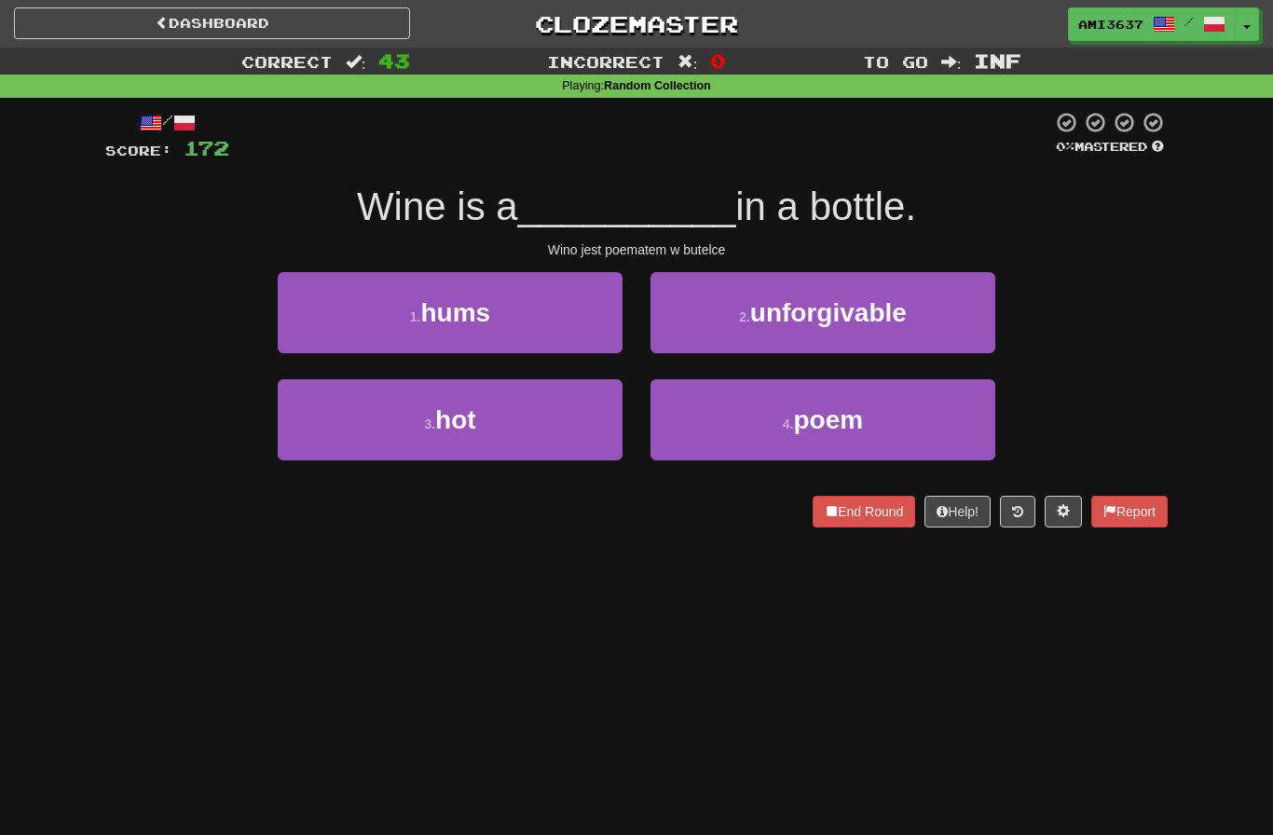
click at [947, 430] on button "4 . poem" at bounding box center [823, 419] width 345 height 81
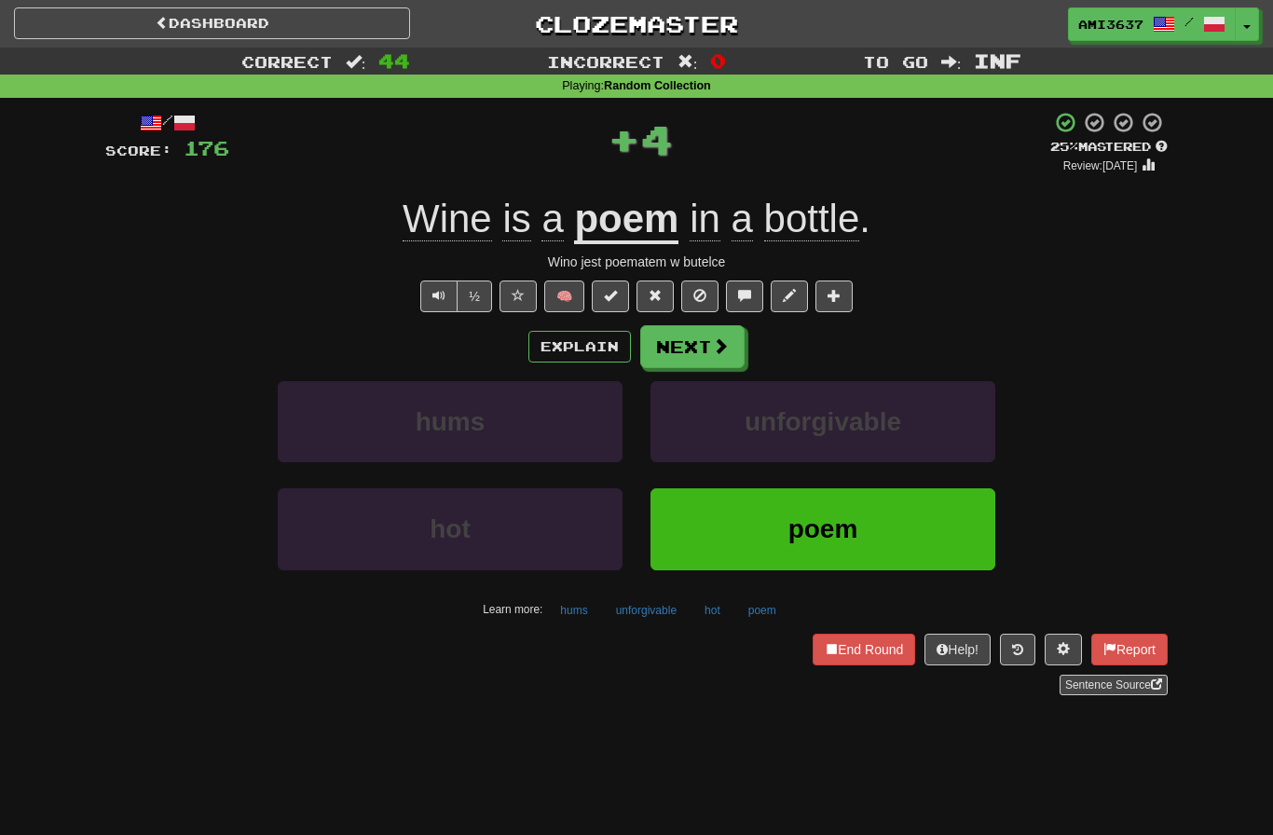
click at [928, 535] on button "poem" at bounding box center [823, 528] width 345 height 81
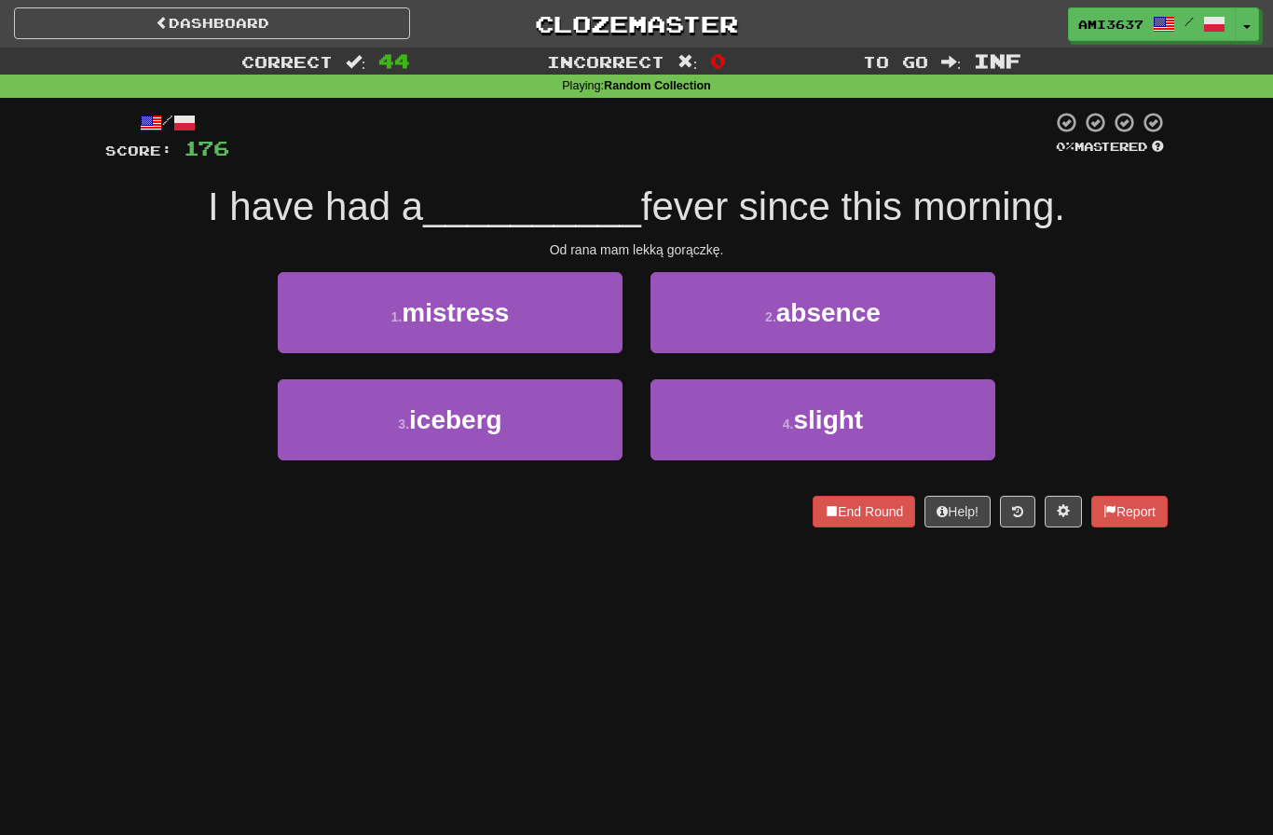
click at [975, 439] on button "4 . slight" at bounding box center [823, 419] width 345 height 81
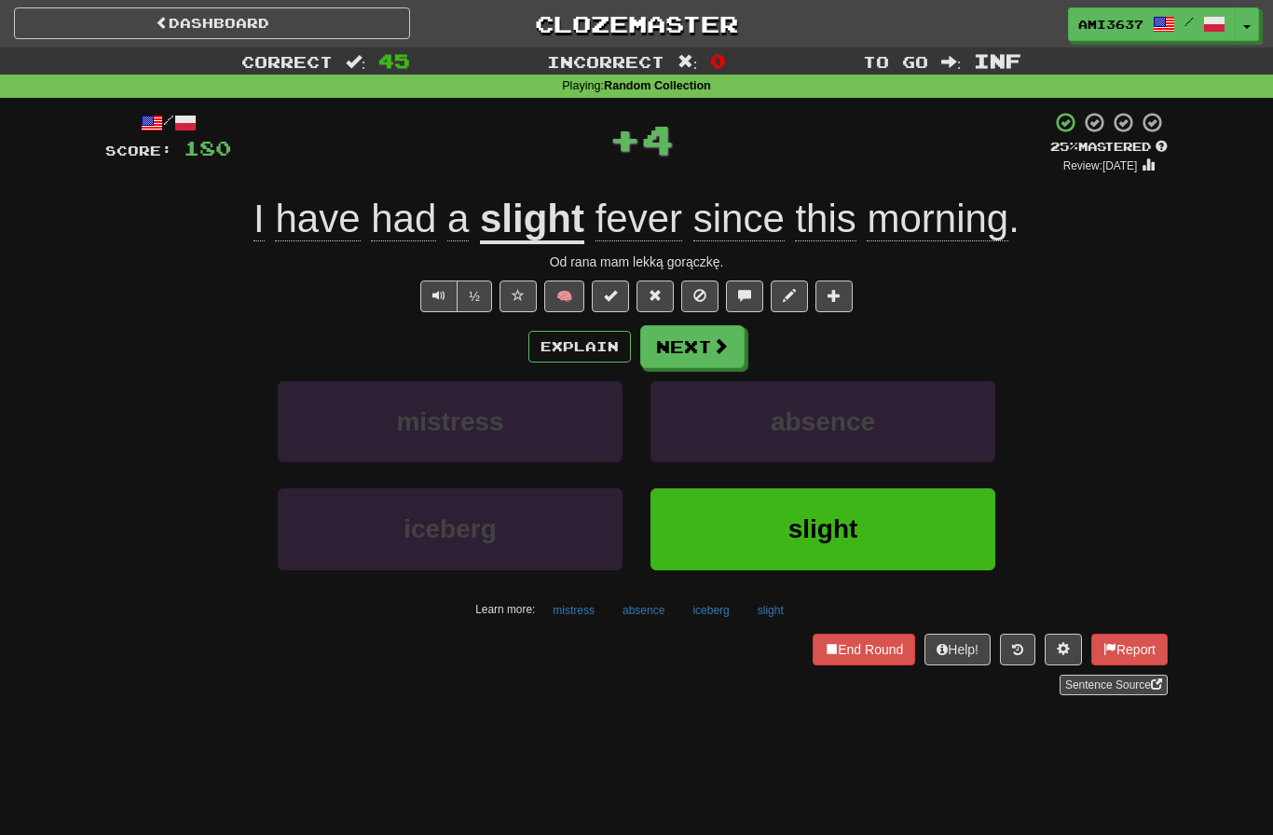
click at [939, 531] on button "slight" at bounding box center [823, 528] width 345 height 81
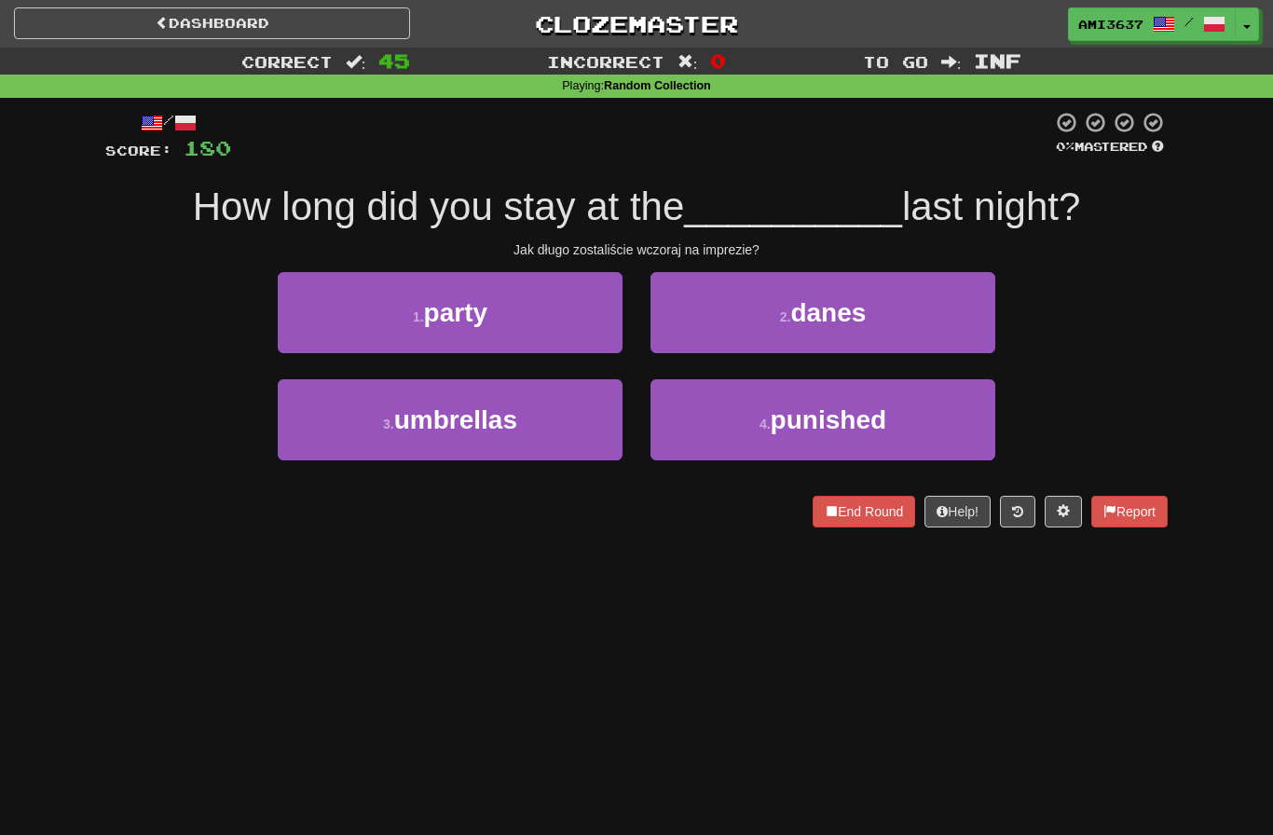
click at [308, 329] on button "1 . party" at bounding box center [450, 312] width 345 height 81
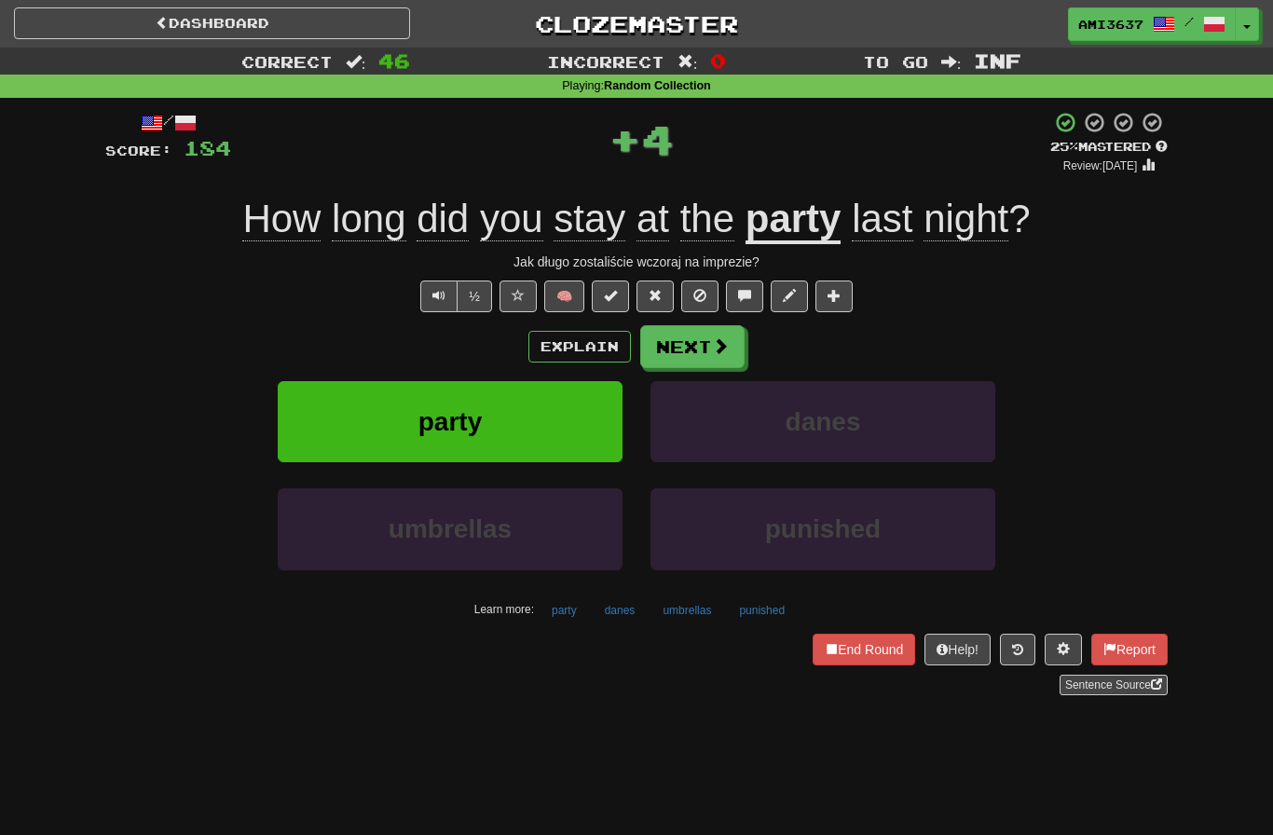
click at [298, 452] on button "party" at bounding box center [450, 421] width 345 height 81
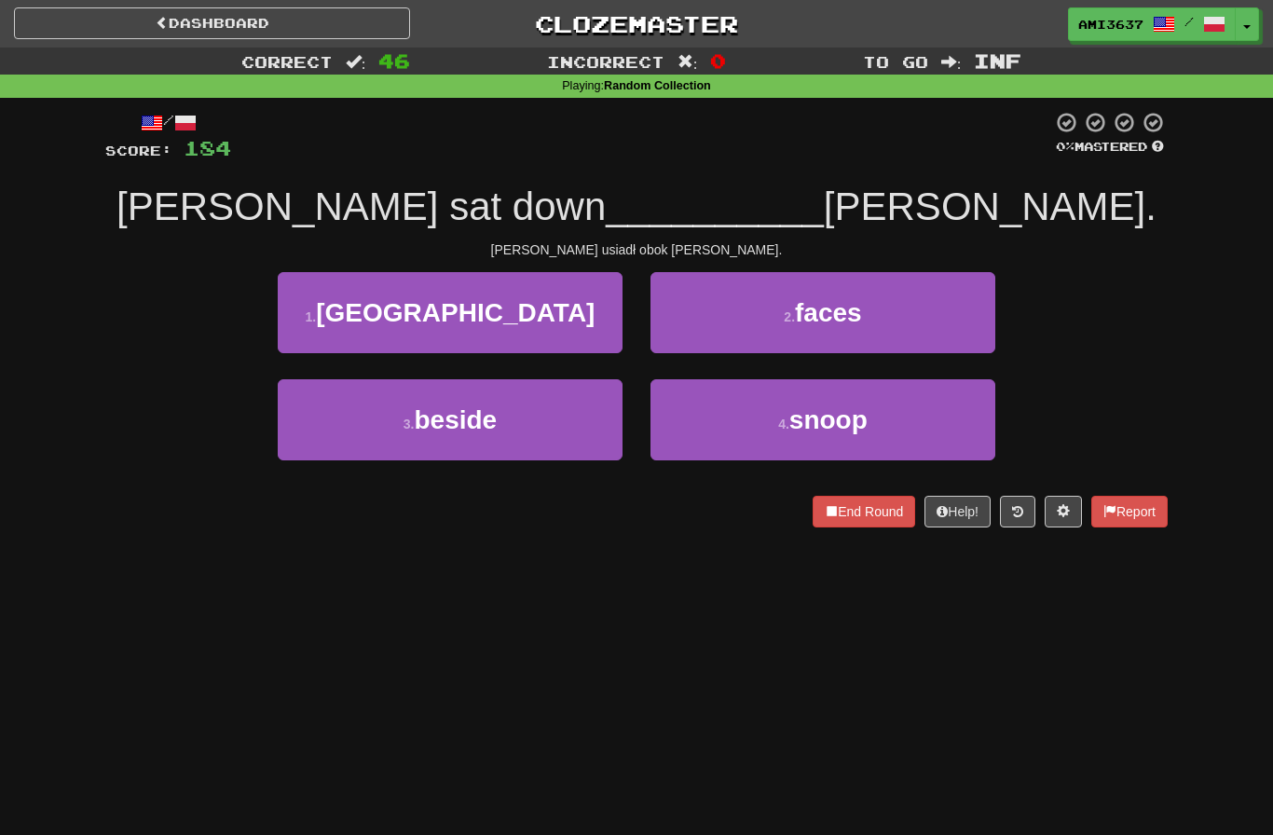
click at [284, 432] on button "3 . beside" at bounding box center [450, 419] width 345 height 81
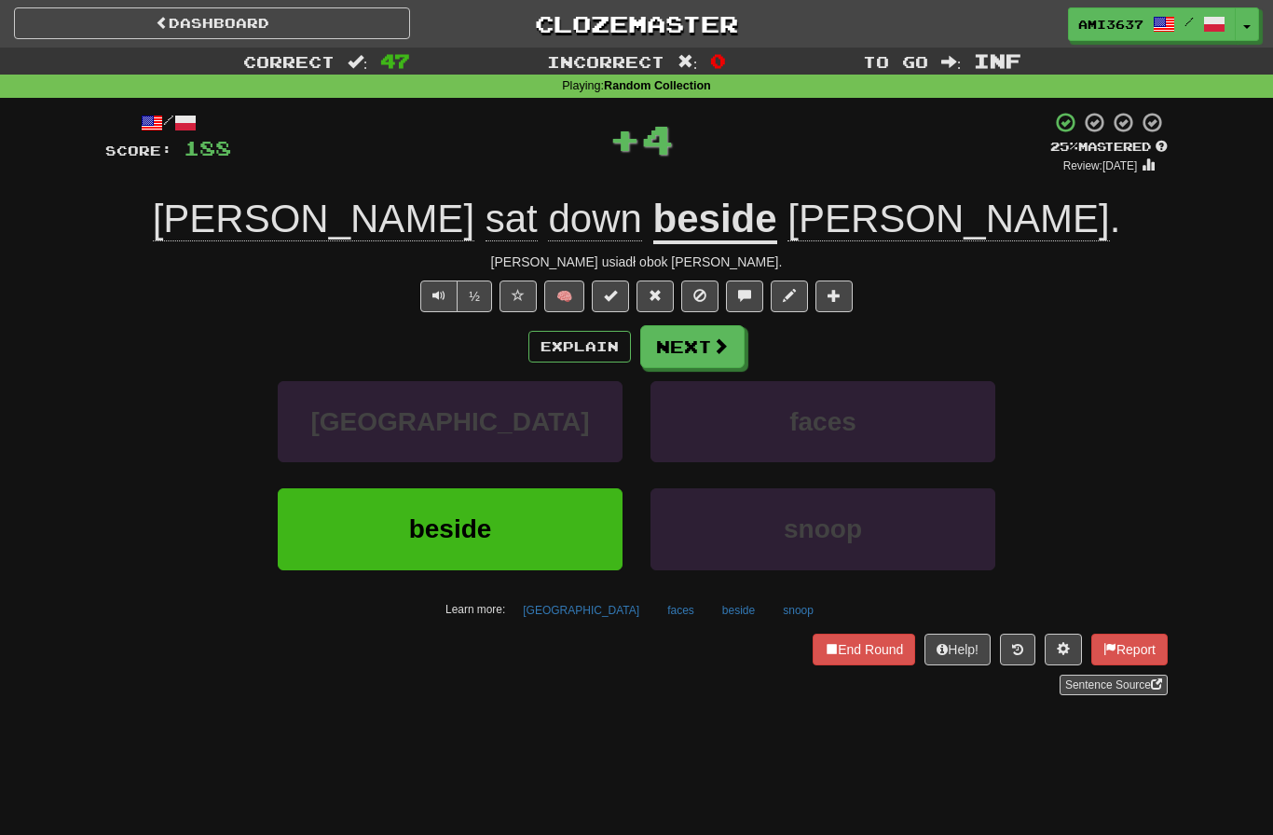
click at [337, 542] on button "beside" at bounding box center [450, 528] width 345 height 81
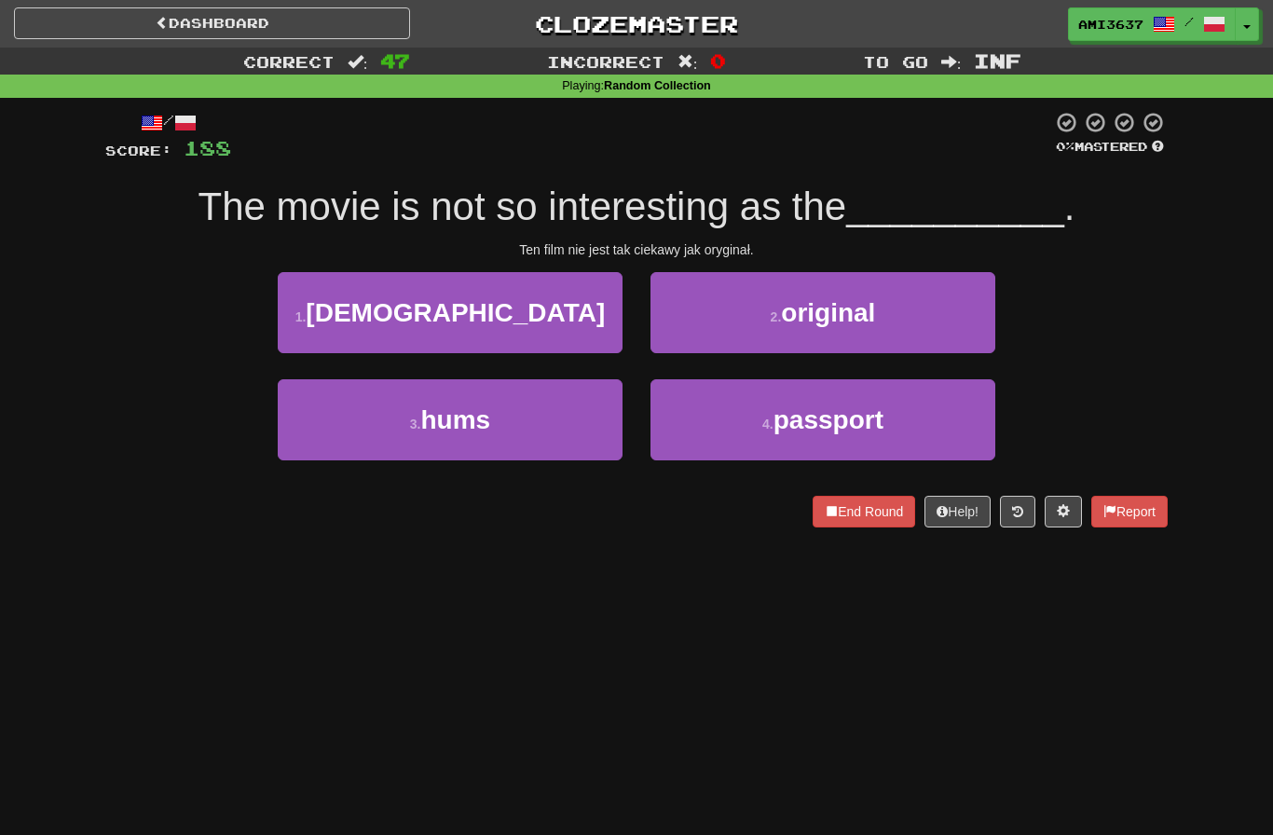
click at [975, 310] on button "2 . original" at bounding box center [823, 312] width 345 height 81
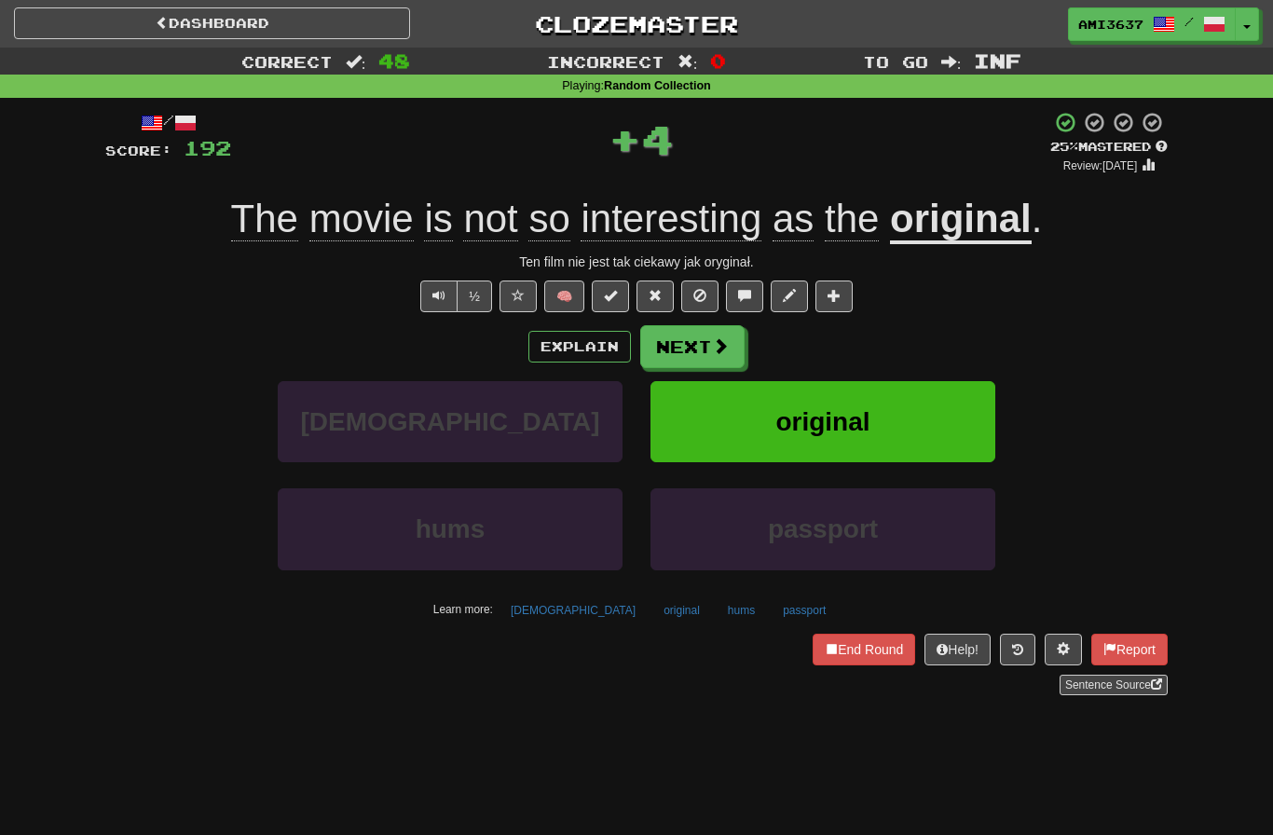
click at [957, 430] on button "original" at bounding box center [823, 421] width 345 height 81
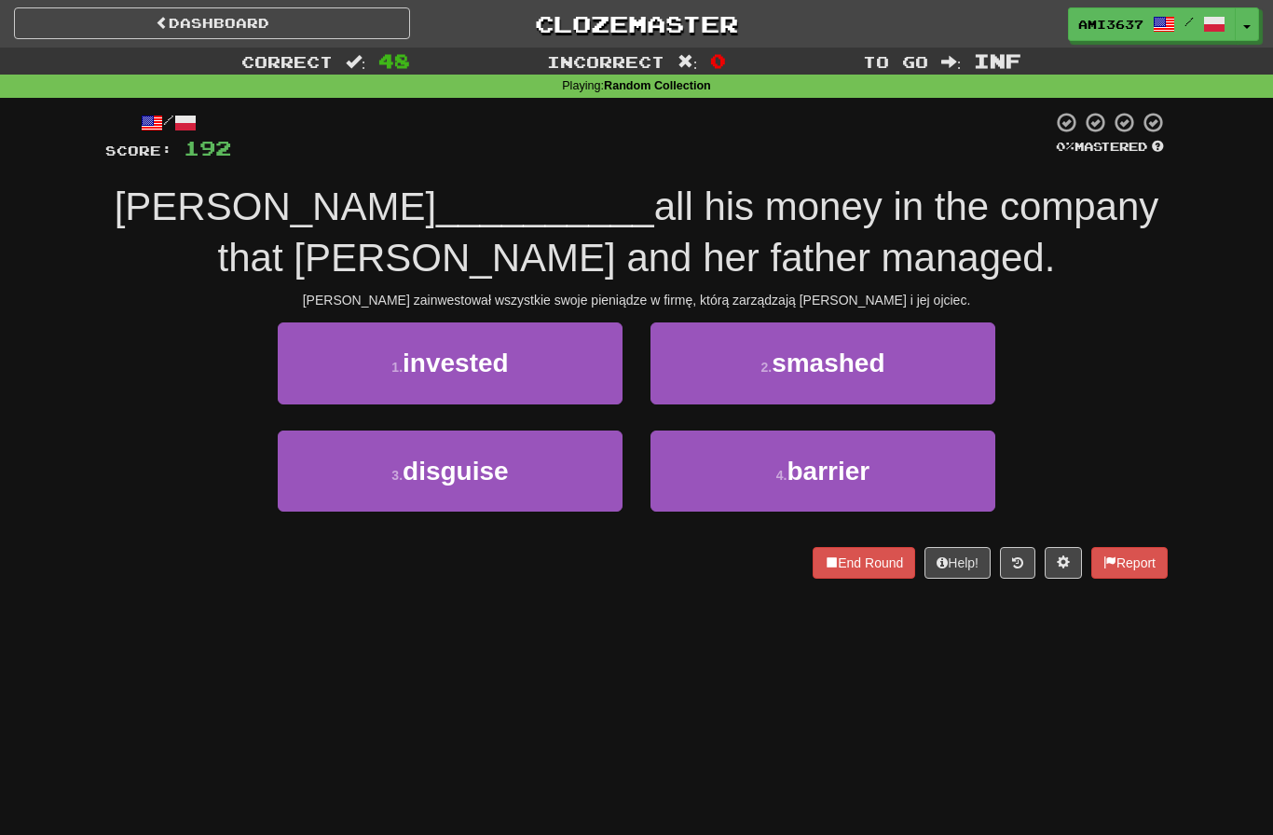
click at [315, 384] on button "1 . invested" at bounding box center [450, 363] width 345 height 81
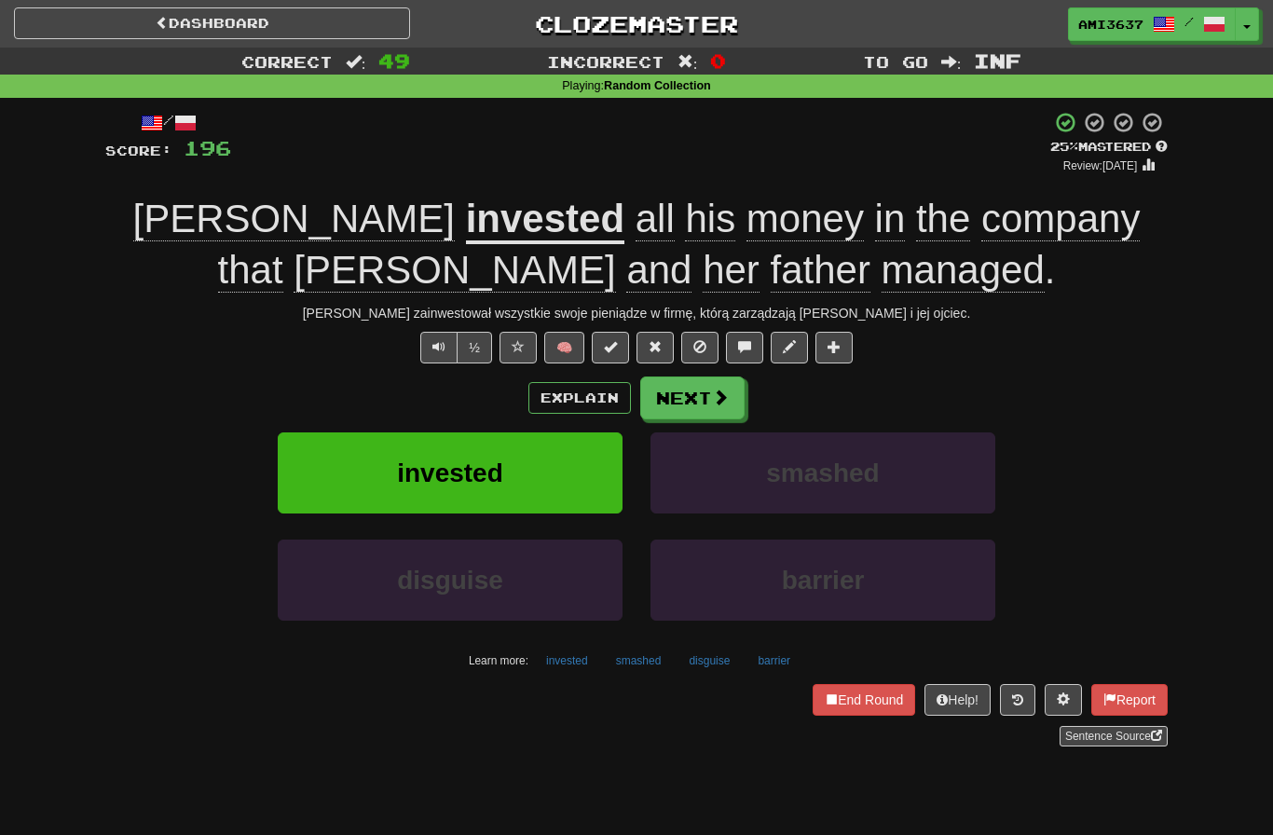
click at [328, 484] on button "invested" at bounding box center [450, 473] width 345 height 81
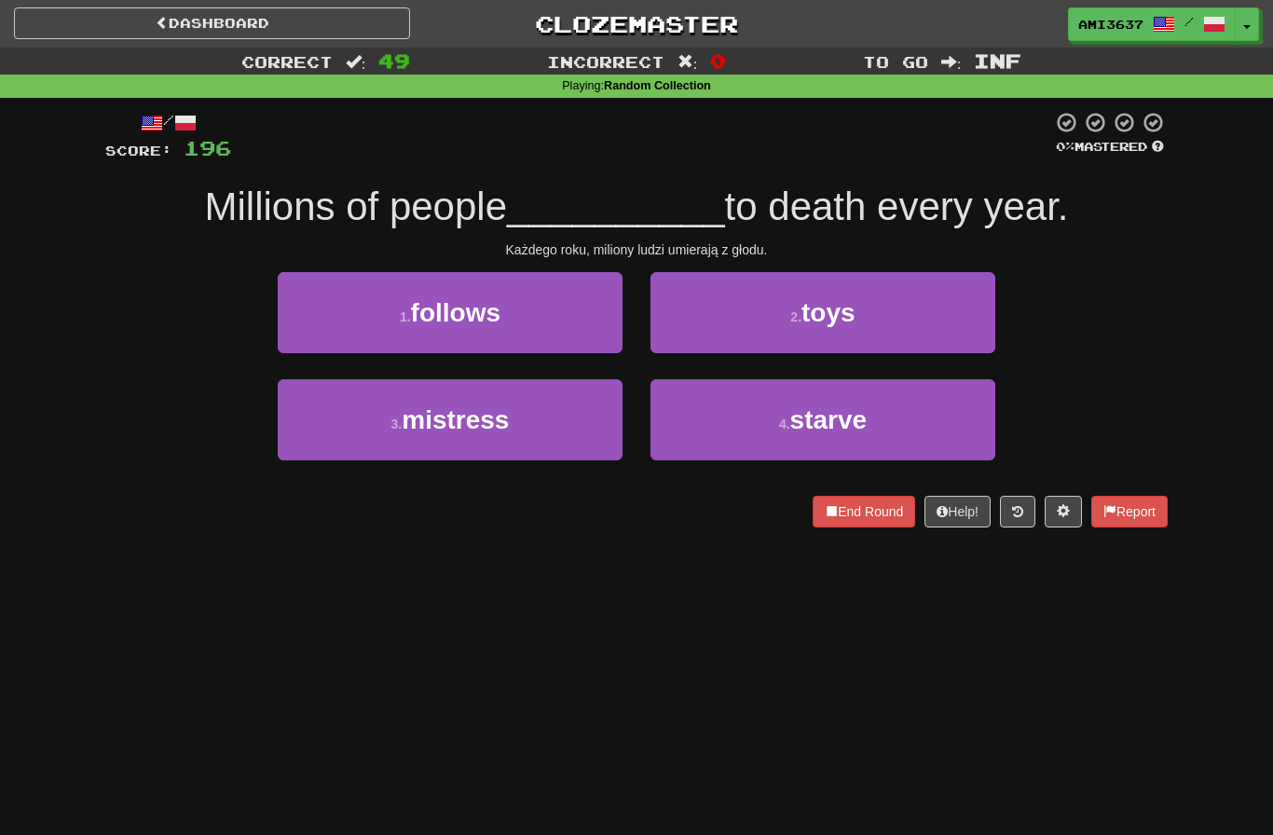
click at [918, 423] on button "4 . starve" at bounding box center [823, 419] width 345 height 81
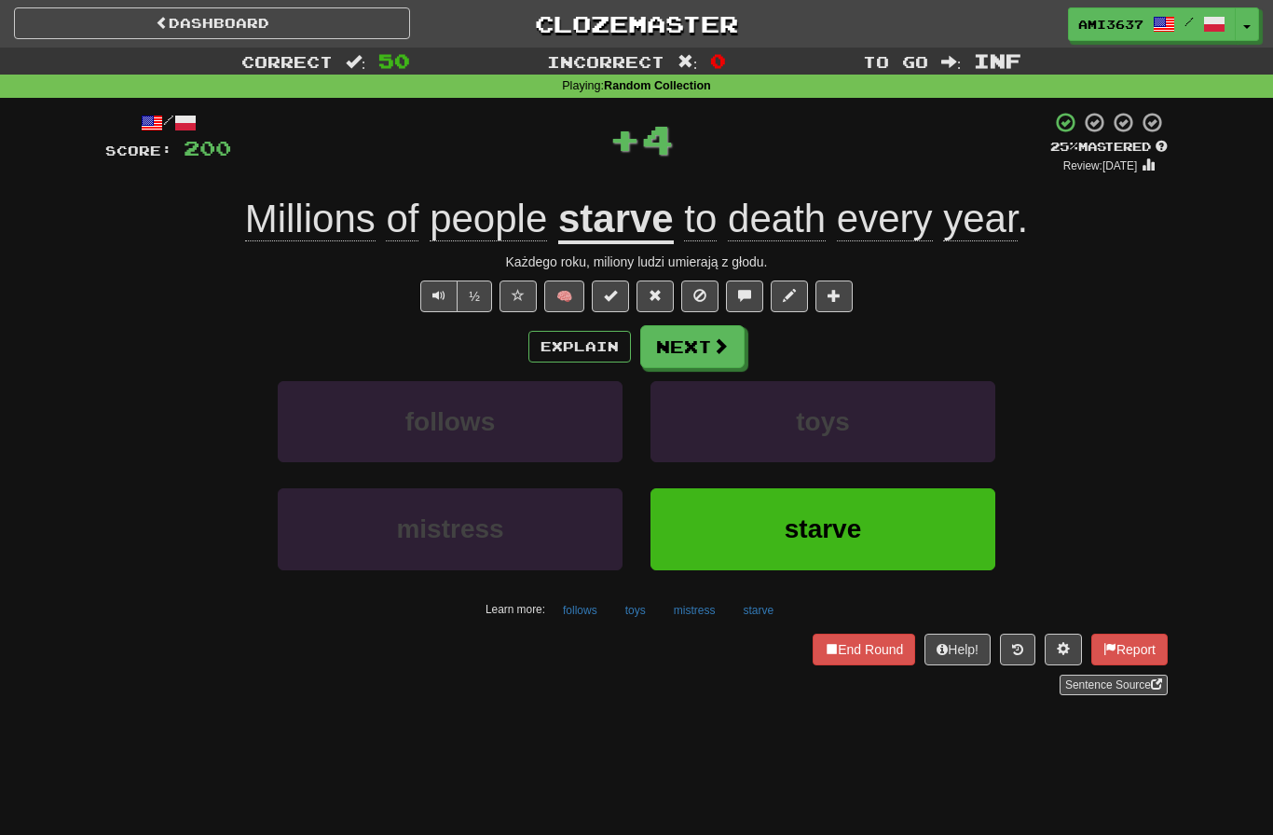
click at [926, 529] on button "starve" at bounding box center [823, 528] width 345 height 81
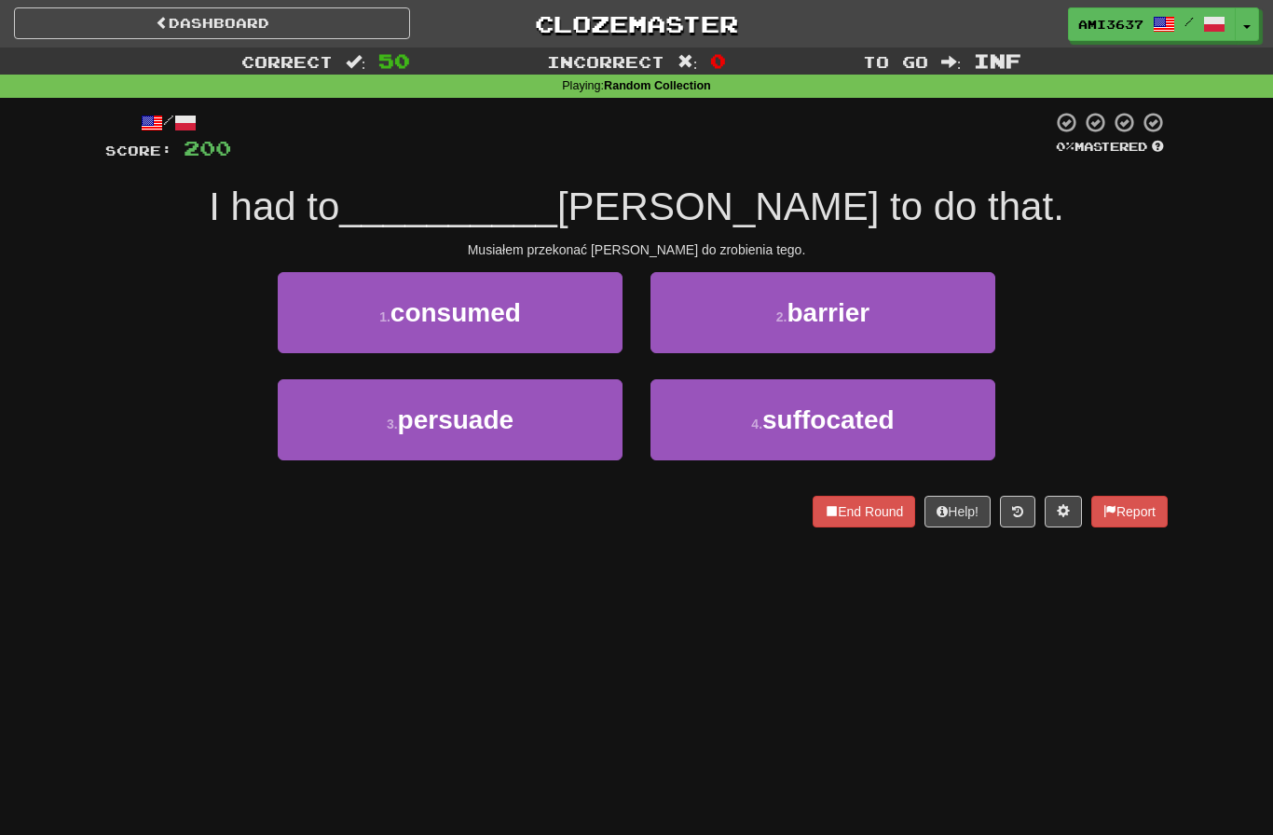
click at [887, 519] on button "End Round" at bounding box center [864, 512] width 103 height 32
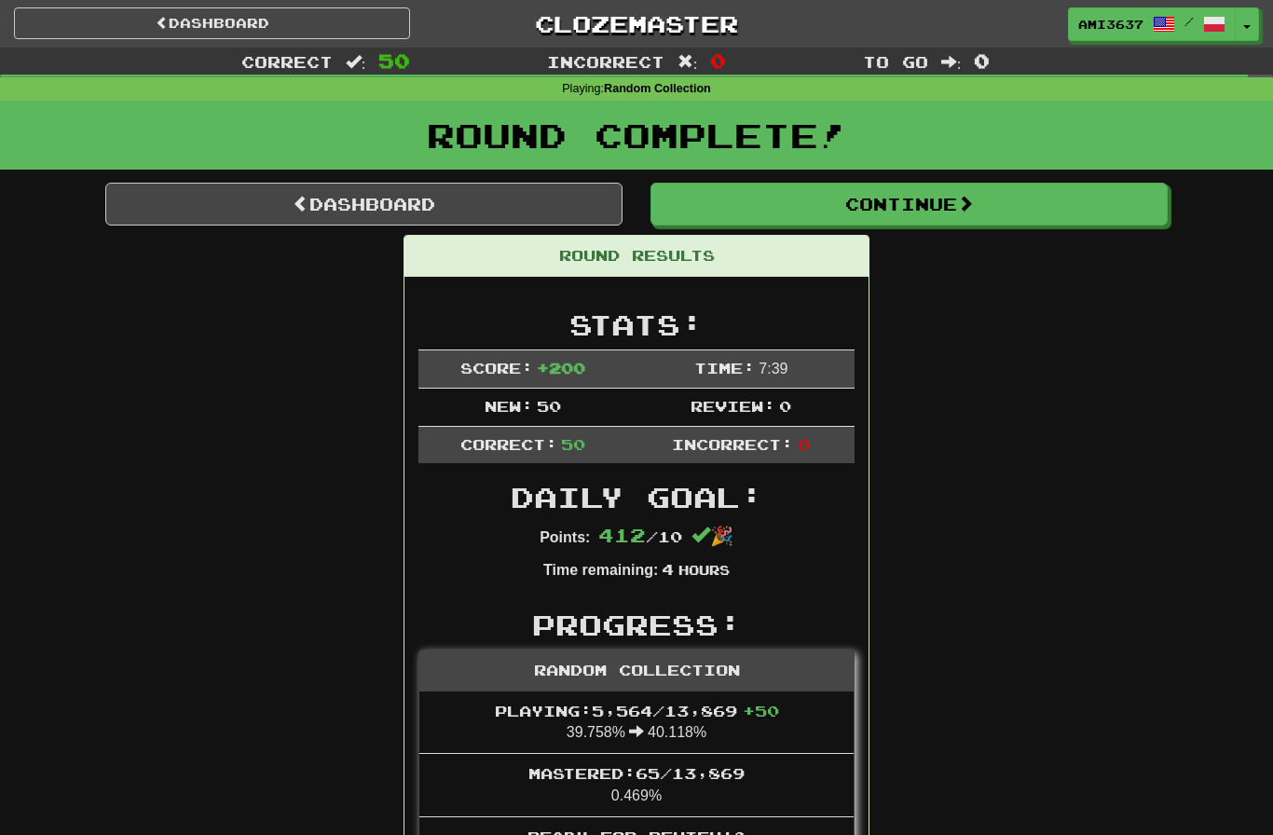
click at [239, 205] on link "Dashboard" at bounding box center [363, 204] width 517 height 43
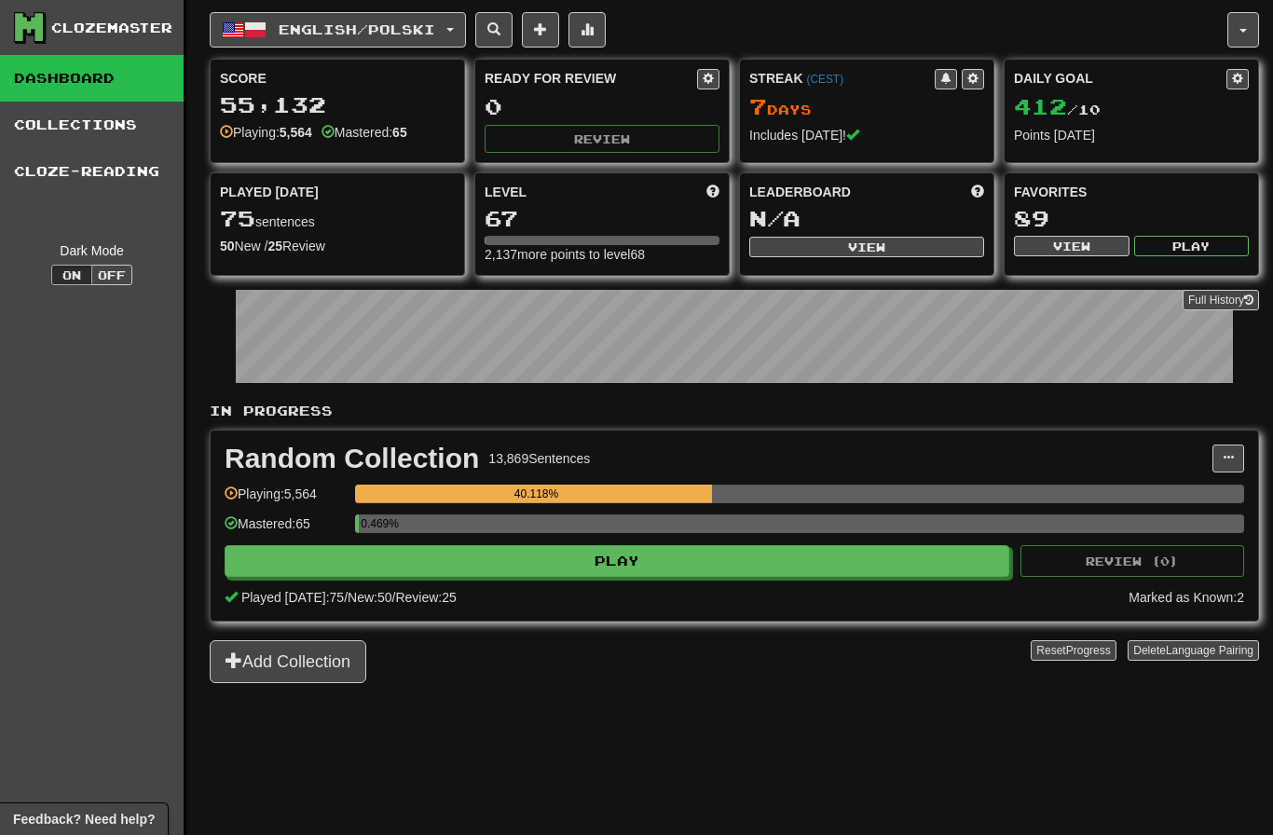
click at [276, 32] on button "English / Polski" at bounding box center [338, 29] width 256 height 35
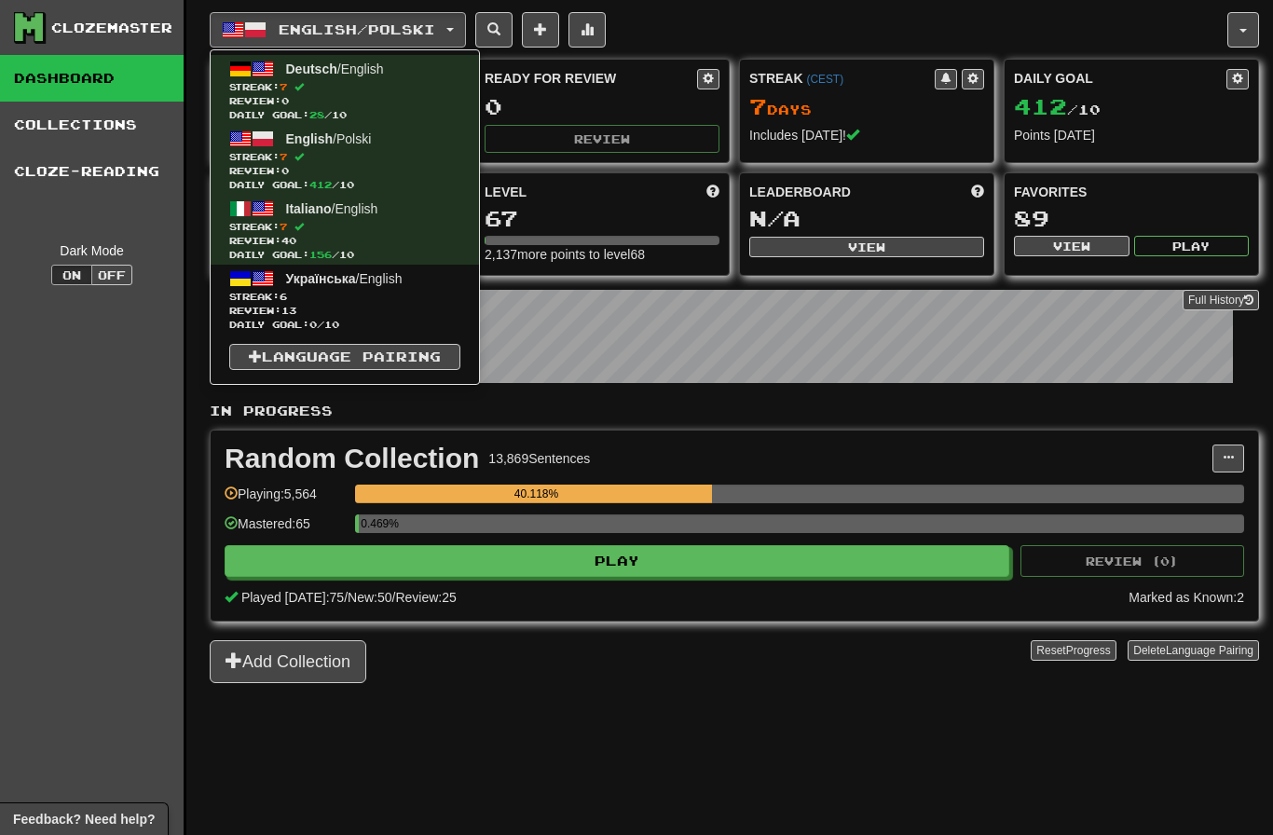
click at [246, 308] on span "Review: 13" at bounding box center [344, 311] width 231 height 14
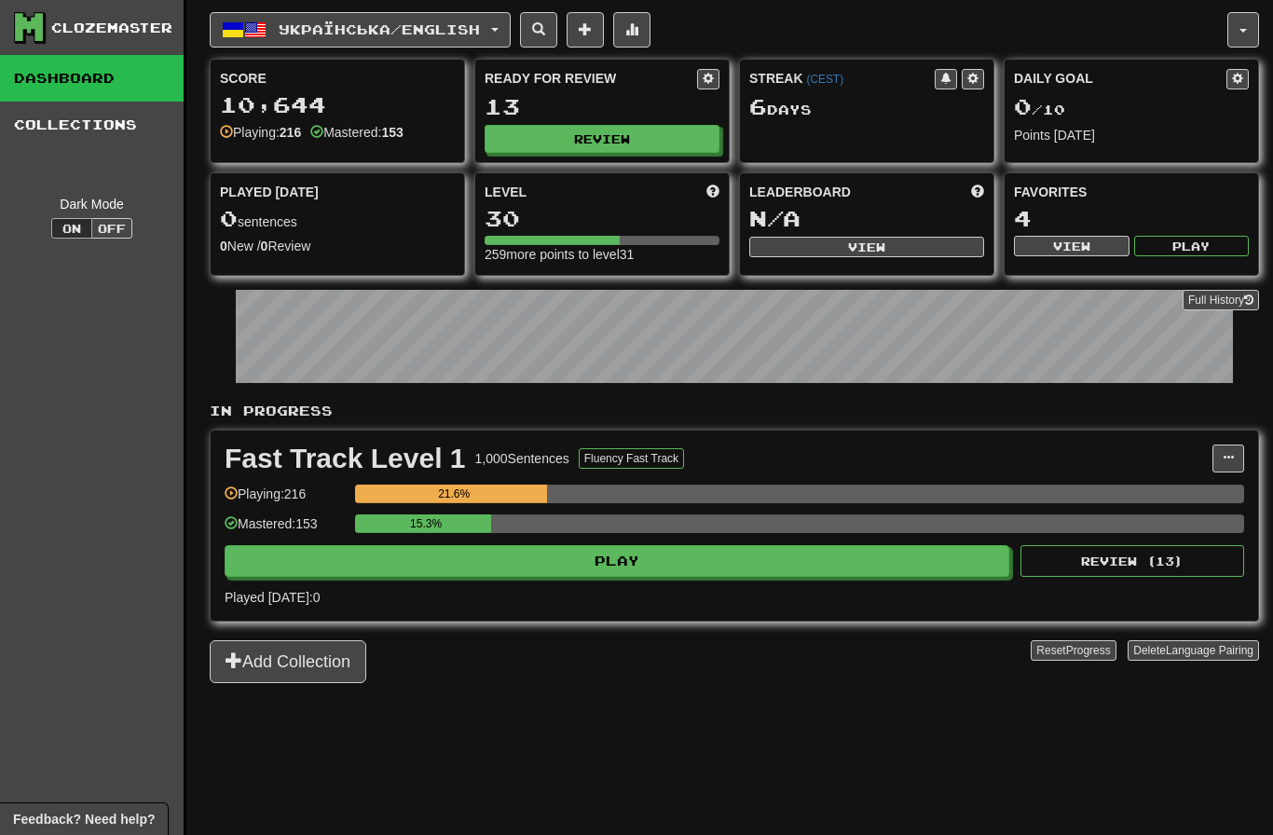
click at [531, 149] on button "Review" at bounding box center [602, 139] width 235 height 28
select select "********"
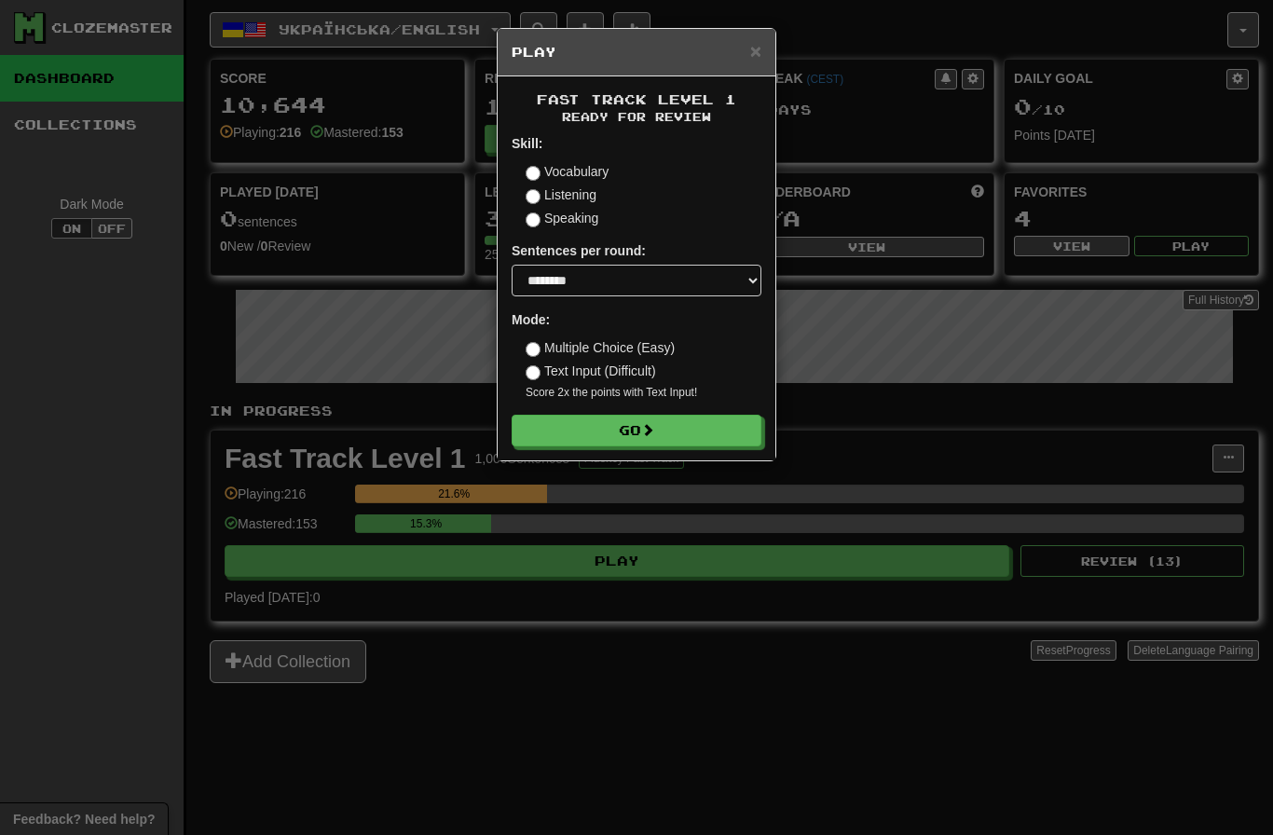
click at [571, 439] on button "Go" at bounding box center [637, 431] width 250 height 32
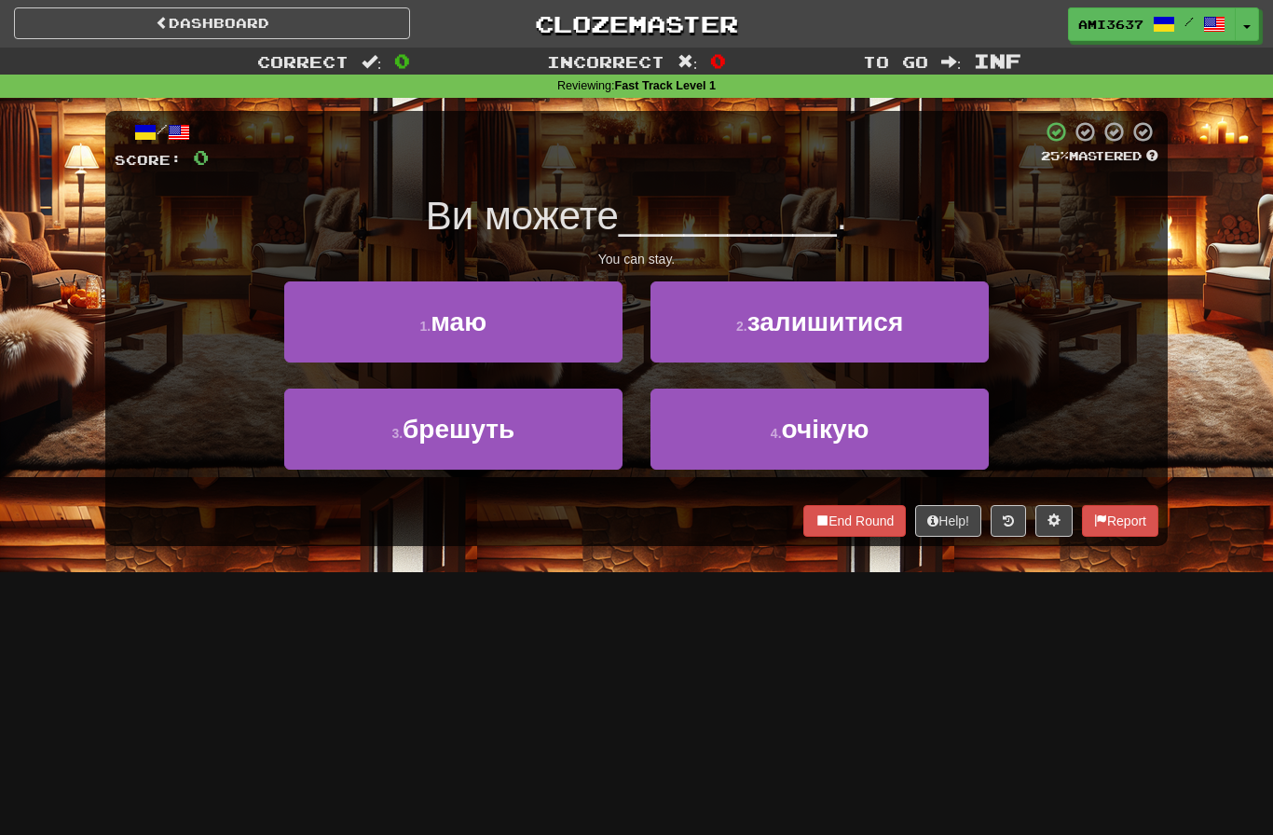
click at [934, 327] on button "2 . залишитися" at bounding box center [820, 322] width 338 height 81
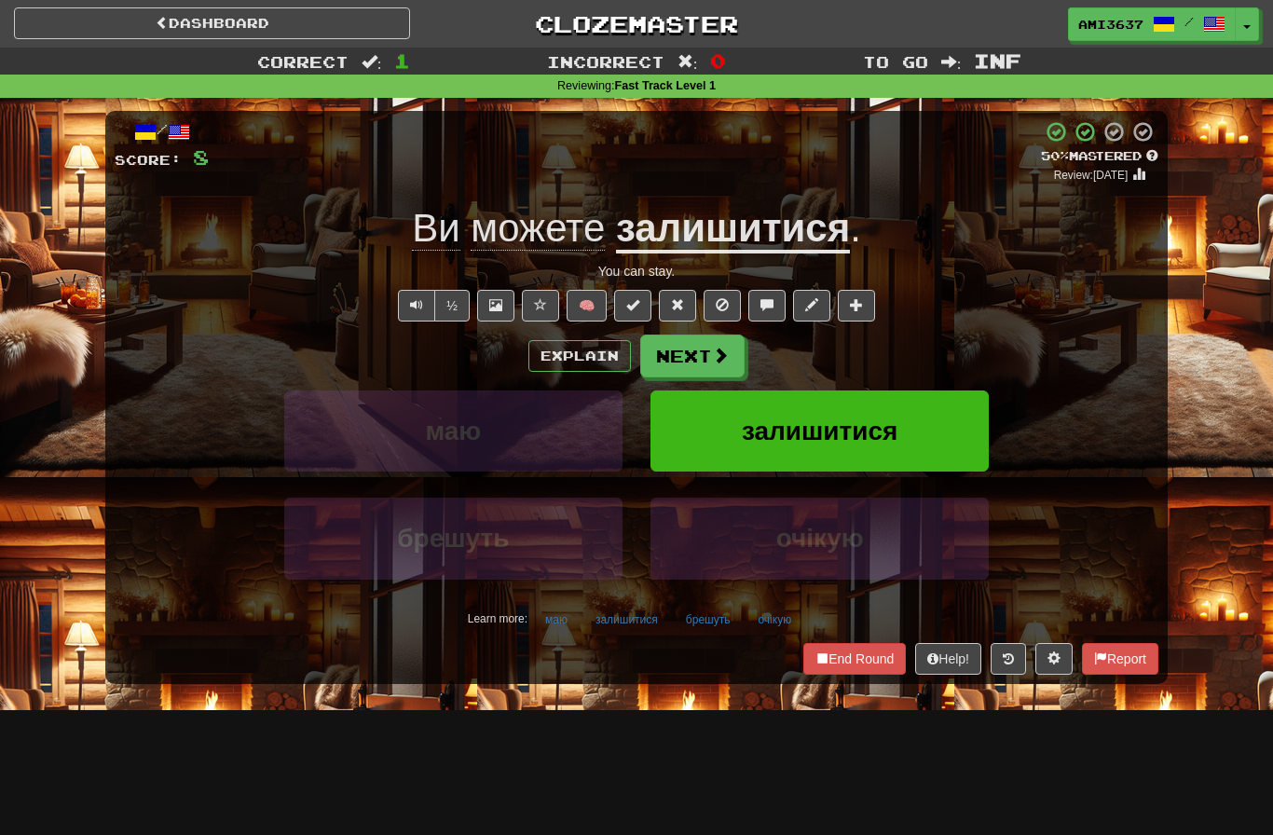
click at [920, 428] on button "залишитися" at bounding box center [820, 431] width 338 height 81
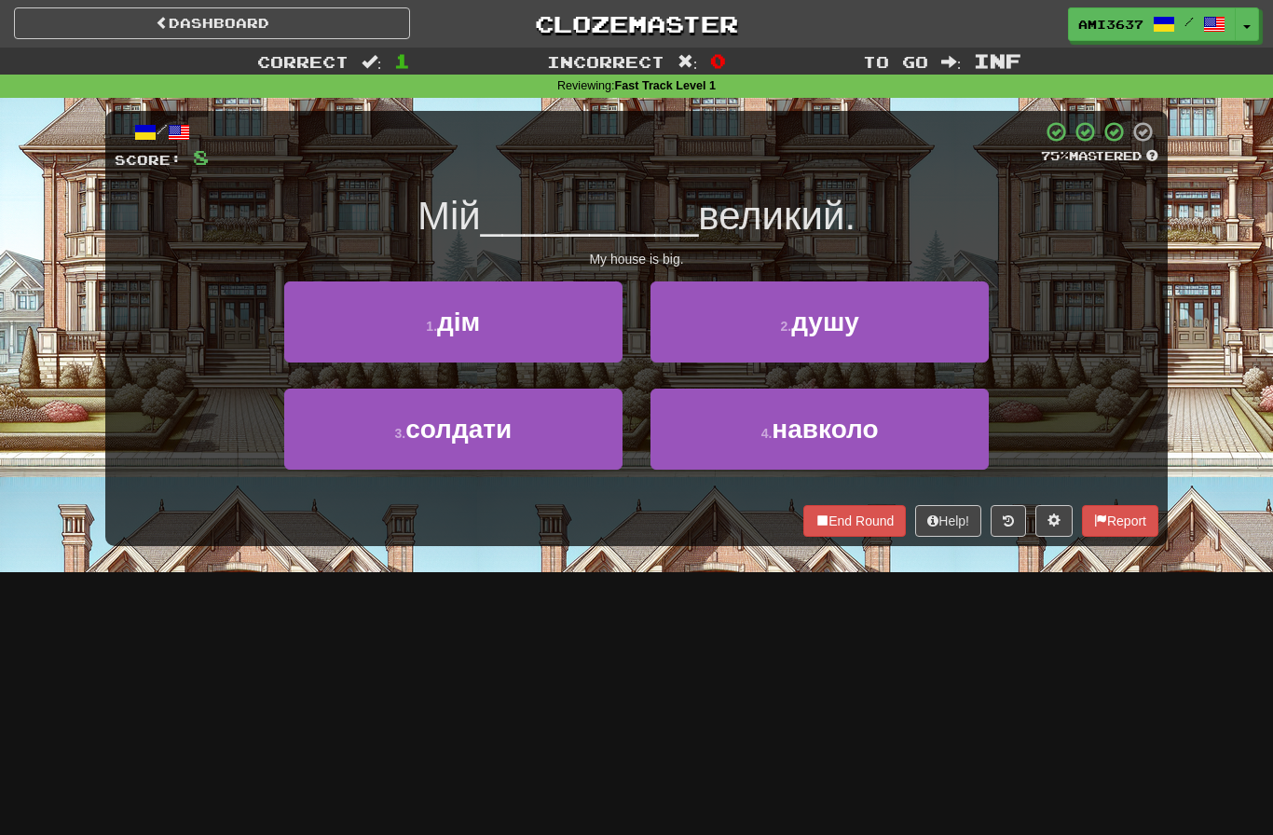
click at [318, 331] on button "1 . дім" at bounding box center [453, 322] width 338 height 81
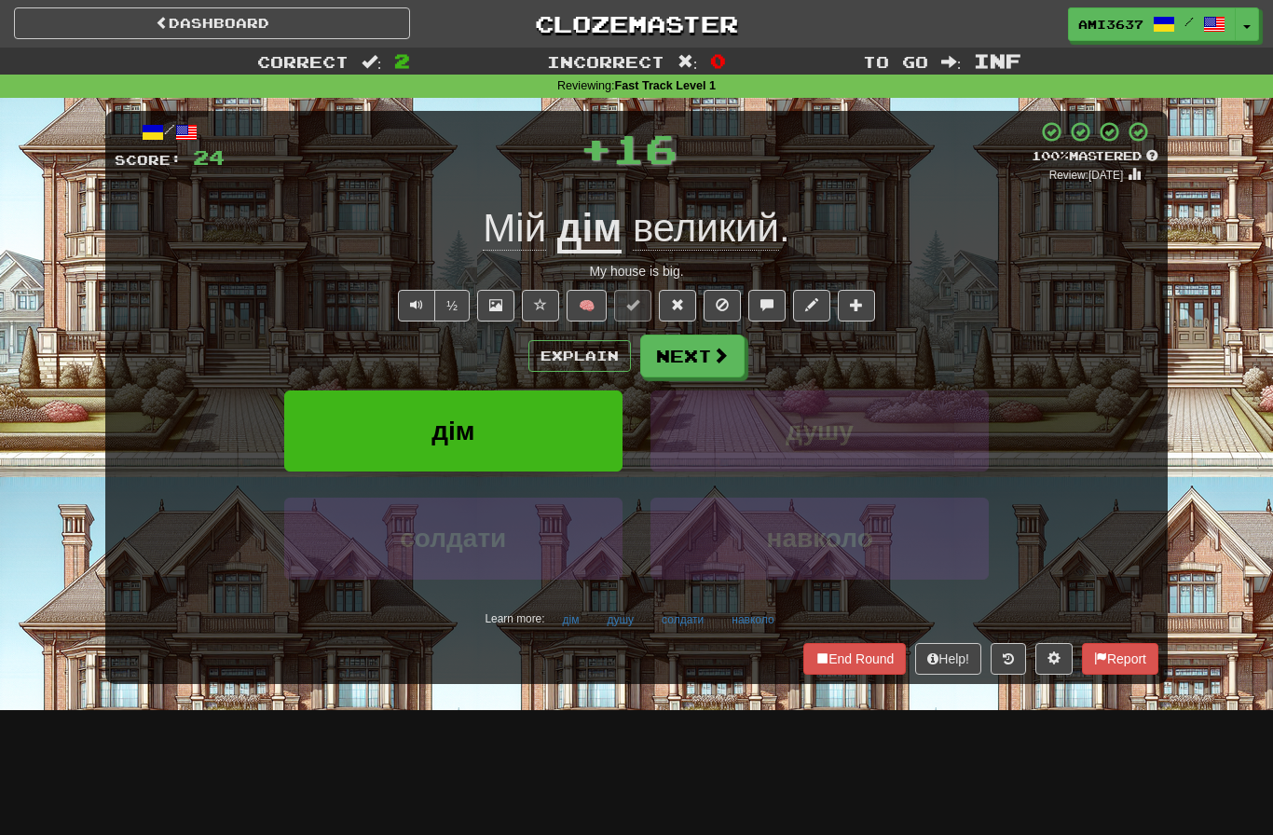
click at [337, 433] on button "дім" at bounding box center [453, 431] width 338 height 81
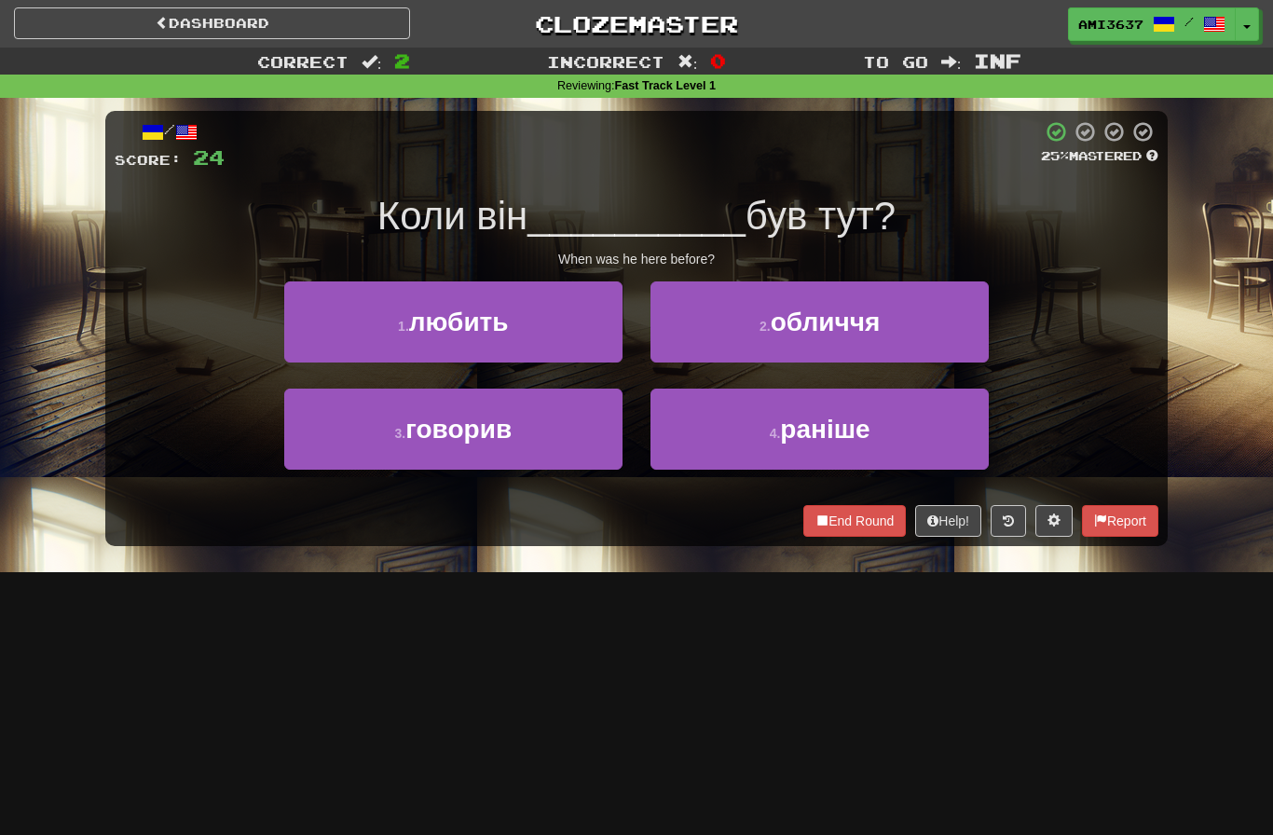
click at [346, 428] on button "3 . говорив" at bounding box center [453, 429] width 338 height 81
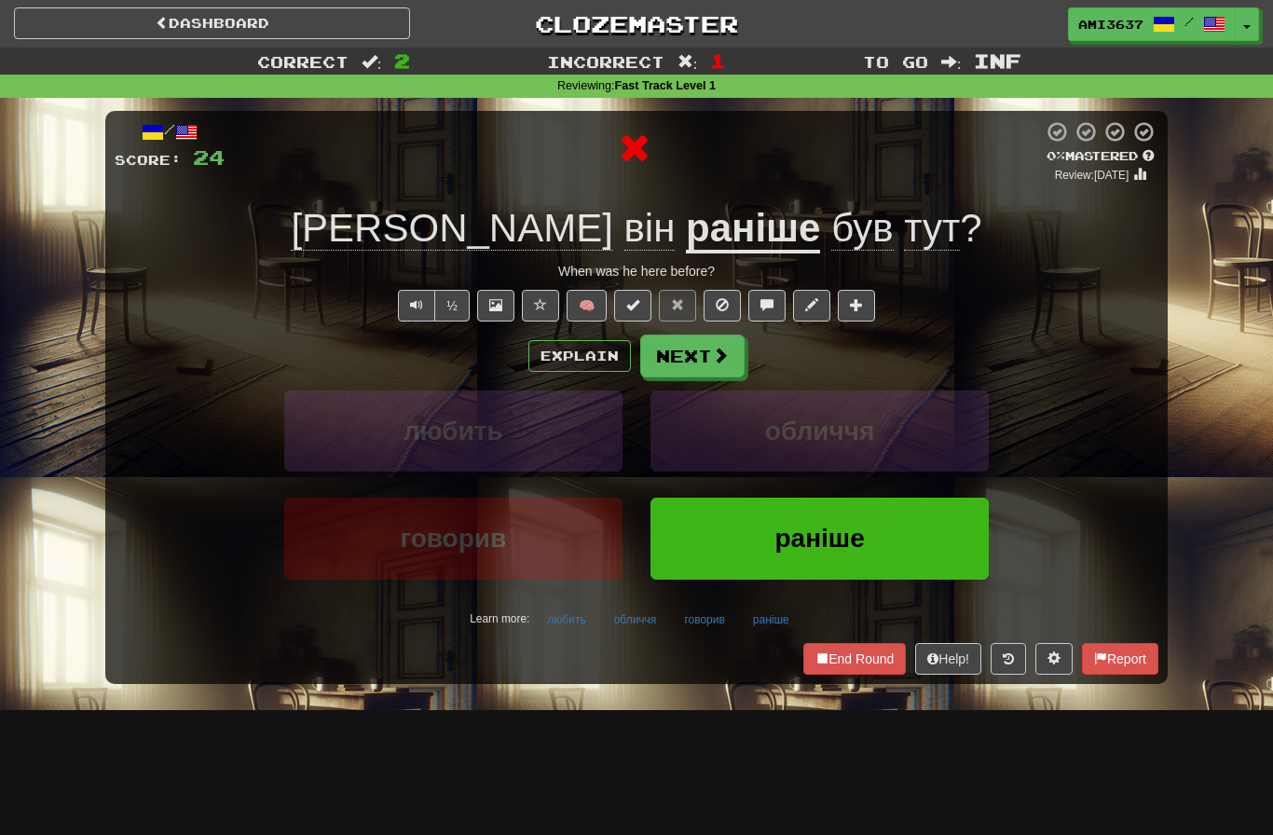
click at [926, 539] on button "раніше" at bounding box center [820, 538] width 338 height 81
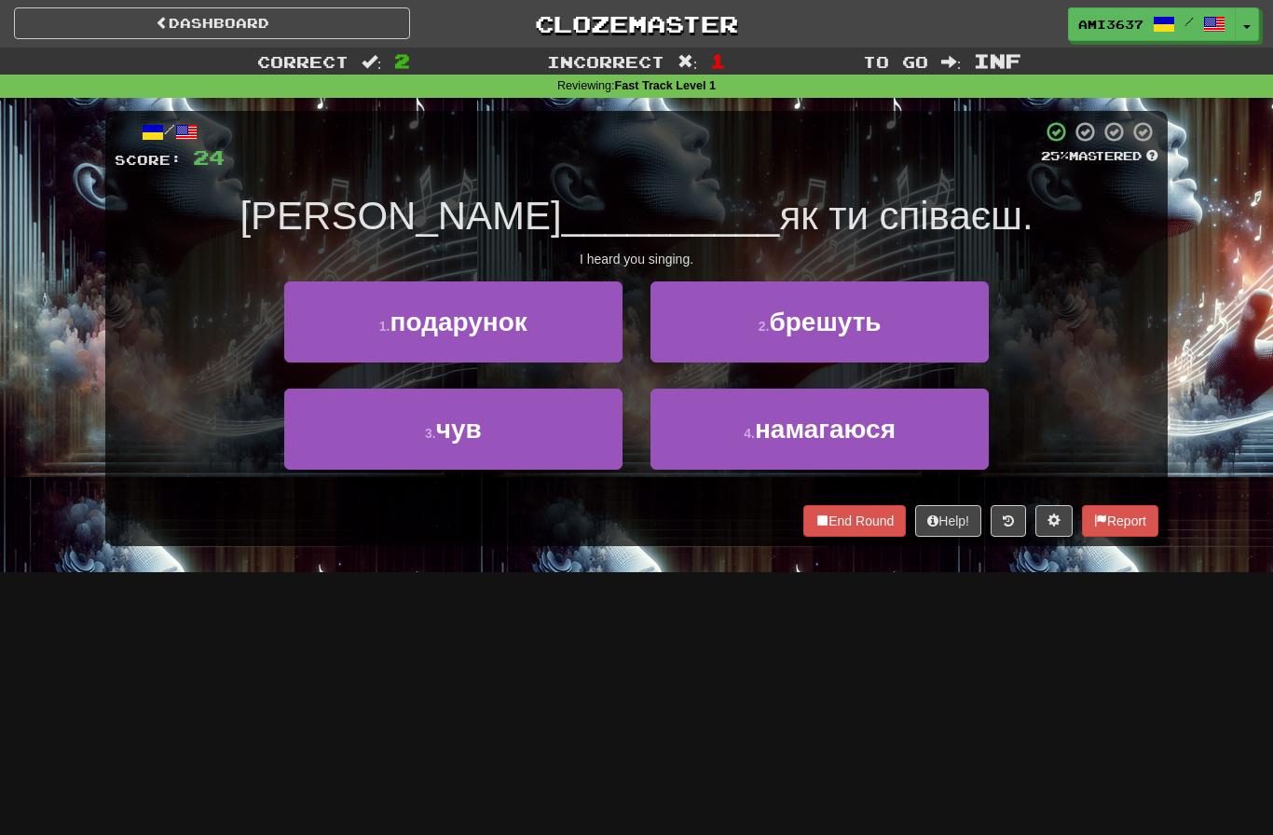
click at [345, 455] on button "3 . чув" at bounding box center [453, 429] width 338 height 81
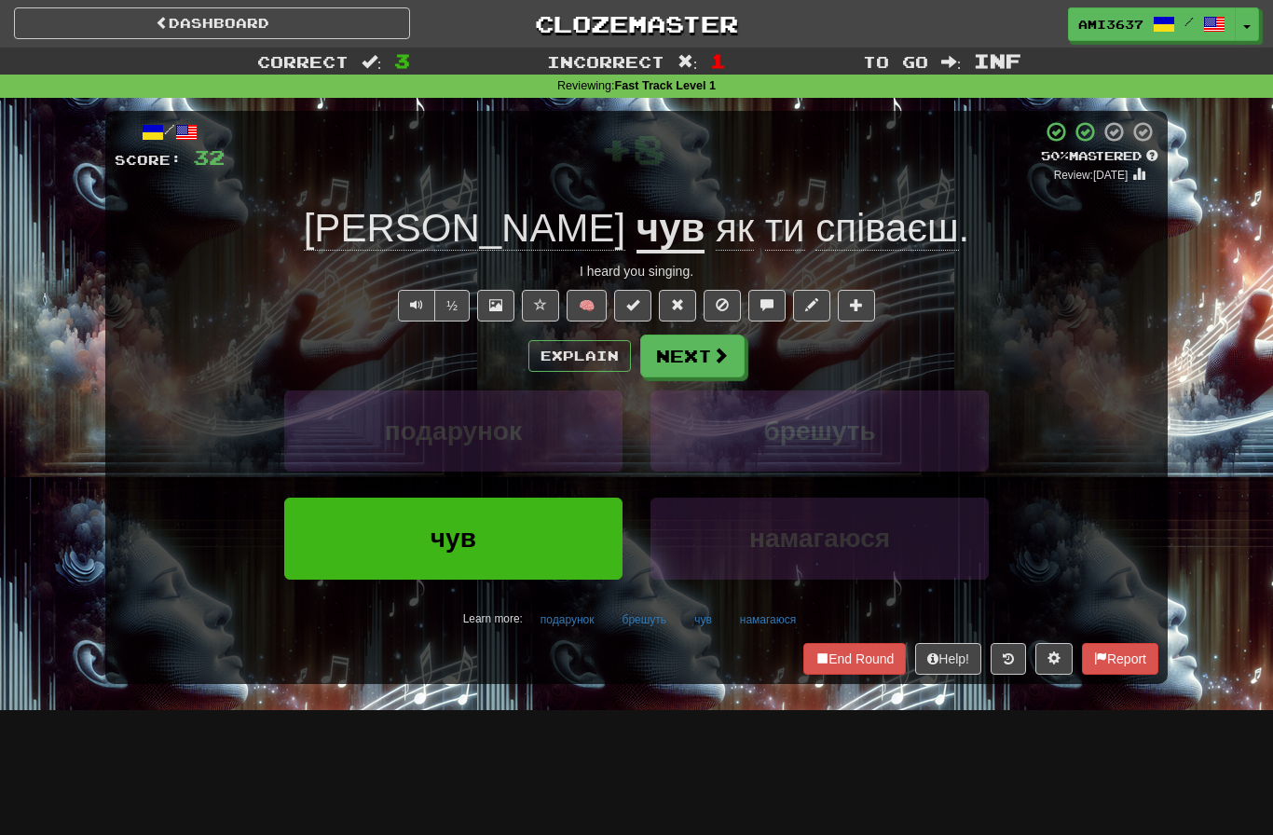
click at [377, 539] on button "чув" at bounding box center [453, 538] width 338 height 81
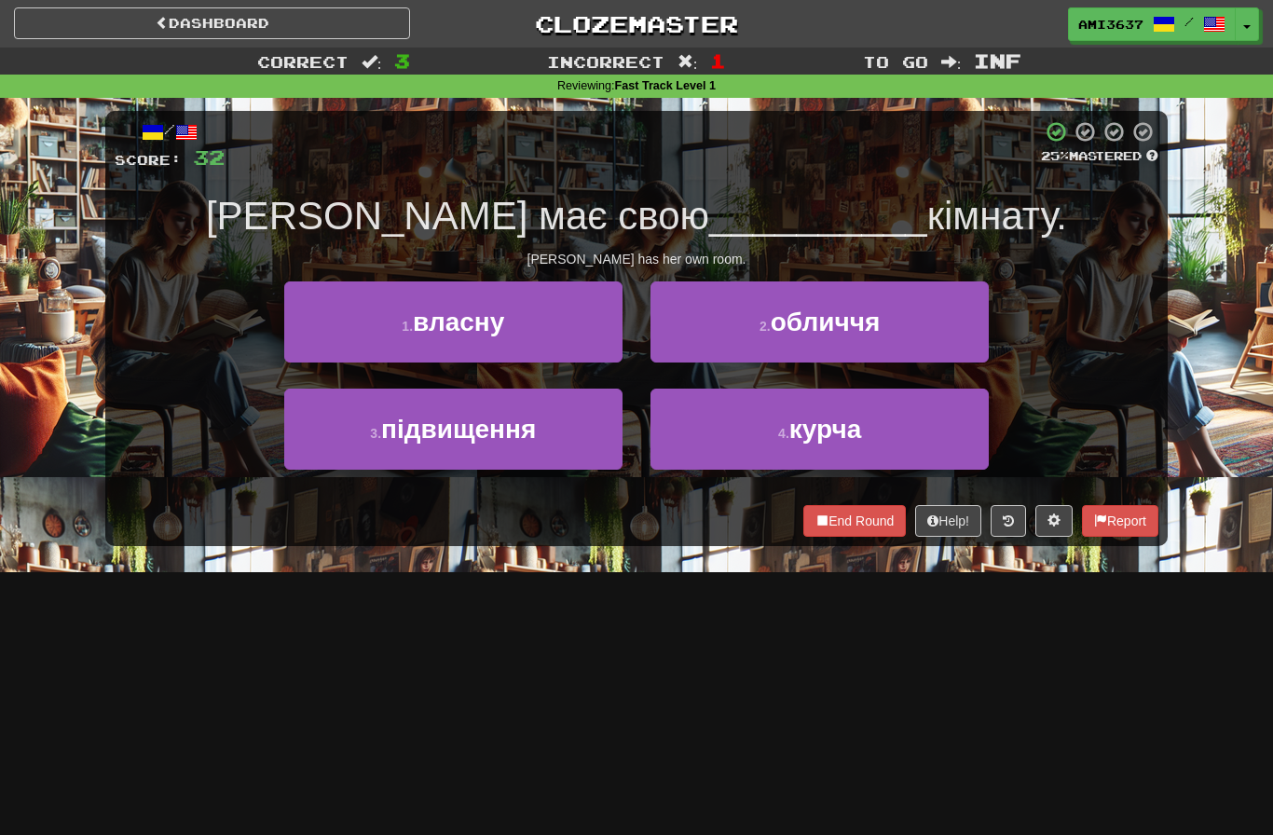
click at [315, 449] on button "3 . підвищення" at bounding box center [453, 429] width 338 height 81
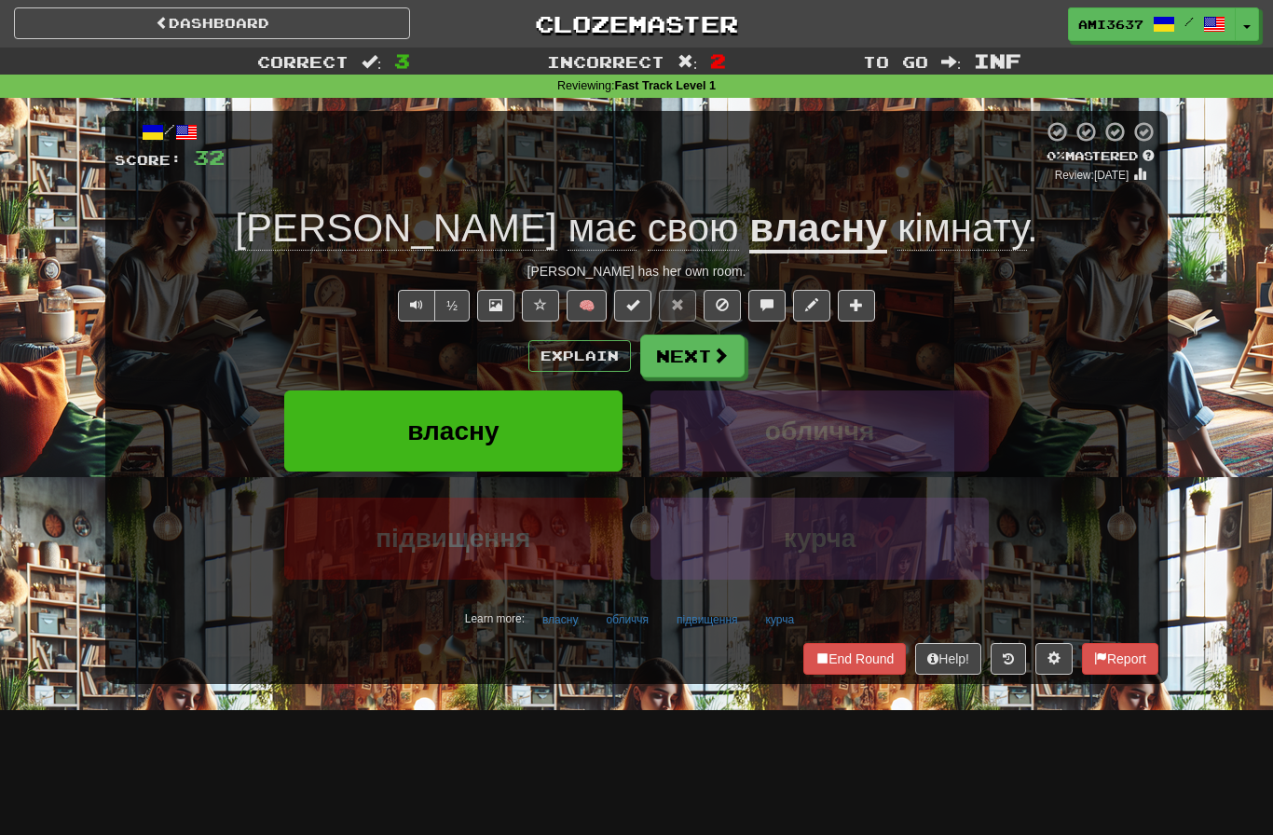
click at [309, 447] on button "власну" at bounding box center [453, 431] width 338 height 81
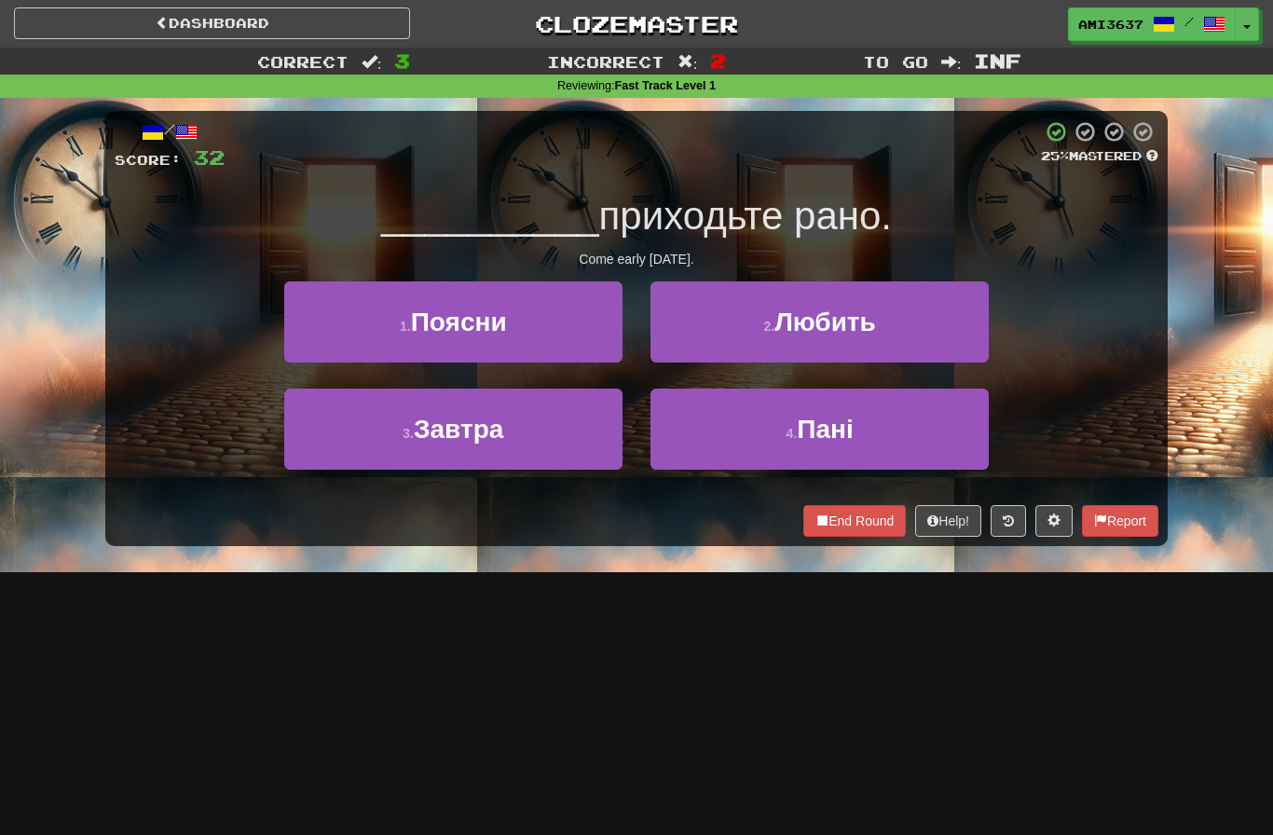
click at [307, 446] on button "3 . Завтра" at bounding box center [453, 429] width 338 height 81
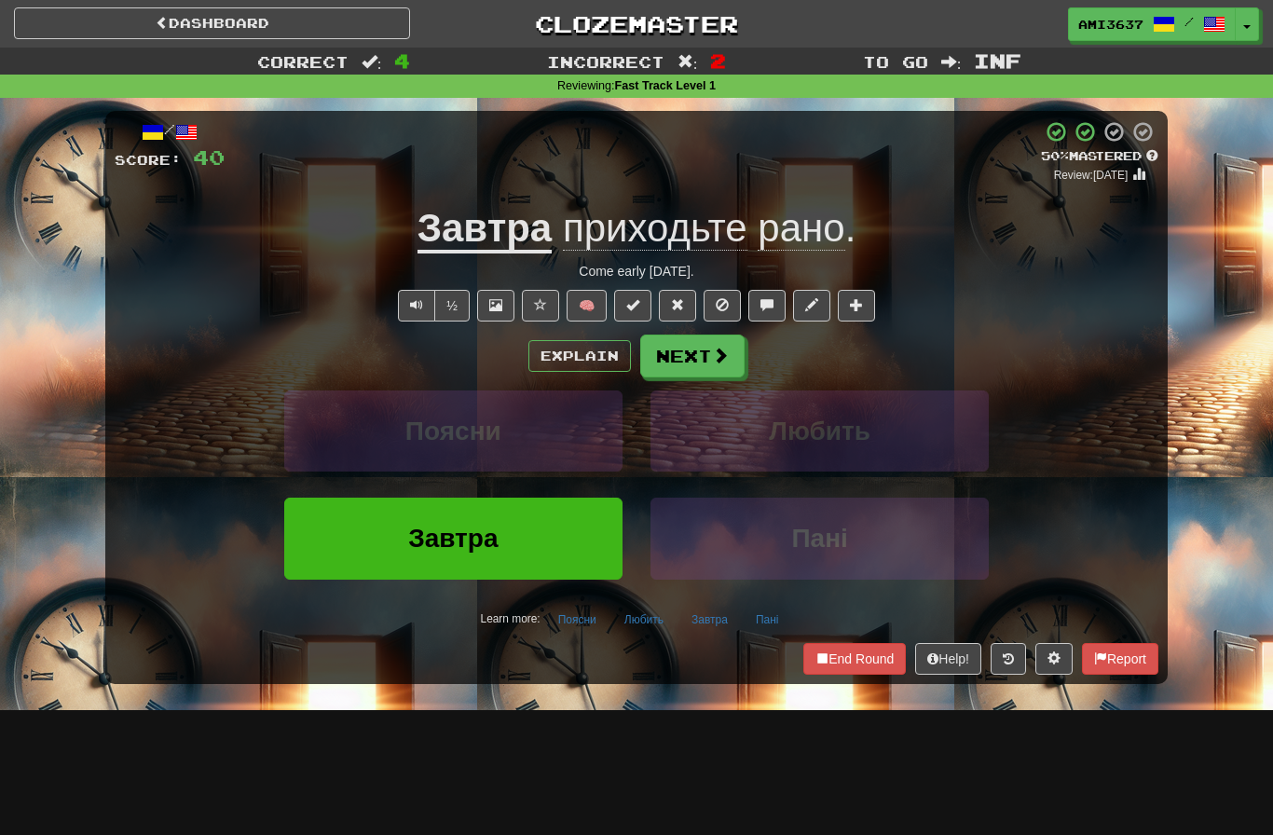
click at [381, 563] on button "Завтра" at bounding box center [453, 538] width 338 height 81
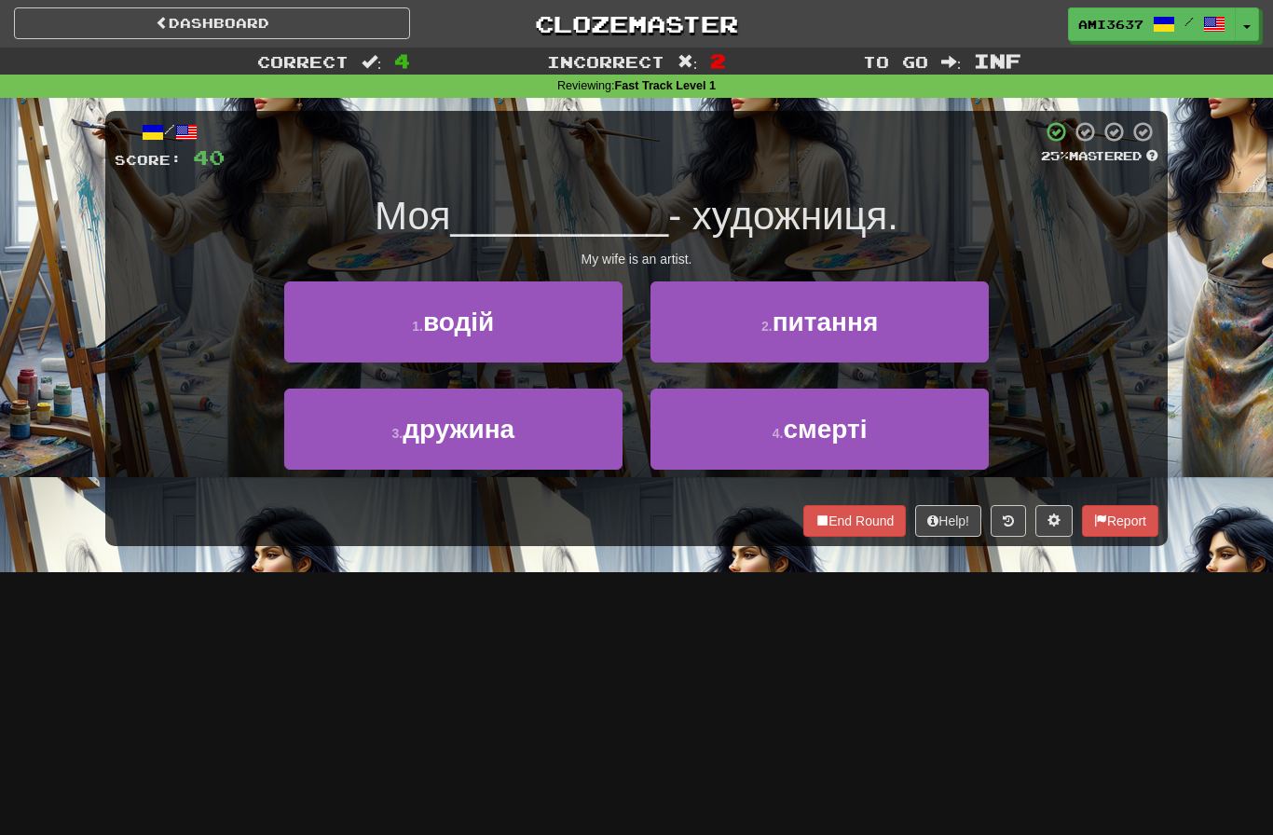
click at [337, 457] on button "3 . дружина" at bounding box center [453, 429] width 338 height 81
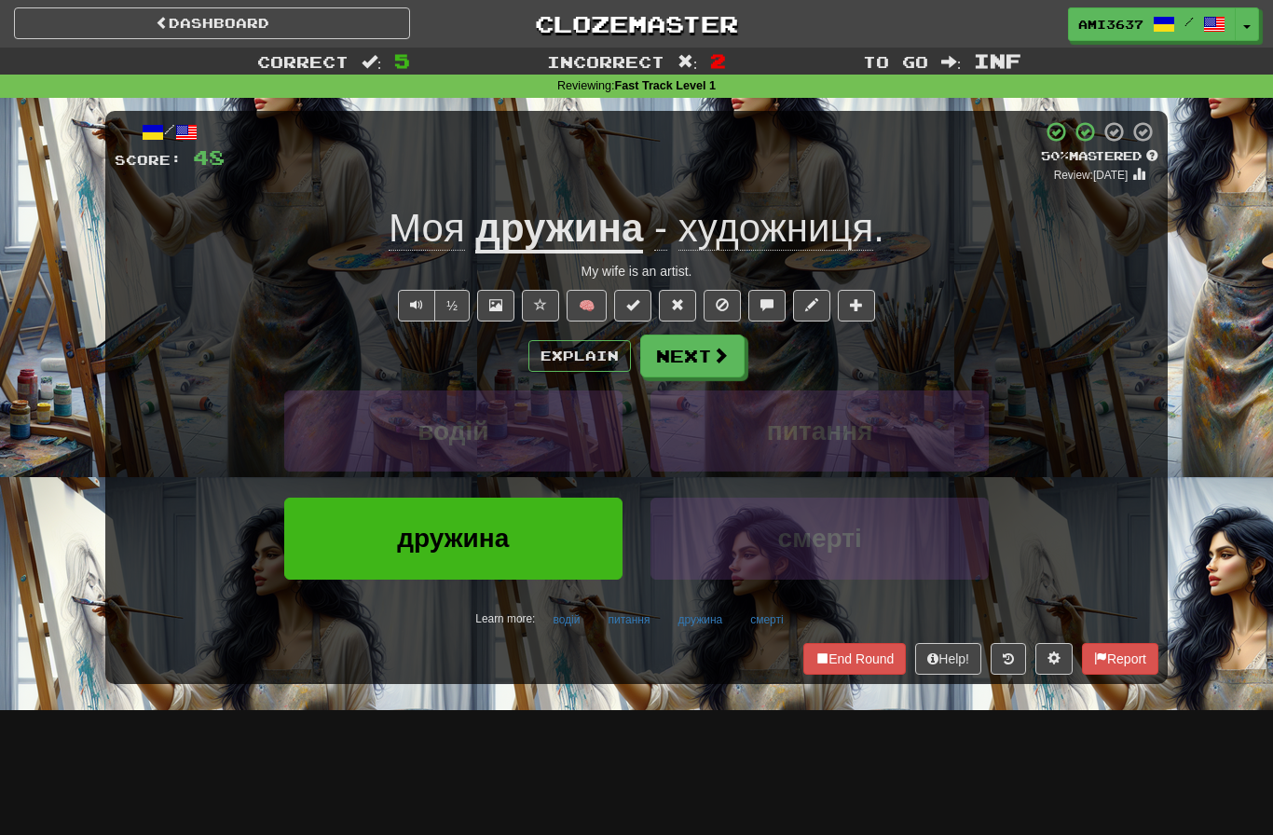
click at [357, 535] on button "дружина" at bounding box center [453, 538] width 338 height 81
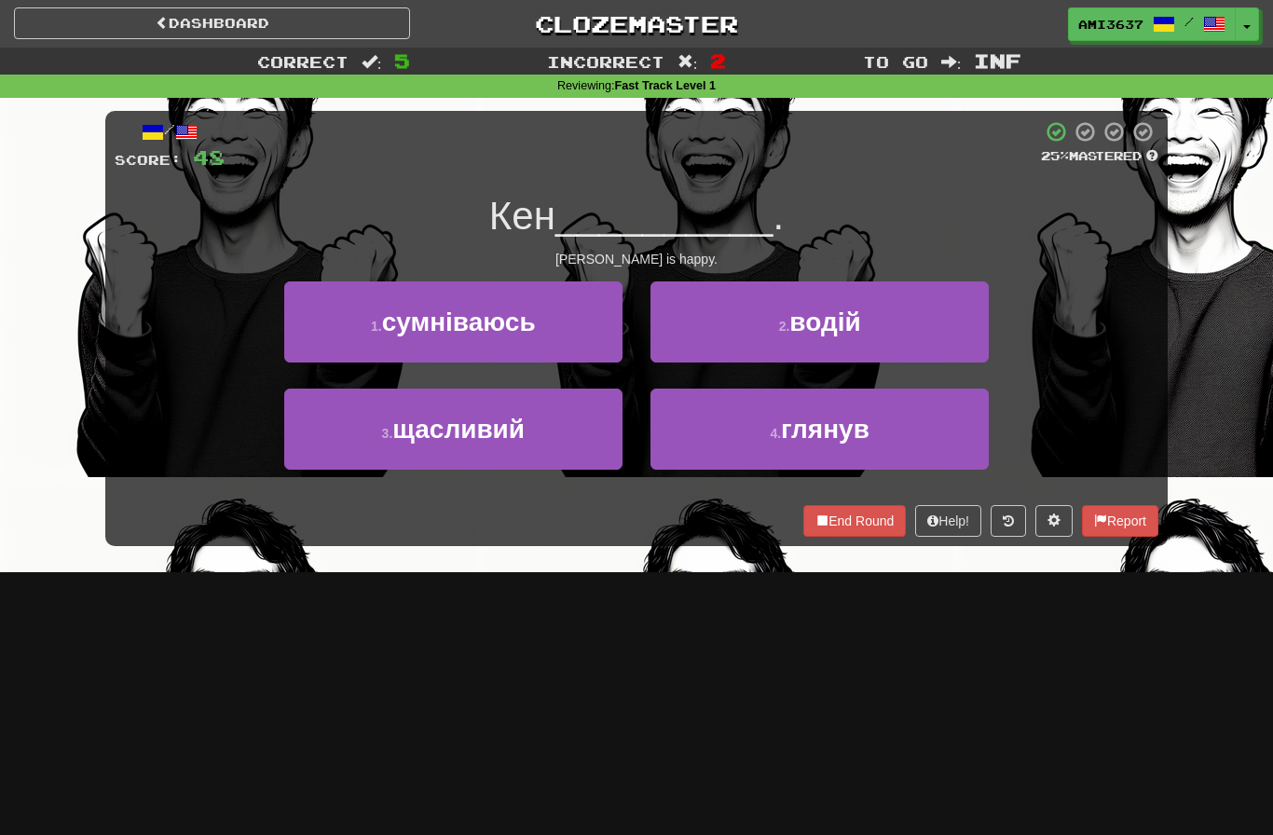
click at [317, 450] on button "3 . щасливий" at bounding box center [453, 429] width 338 height 81
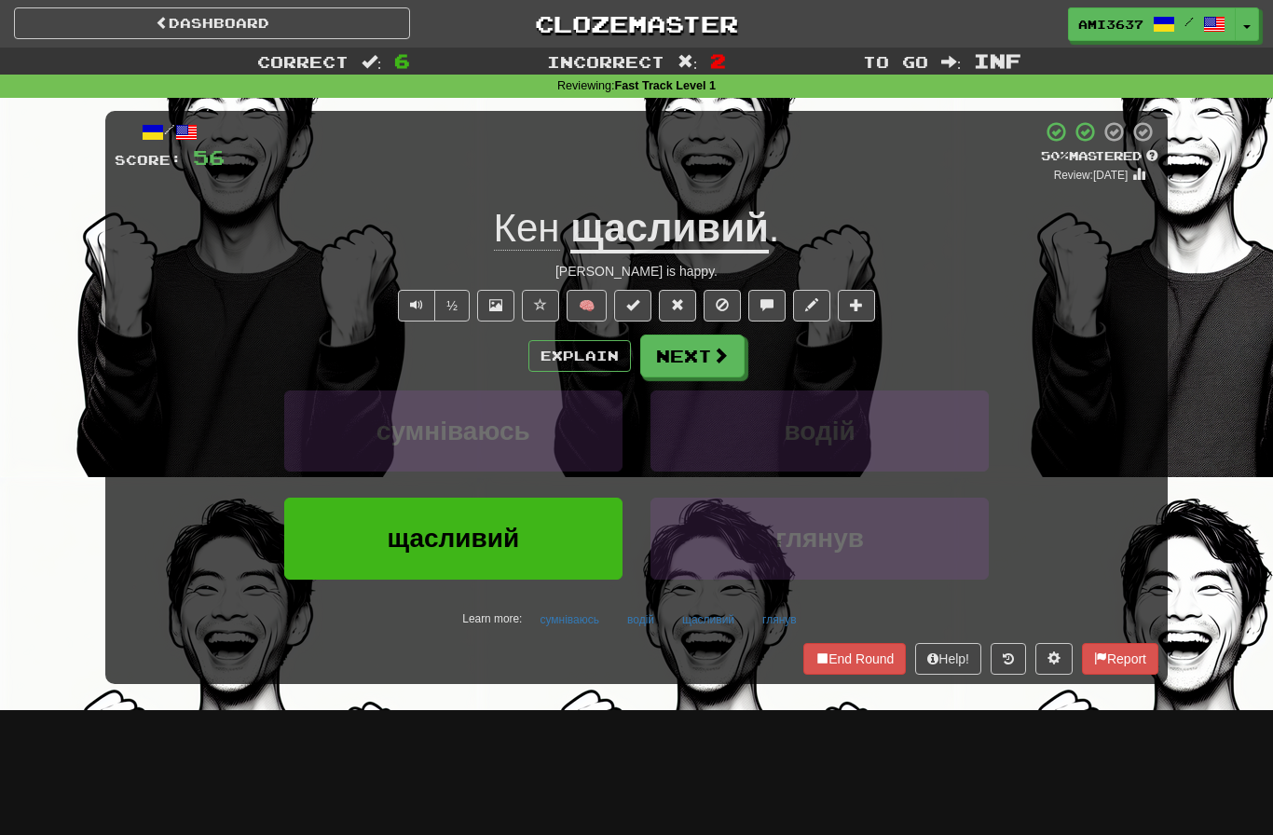
click at [348, 538] on button "щасливий" at bounding box center [453, 538] width 338 height 81
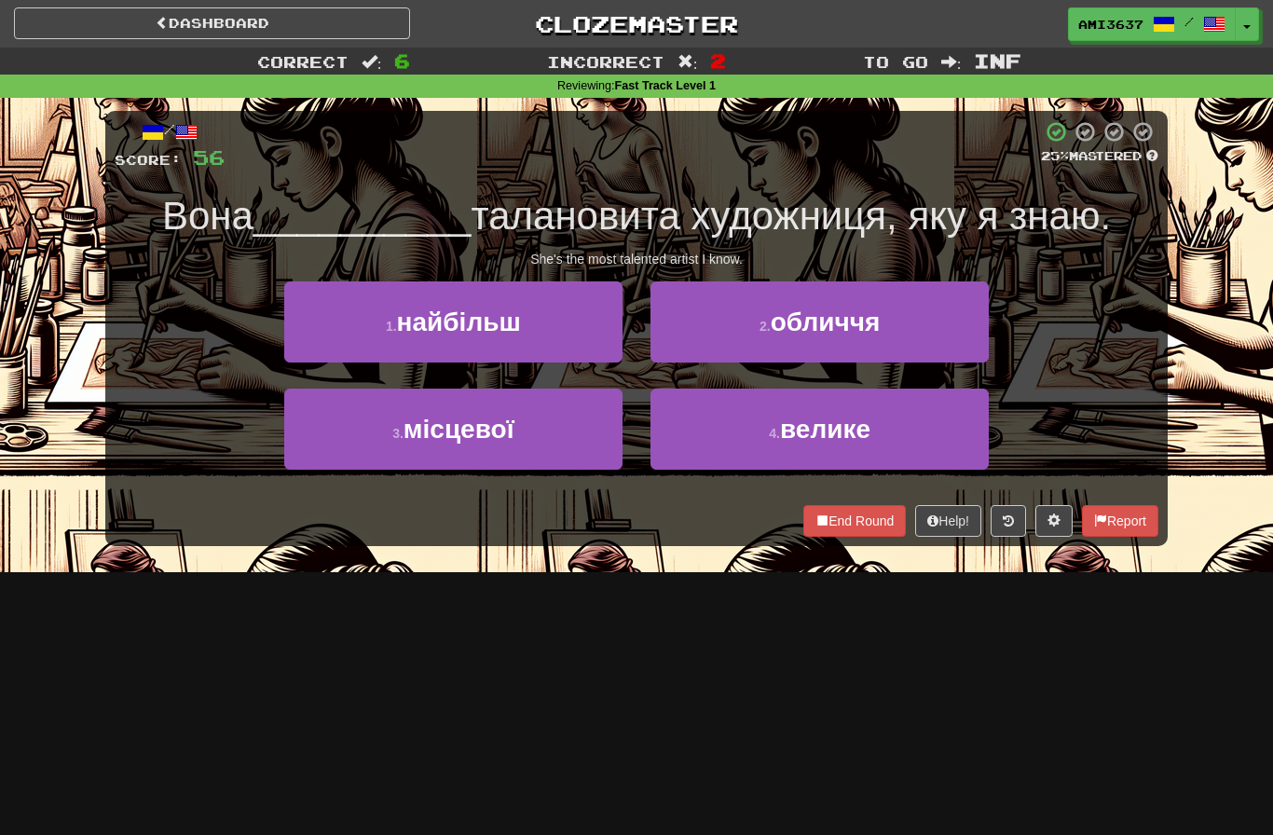
click at [313, 334] on button "1 . найбільш" at bounding box center [453, 322] width 338 height 81
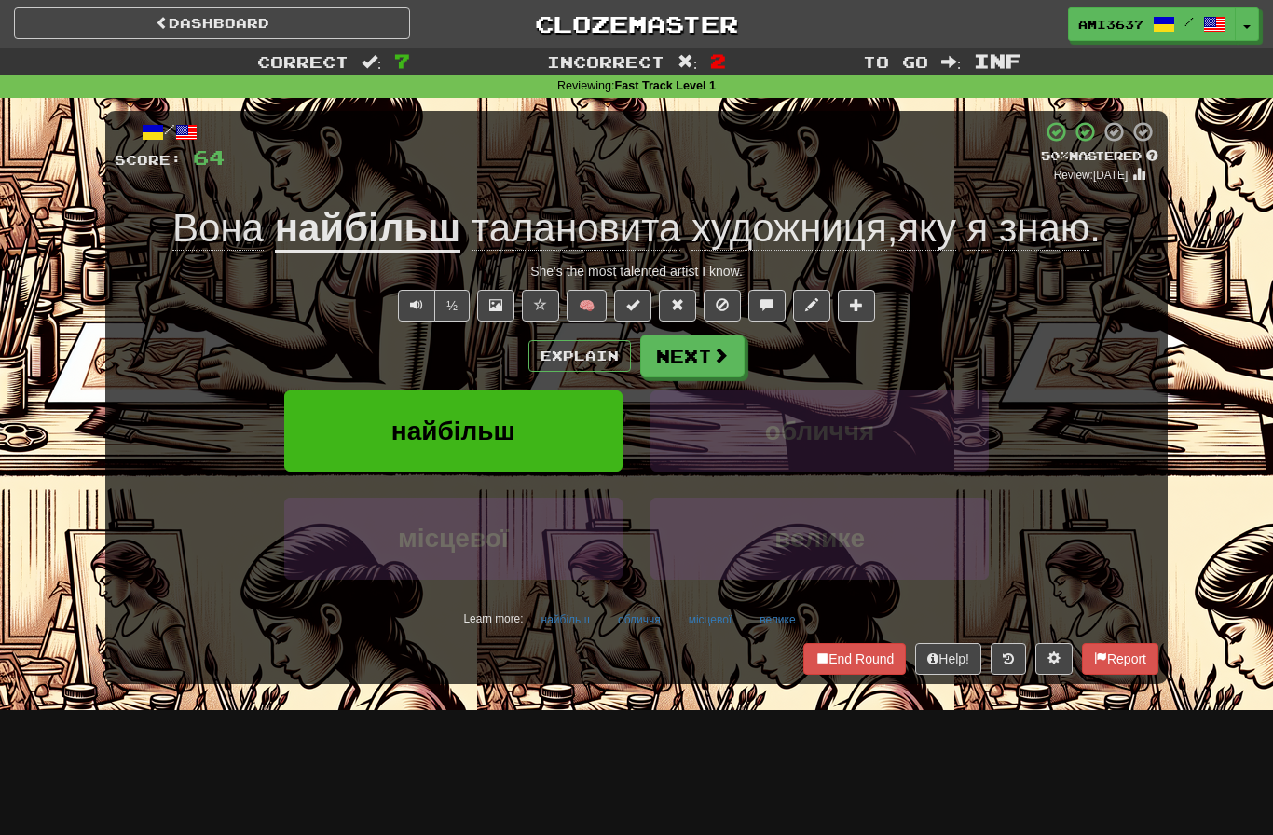
click at [305, 447] on button "найбільш" at bounding box center [453, 431] width 338 height 81
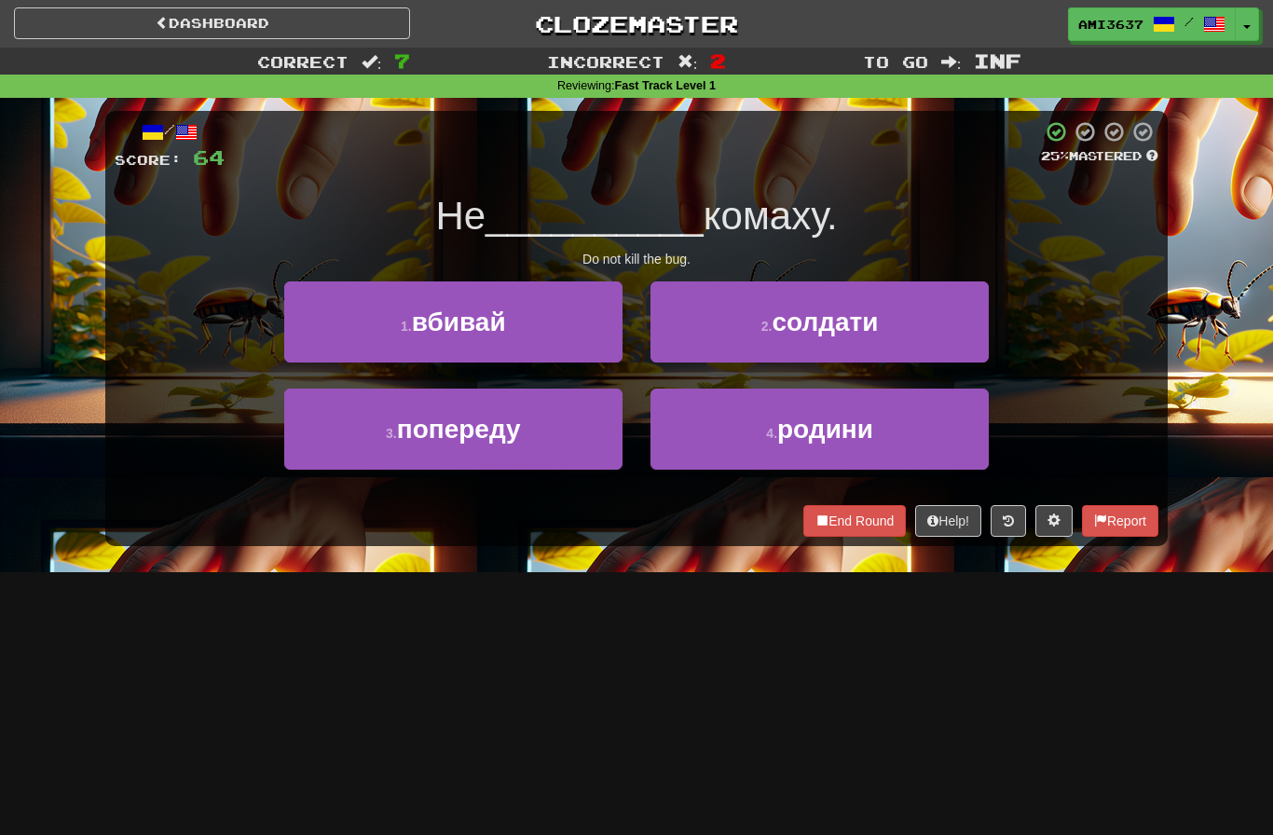
click at [356, 323] on button "1 . вбивай" at bounding box center [453, 322] width 338 height 81
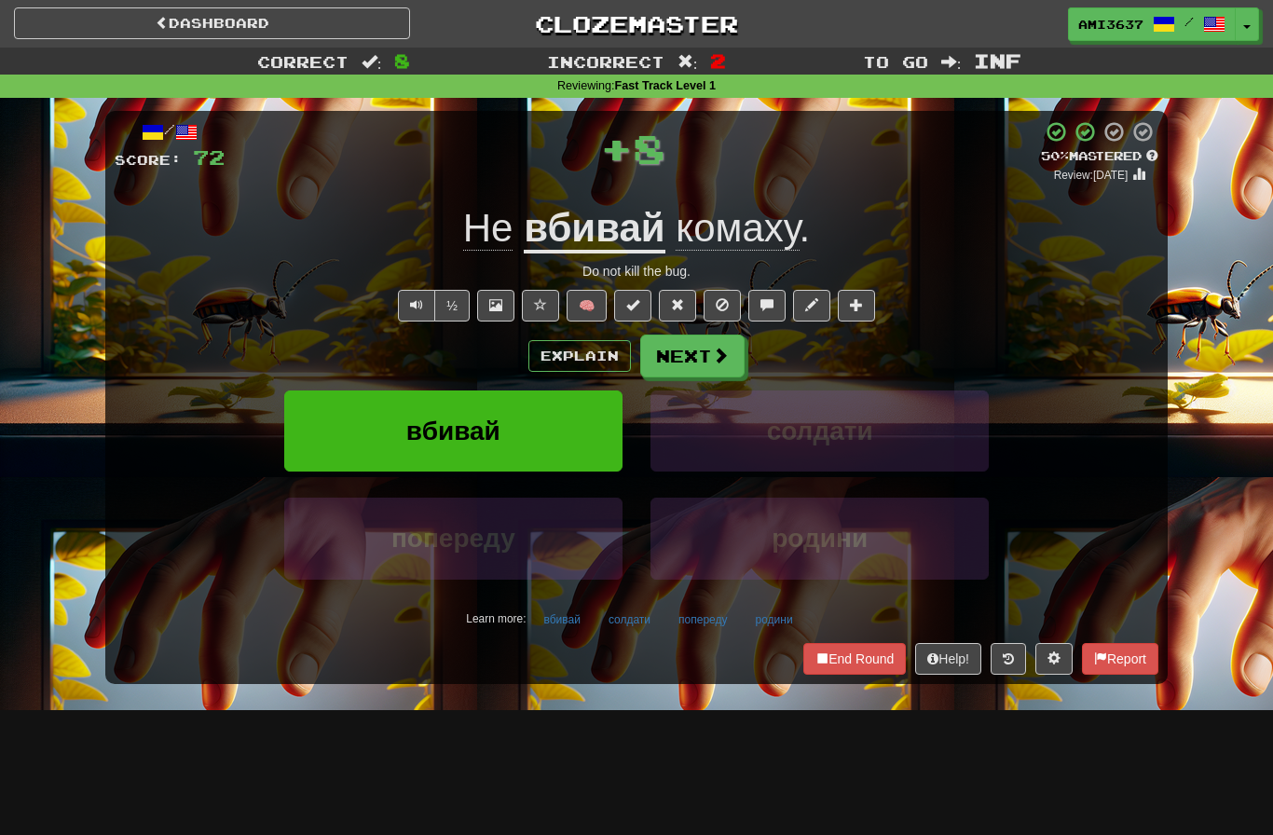
click at [357, 422] on button "вбивай" at bounding box center [453, 431] width 338 height 81
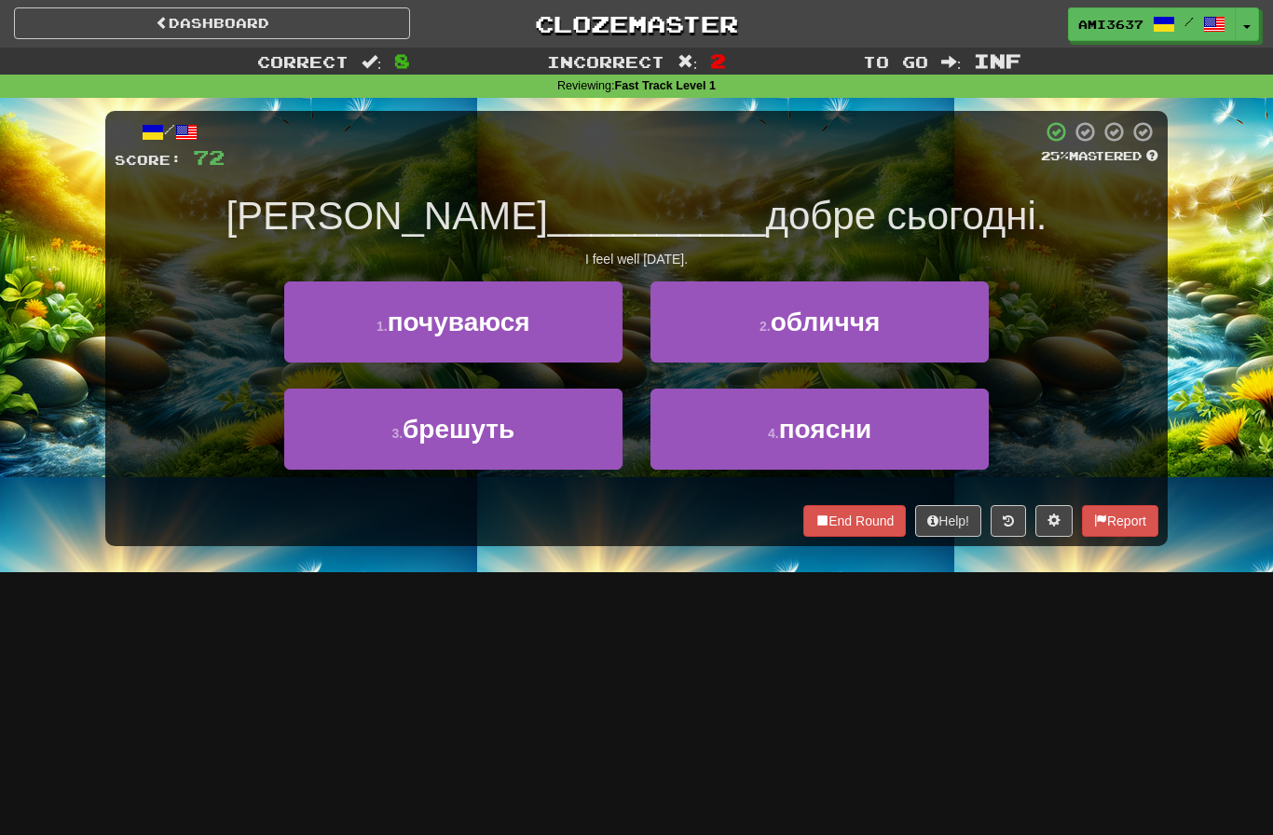
click at [332, 430] on button "3 . брешуть" at bounding box center [453, 429] width 338 height 81
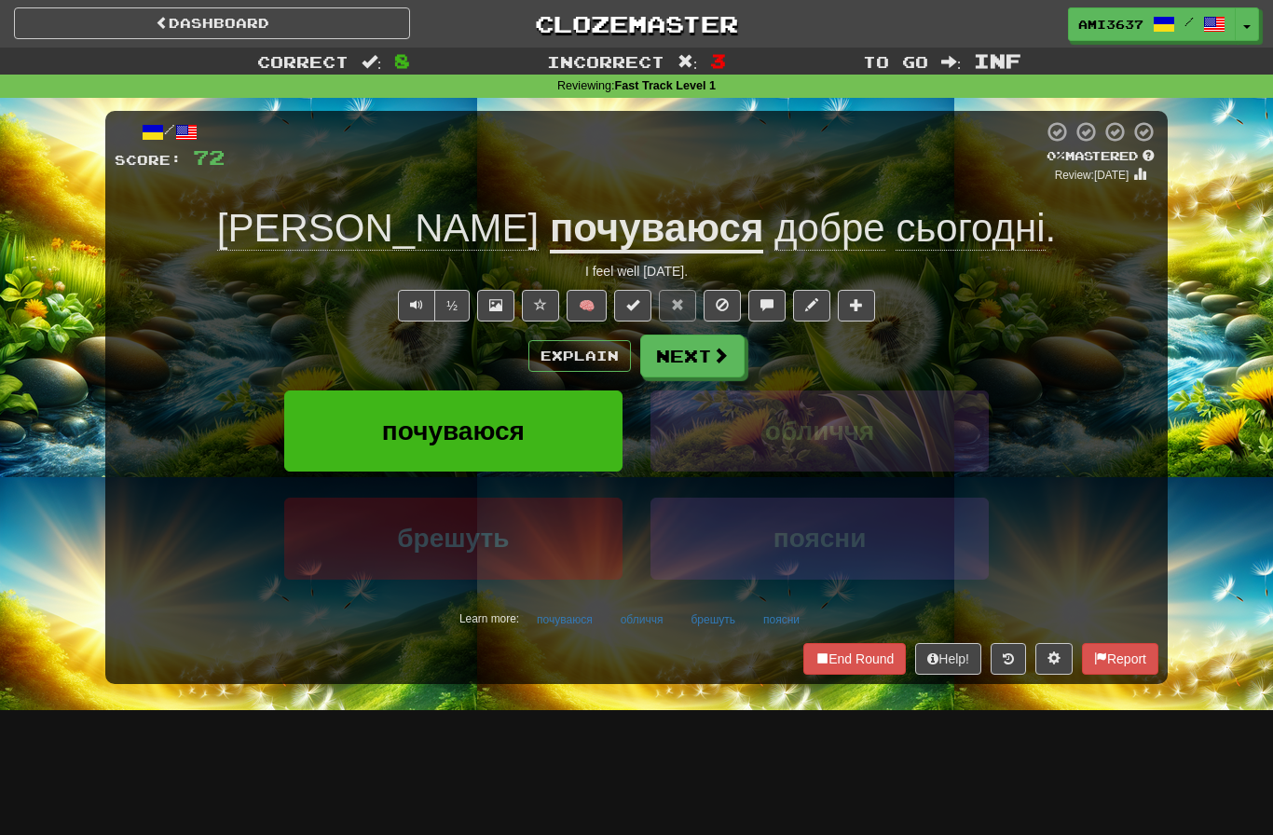
click at [321, 423] on button "почуваюся" at bounding box center [453, 431] width 338 height 81
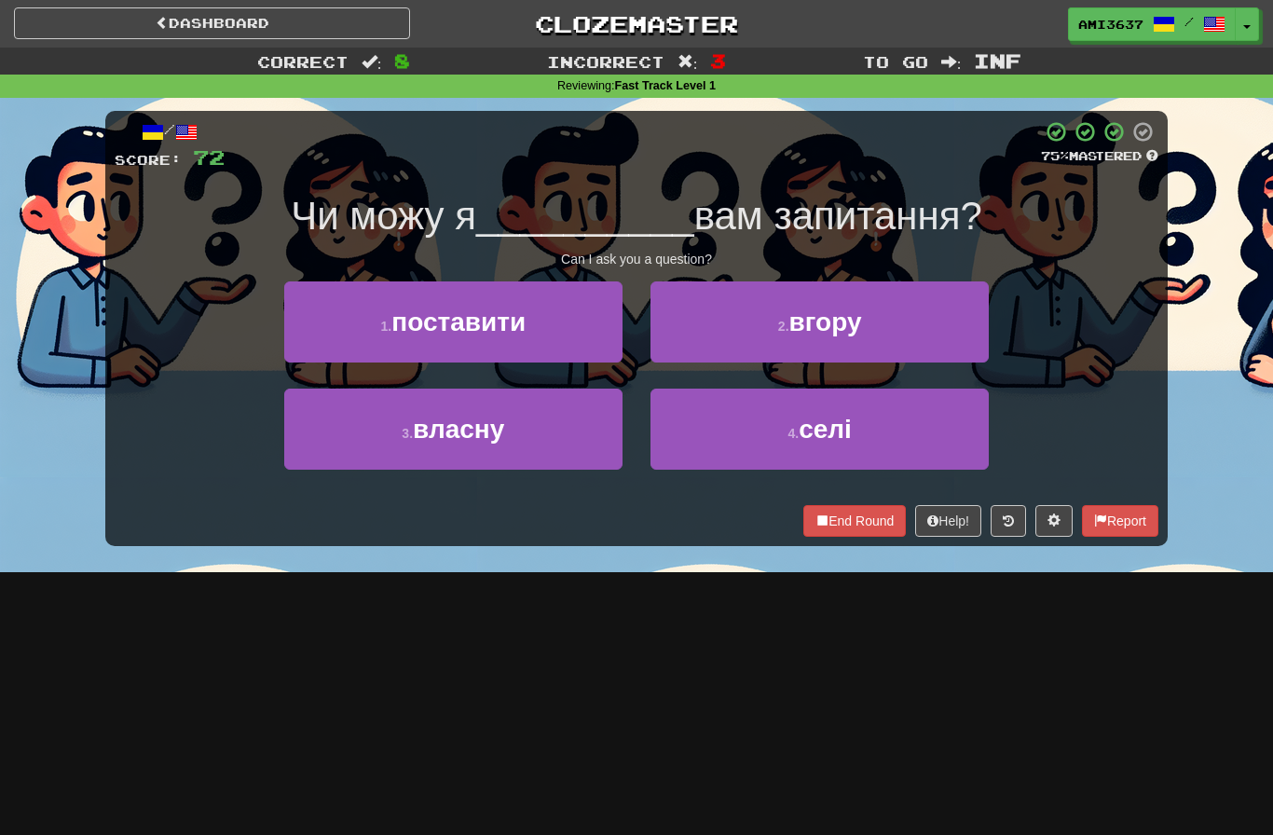
click at [366, 432] on button "3 . власну" at bounding box center [453, 429] width 338 height 81
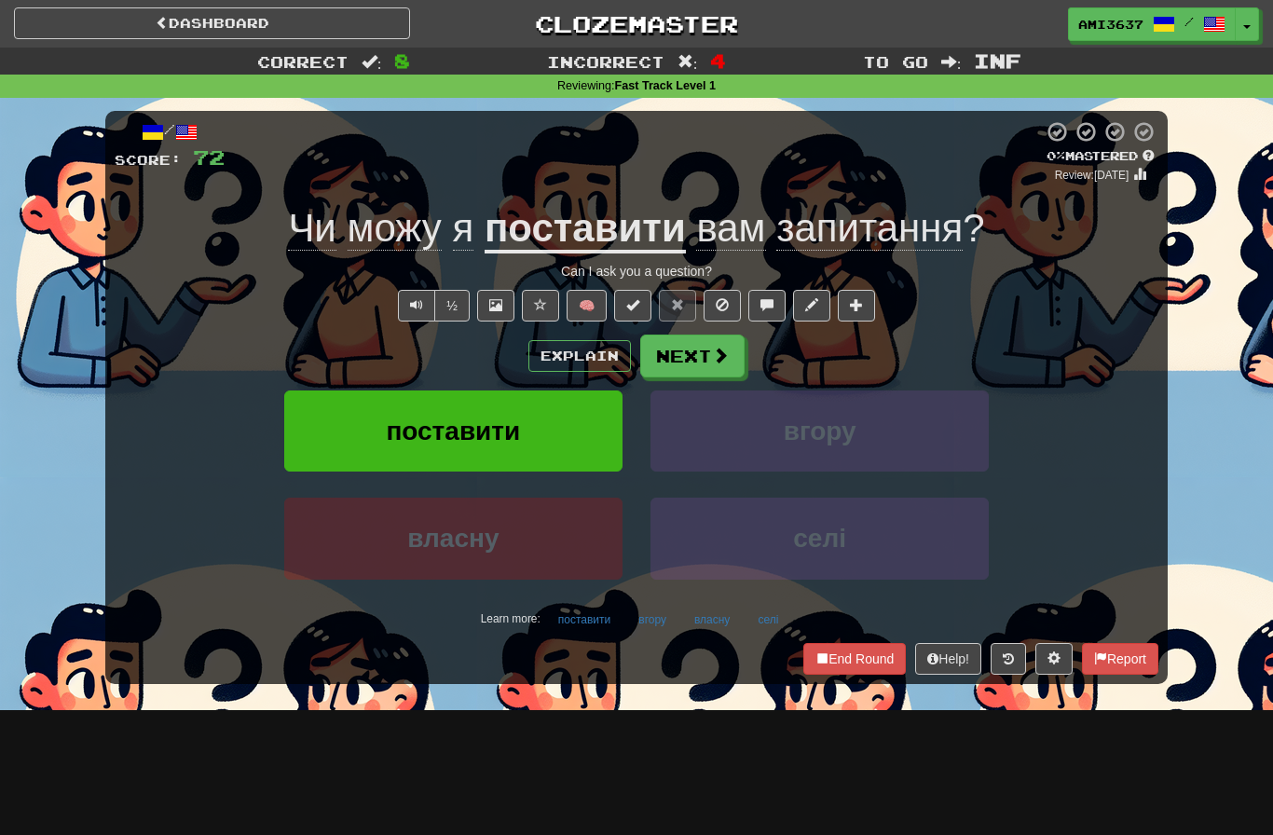
click at [361, 433] on button "поставити" at bounding box center [453, 431] width 338 height 81
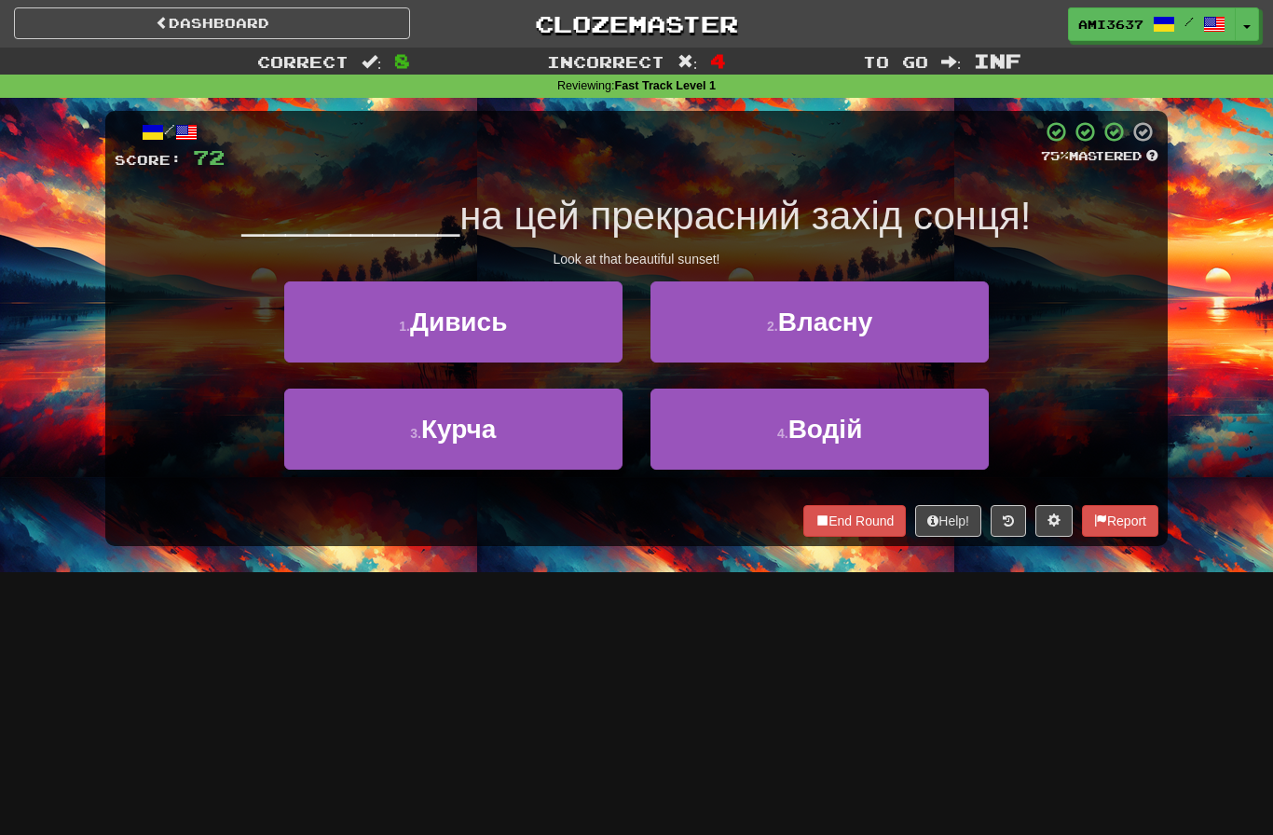
click at [950, 324] on button "2 . Власну" at bounding box center [820, 322] width 338 height 81
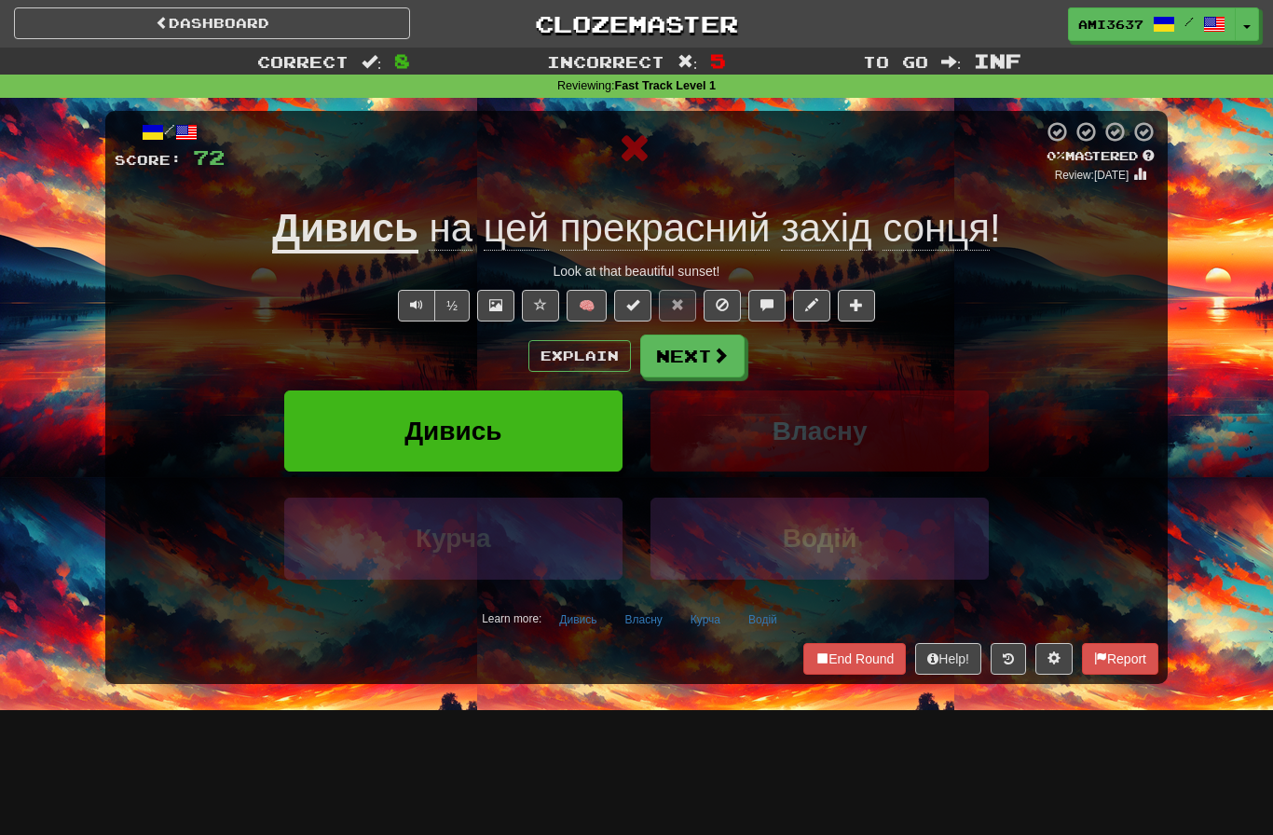
click at [338, 434] on button "Дивись" at bounding box center [453, 431] width 338 height 81
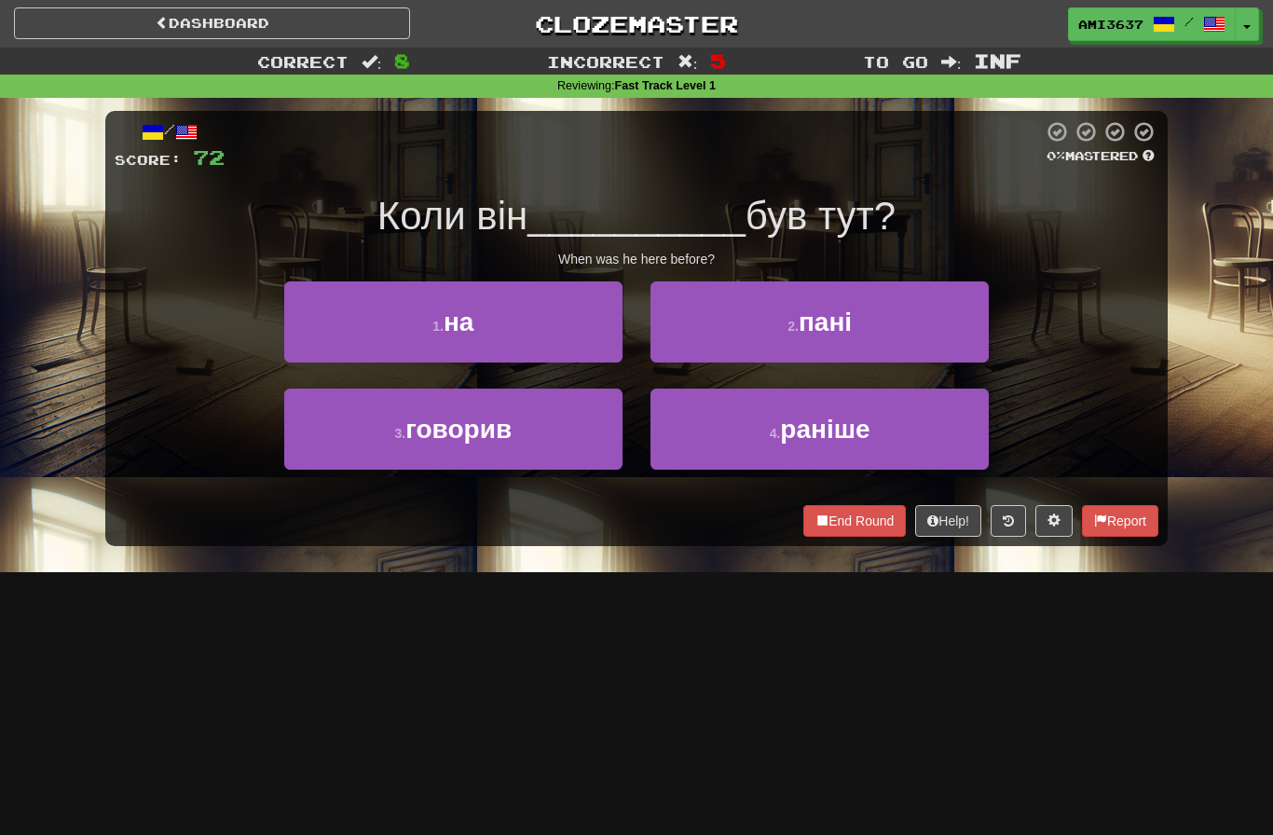
click at [925, 427] on button "4 . раніше" at bounding box center [820, 429] width 338 height 81
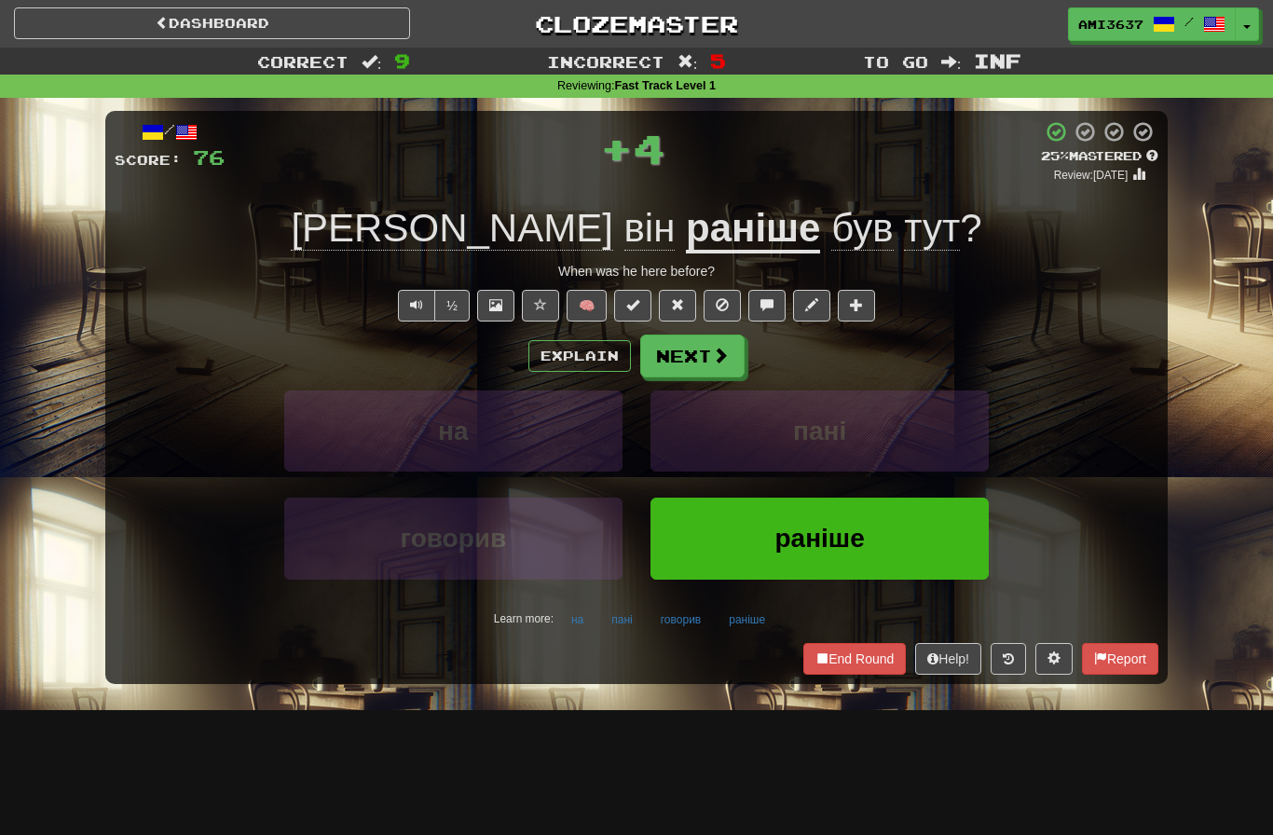
click at [880, 536] on button "раніше" at bounding box center [820, 538] width 338 height 81
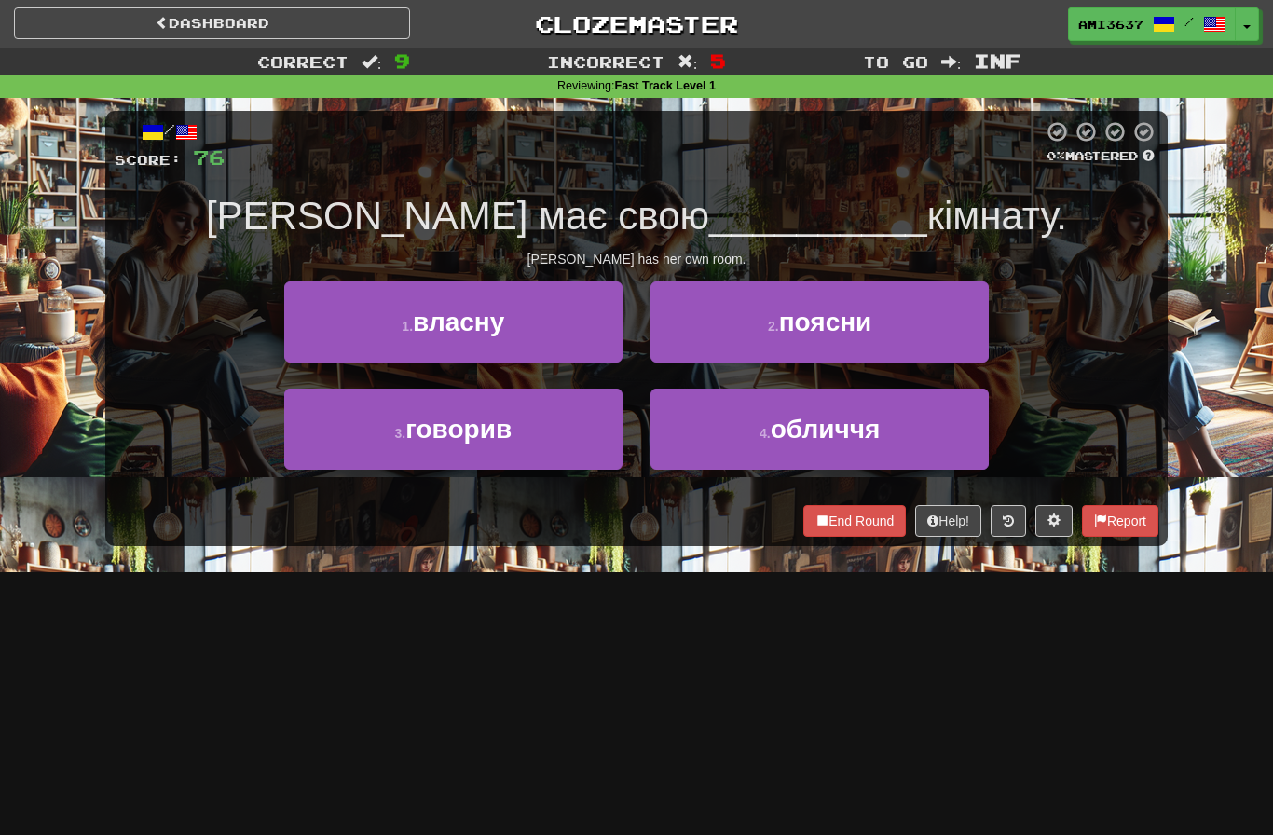
click at [316, 348] on button "1 . власну" at bounding box center [453, 322] width 338 height 81
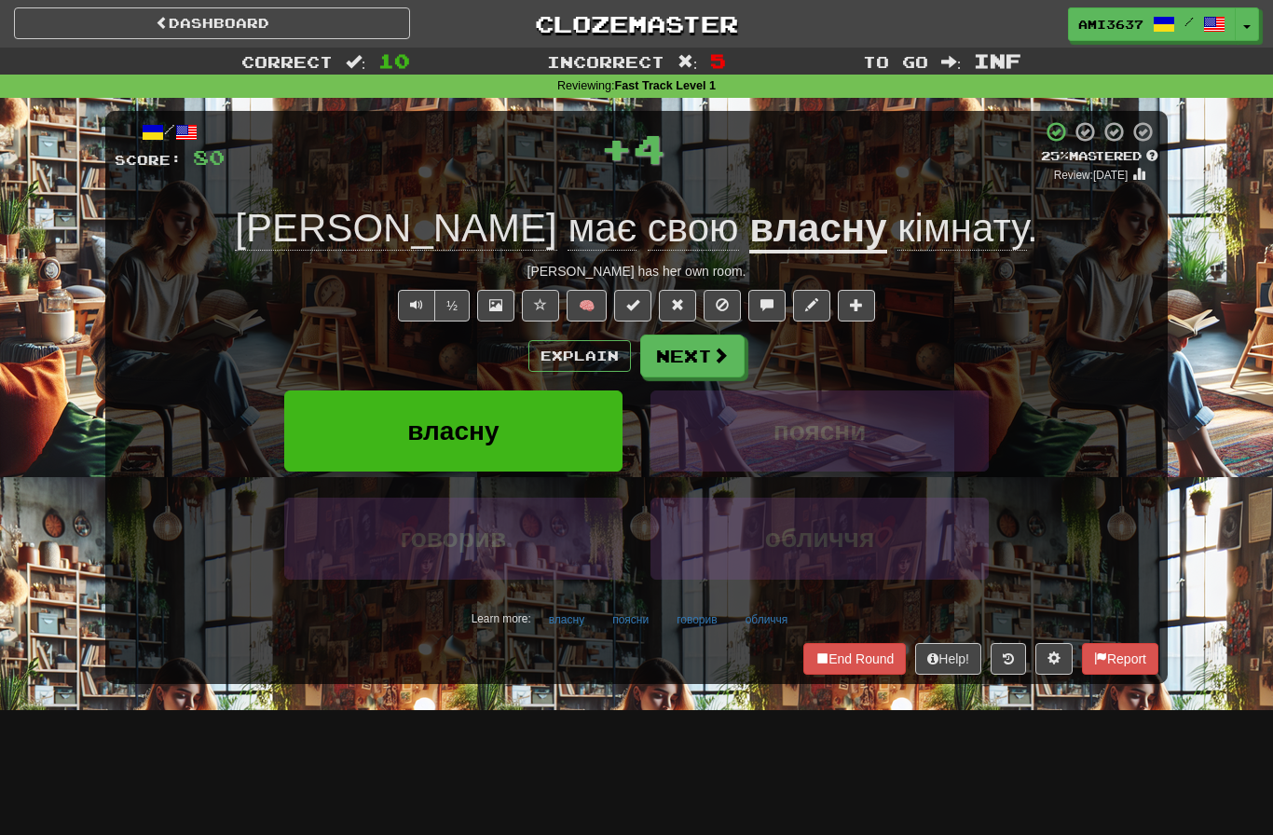
click at [323, 421] on button "власну" at bounding box center [453, 431] width 338 height 81
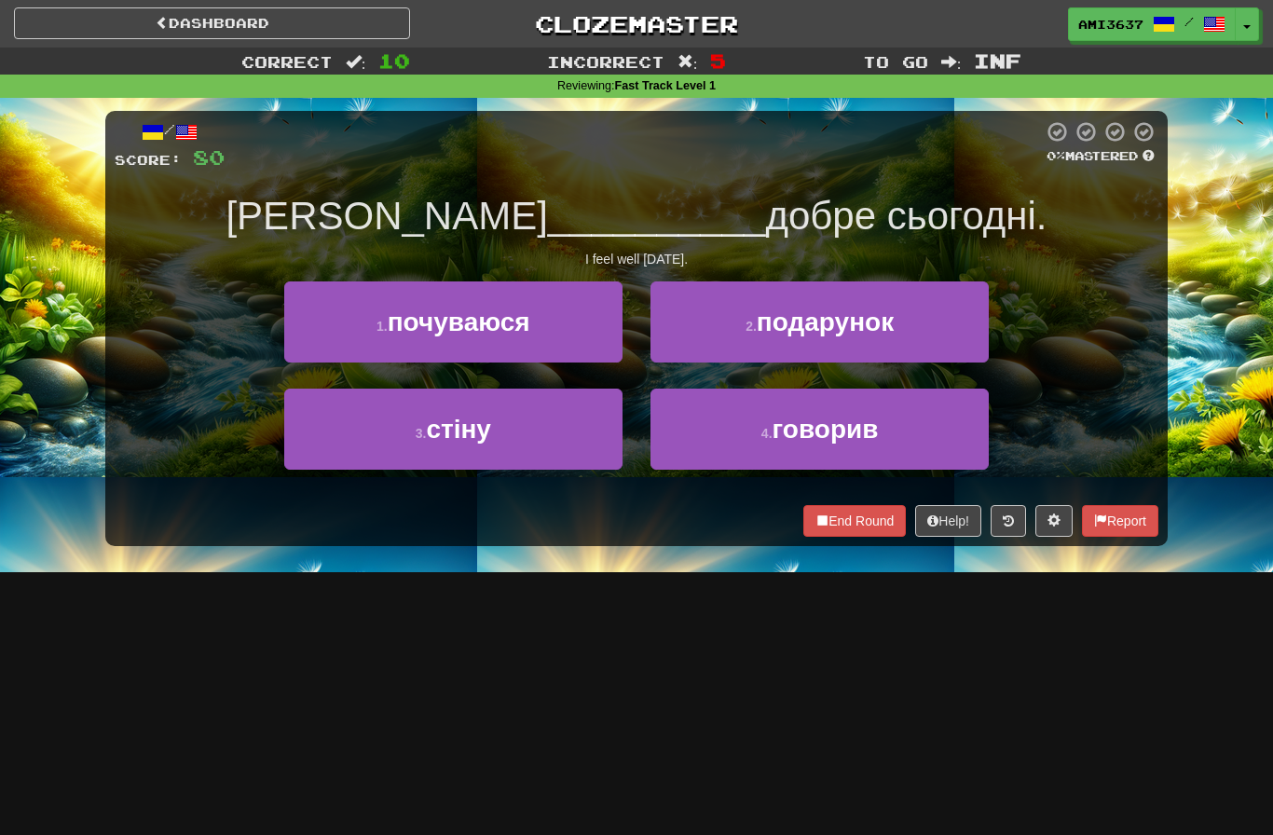
click at [317, 338] on button "1 . почуваюся" at bounding box center [453, 322] width 338 height 81
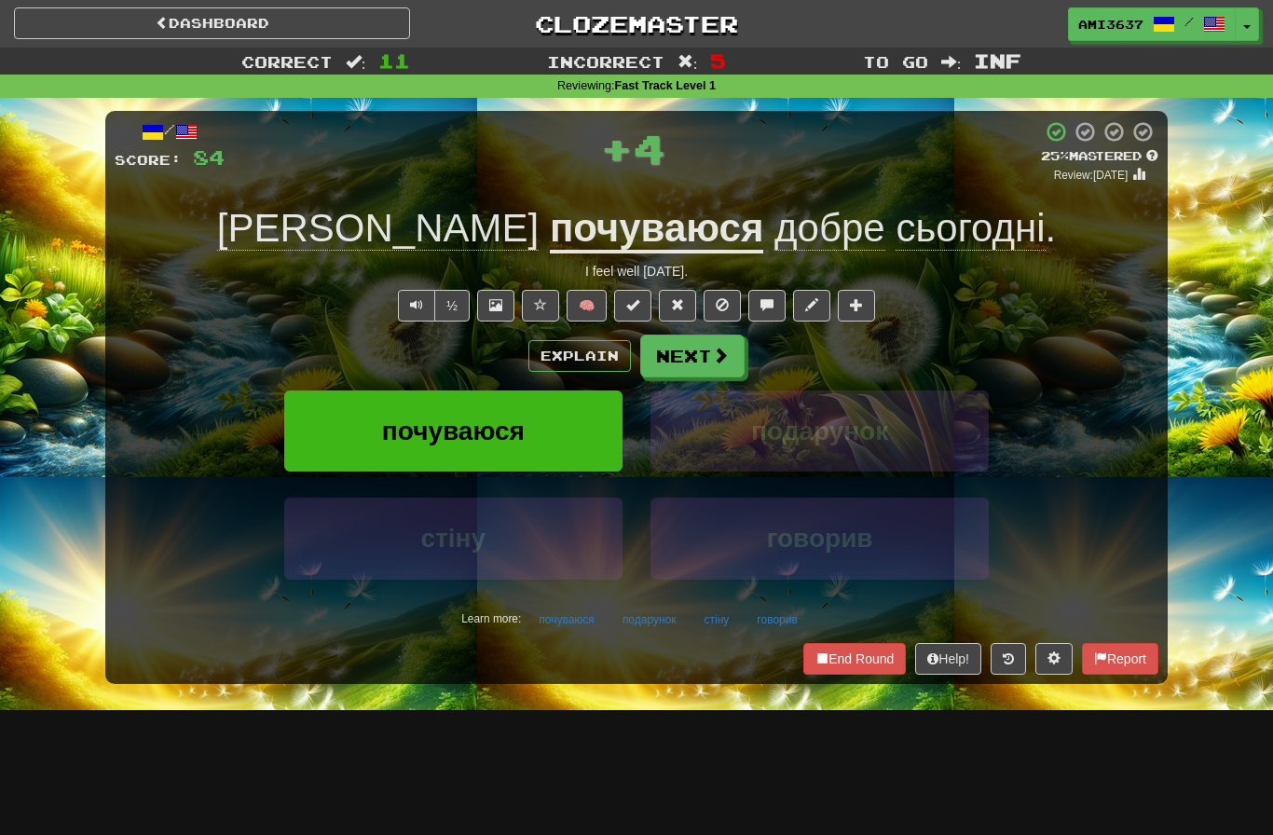
click at [333, 433] on button "почуваюся" at bounding box center [453, 431] width 338 height 81
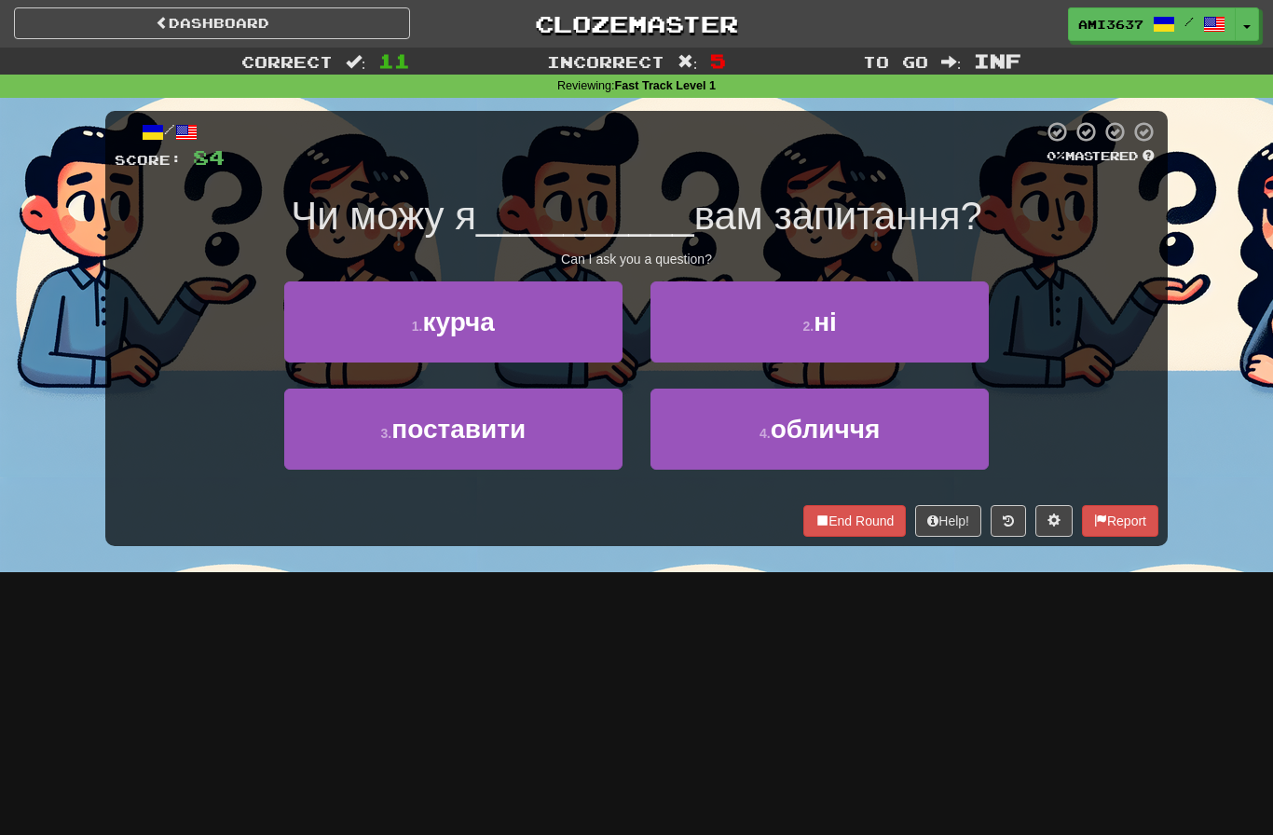
click at [334, 330] on button "1 . курча" at bounding box center [453, 322] width 338 height 81
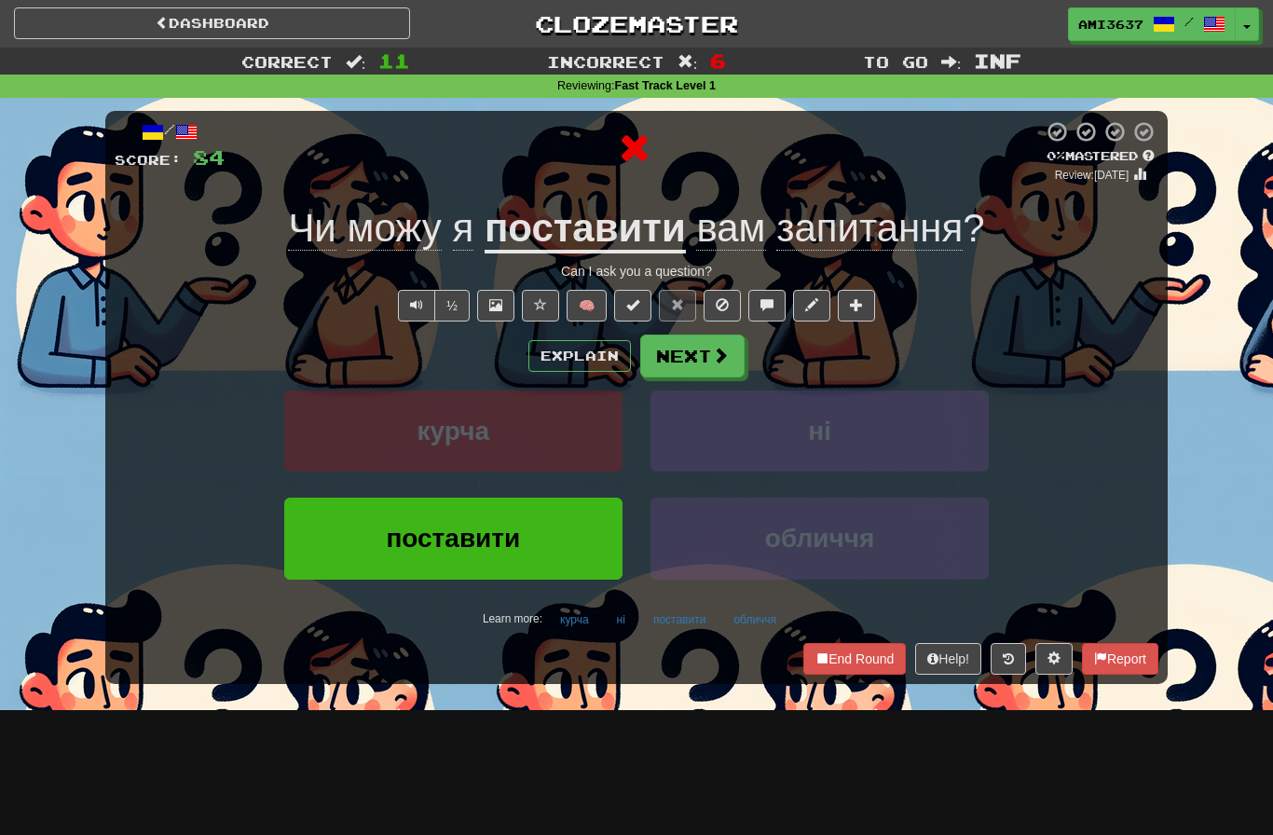
click at [351, 566] on button "поставити" at bounding box center [453, 538] width 338 height 81
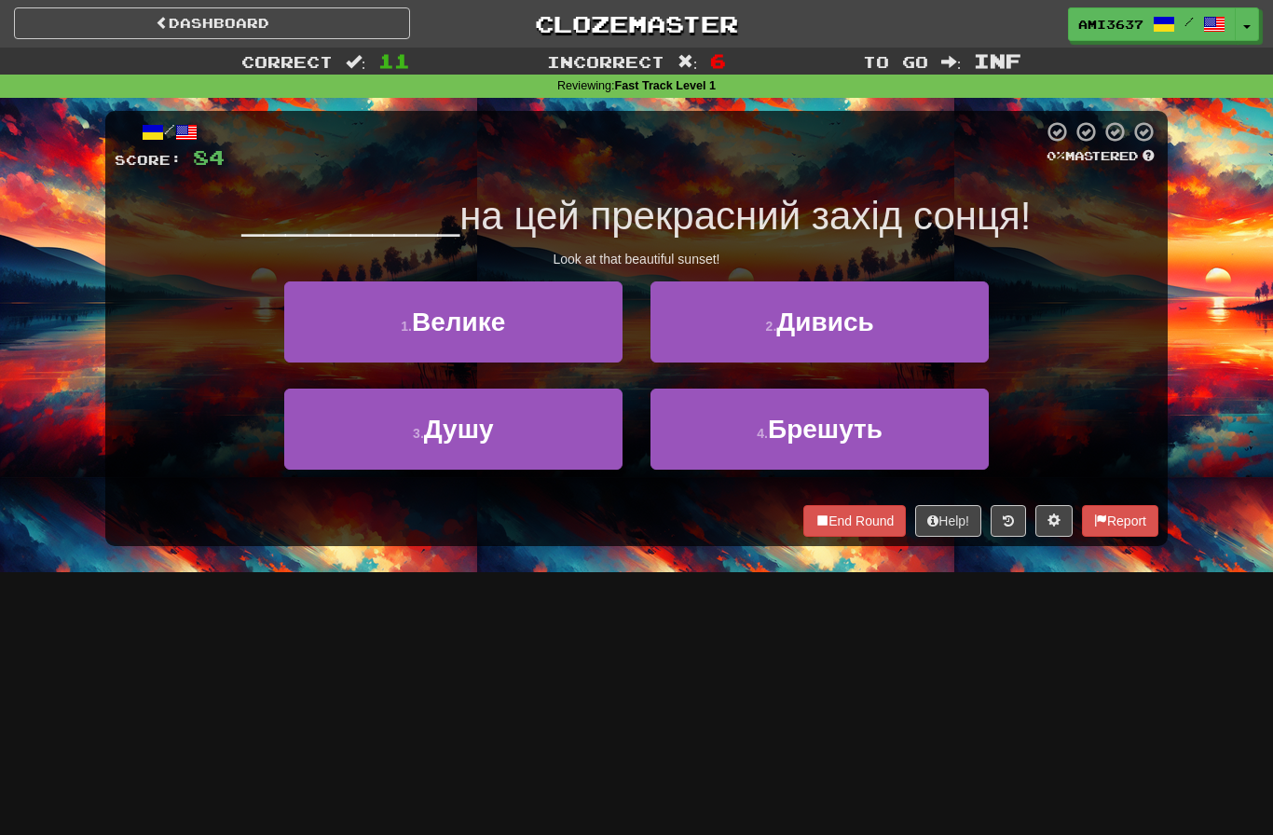
click at [964, 340] on button "2 . Дивись" at bounding box center [820, 322] width 338 height 81
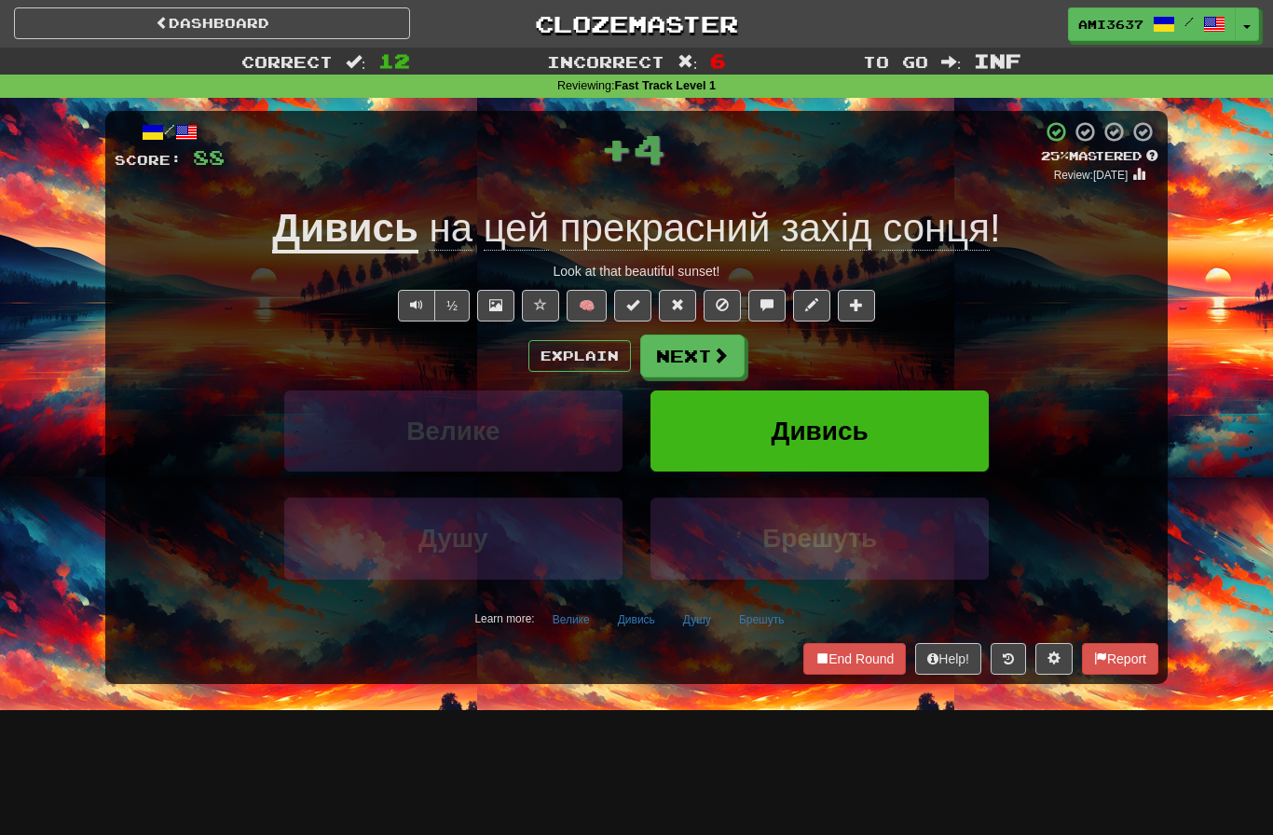
click at [901, 430] on button "Дивись" at bounding box center [820, 431] width 338 height 81
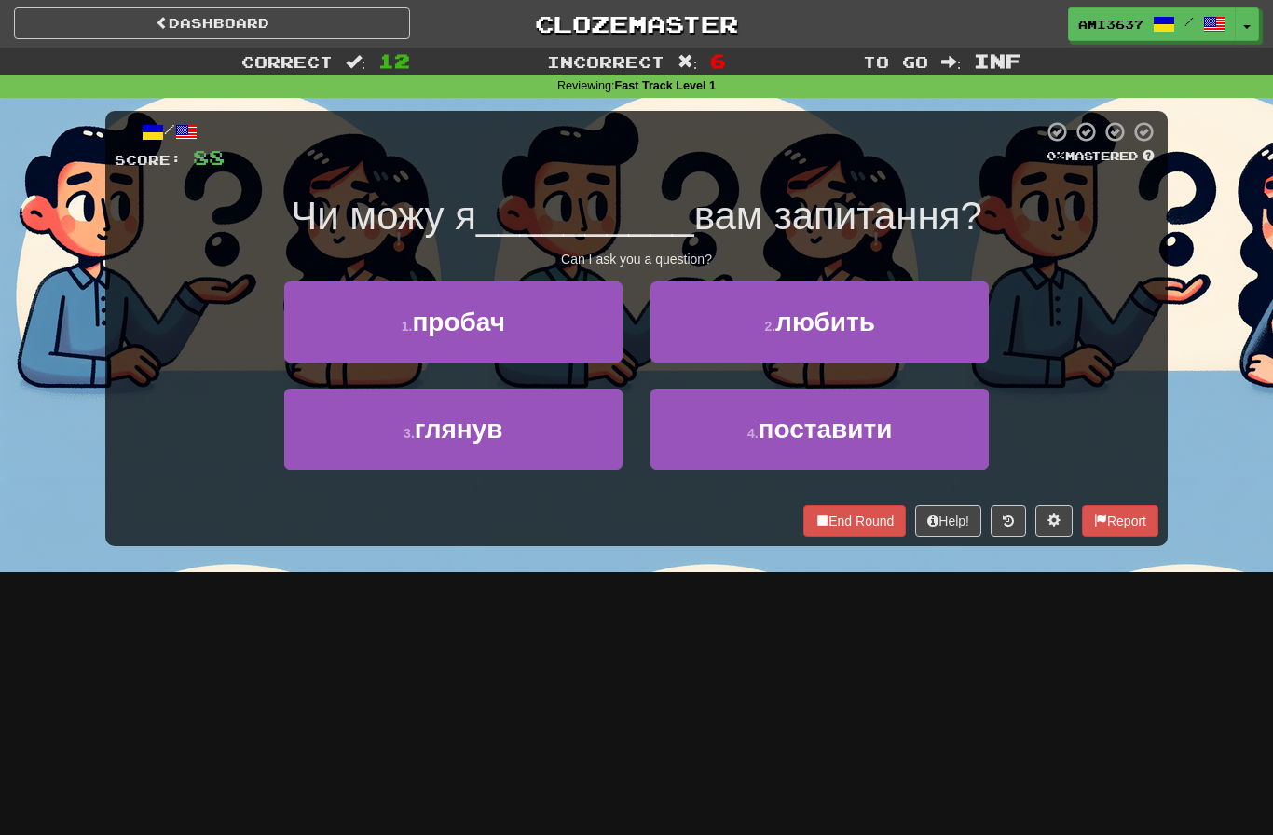
click at [938, 436] on button "4 . поставити" at bounding box center [820, 429] width 338 height 81
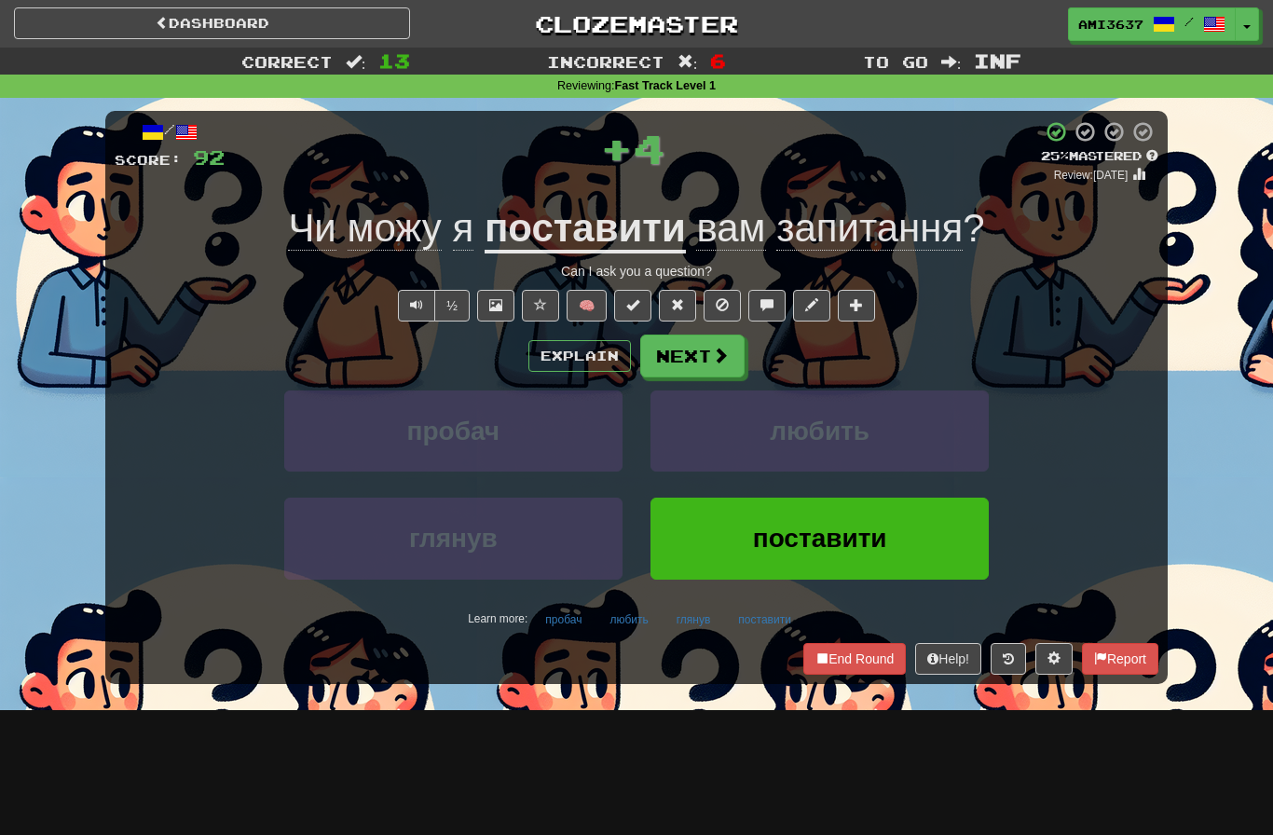
click at [882, 542] on span "поставити" at bounding box center [820, 538] width 134 height 29
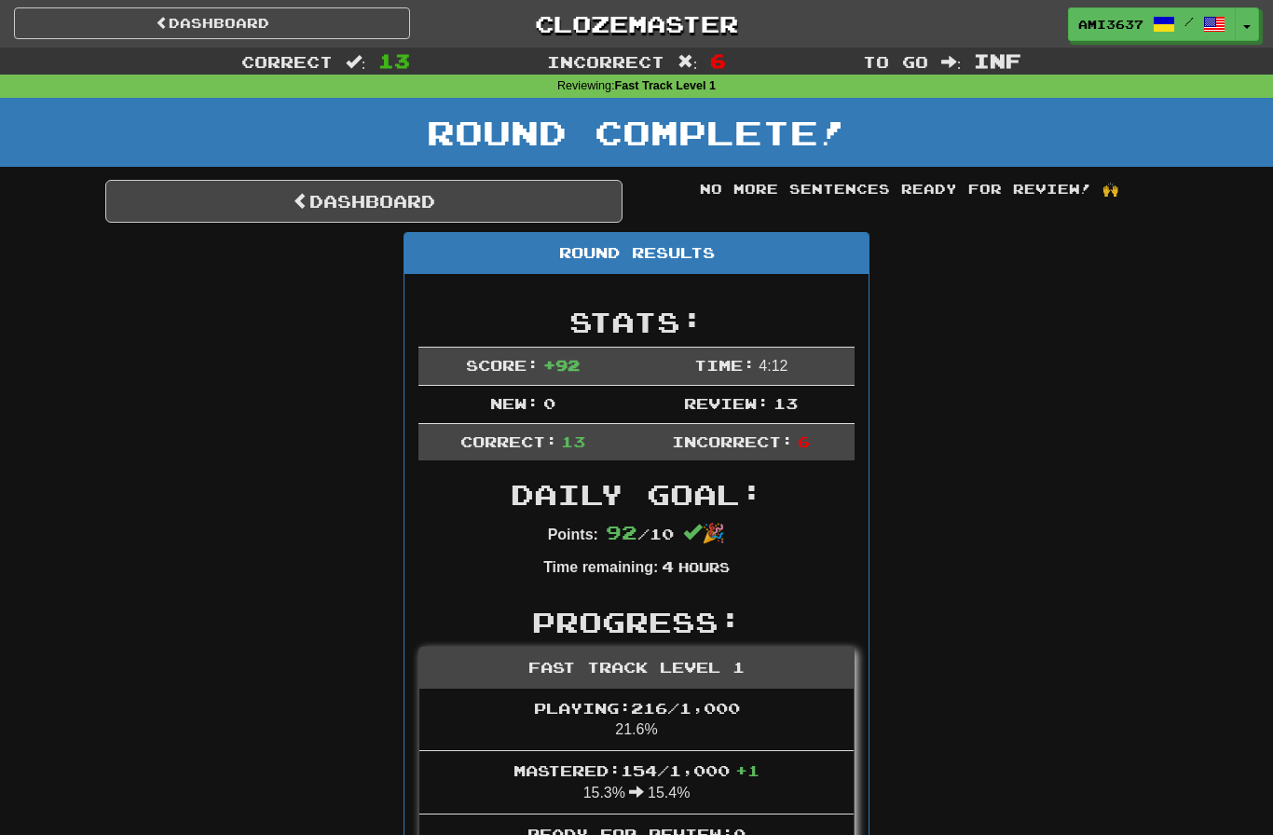
click at [191, 203] on link "Dashboard" at bounding box center [363, 201] width 517 height 43
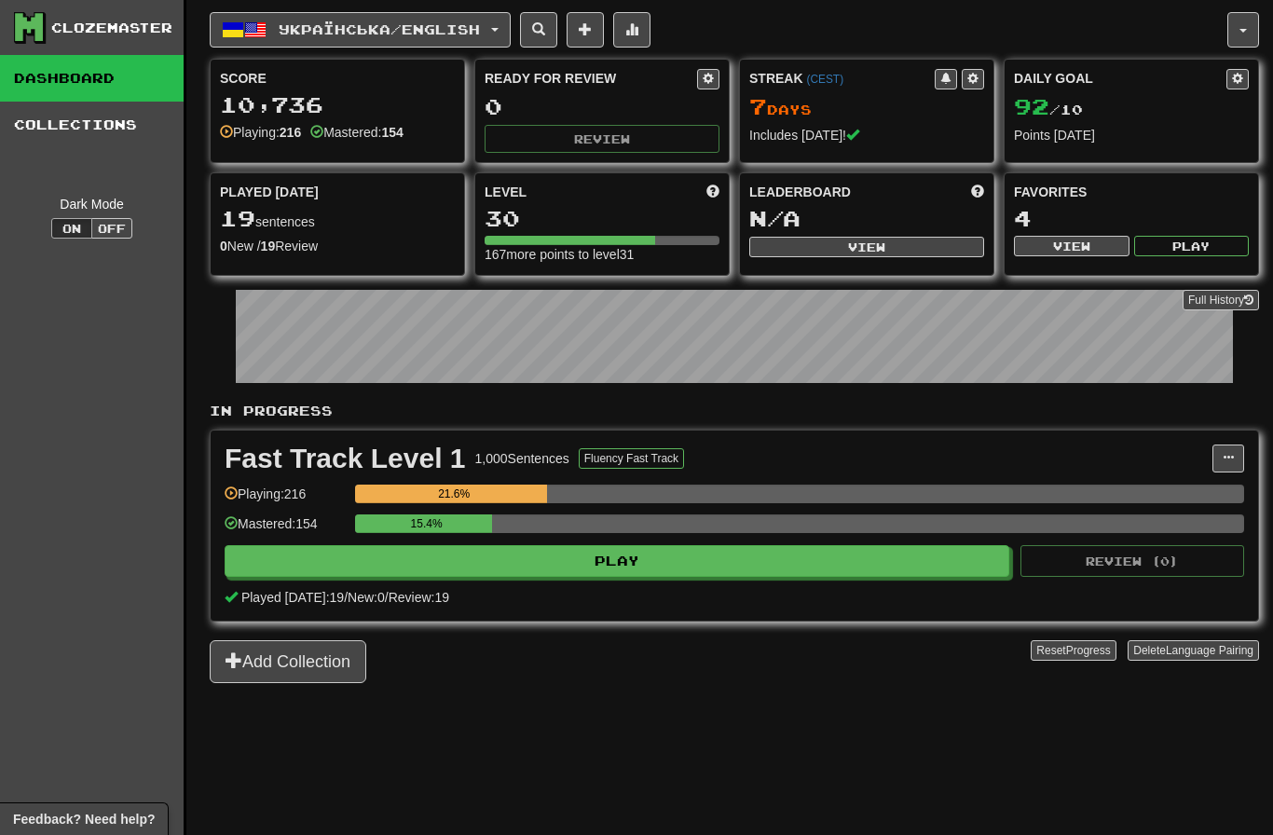
click at [288, 35] on span "Українська / English" at bounding box center [379, 29] width 201 height 16
